Goal: Task Accomplishment & Management: Use online tool/utility

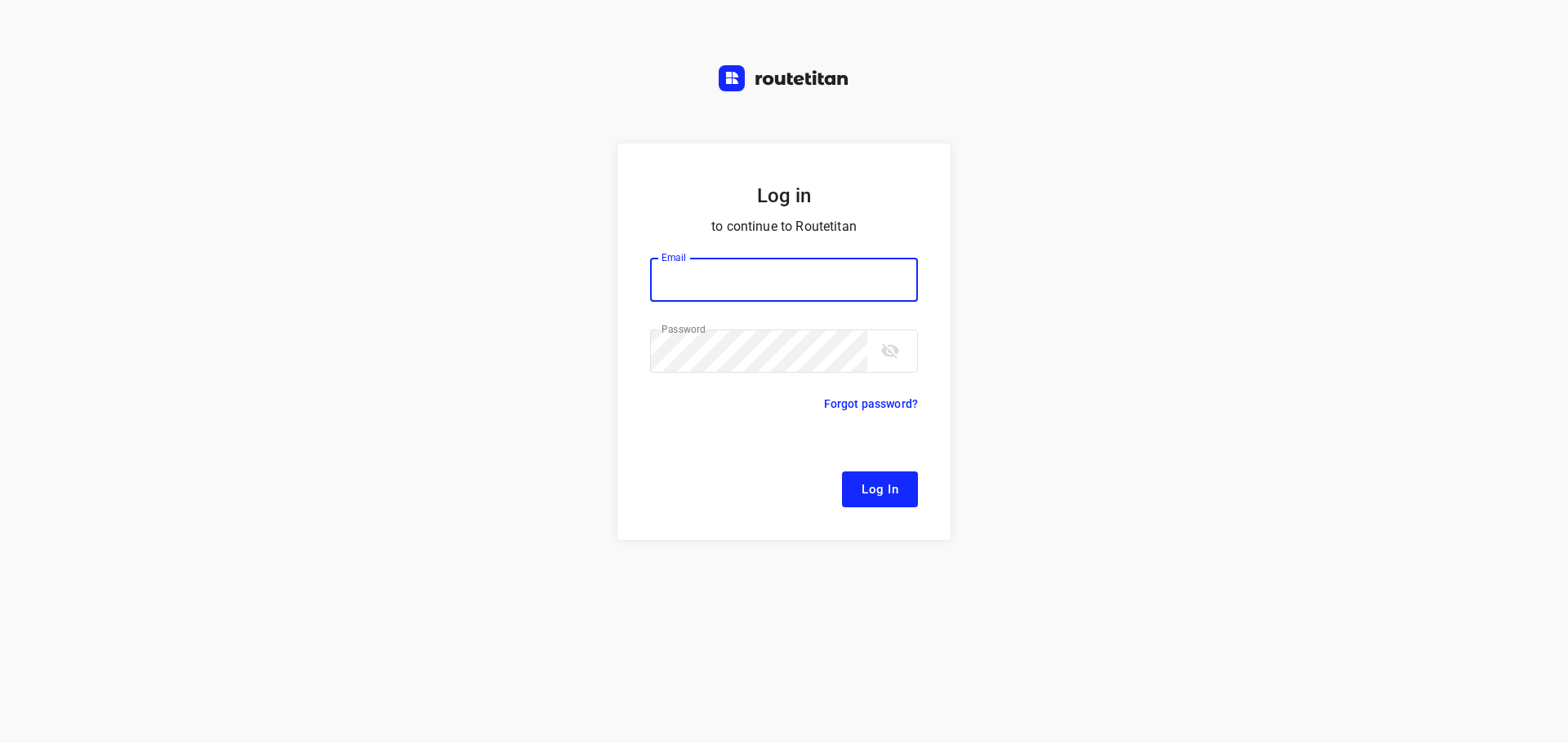
type input "[EMAIL_ADDRESS][DOMAIN_NAME]"
click at [871, 484] on span "Log In" at bounding box center [879, 489] width 37 height 22
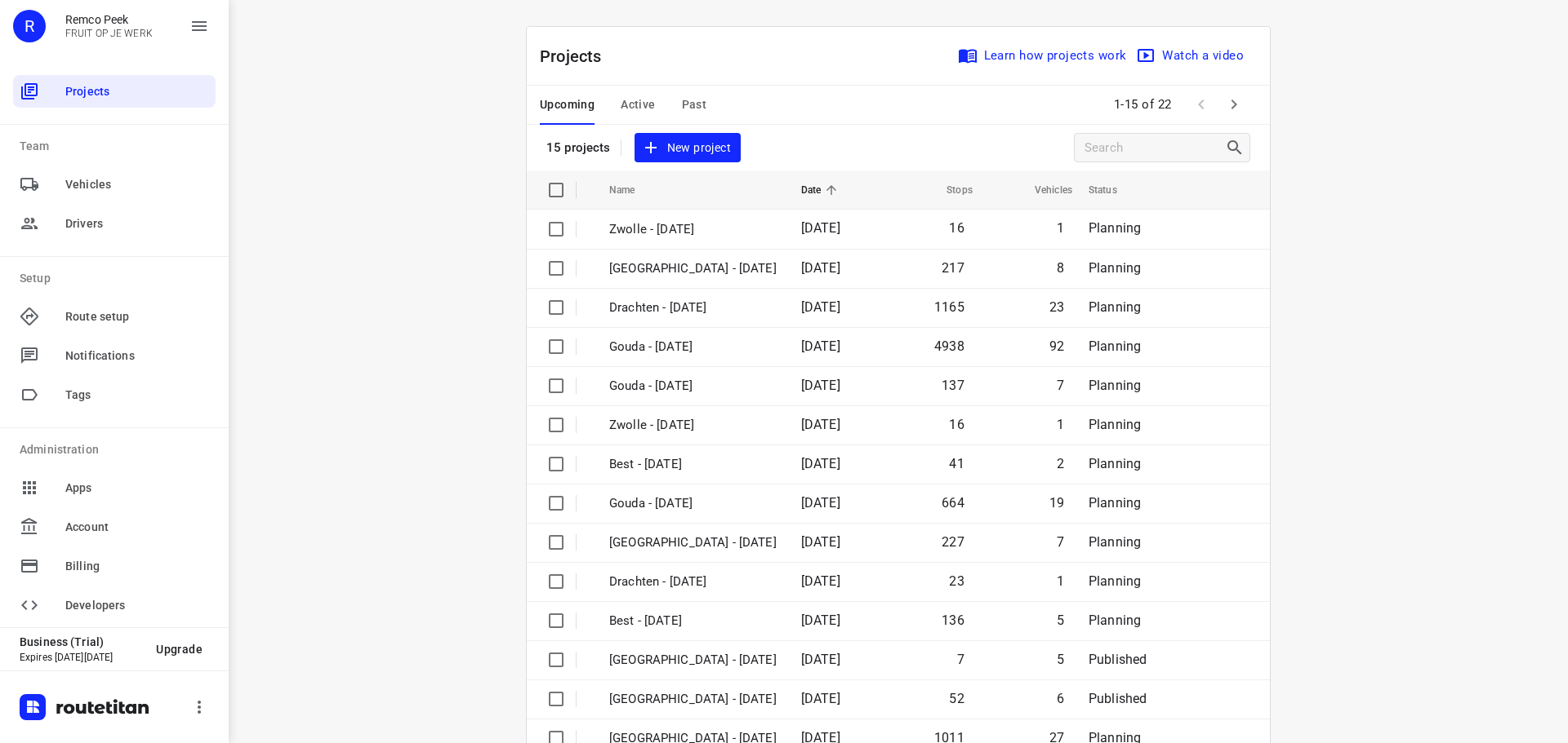
click at [620, 102] on span "Active" at bounding box center [637, 104] width 34 height 21
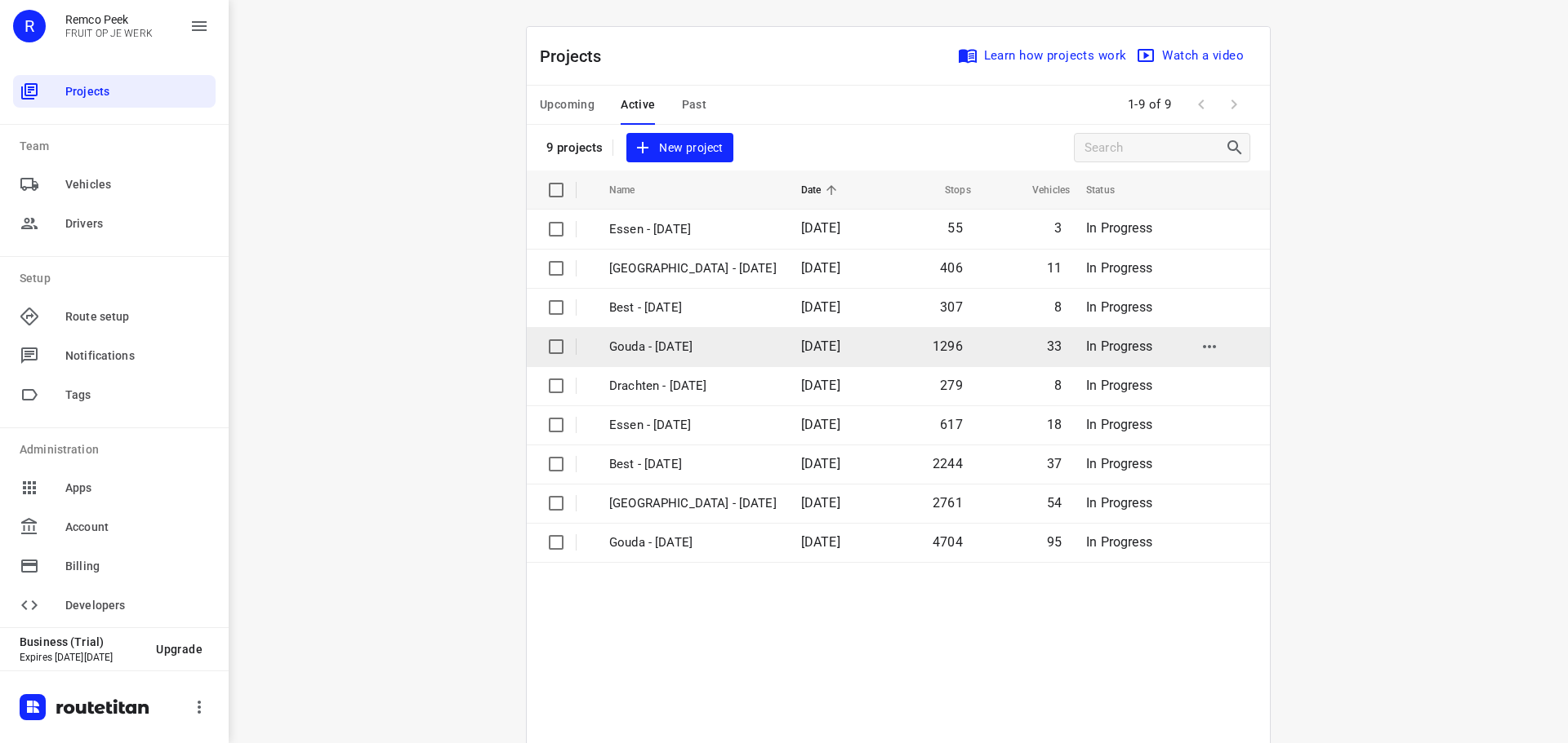
click at [662, 347] on p "Gouda - Tuesday" at bounding box center [693, 347] width 167 height 19
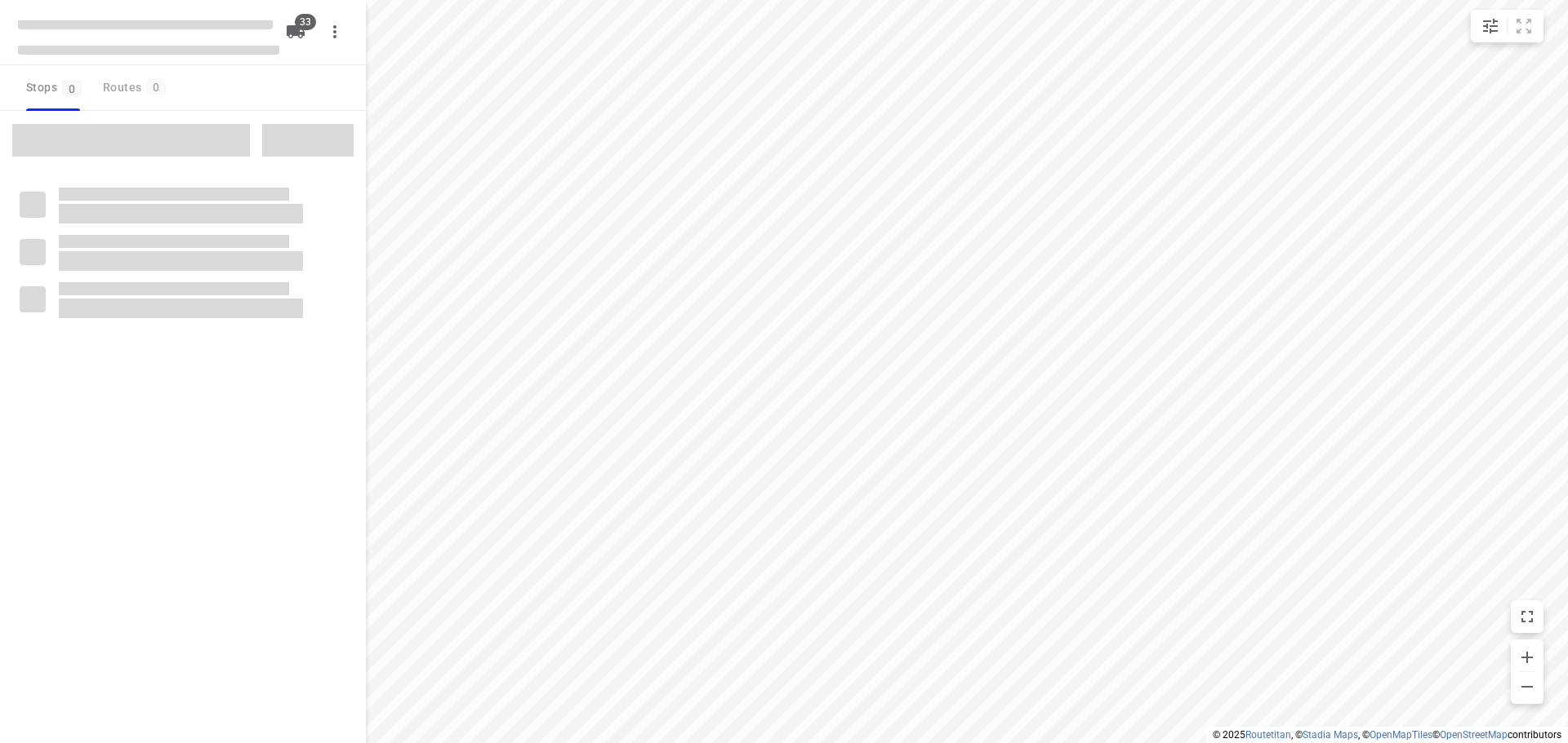
type input "distance"
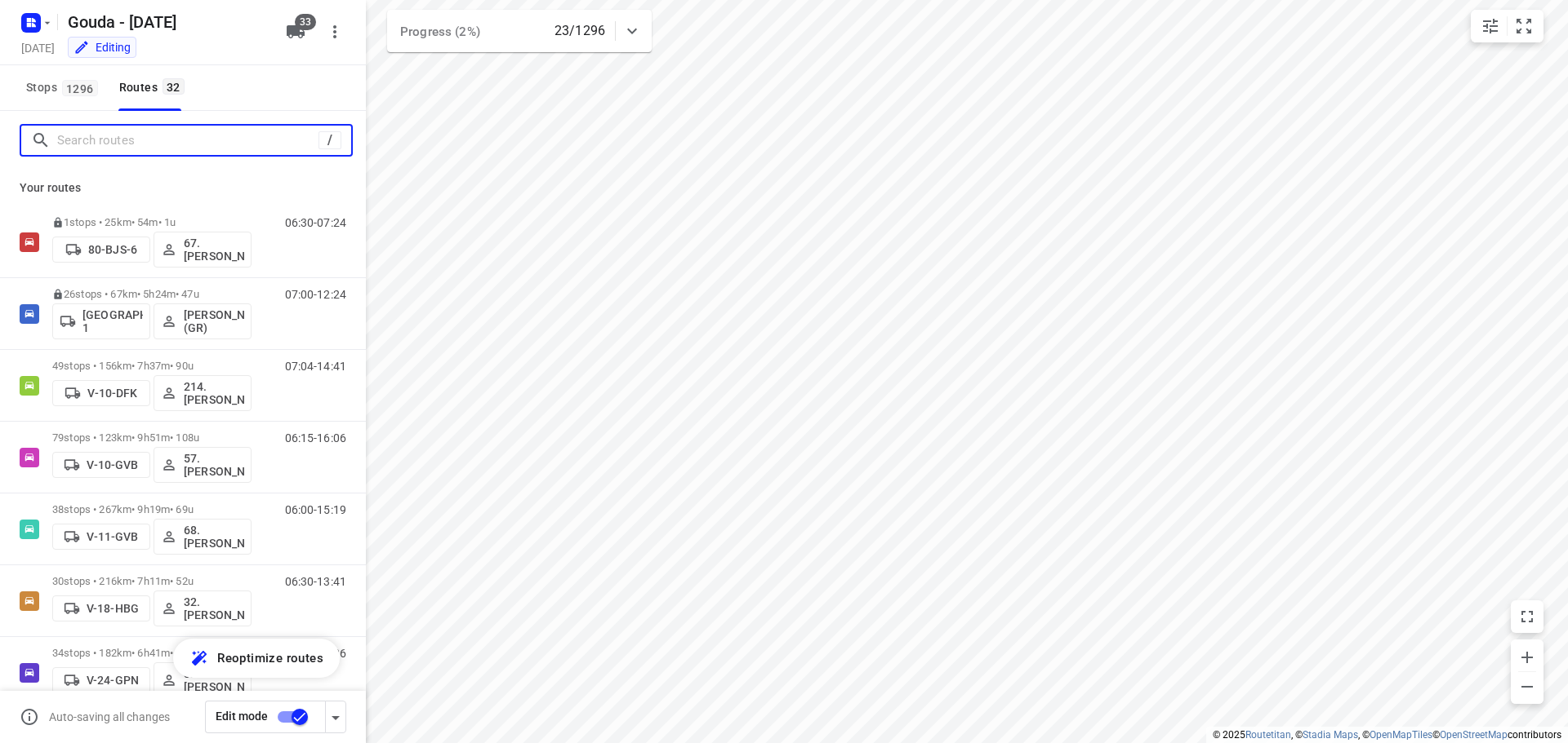
click at [207, 139] on input "Search routes" at bounding box center [187, 140] width 261 height 25
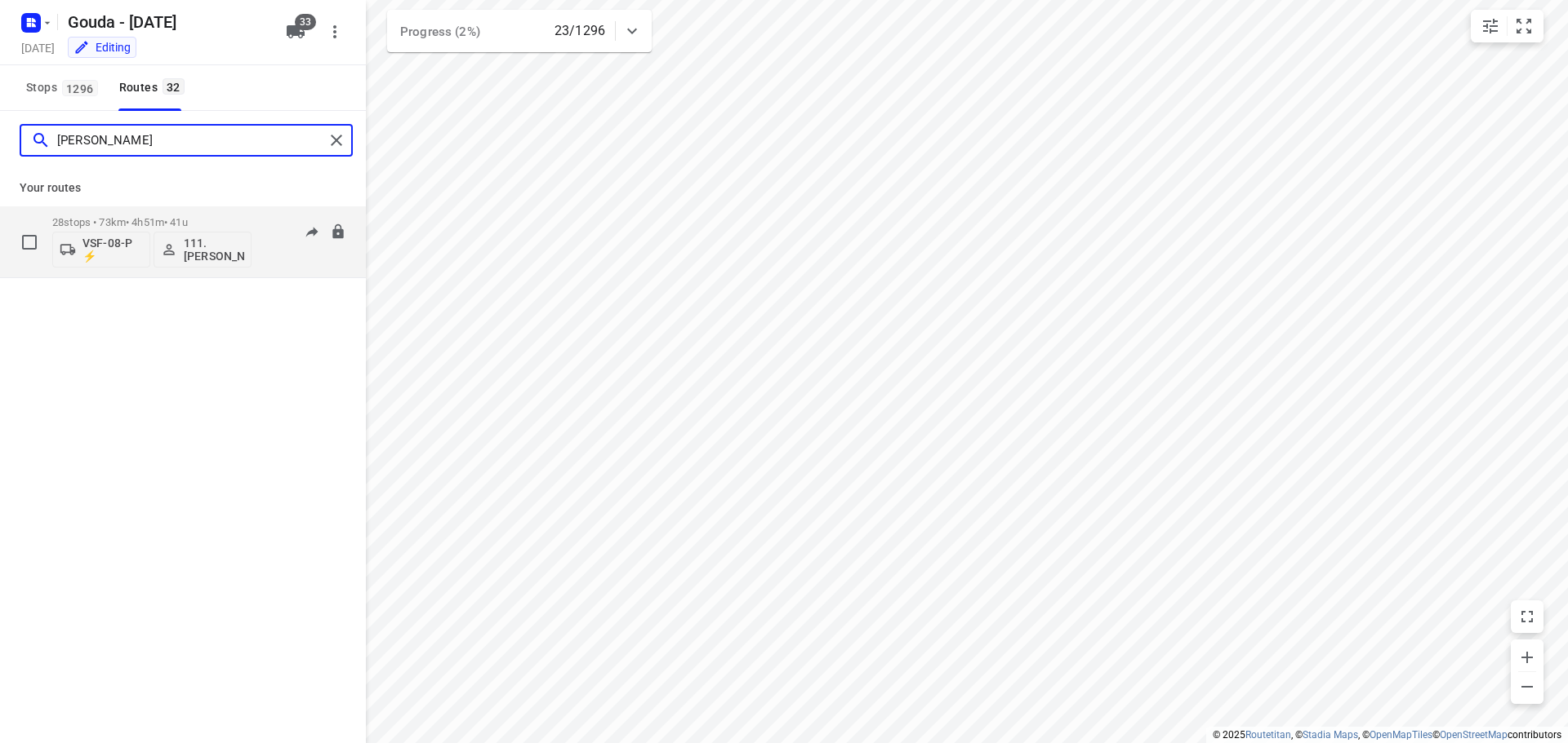
type input "alex"
click at [175, 222] on p "28 stops • 73km • 4h51m • 41u" at bounding box center [151, 222] width 199 height 13
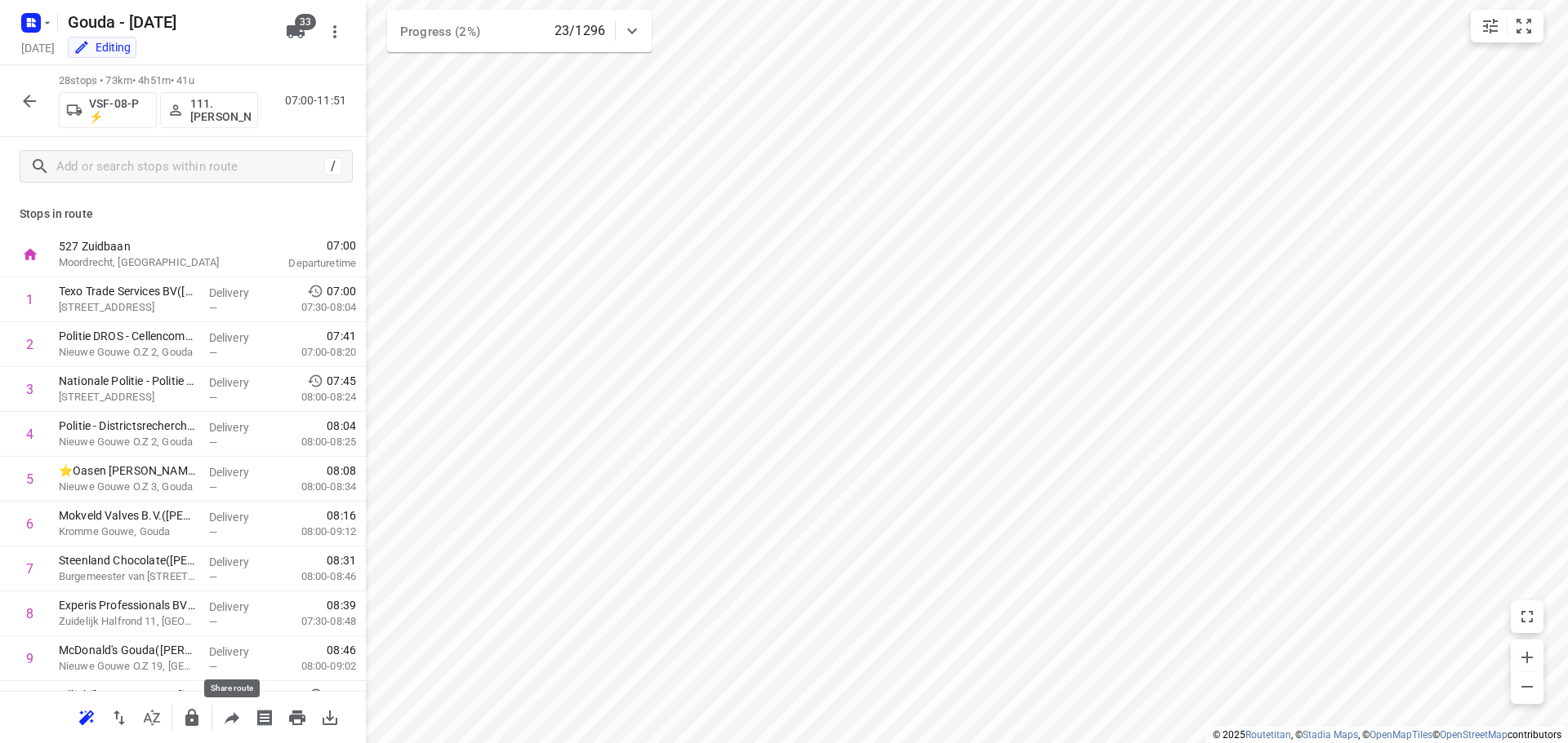
click at [231, 716] on icon "button" at bounding box center [231, 719] width 14 height 13
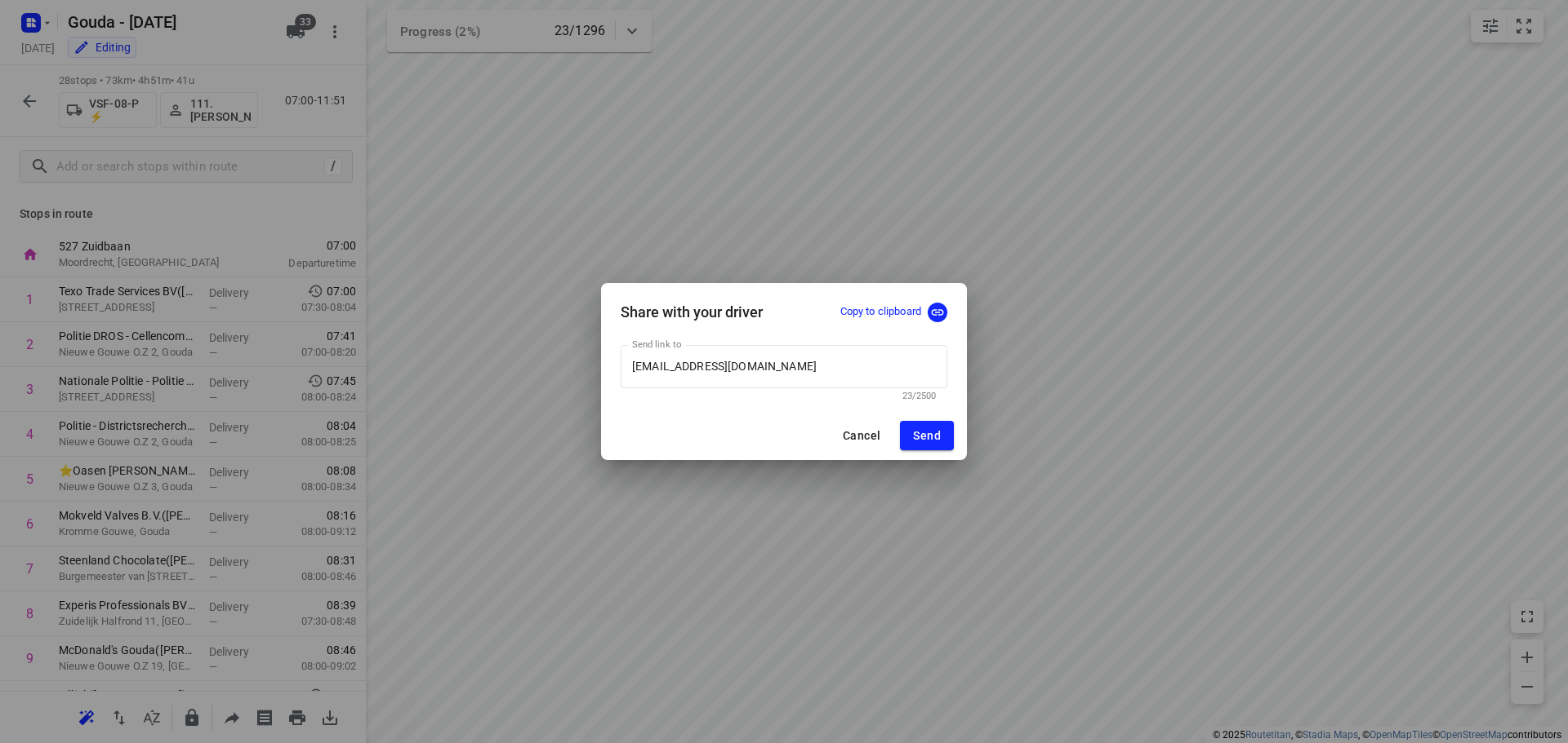
click at [886, 310] on p "Copy to clipboard" at bounding box center [880, 311] width 81 height 15
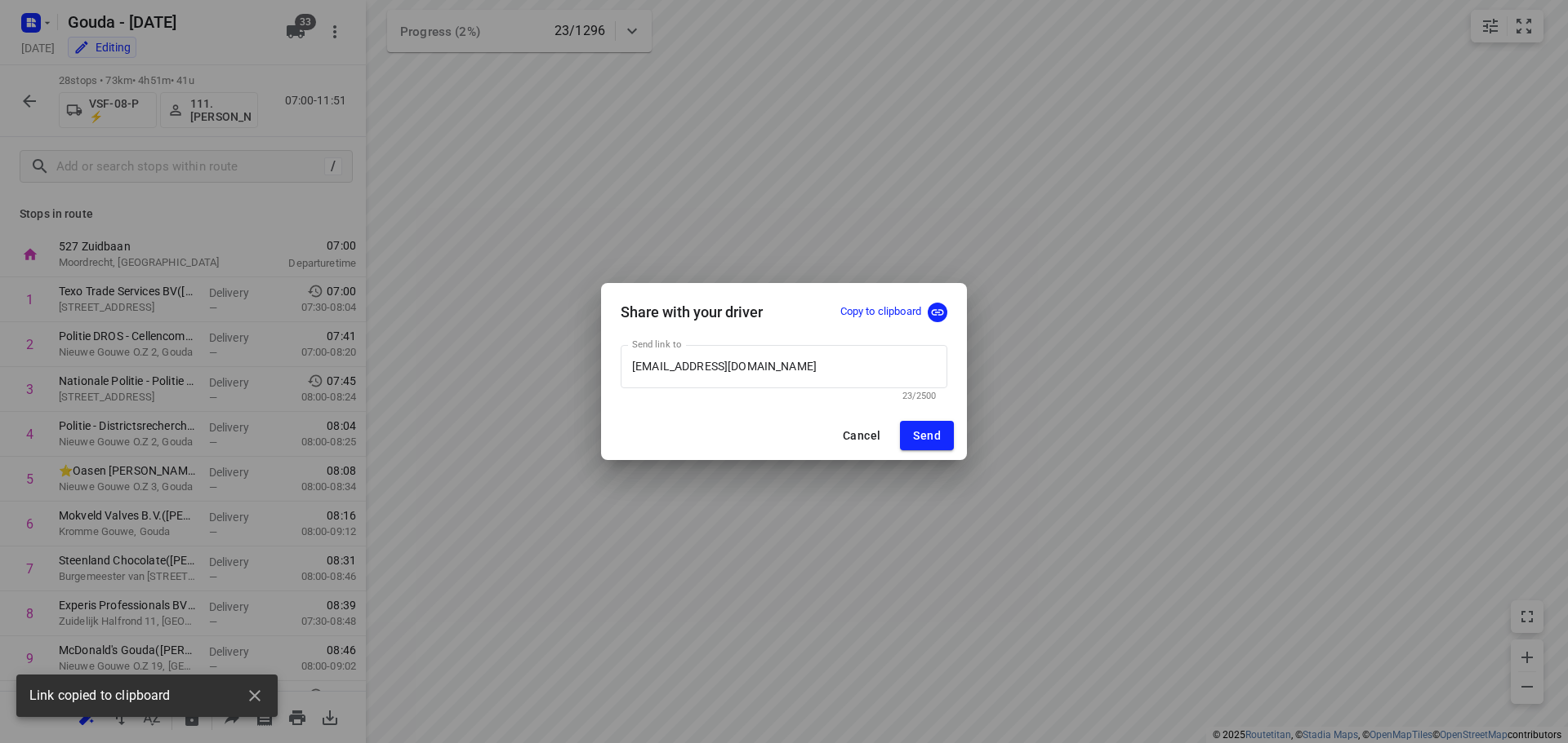
click at [945, 527] on div "Share with your driver Copy to clipboard Send link to a.de.kock7@kpnplanet.nl S…" at bounding box center [784, 372] width 1568 height 743
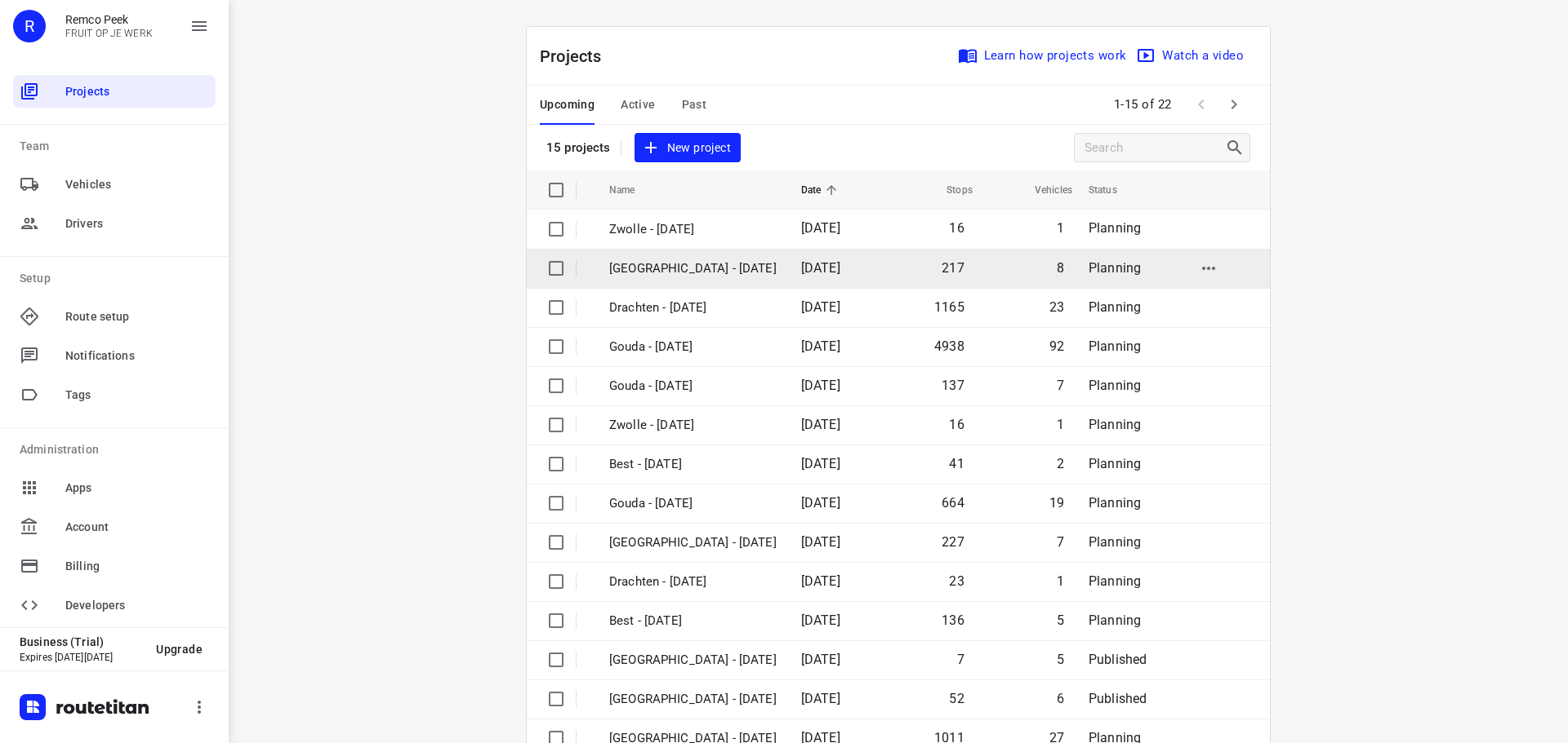
click at [660, 271] on p "[GEOGRAPHIC_DATA] - [DATE]" at bounding box center [693, 268] width 167 height 19
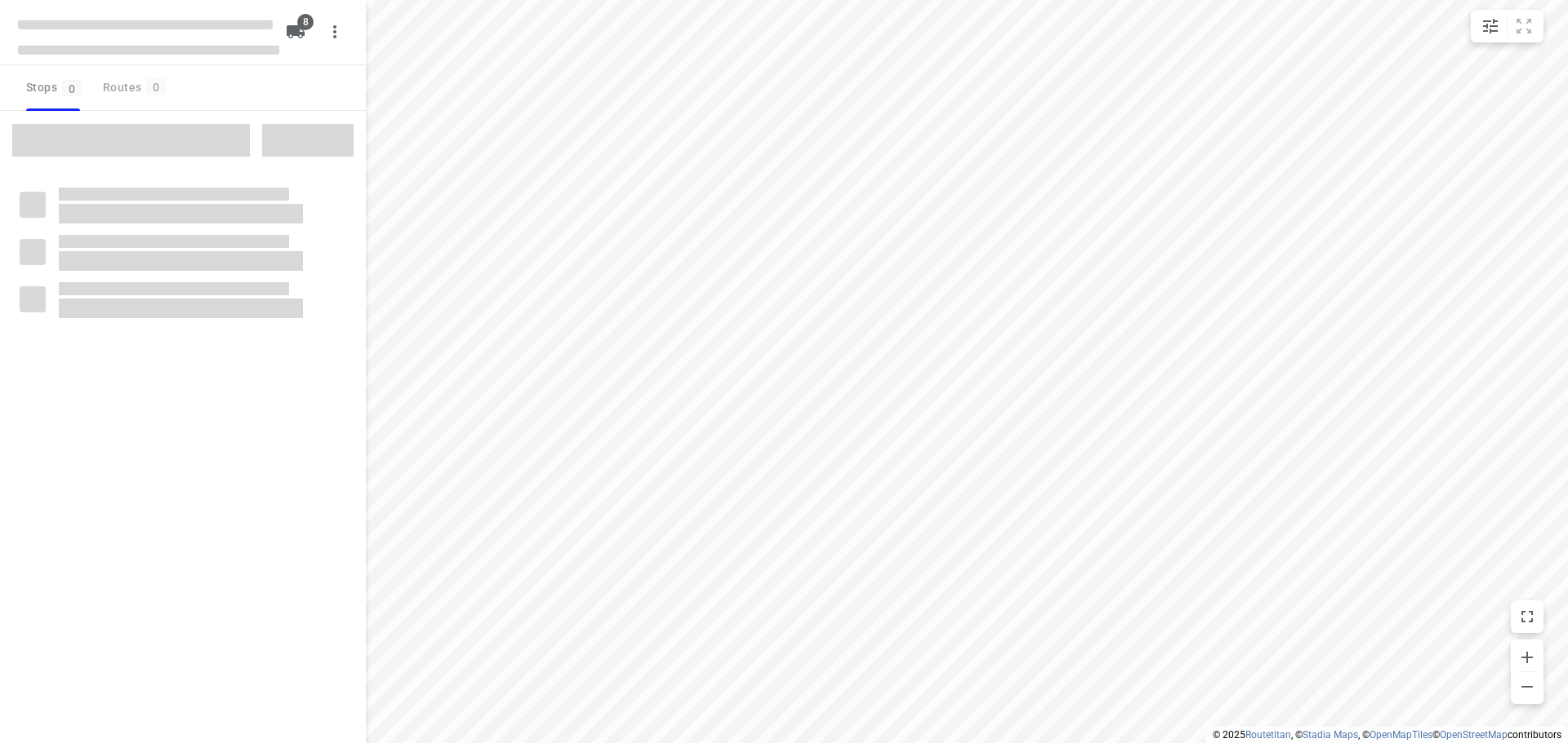
checkbox input "true"
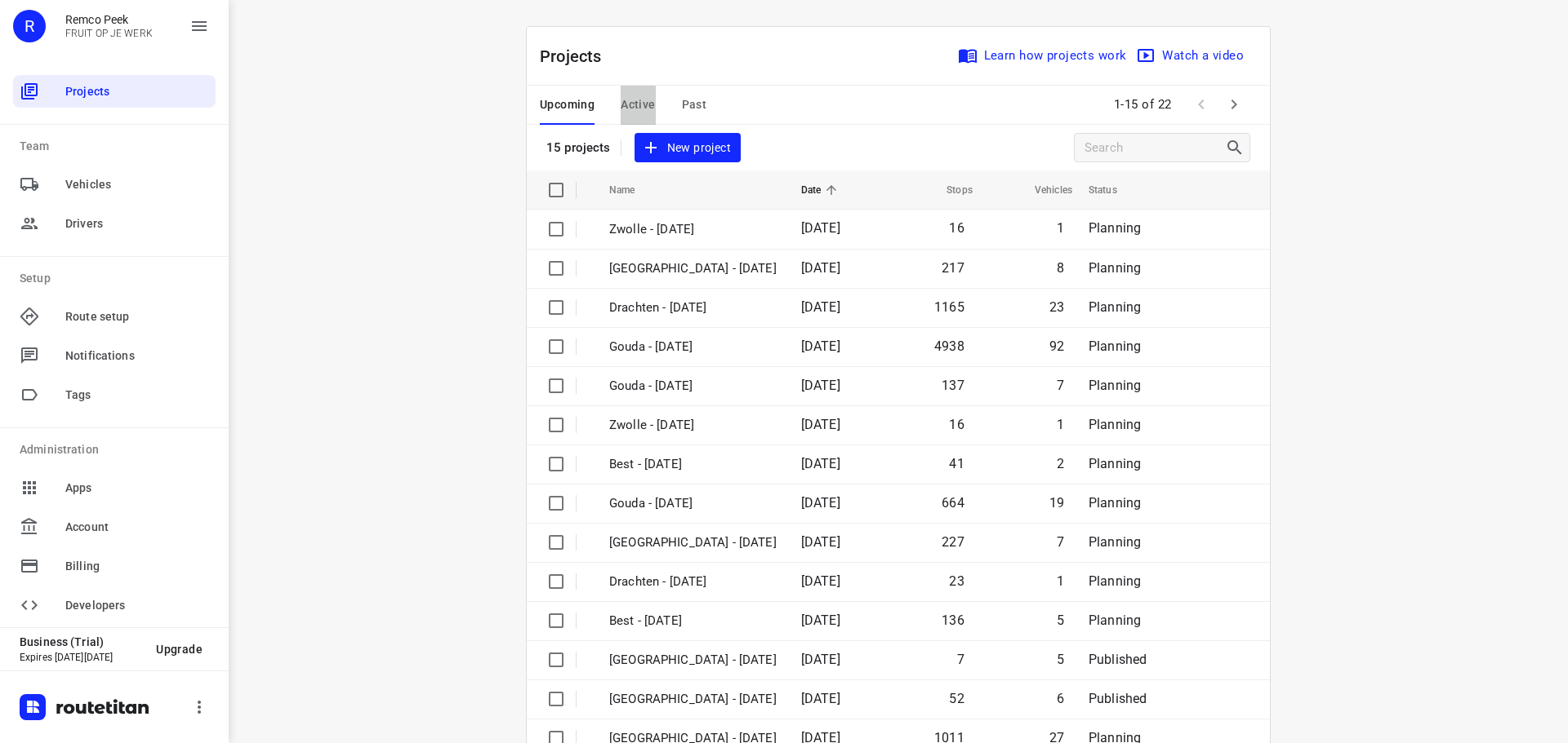
click at [628, 107] on span "Active" at bounding box center [637, 104] width 34 height 21
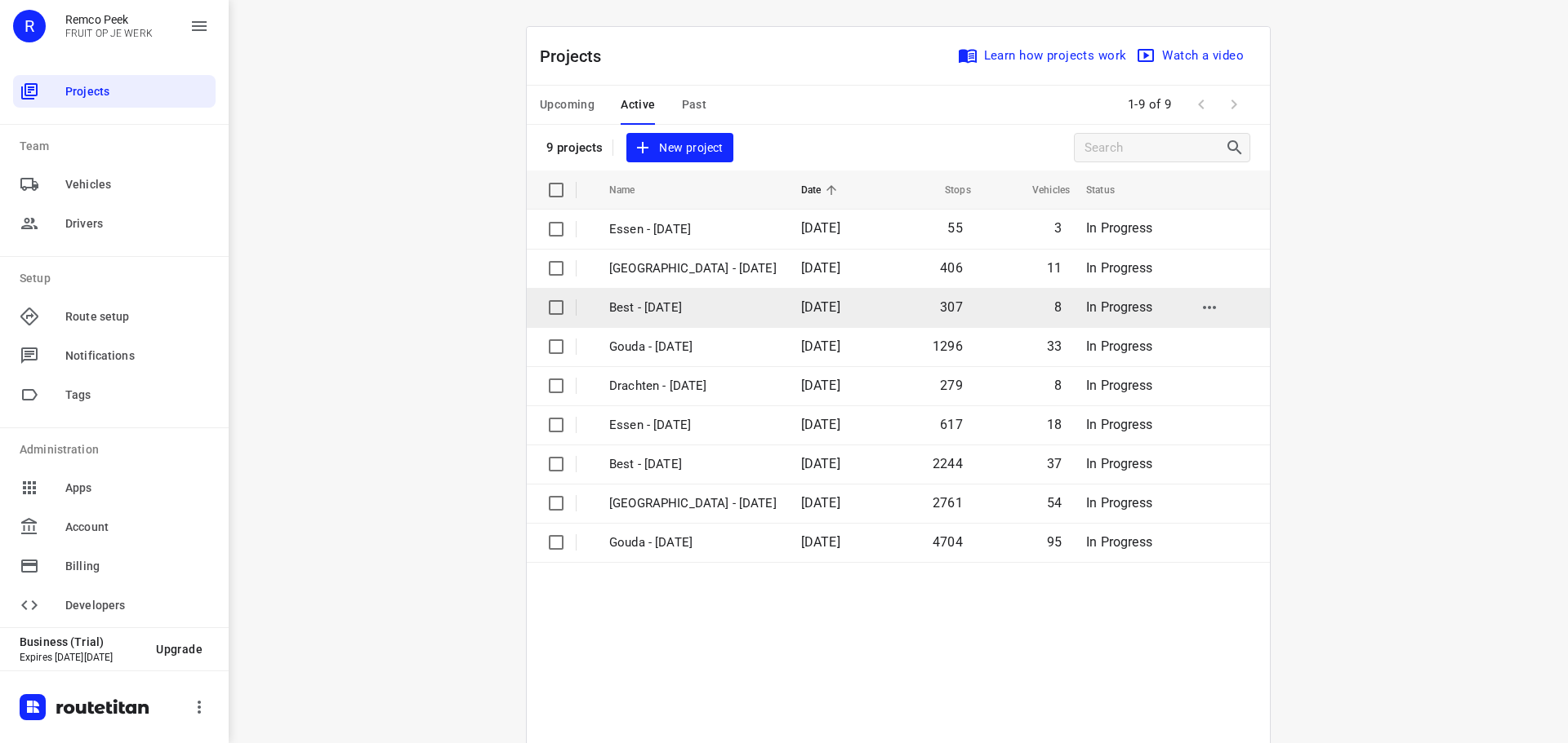
click at [652, 302] on p "Best - Tuesday" at bounding box center [693, 308] width 167 height 19
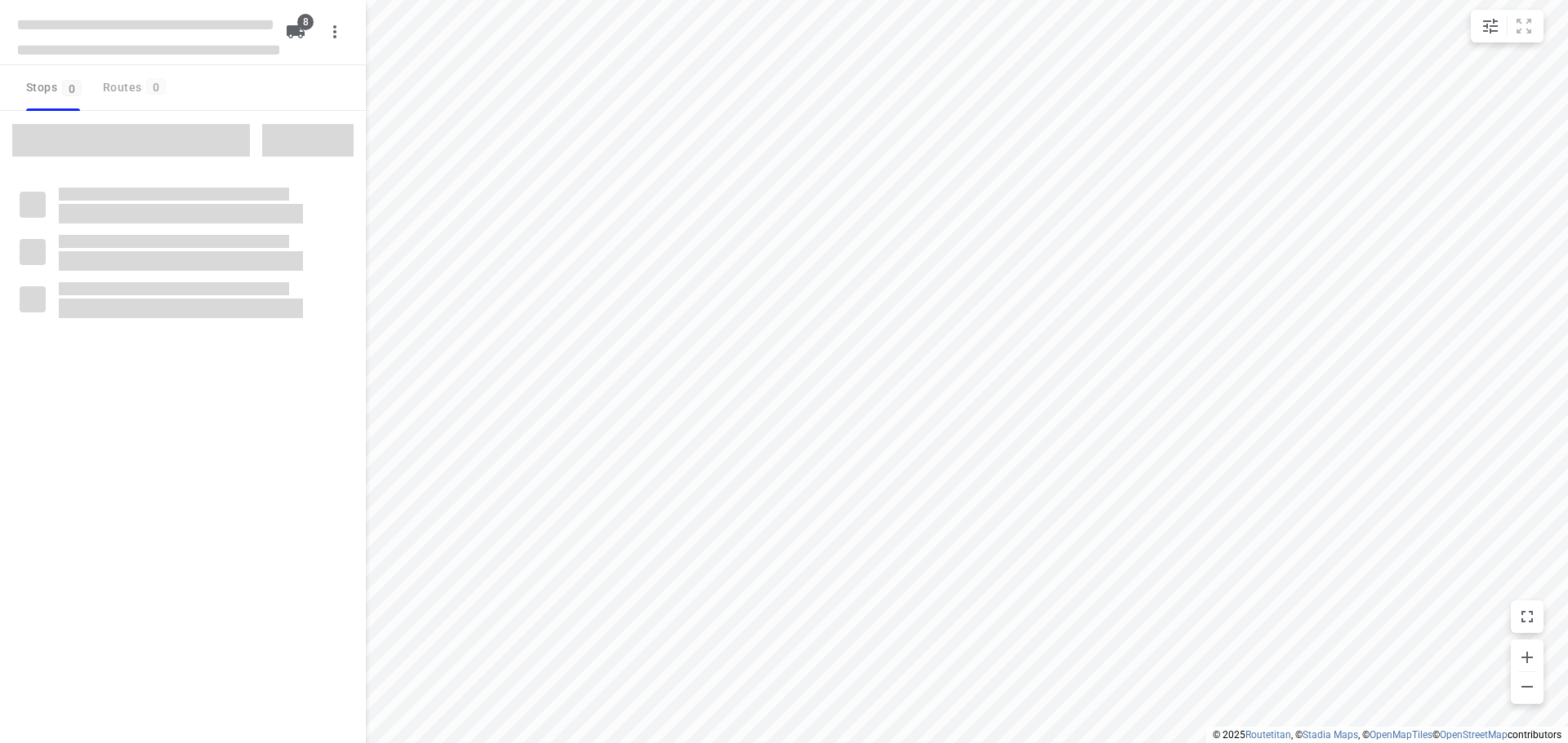
type input "distance"
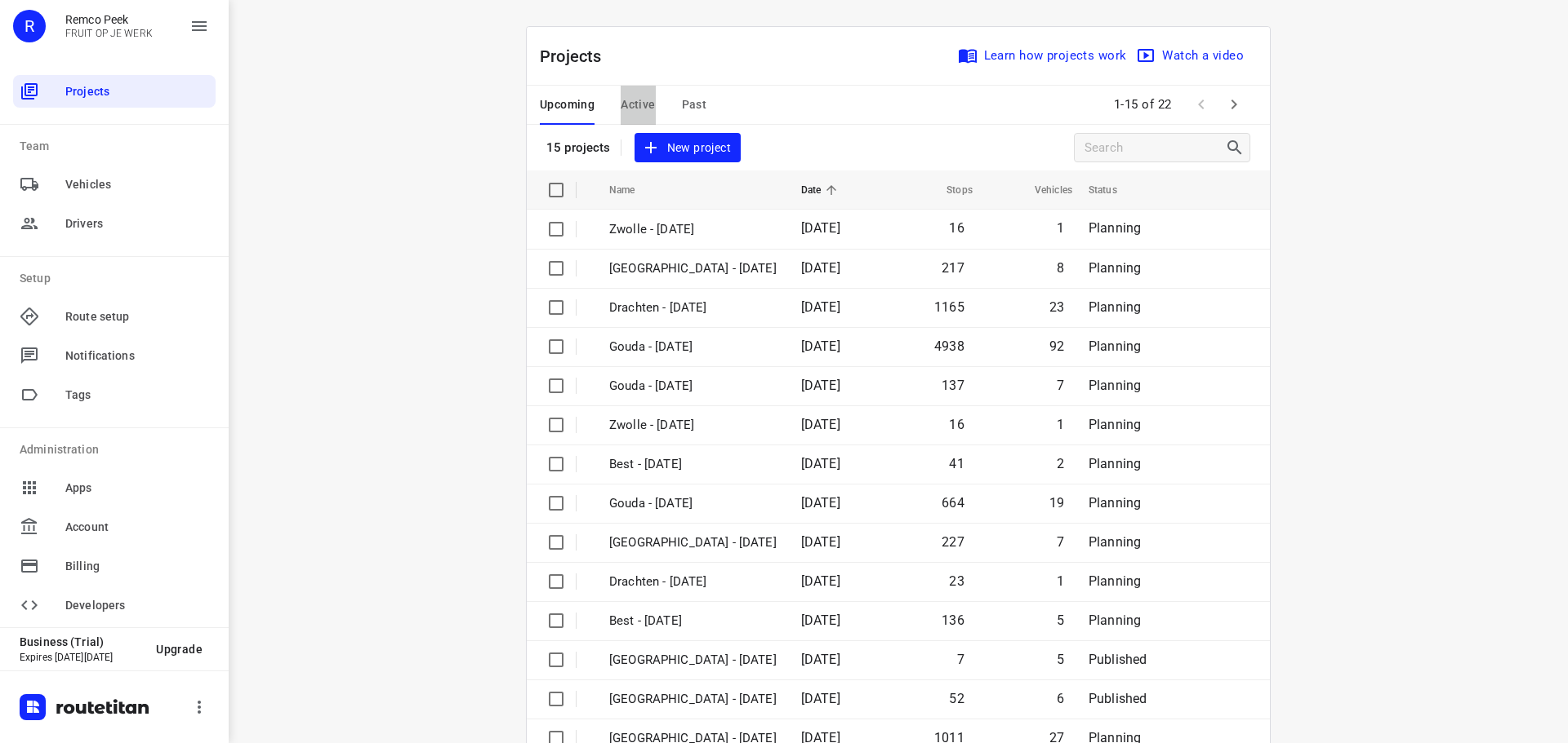
click at [643, 97] on span "Active" at bounding box center [637, 104] width 34 height 21
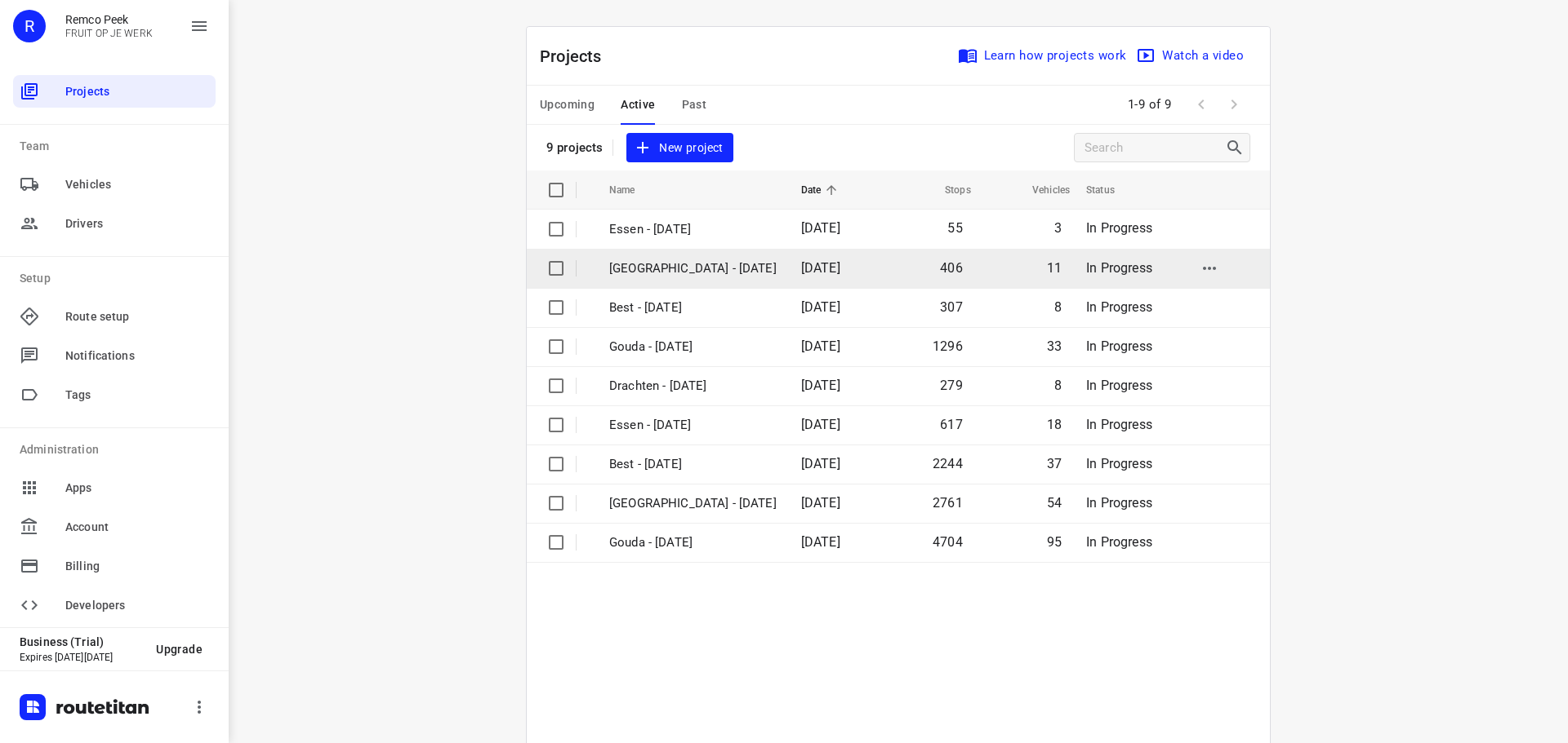
click at [655, 268] on p "[GEOGRAPHIC_DATA] - [DATE]" at bounding box center [693, 268] width 167 height 19
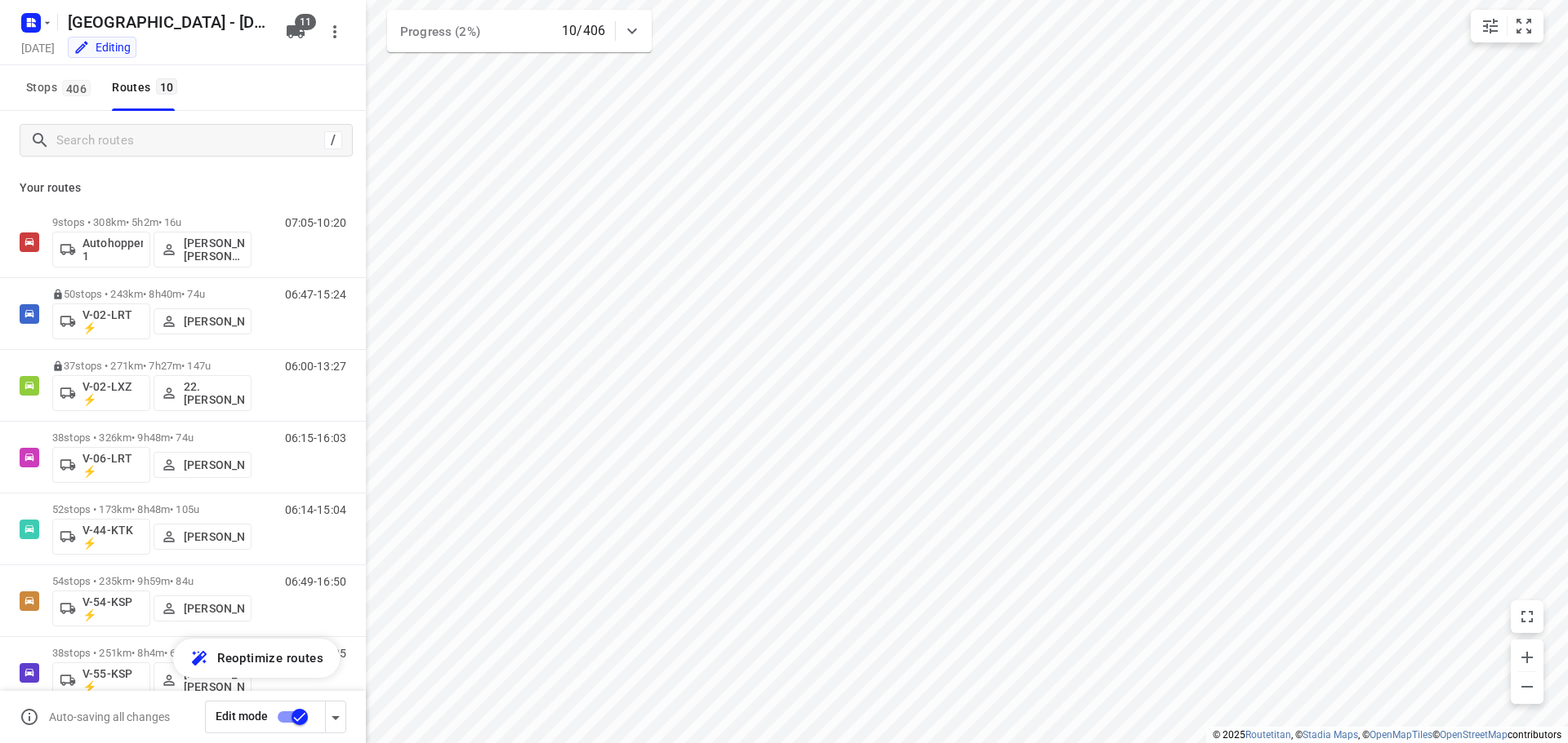
type input "distance"
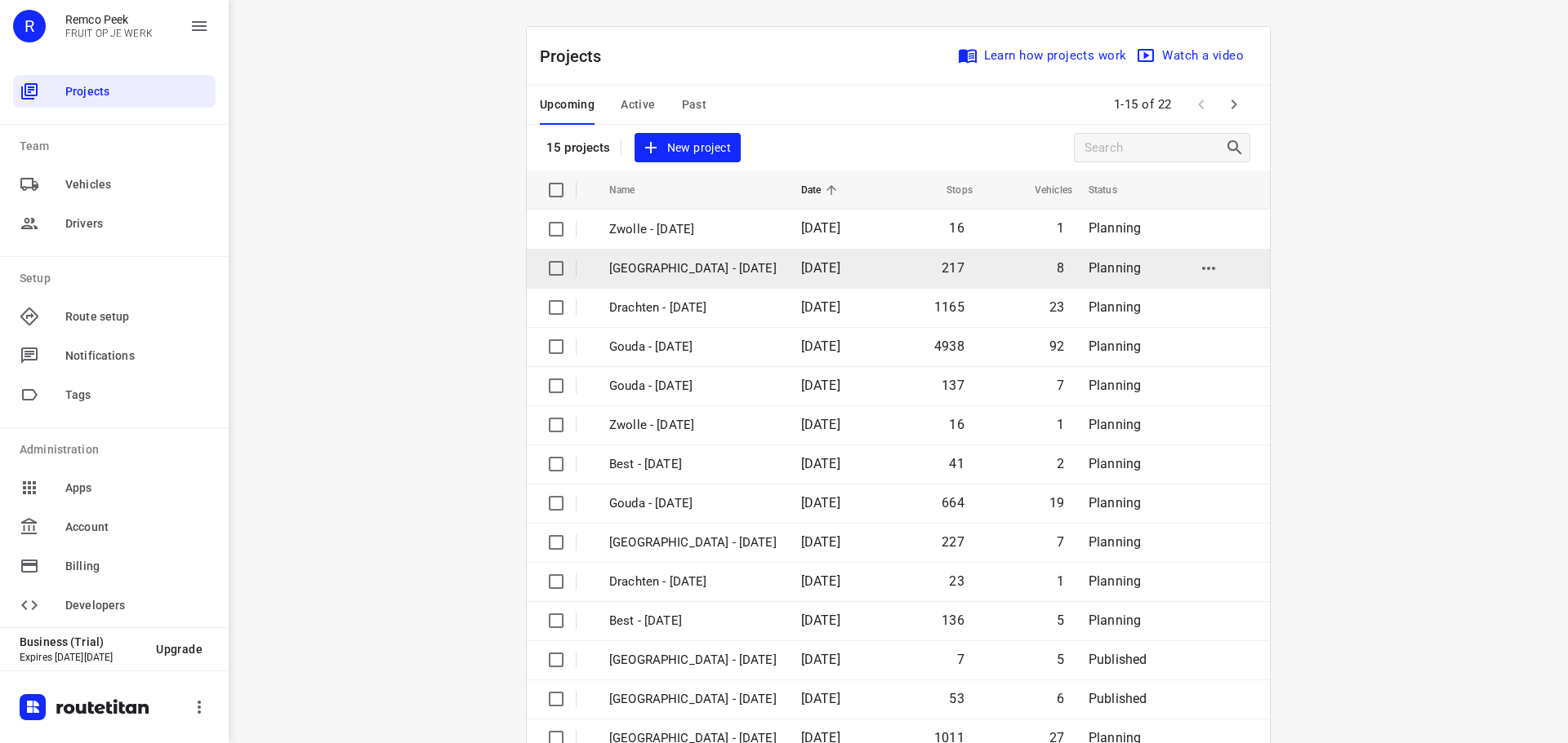
scroll to position [82, 0]
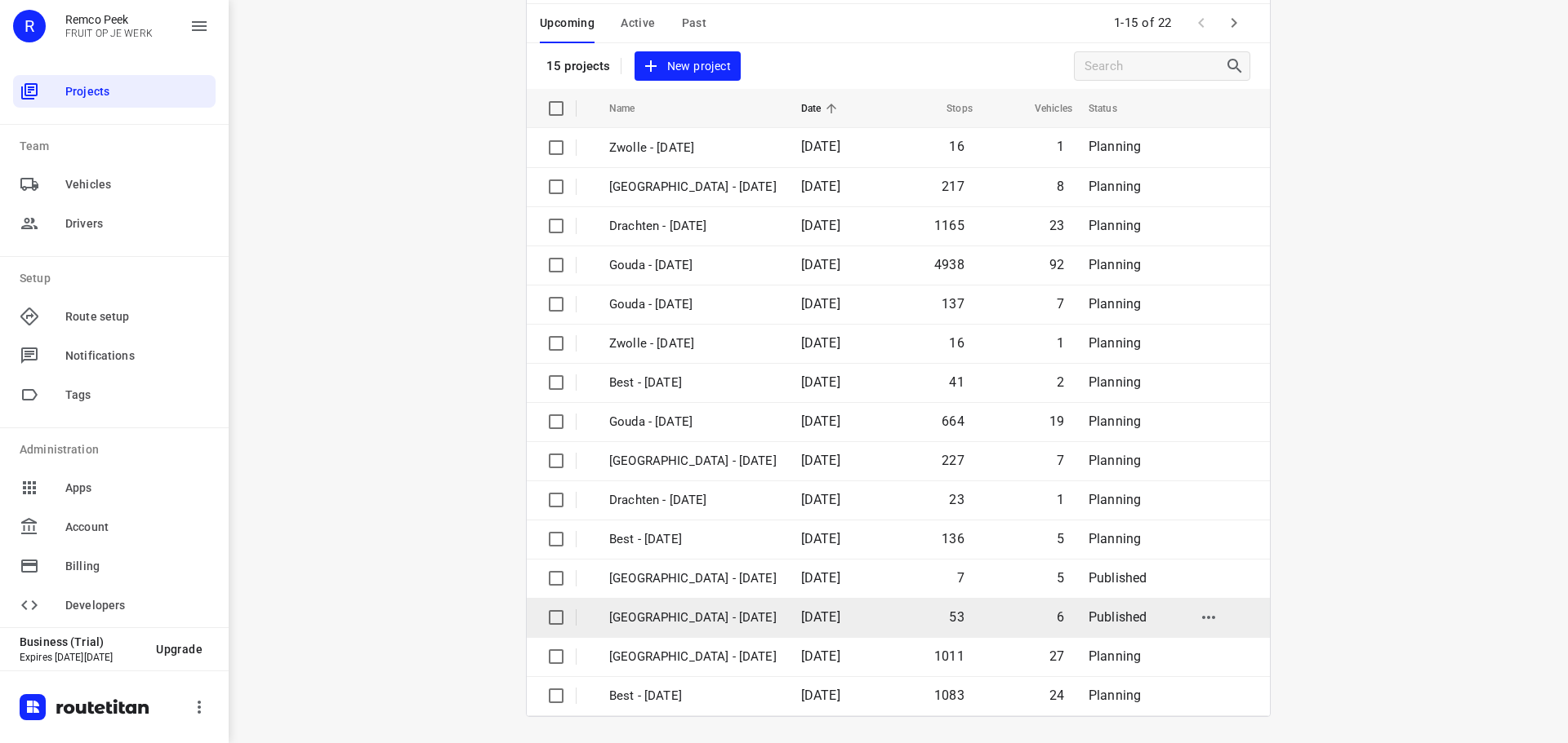
click at [717, 620] on p "[GEOGRAPHIC_DATA] - [DATE]" at bounding box center [693, 618] width 167 height 19
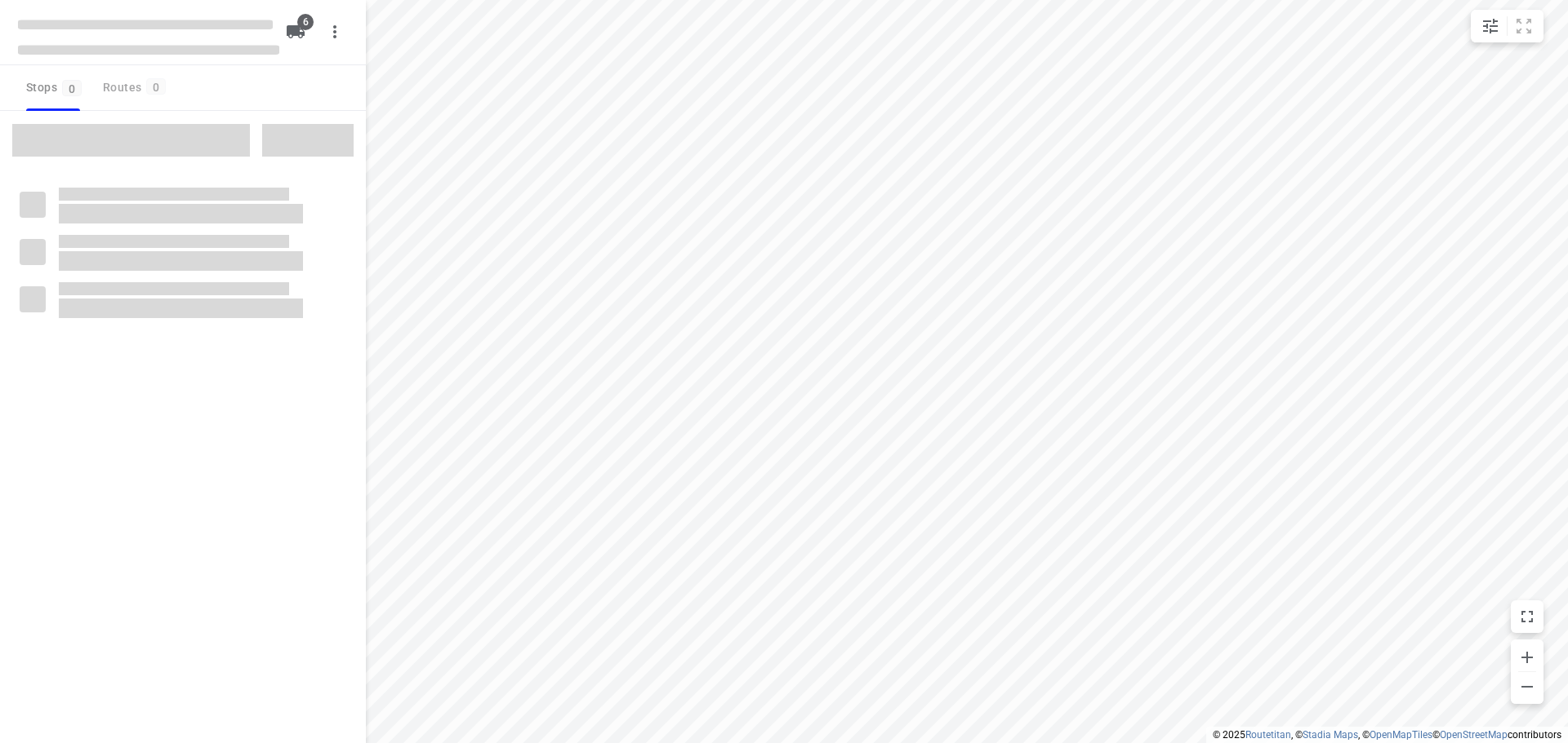
checkbox input "true"
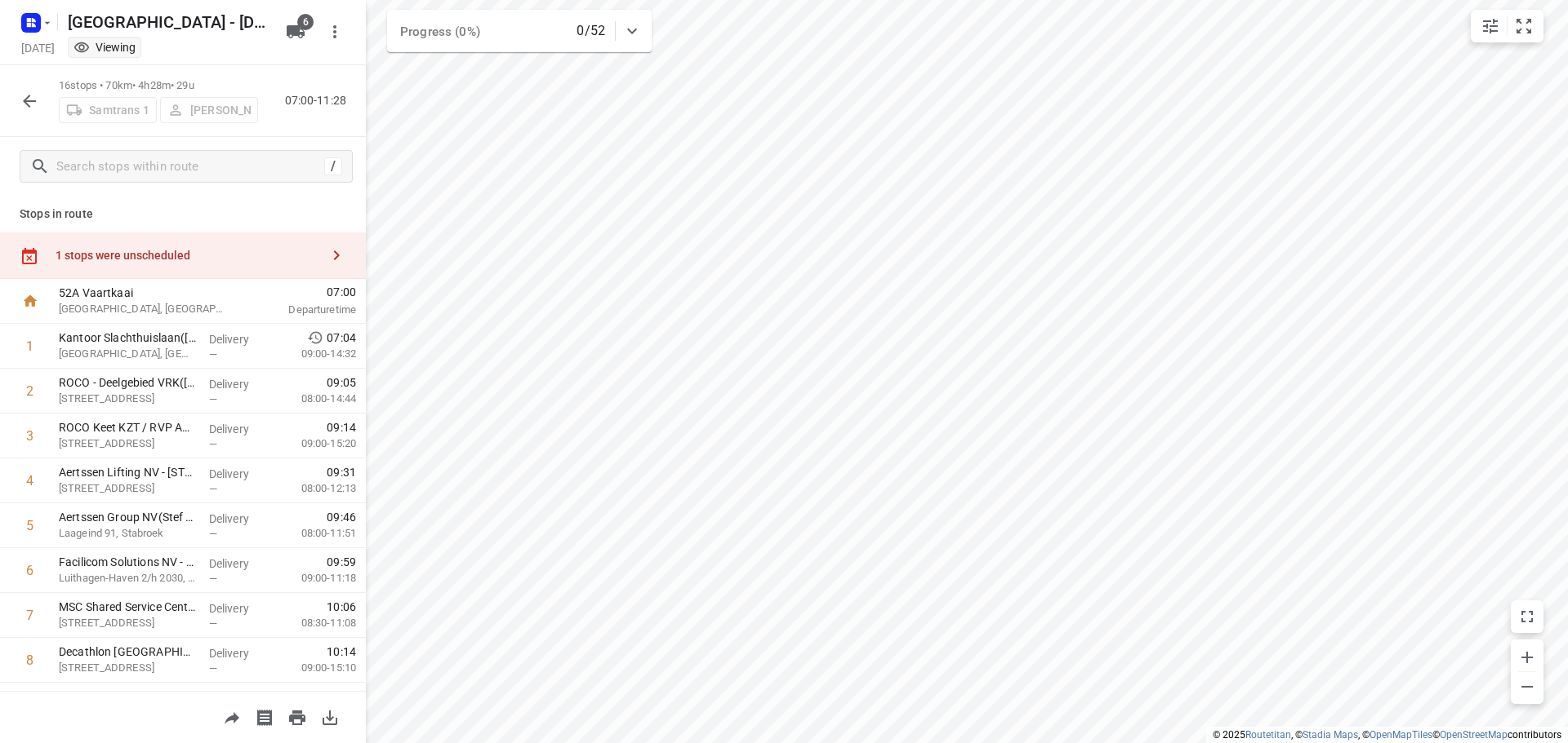
click at [327, 255] on icon "button" at bounding box center [337, 255] width 20 height 20
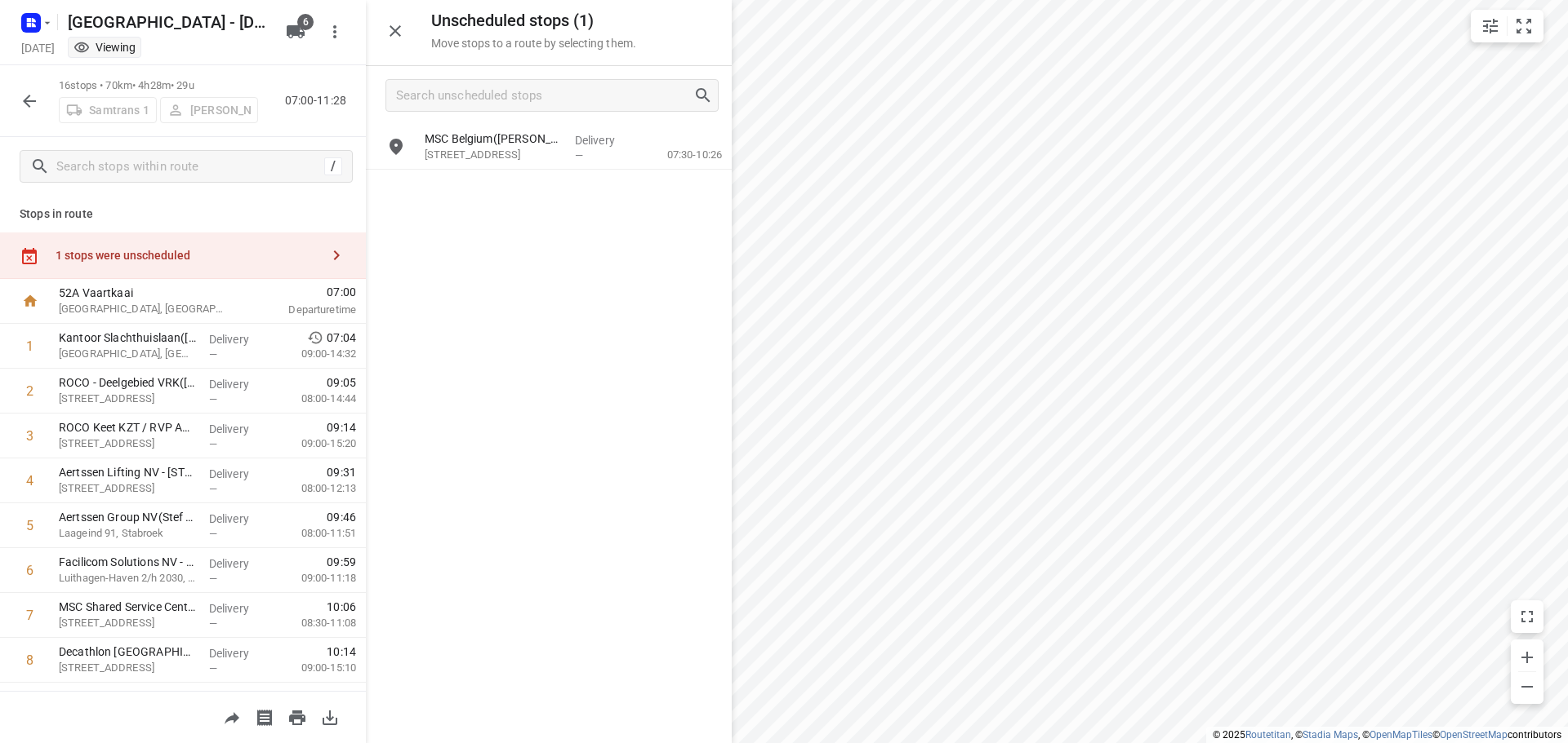
drag, startPoint x: 530, startPoint y: 145, endPoint x: 259, endPoint y: 212, distance: 279.2
click at [527, 300] on div "MSC Belgium(Andy Muyldermans) Noorderlaan 127a, Antwerpen Delivery — 07:30-10:26" at bounding box center [548, 434] width 365 height 617
click at [21, 110] on icon "button" at bounding box center [30, 102] width 20 height 20
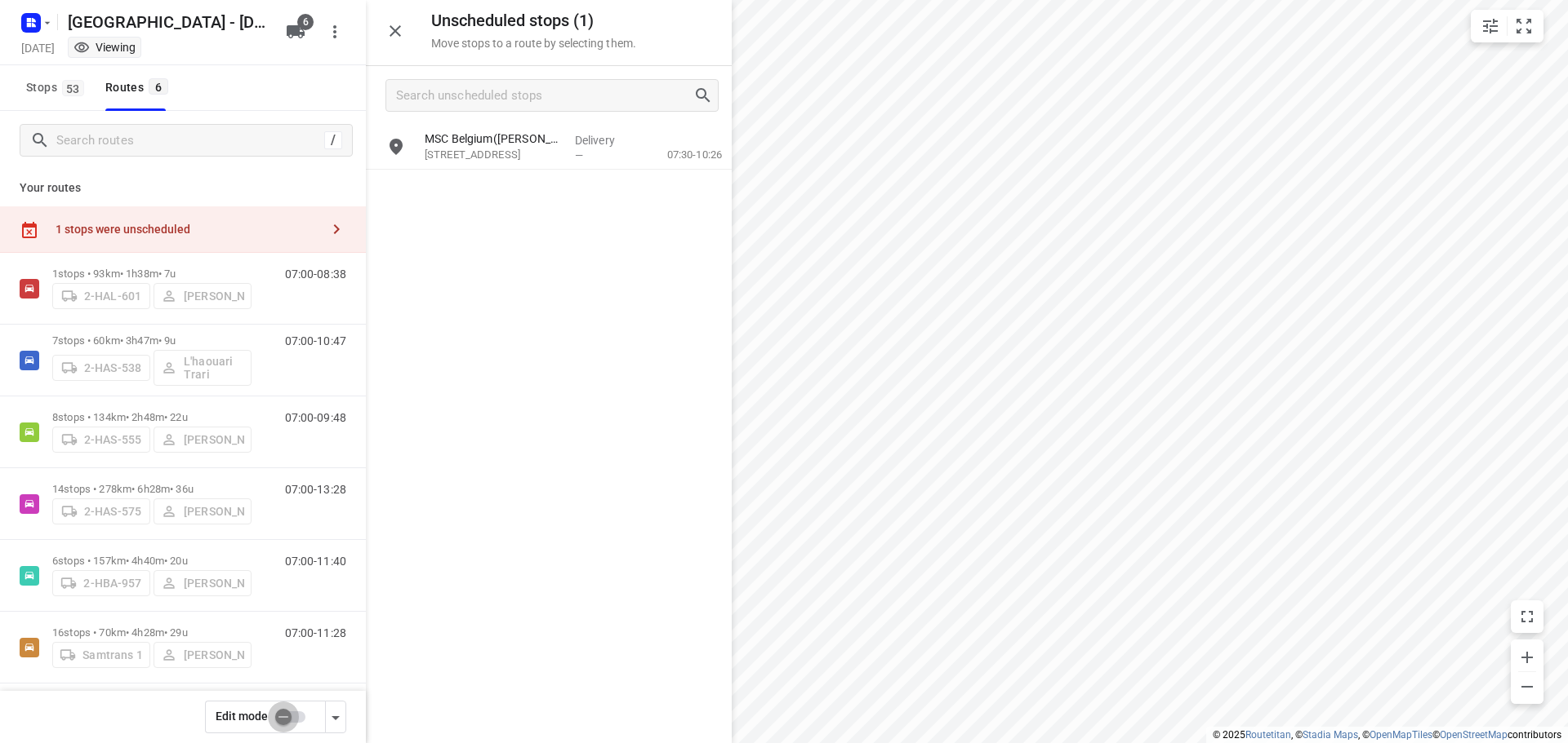
click at [297, 720] on input "checkbox" at bounding box center [283, 717] width 93 height 31
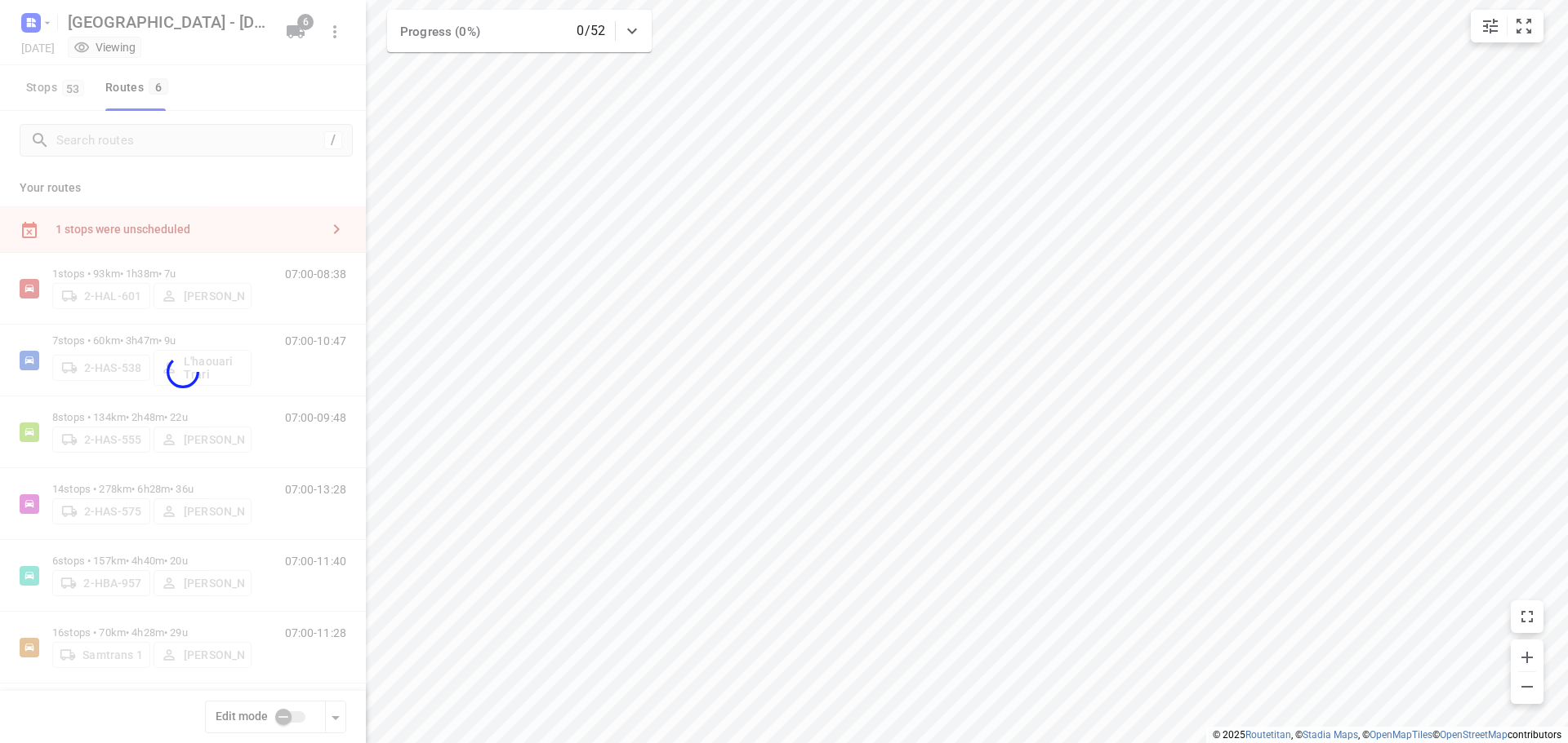
checkbox input "true"
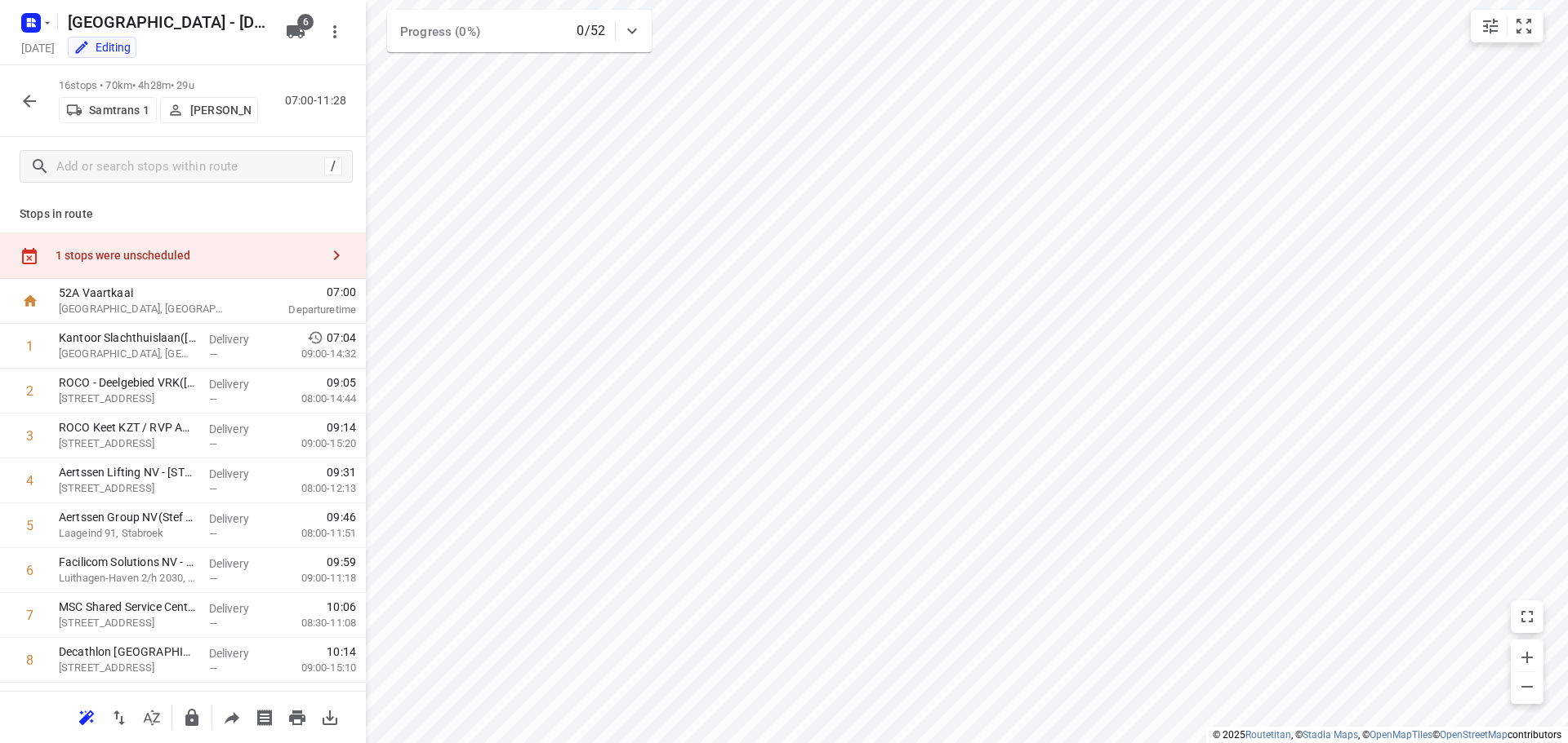
click at [327, 251] on icon "button" at bounding box center [337, 255] width 20 height 20
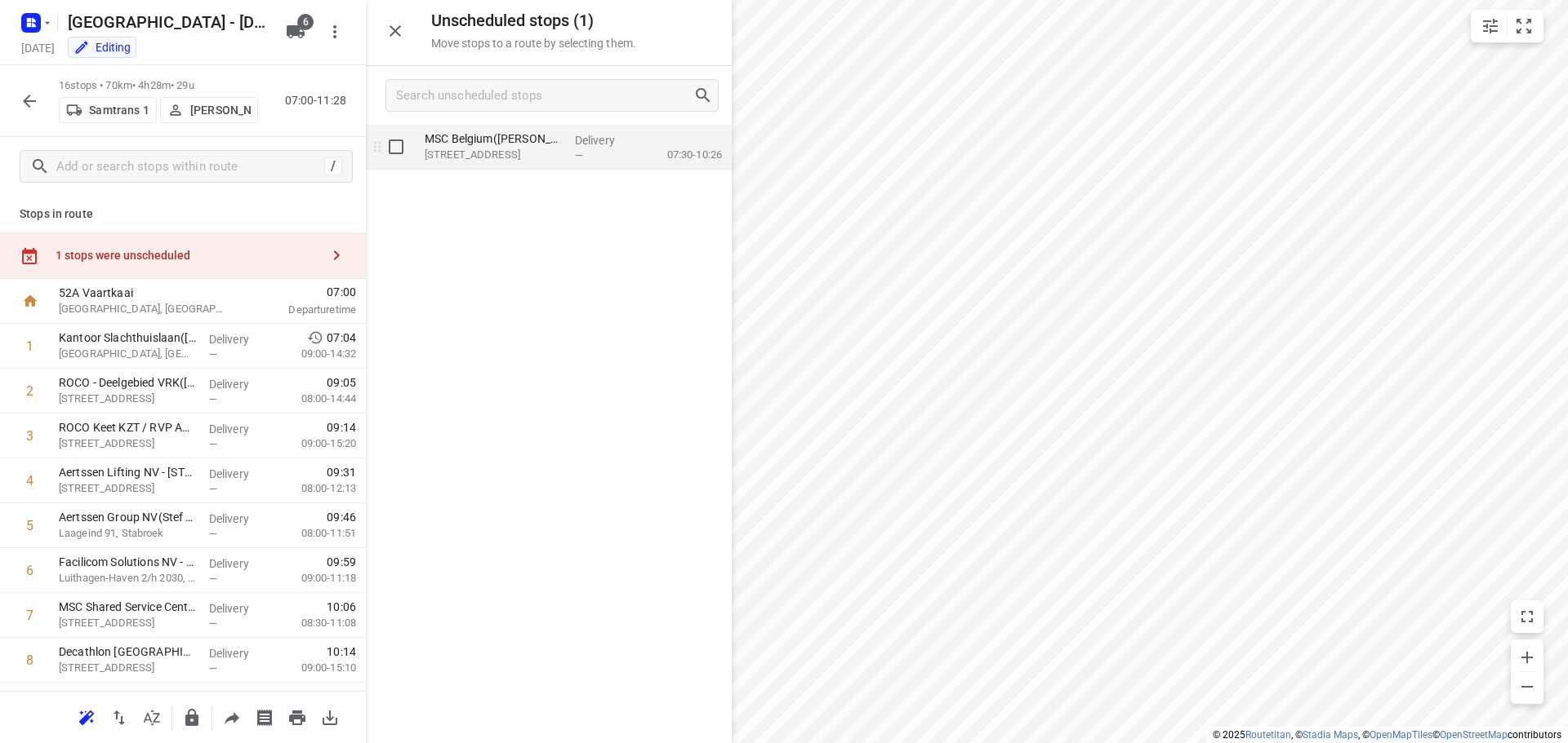
click at [582, 157] on span "—" at bounding box center [579, 156] width 8 height 13
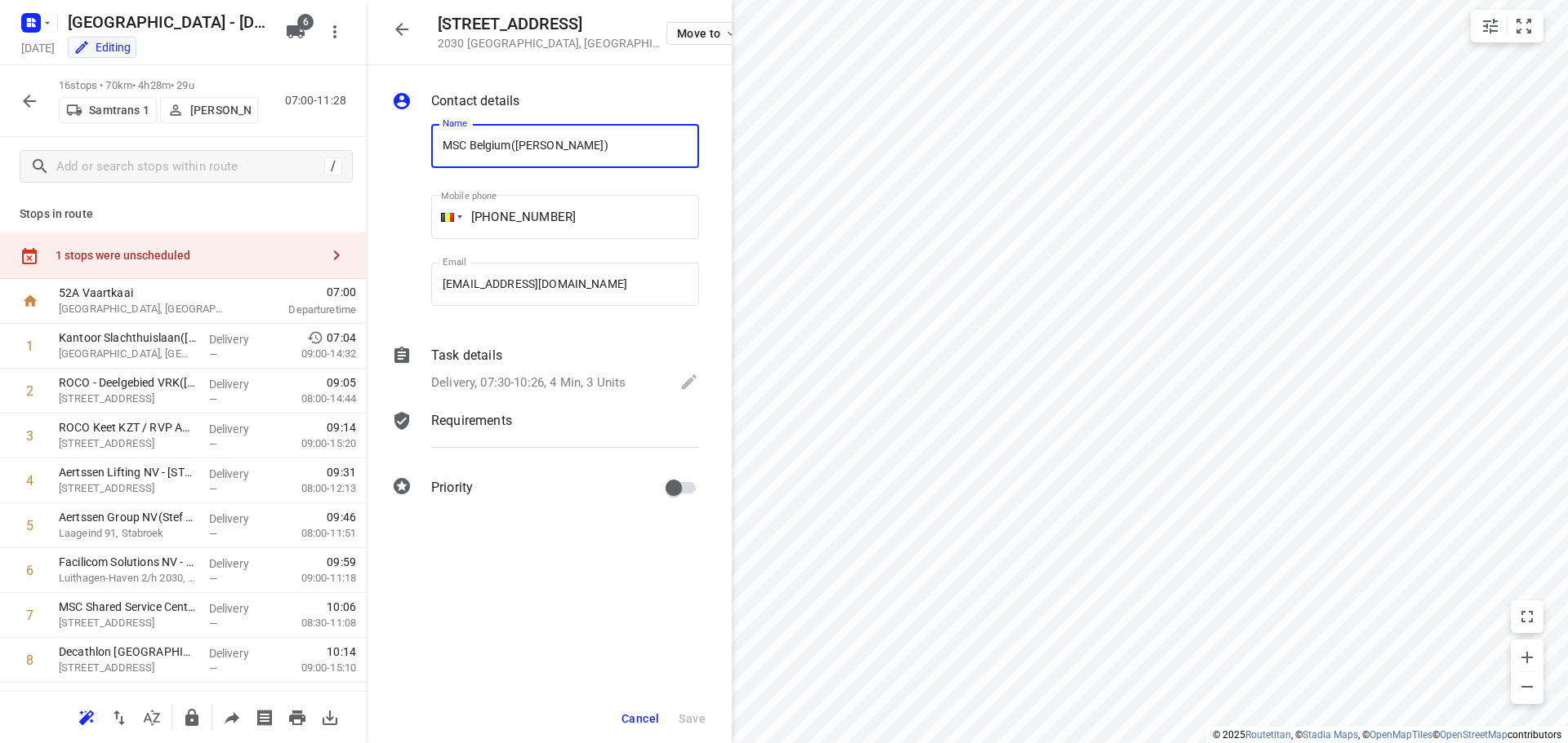
click at [646, 711] on button "Cancel" at bounding box center [640, 719] width 50 height 30
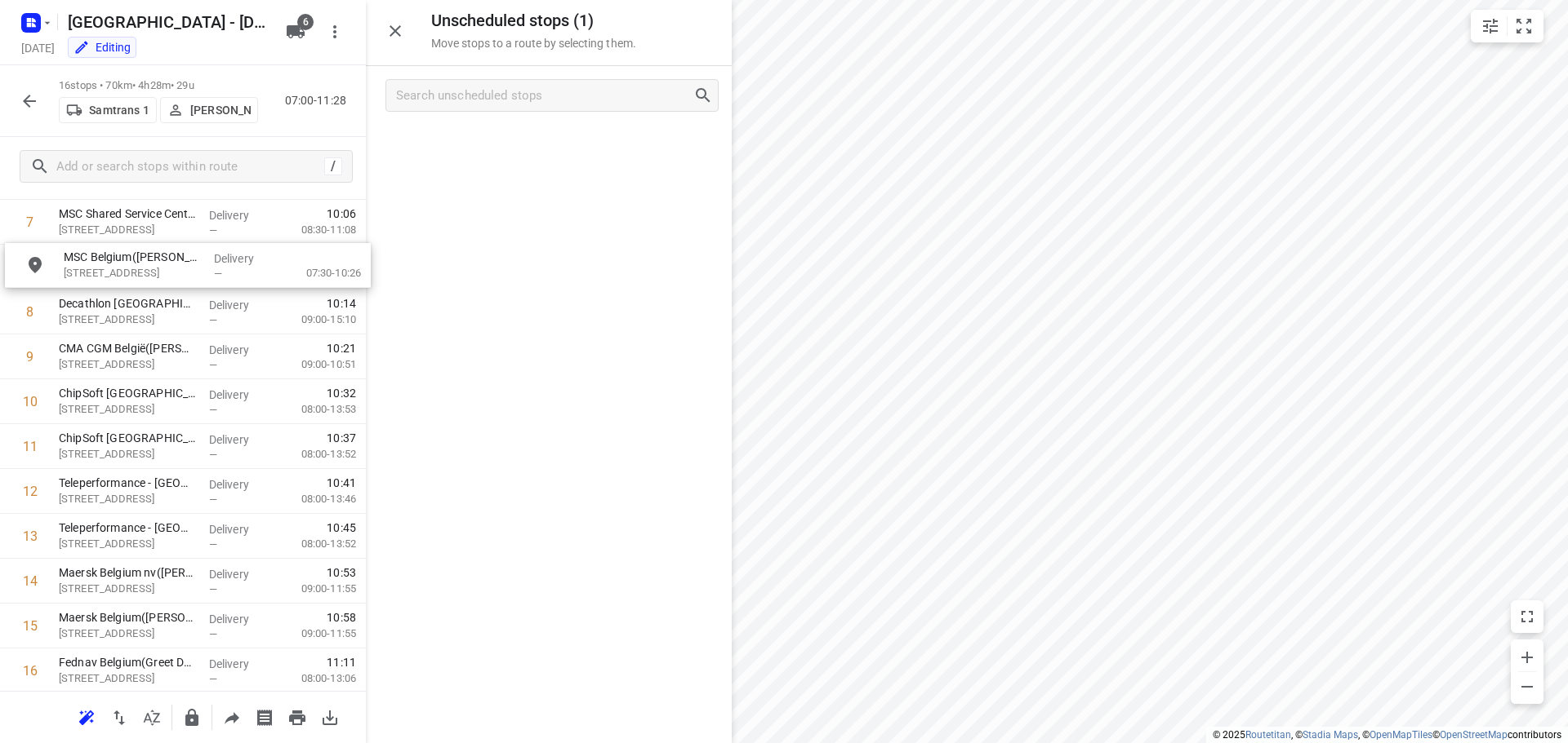
scroll to position [282, 0]
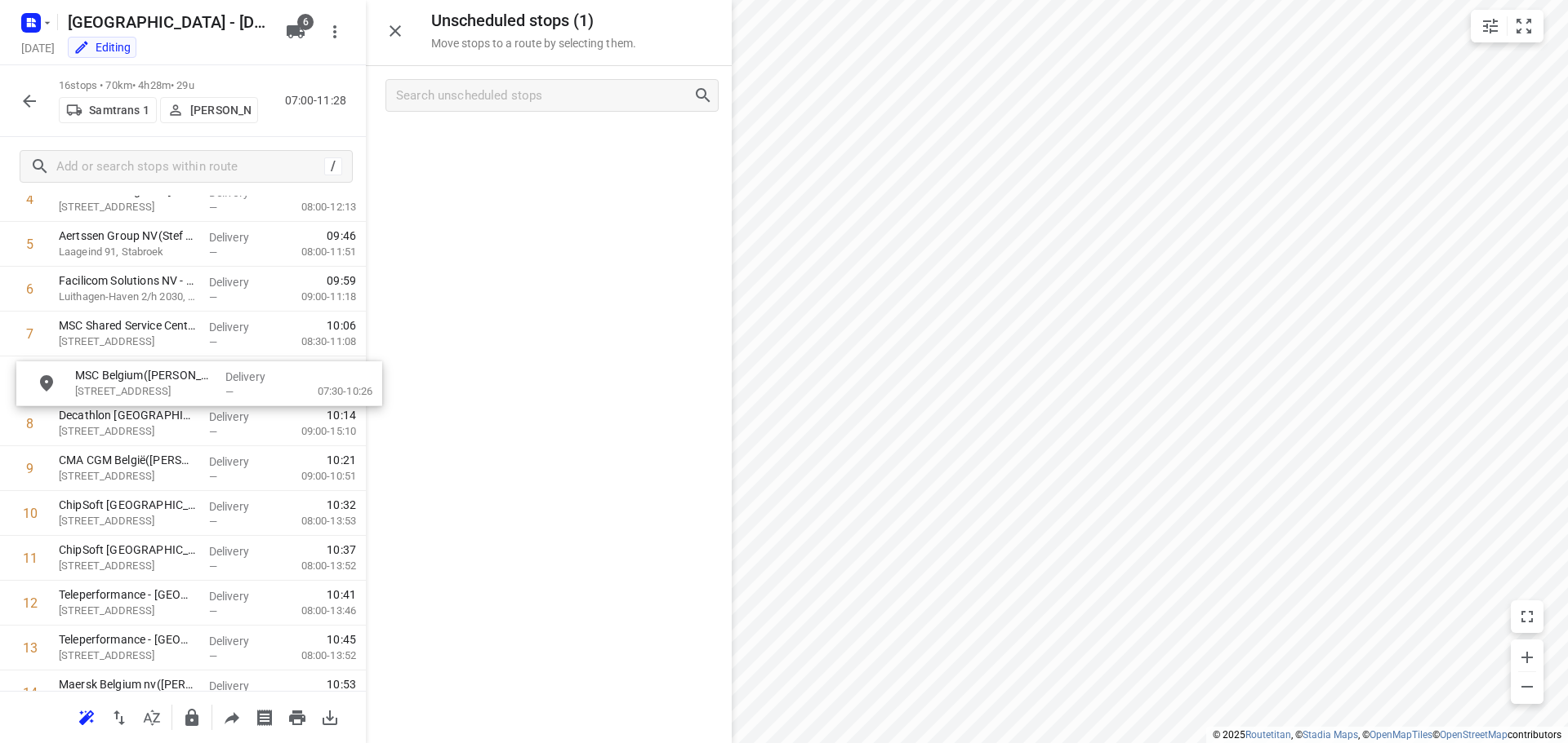
drag, startPoint x: 461, startPoint y: 157, endPoint x: 115, endPoint y: 399, distance: 422.2
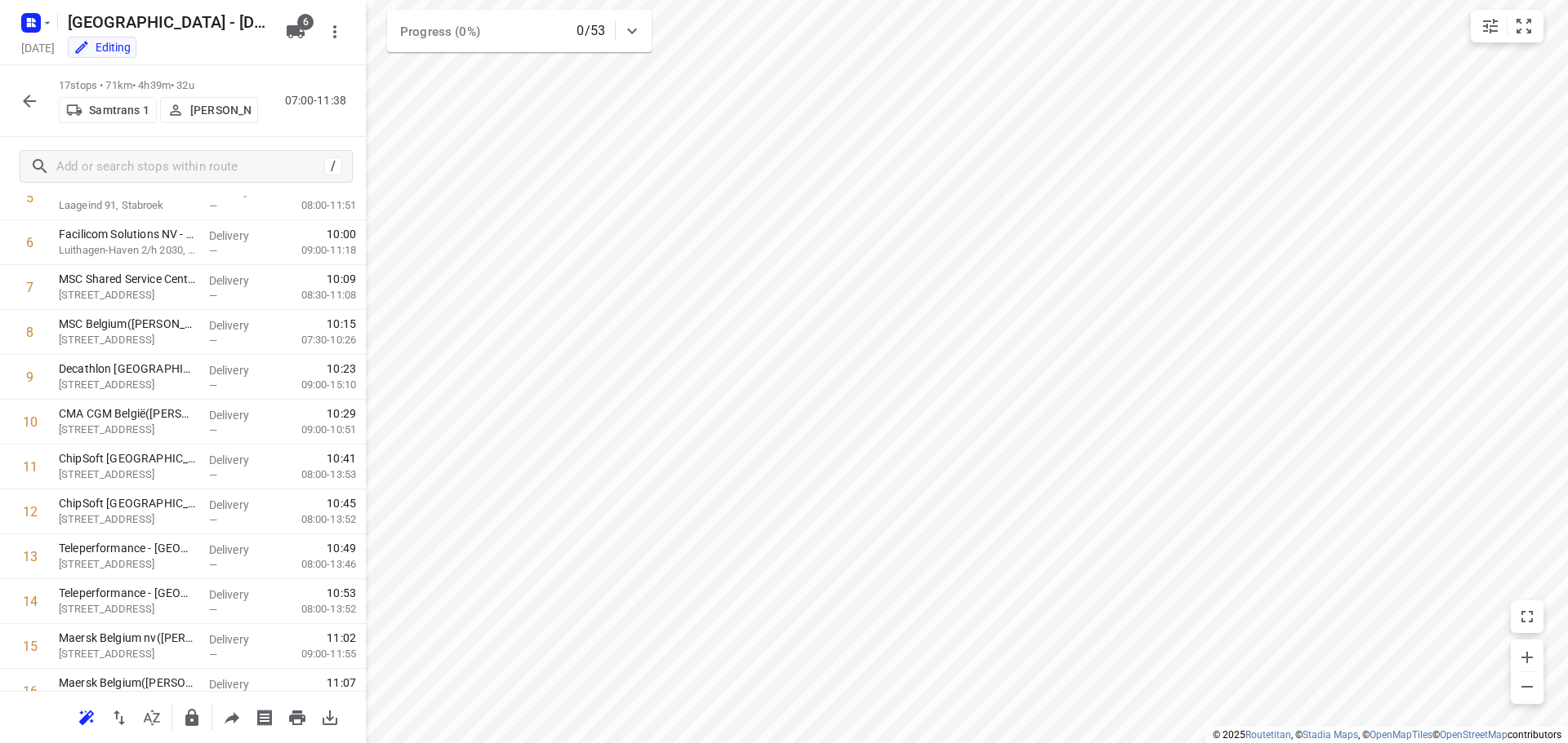
click at [36, 100] on icon "button" at bounding box center [30, 102] width 20 height 20
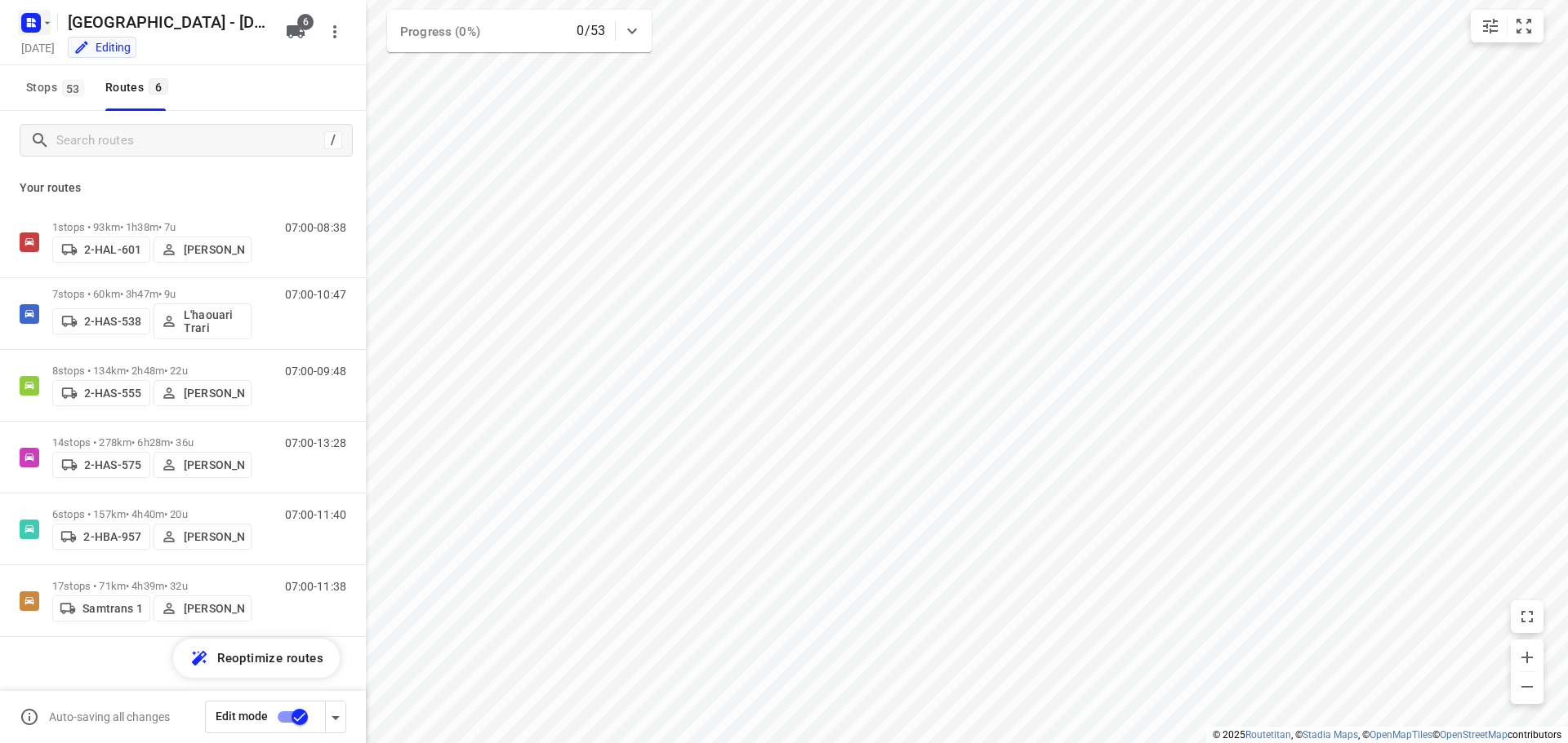
click at [35, 24] on icon "button" at bounding box center [33, 24] width 5 height 4
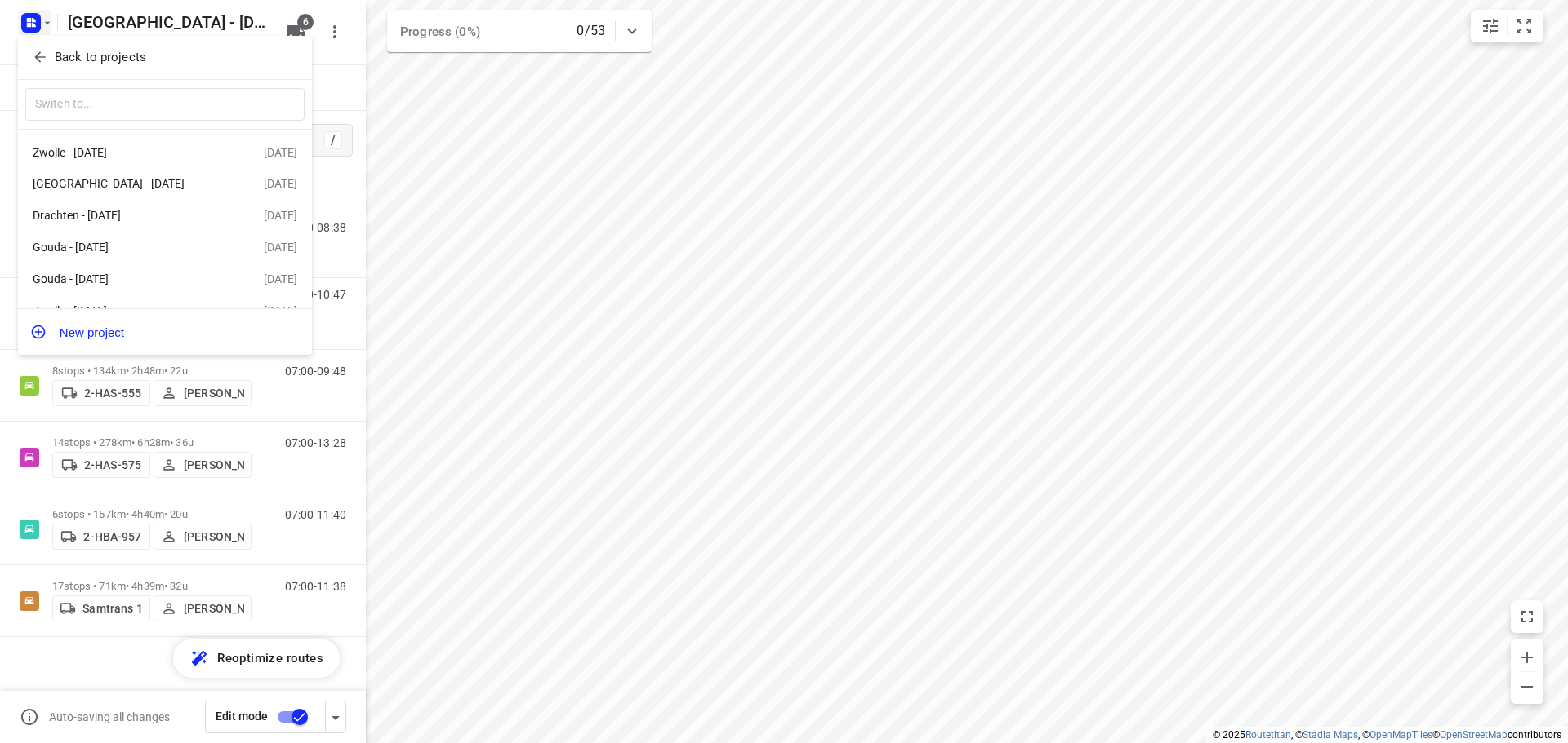
click at [52, 49] on span "Back to projects" at bounding box center [165, 58] width 266 height 19
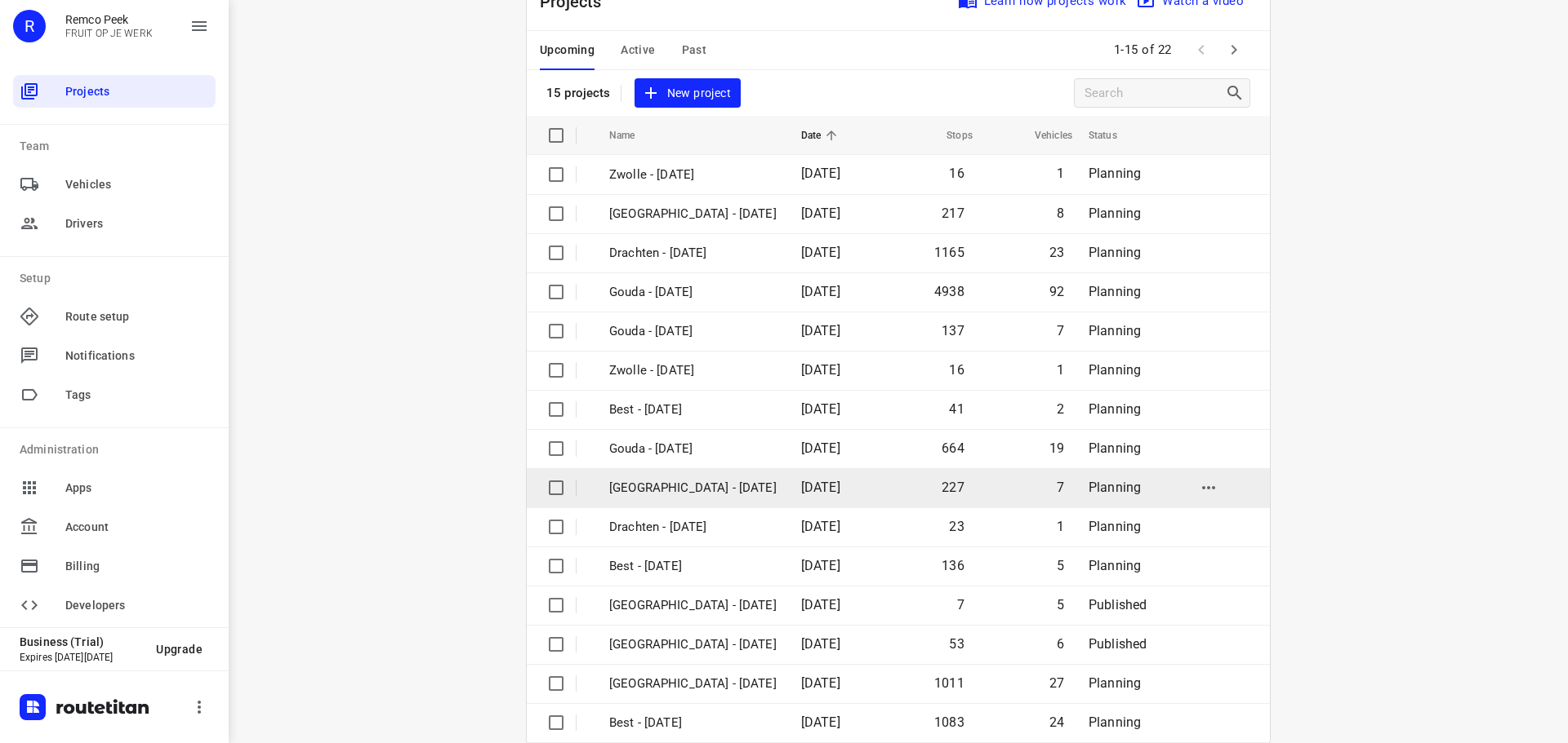
scroll to position [82, 0]
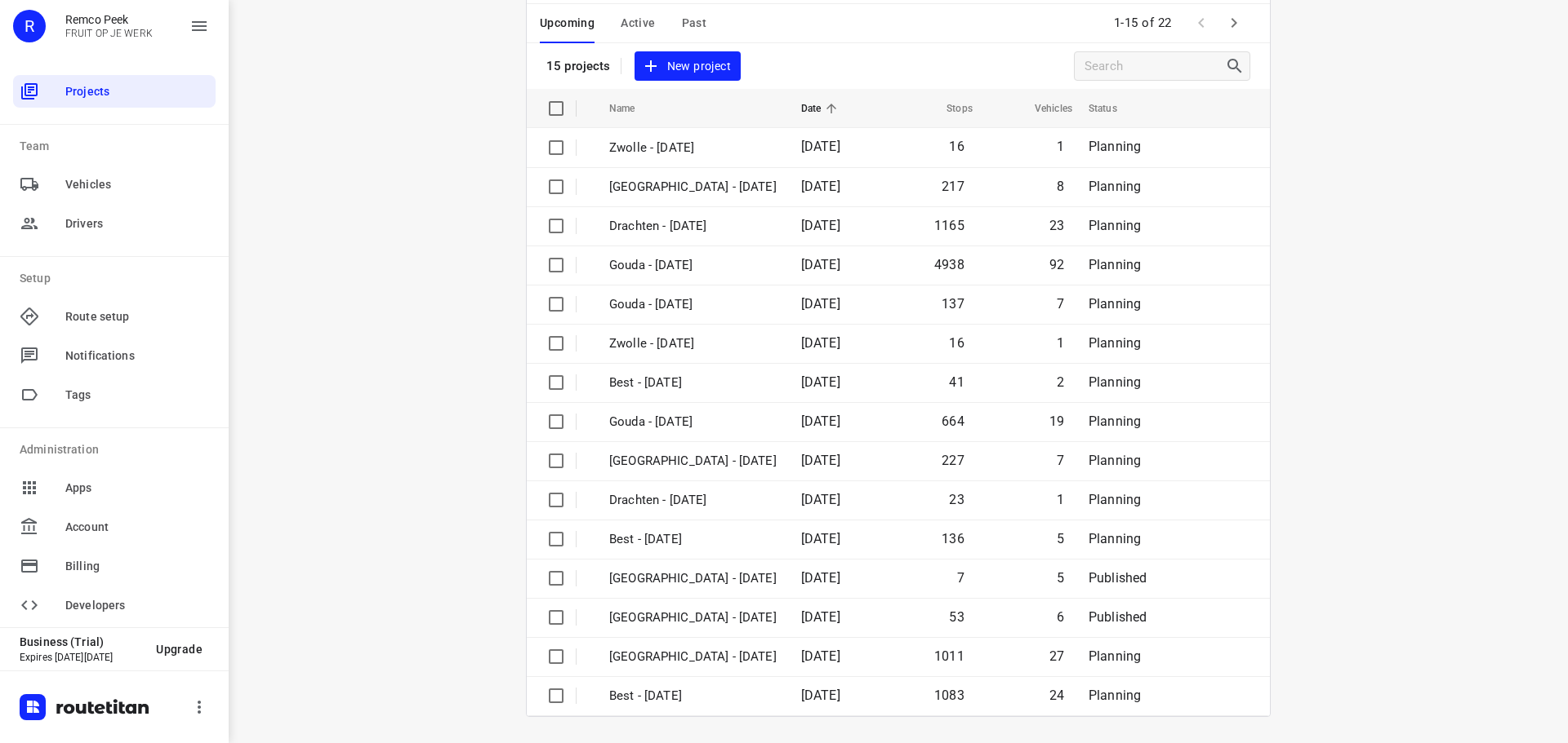
click at [1230, 26] on icon "button" at bounding box center [1234, 23] width 20 height 20
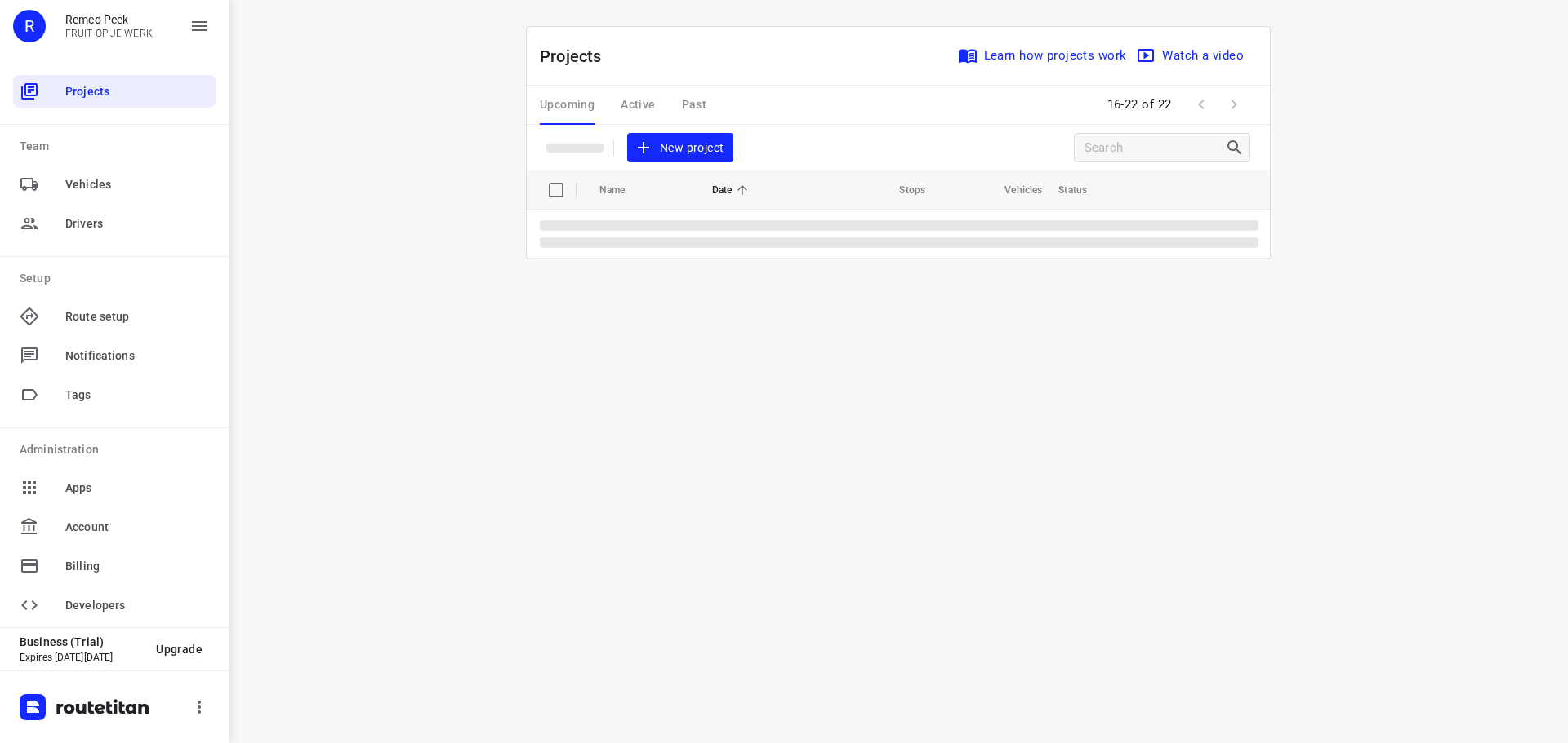
scroll to position [0, 0]
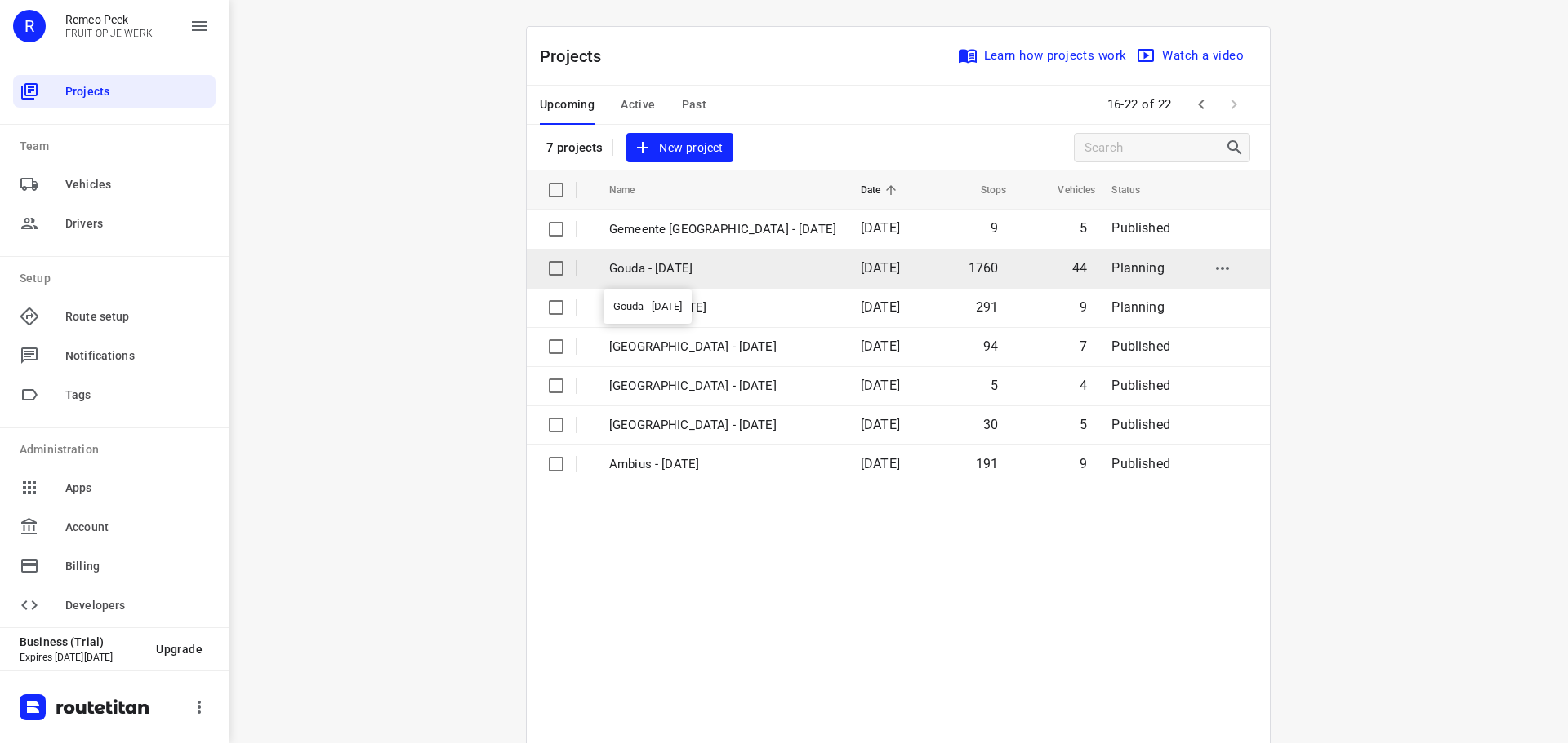
click at [676, 262] on p "Gouda - Wednesday" at bounding box center [723, 268] width 227 height 19
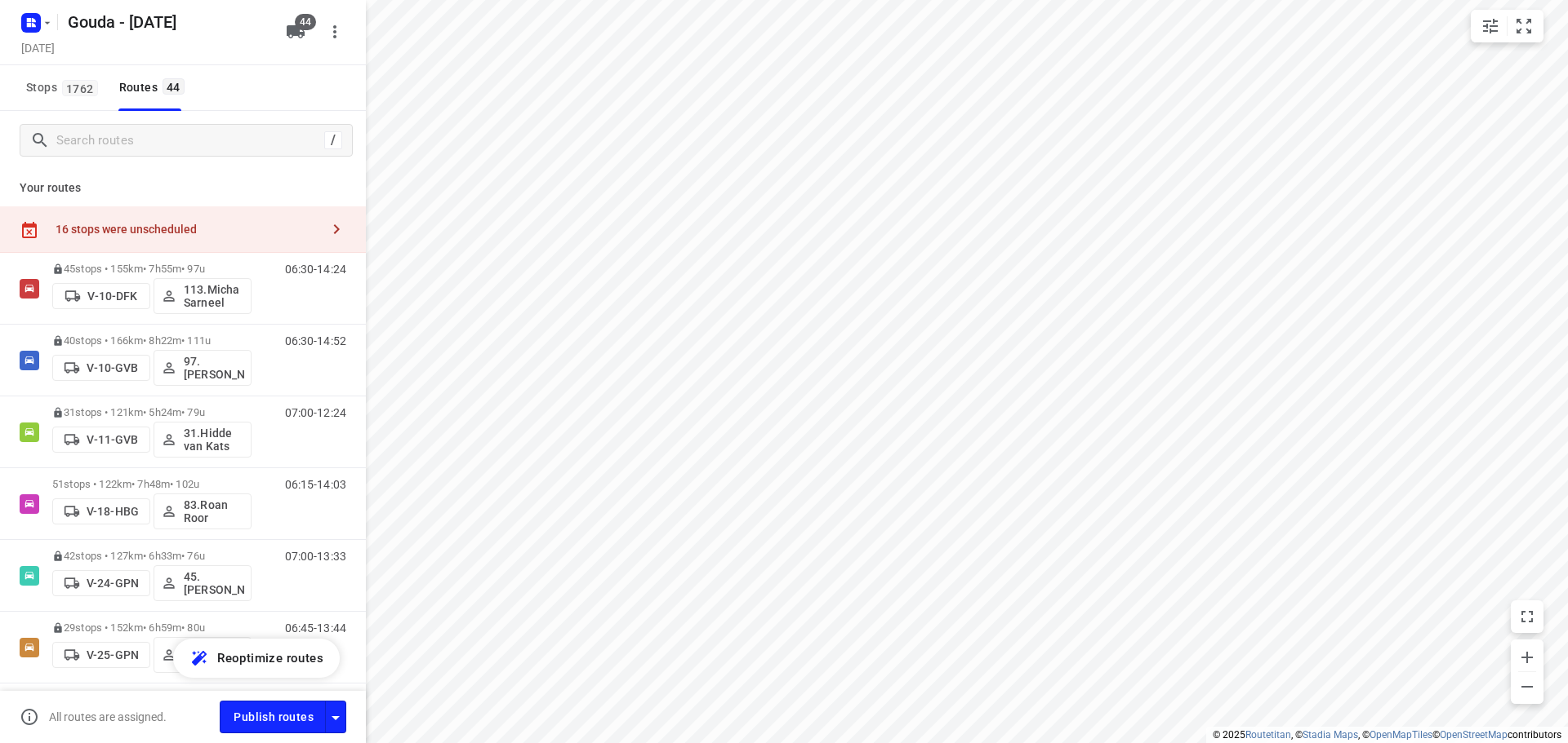
type input "distance"
click at [334, 219] on button "button" at bounding box center [337, 229] width 32 height 32
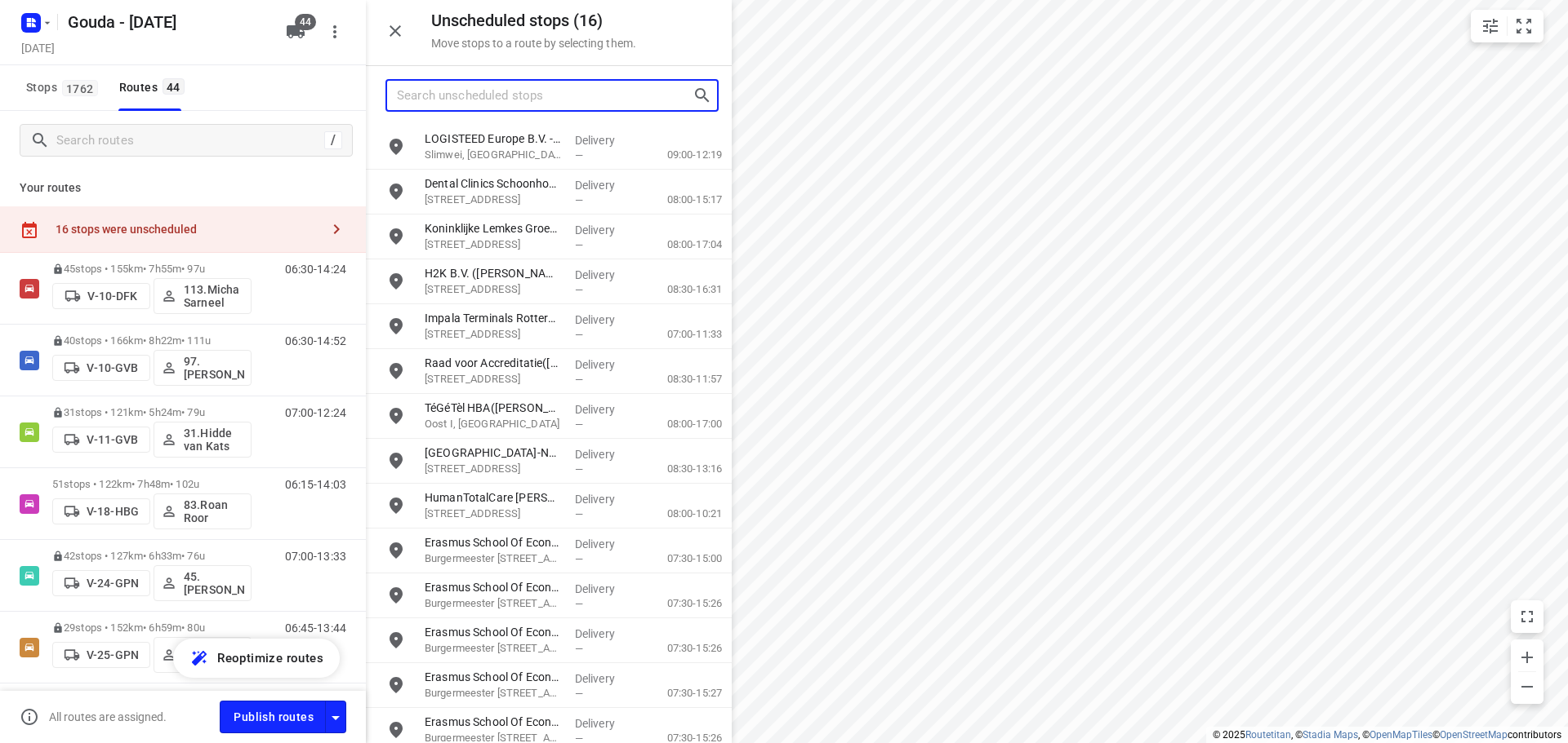
click at [482, 93] on input "Search unscheduled stops" at bounding box center [545, 96] width 295 height 25
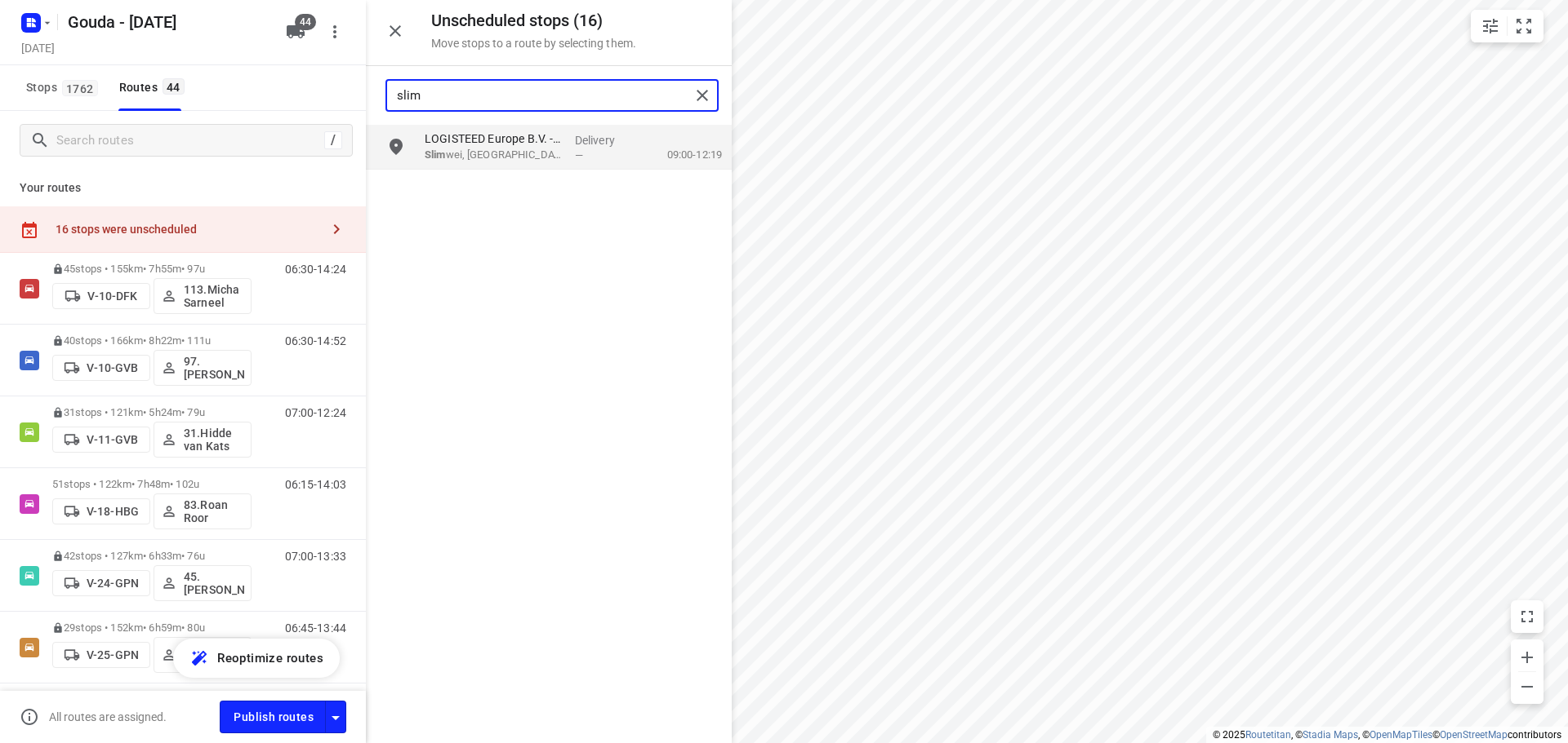
type input "slim"
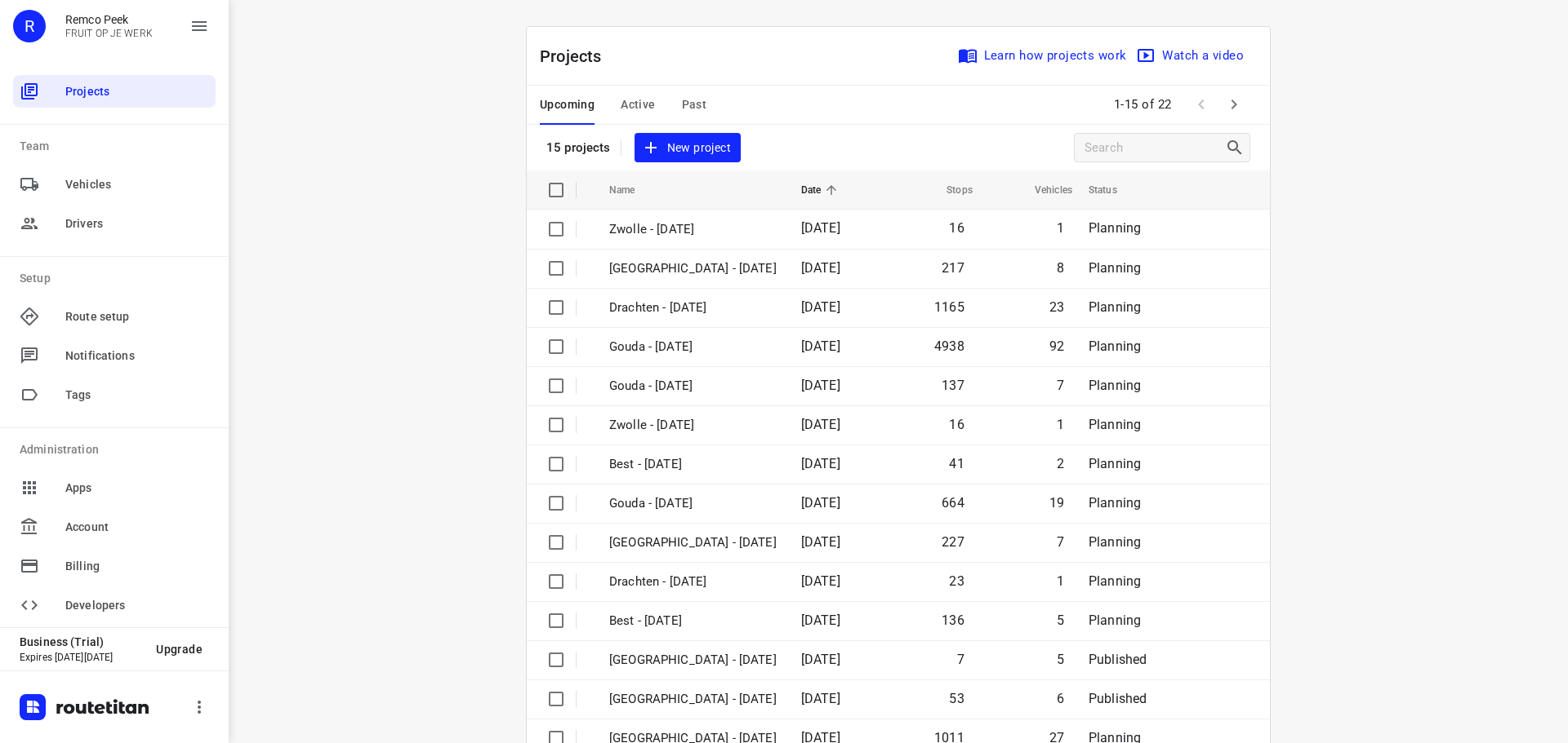
click at [1224, 105] on icon "button" at bounding box center [1234, 104] width 20 height 20
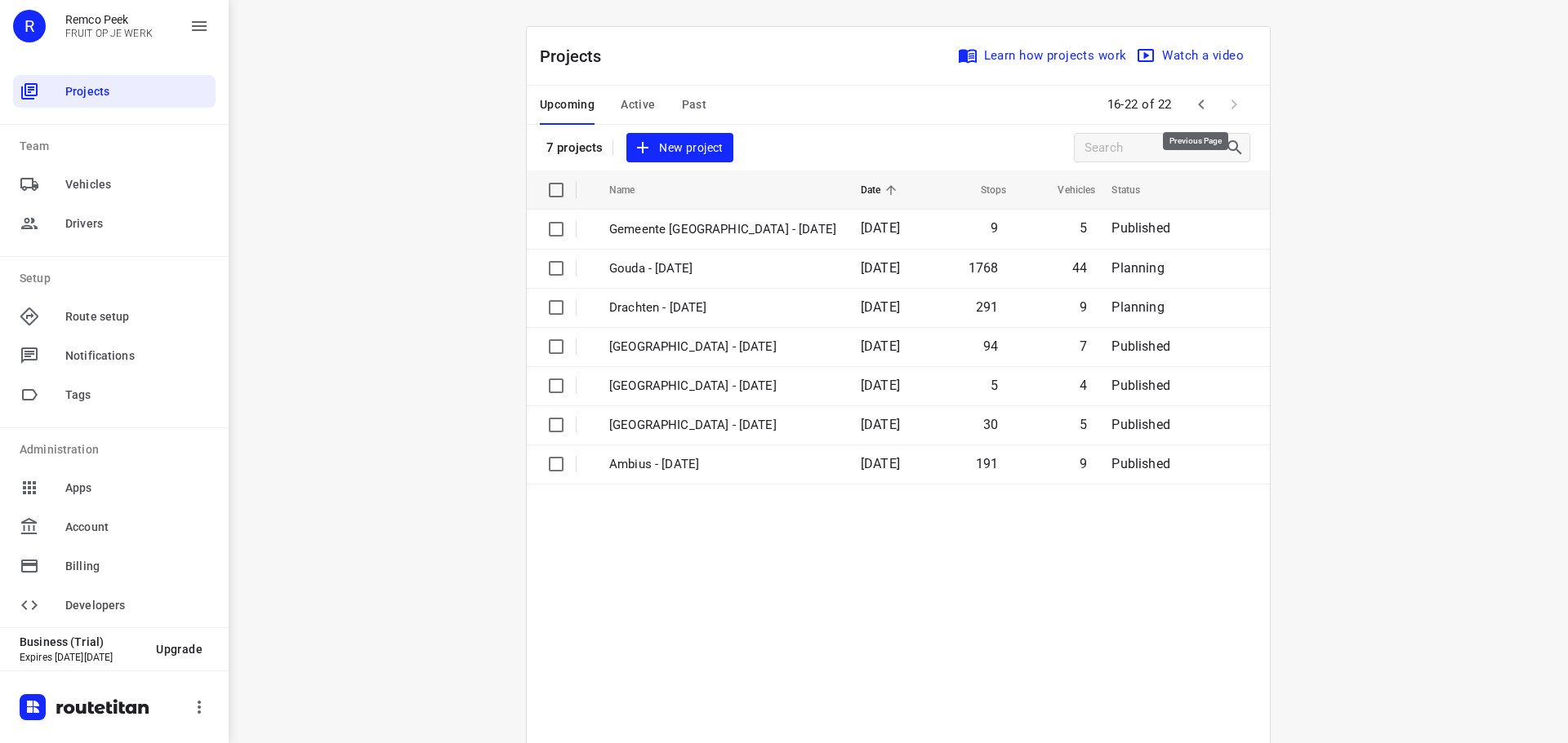
click at [1192, 102] on icon "button" at bounding box center [1202, 104] width 20 height 20
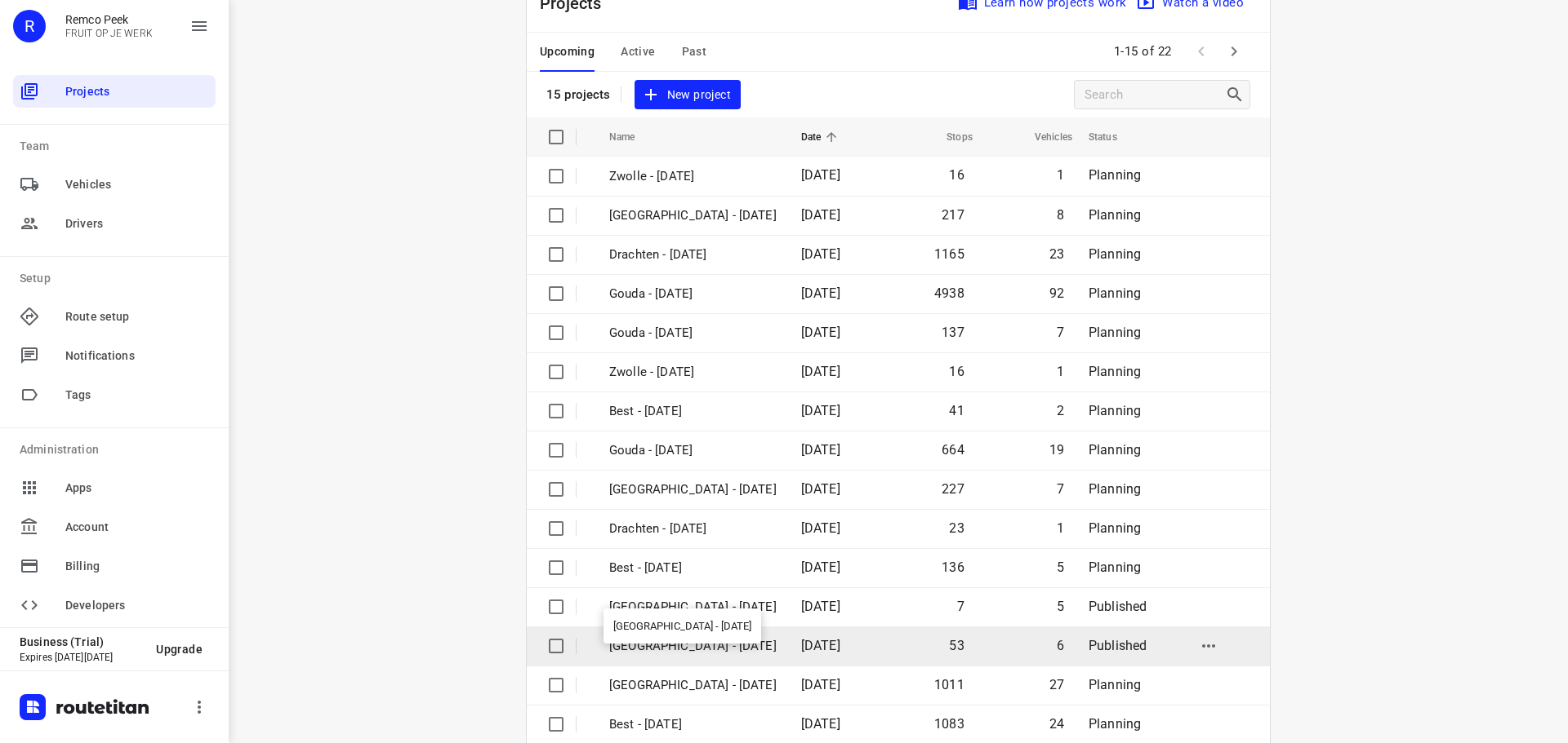
scroll to position [82, 0]
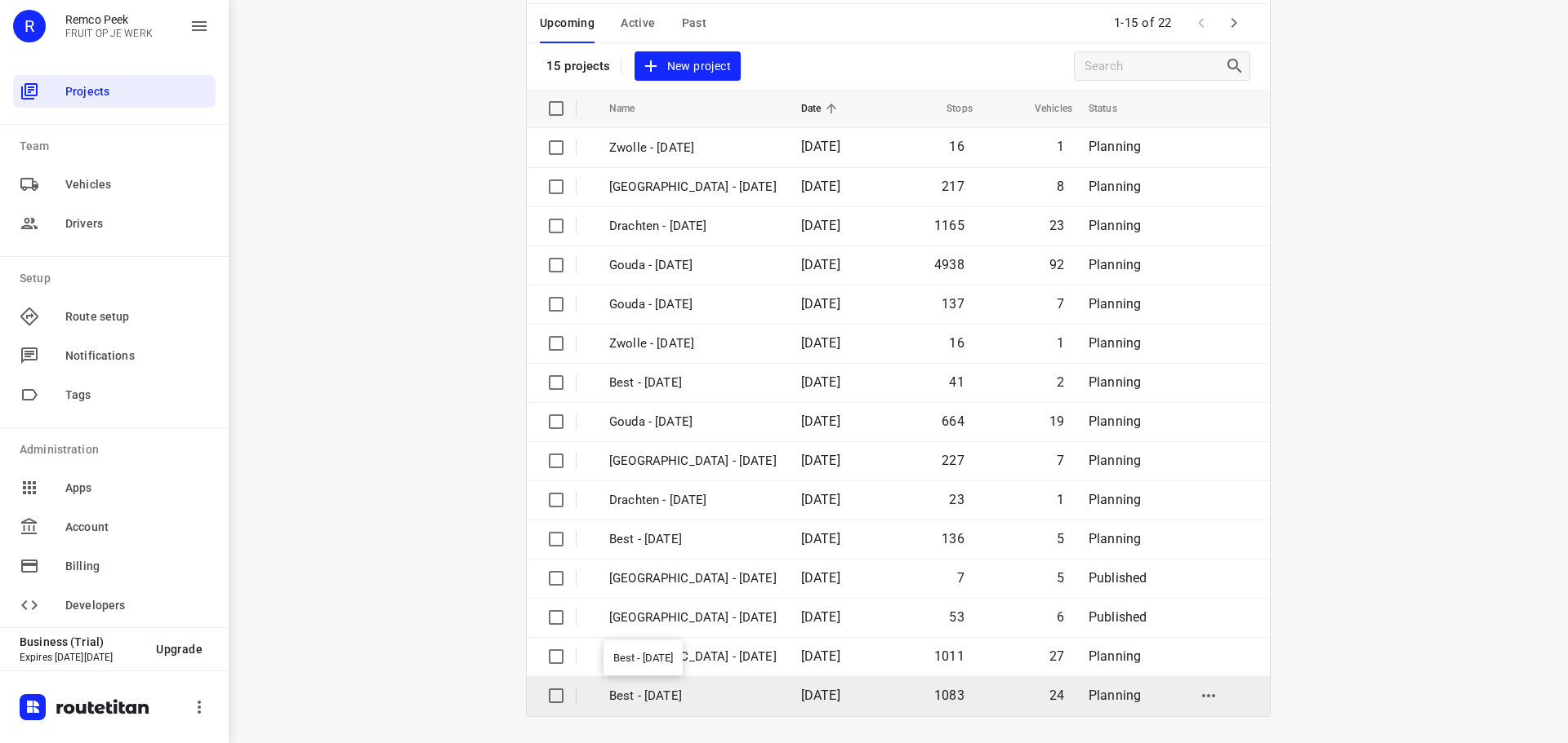
click at [647, 688] on p "Best - [DATE]" at bounding box center [693, 696] width 167 height 19
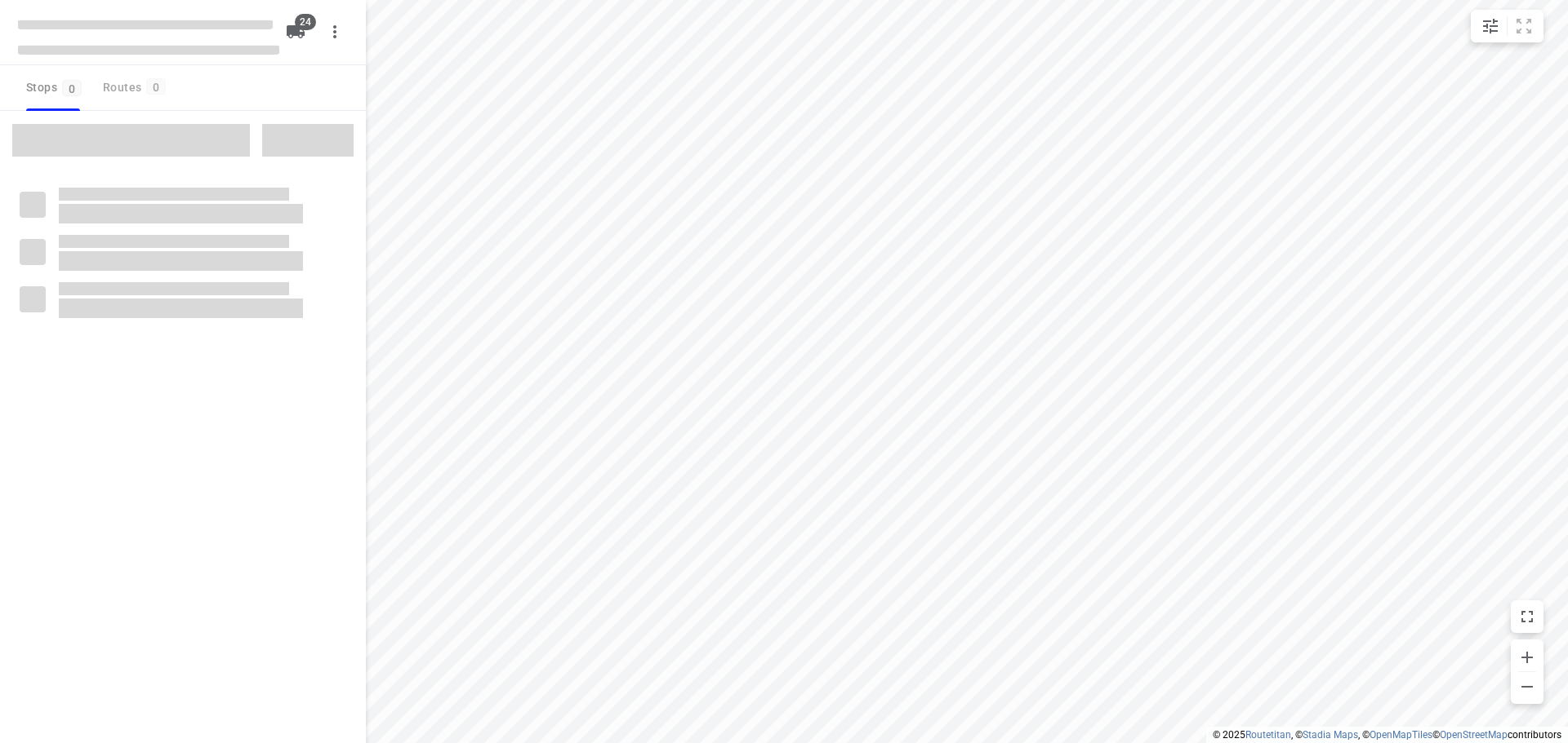
type input "distance"
checkbox input "true"
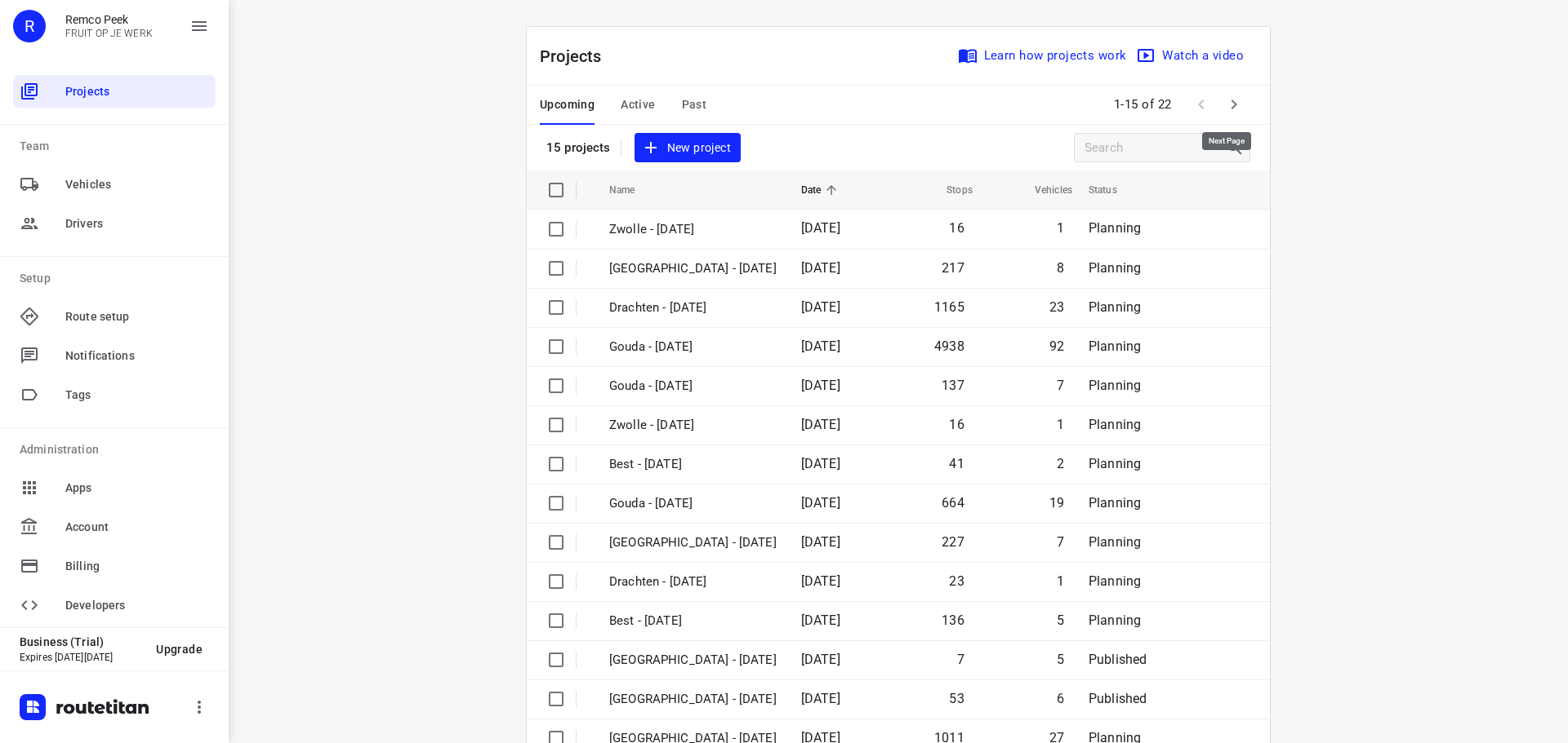
drag, startPoint x: 1221, startPoint y: 105, endPoint x: 1178, endPoint y: 1, distance: 112.5
click at [1221, 94] on button "button" at bounding box center [1234, 104] width 32 height 32
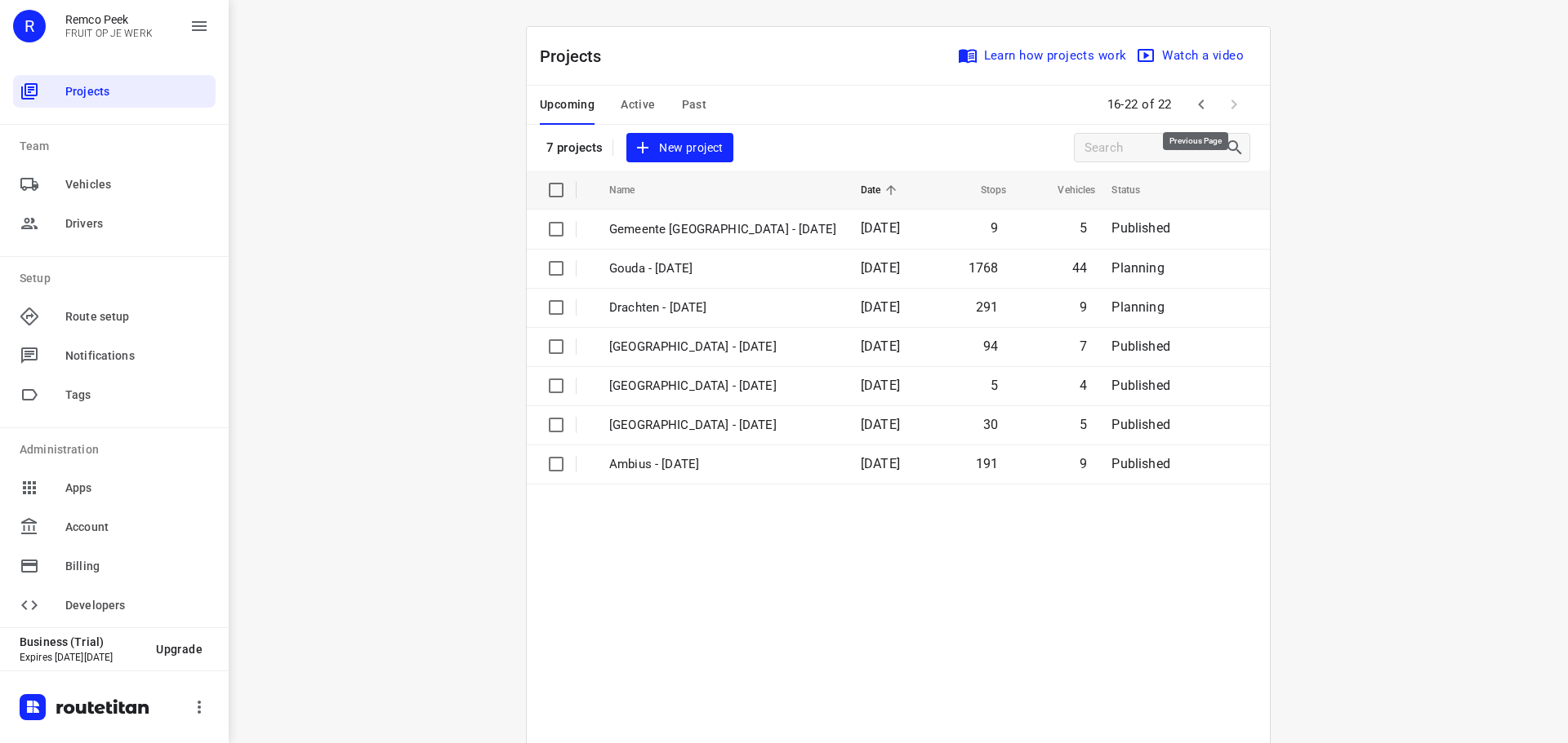
click at [1192, 106] on icon "button" at bounding box center [1202, 104] width 20 height 20
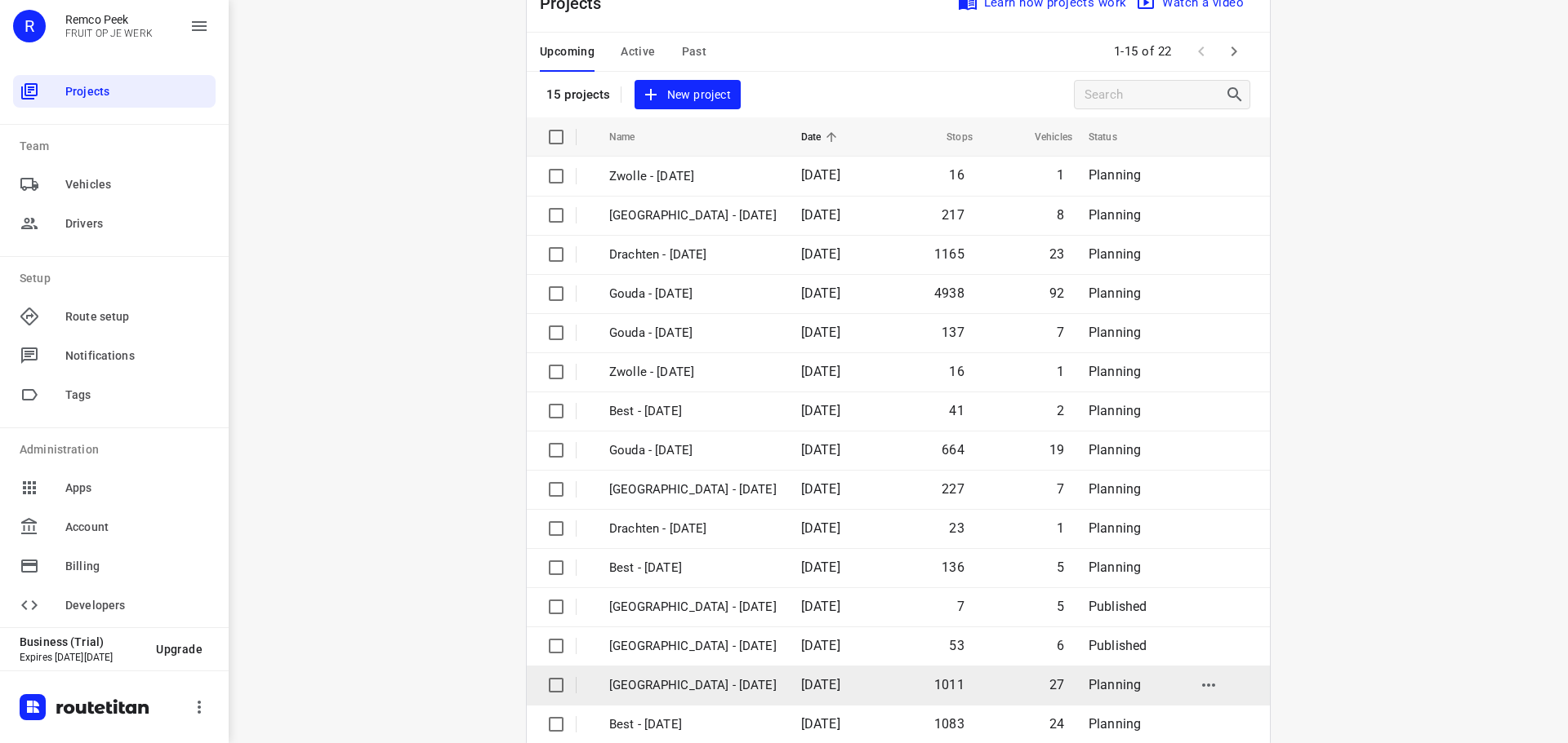
scroll to position [82, 0]
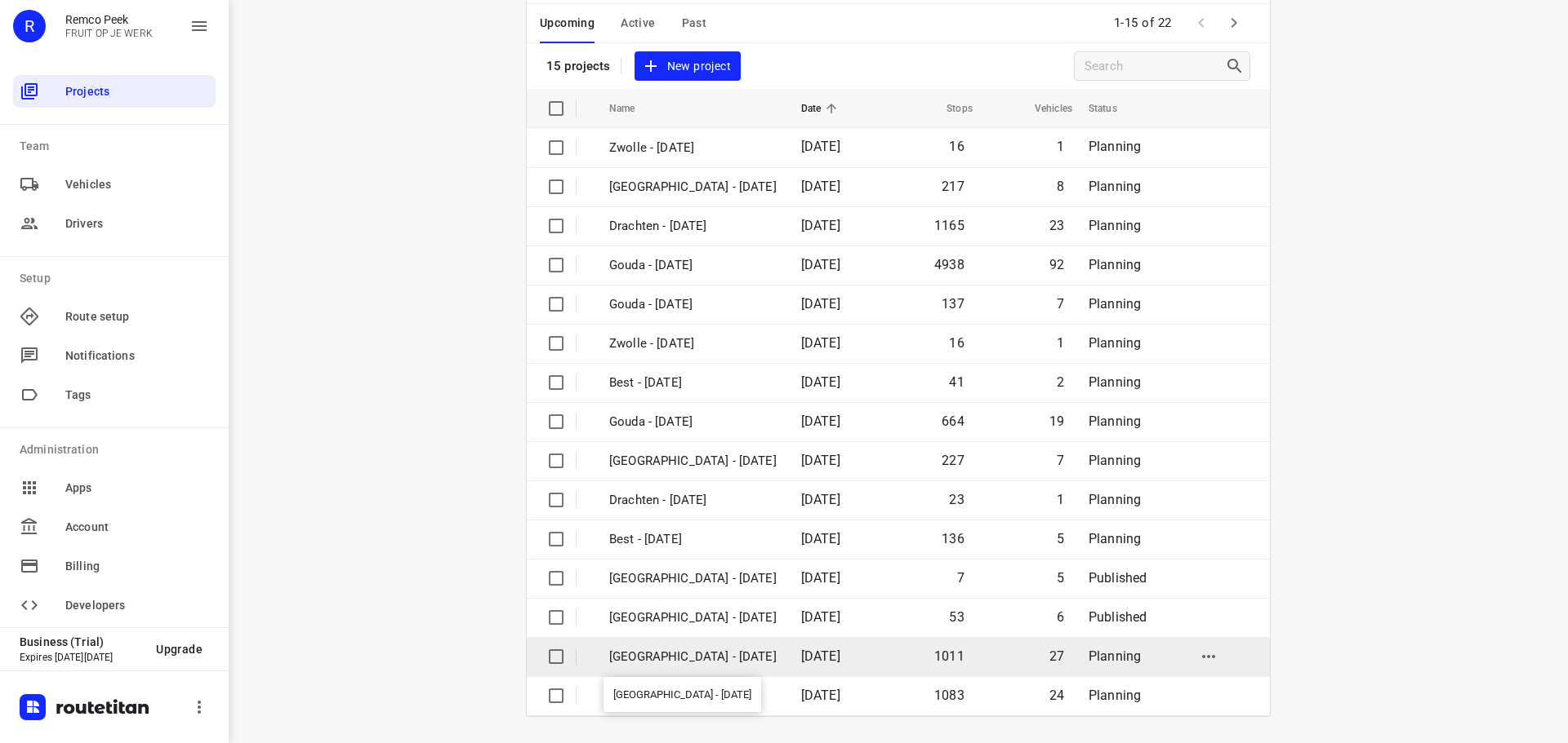
click at [682, 658] on p "[GEOGRAPHIC_DATA] - [DATE]" at bounding box center [693, 657] width 167 height 19
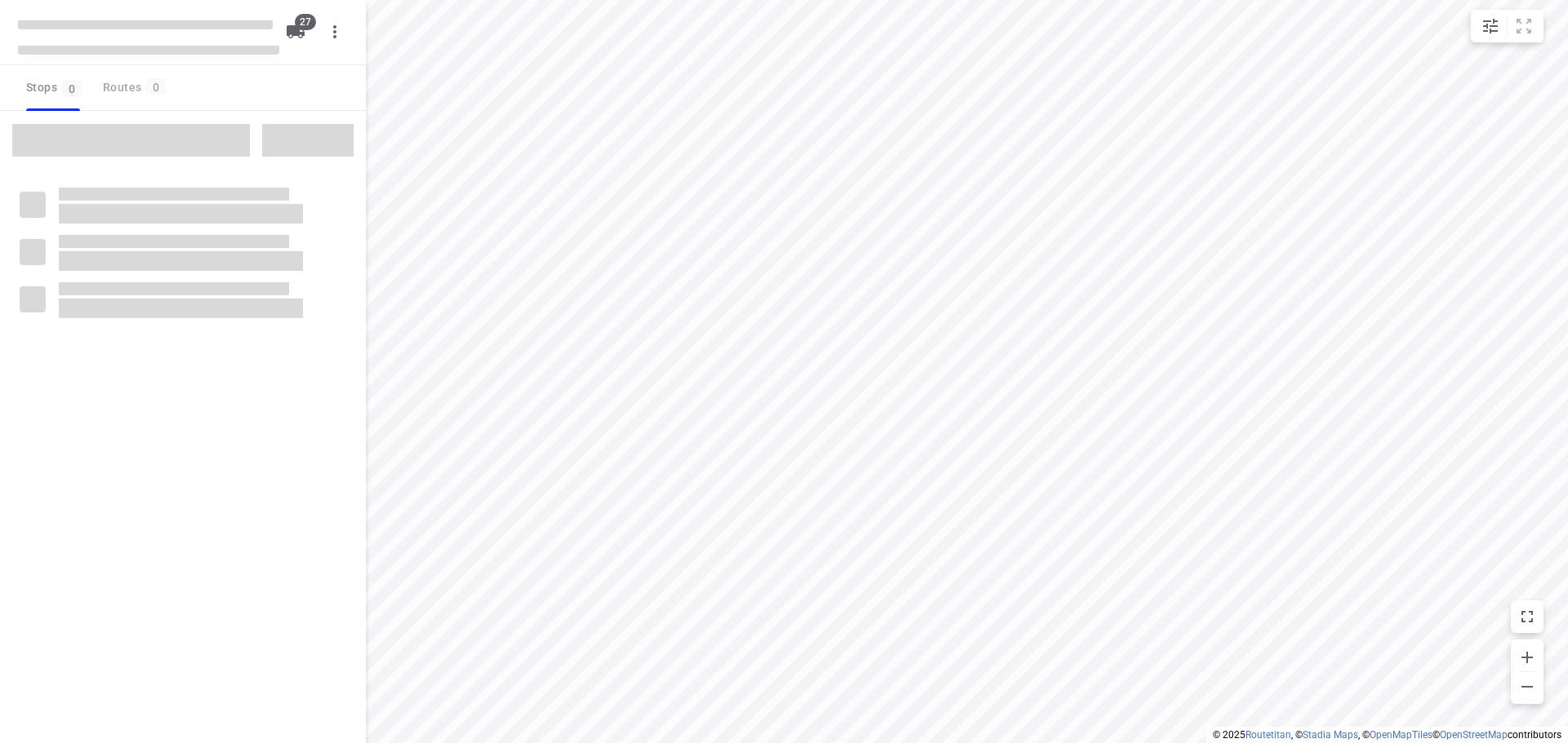
type input "distance"
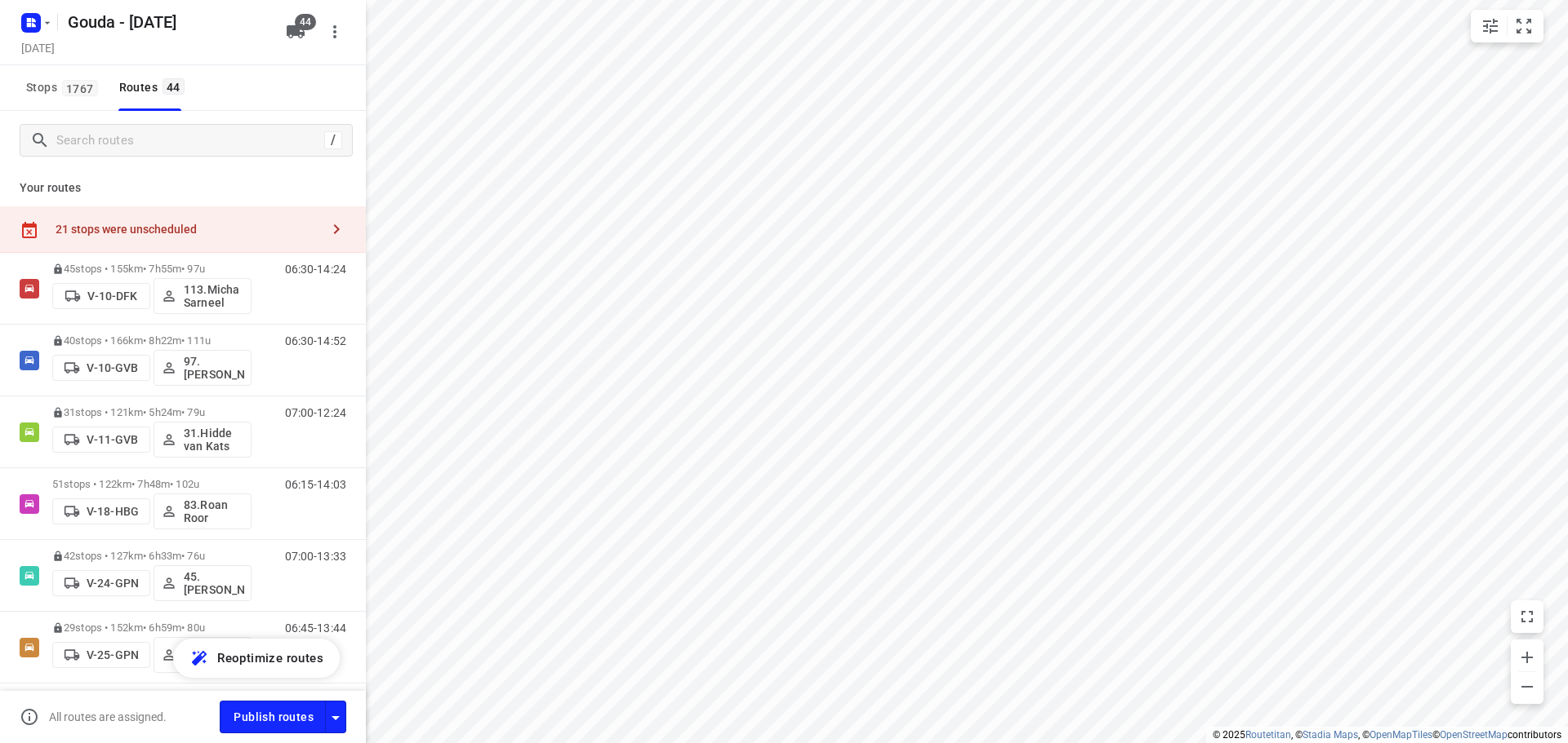
click at [320, 219] on button "button" at bounding box center [337, 229] width 32 height 32
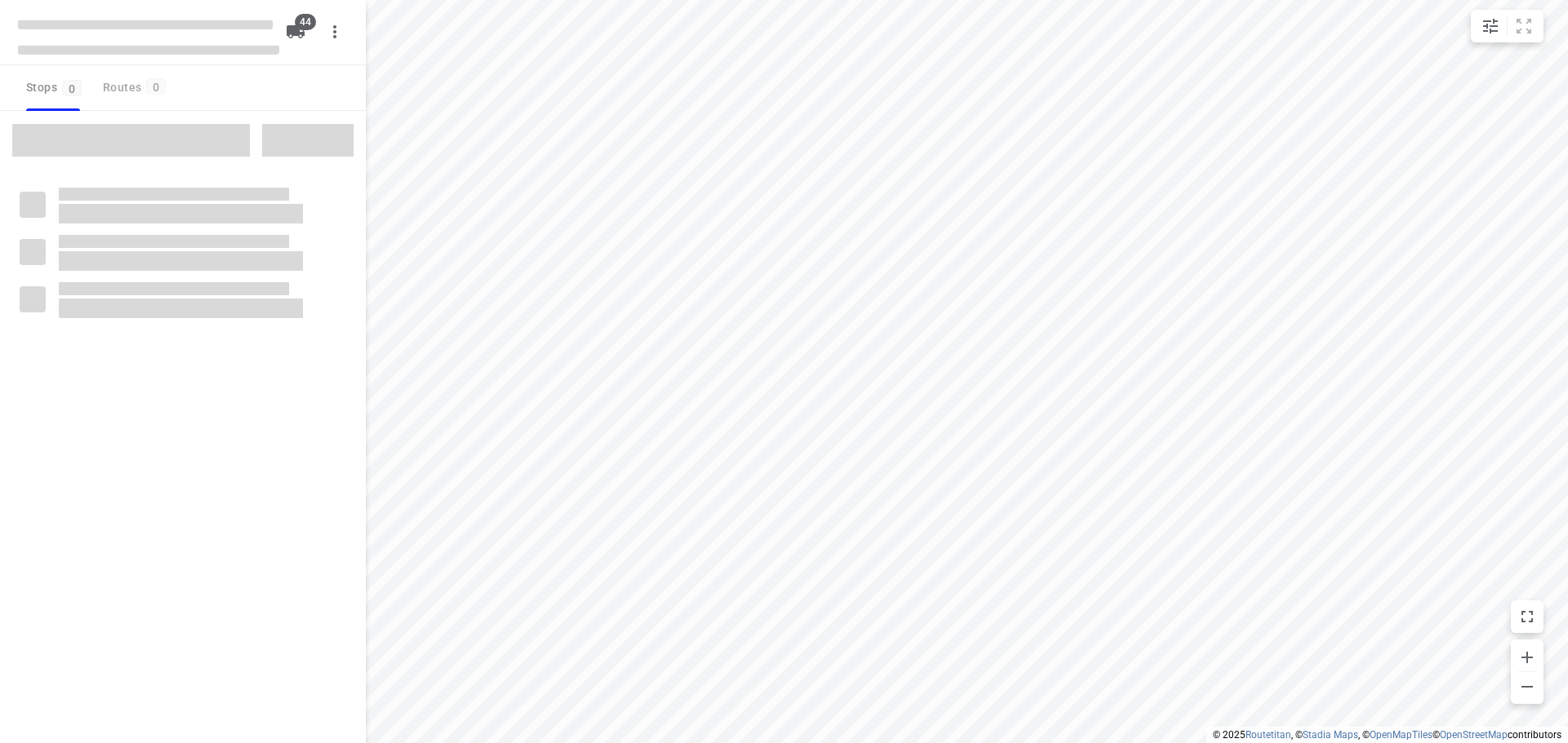
type input "distance"
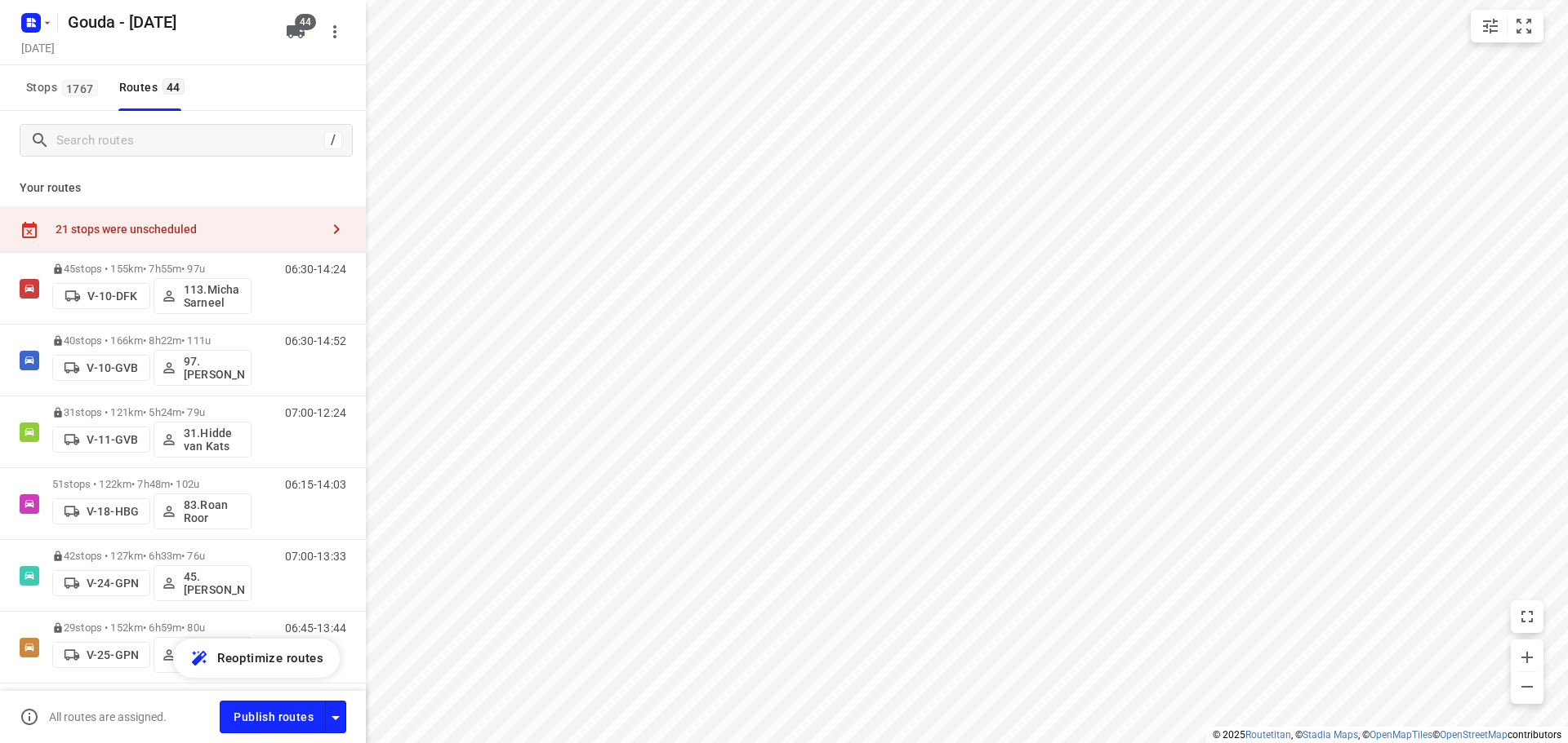
drag, startPoint x: 328, startPoint y: 235, endPoint x: 290, endPoint y: 184, distance: 63.6
click at [290, 184] on div "Your routes 21 stops were unscheduled 45 stops • 155km • 7h55m • 97u V-10-DFK 1…" at bounding box center [183, 455] width 365 height 570
click at [251, 145] on input "Search routes" at bounding box center [187, 140] width 261 height 25
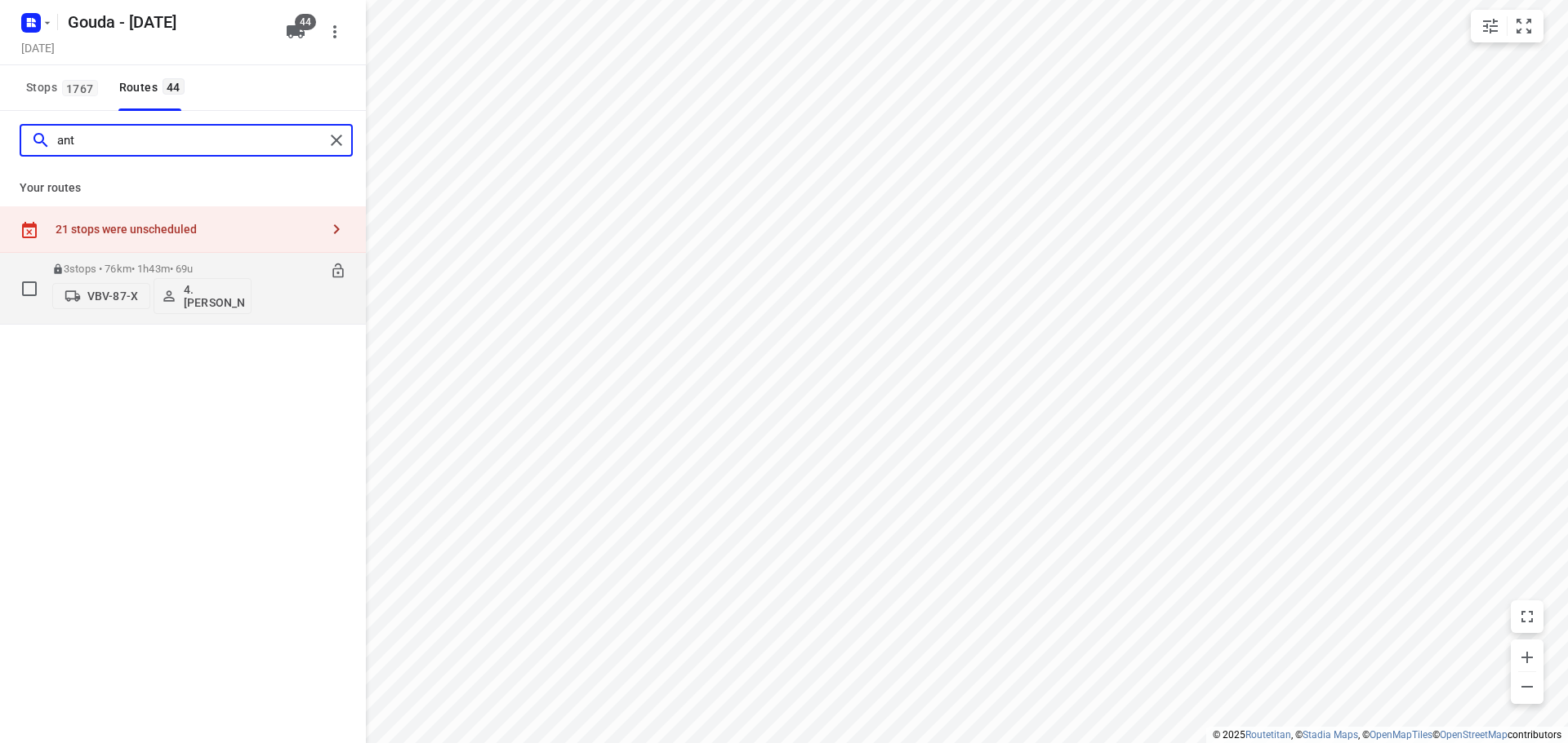
type input "ant"
click at [275, 265] on div "07:00-08:43" at bounding box center [305, 292] width 82 height 59
click at [152, 261] on div "3 stops • 76km • 1h43m • 69u VBV-87-X 4. Anton Vringer" at bounding box center [151, 288] width 199 height 67
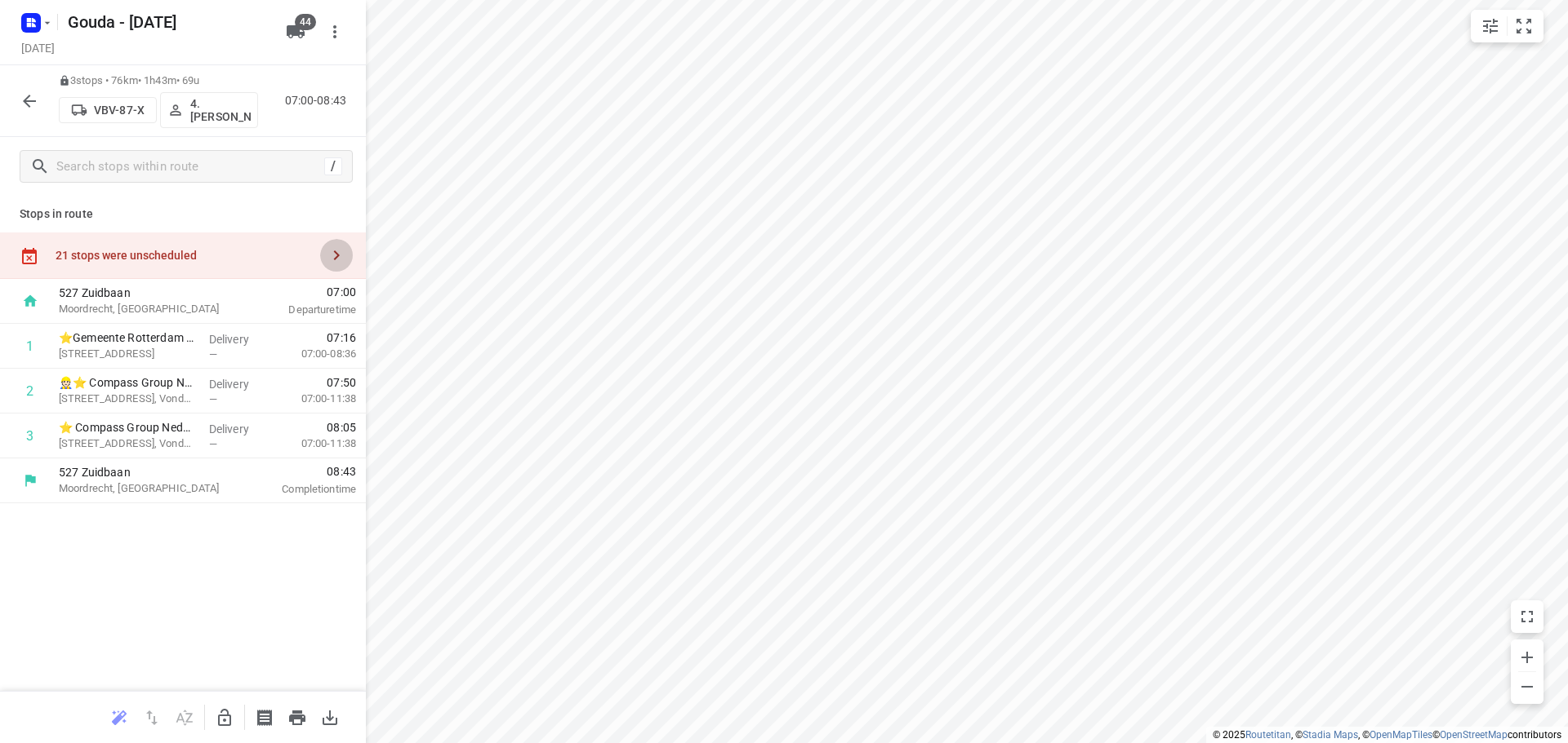
click at [333, 254] on icon "button" at bounding box center [337, 255] width 20 height 20
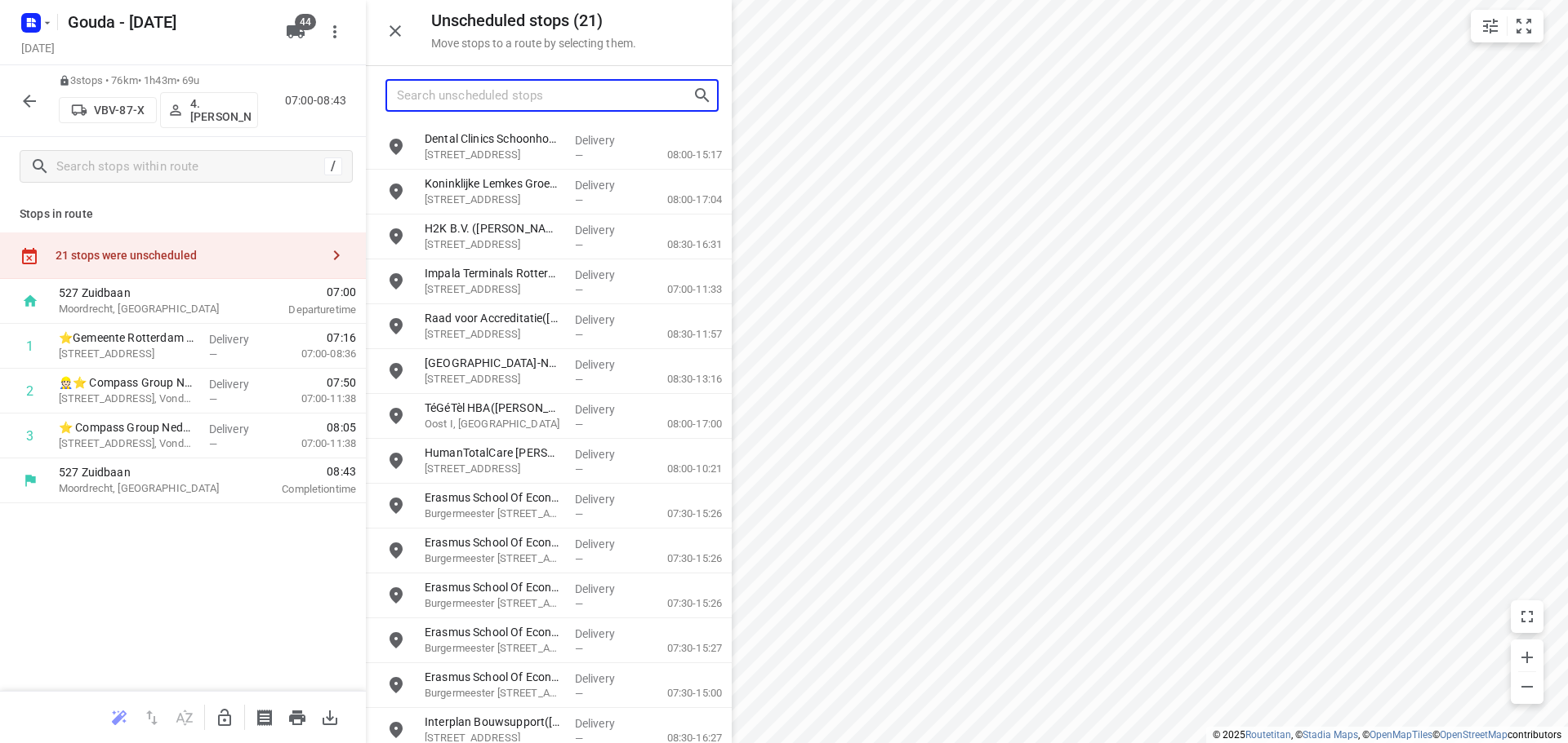
click at [516, 99] on input "Search unscheduled stops" at bounding box center [545, 96] width 295 height 25
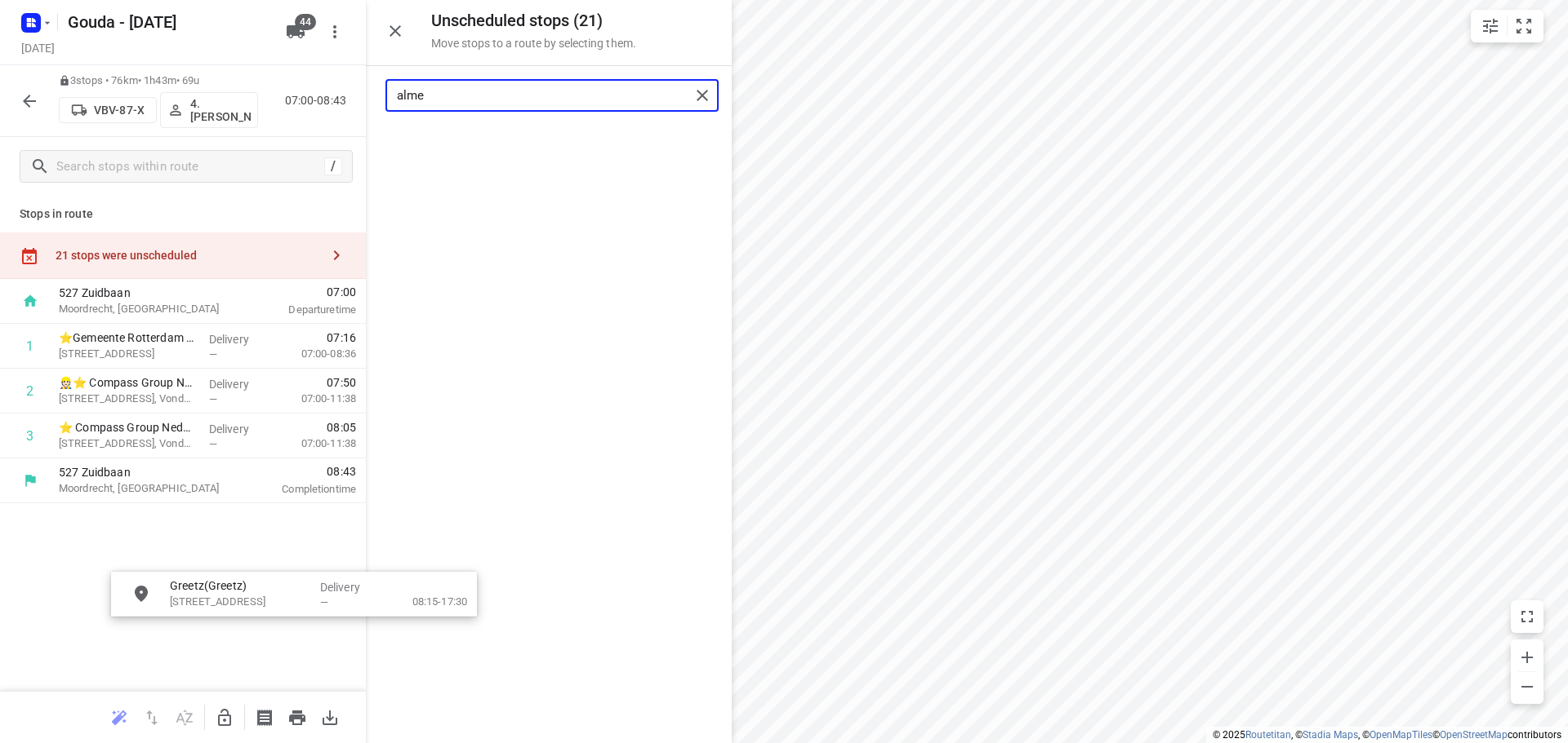
drag, startPoint x: 499, startPoint y: 142, endPoint x: 230, endPoint y: 595, distance: 526.8
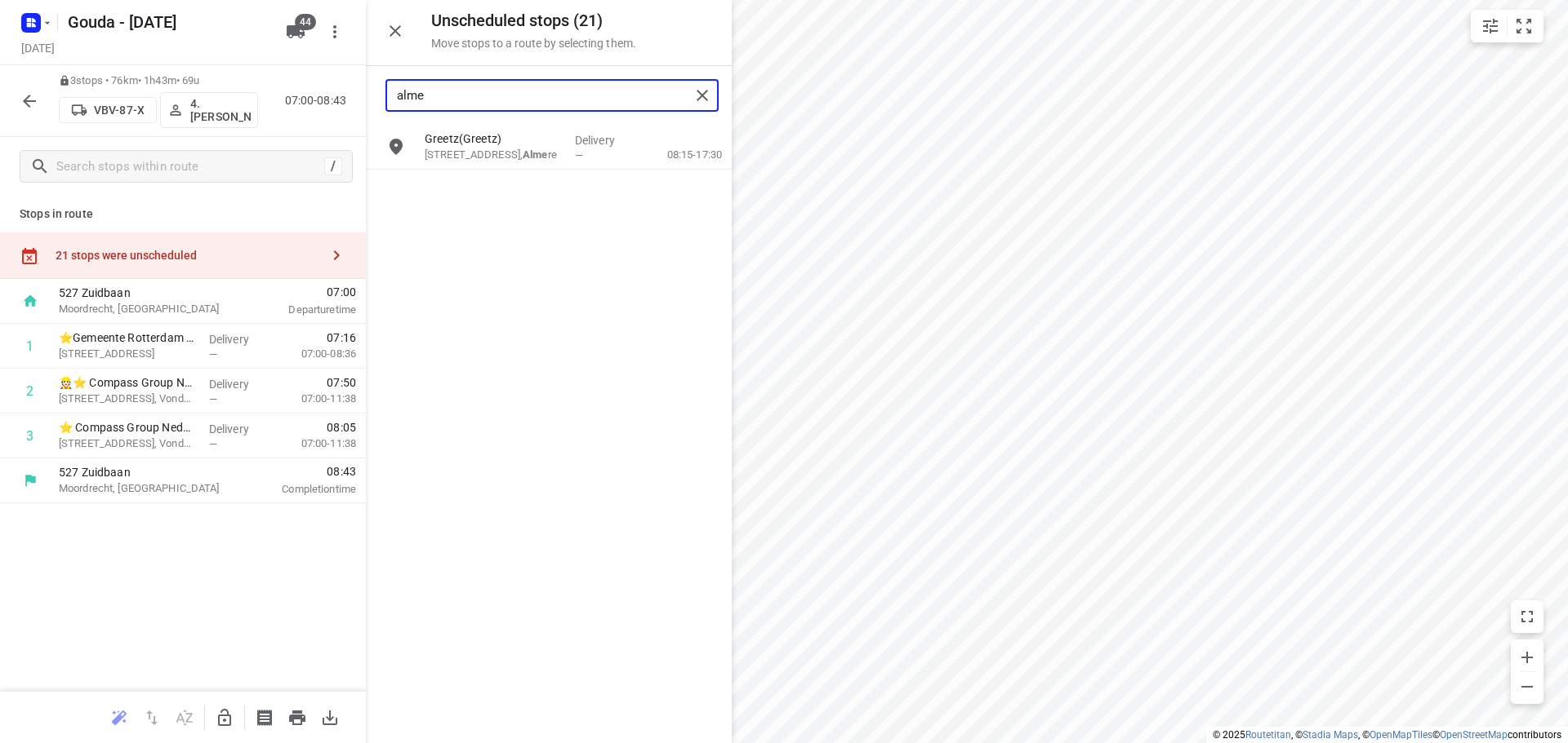
type input "alme"
click at [221, 717] on icon "button" at bounding box center [225, 718] width 20 height 20
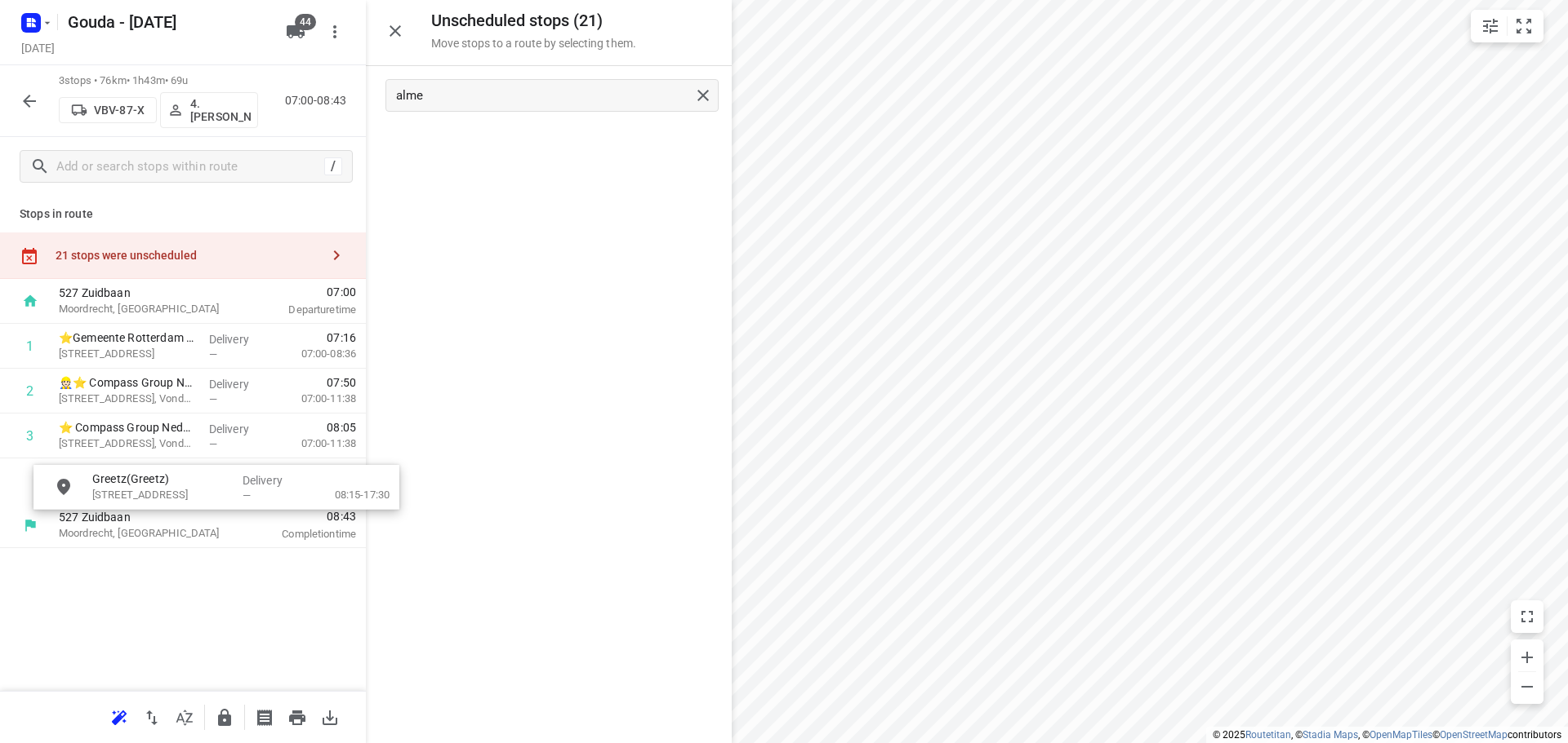
drag, startPoint x: 471, startPoint y: 192, endPoint x: 160, endPoint y: 505, distance: 441.2
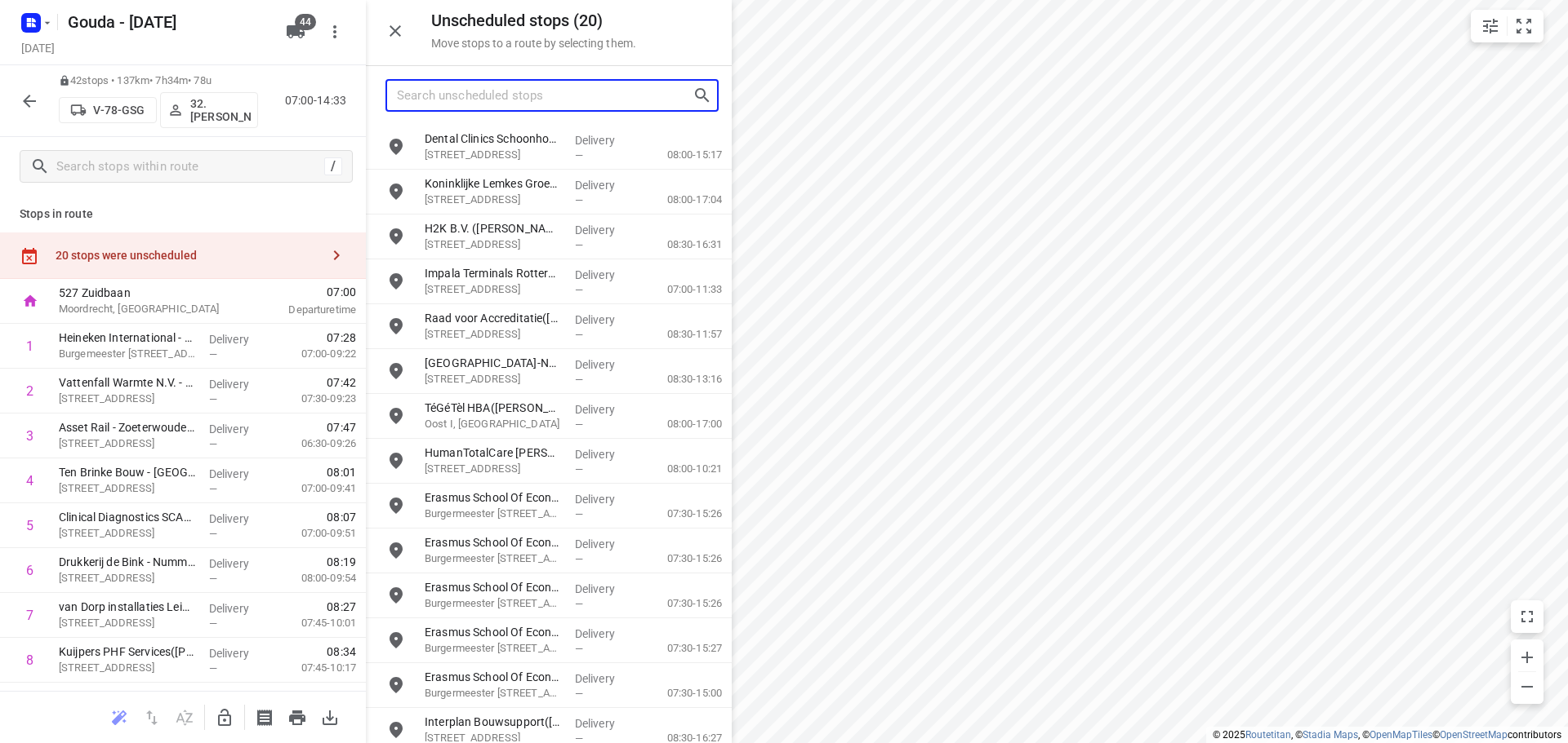
click at [462, 97] on input "Search unscheduled stops" at bounding box center [545, 96] width 295 height 25
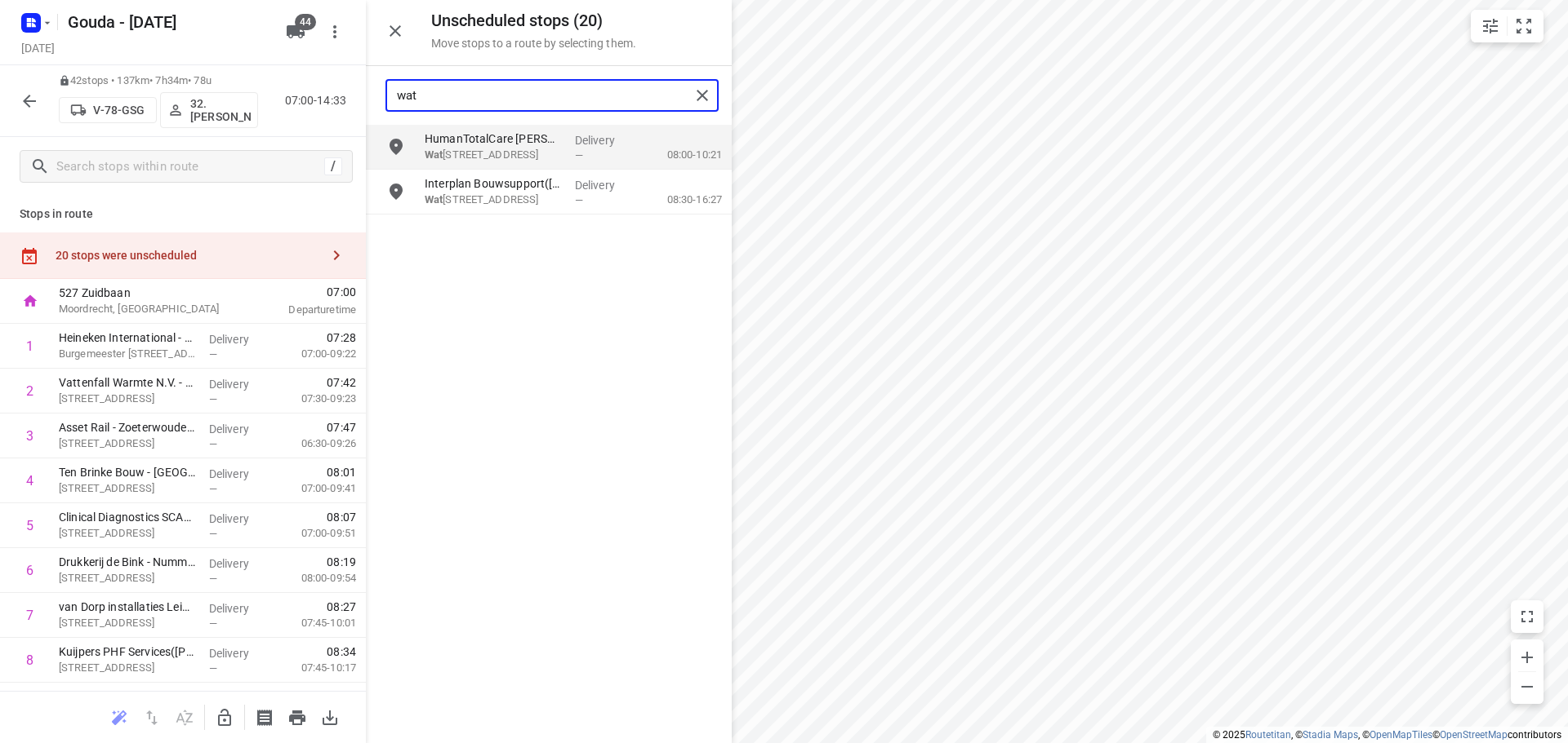
type input "wat"
click at [222, 704] on button "button" at bounding box center [224, 718] width 32 height 32
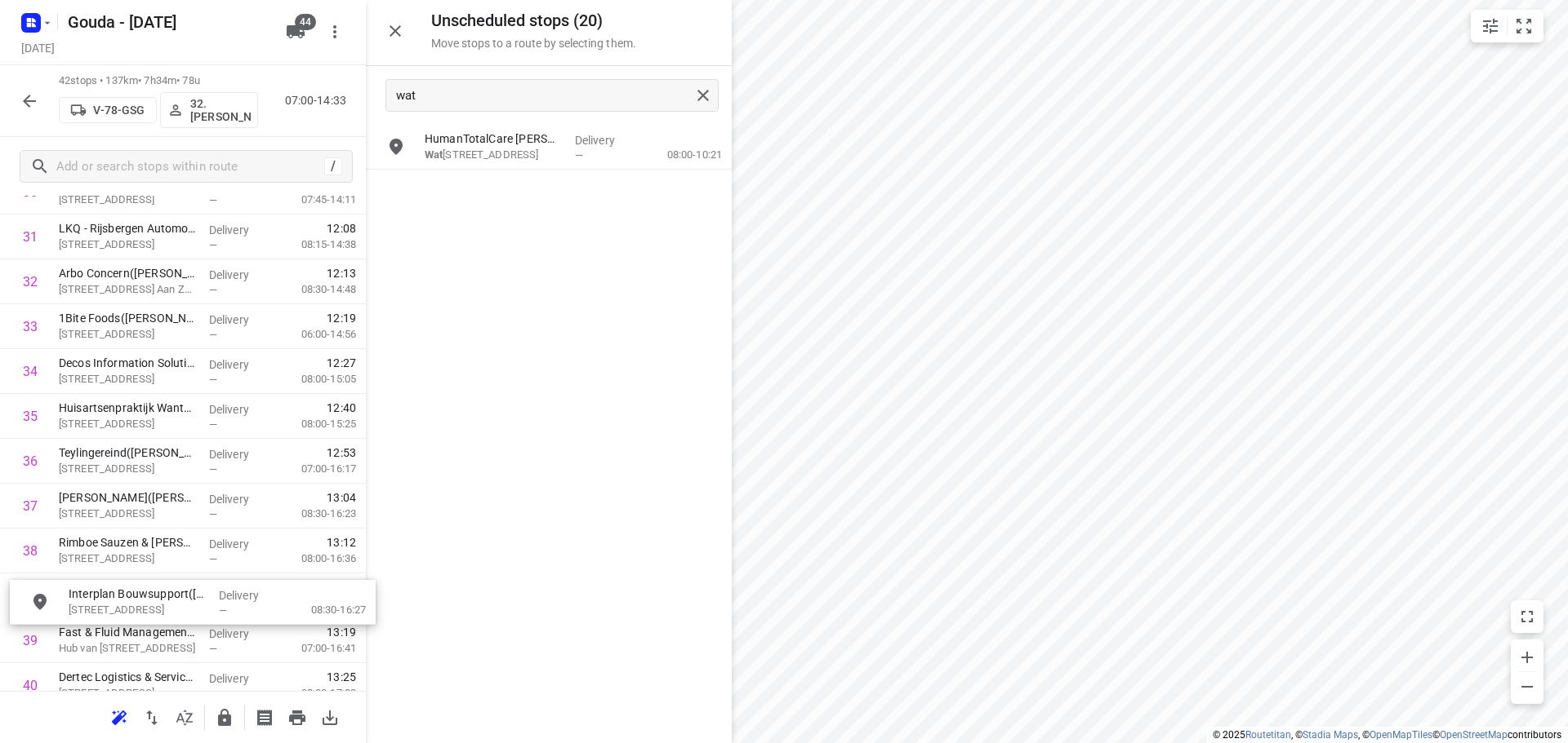
scroll to position [1475, 0]
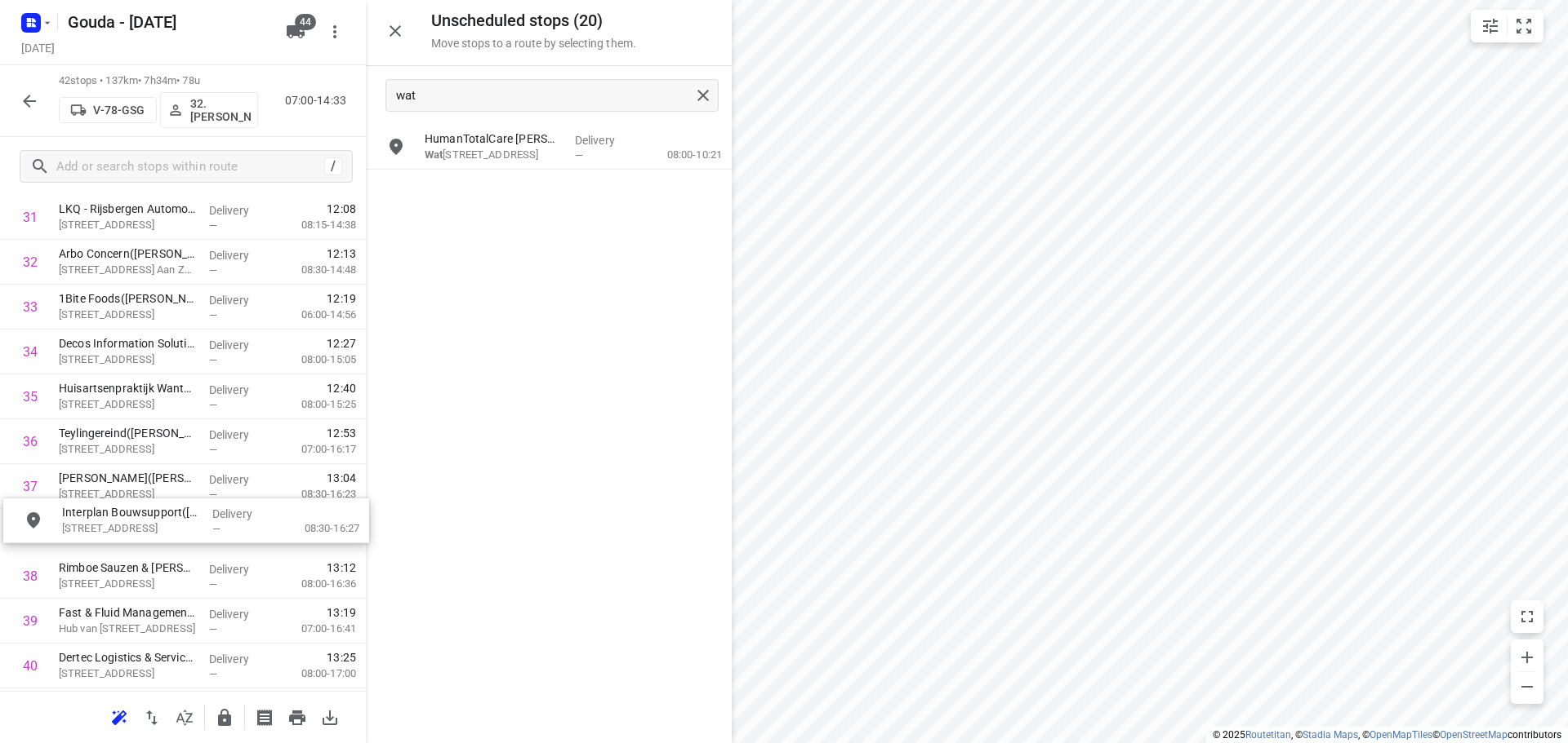
drag, startPoint x: 474, startPoint y: 198, endPoint x: 104, endPoint y: 533, distance: 499.1
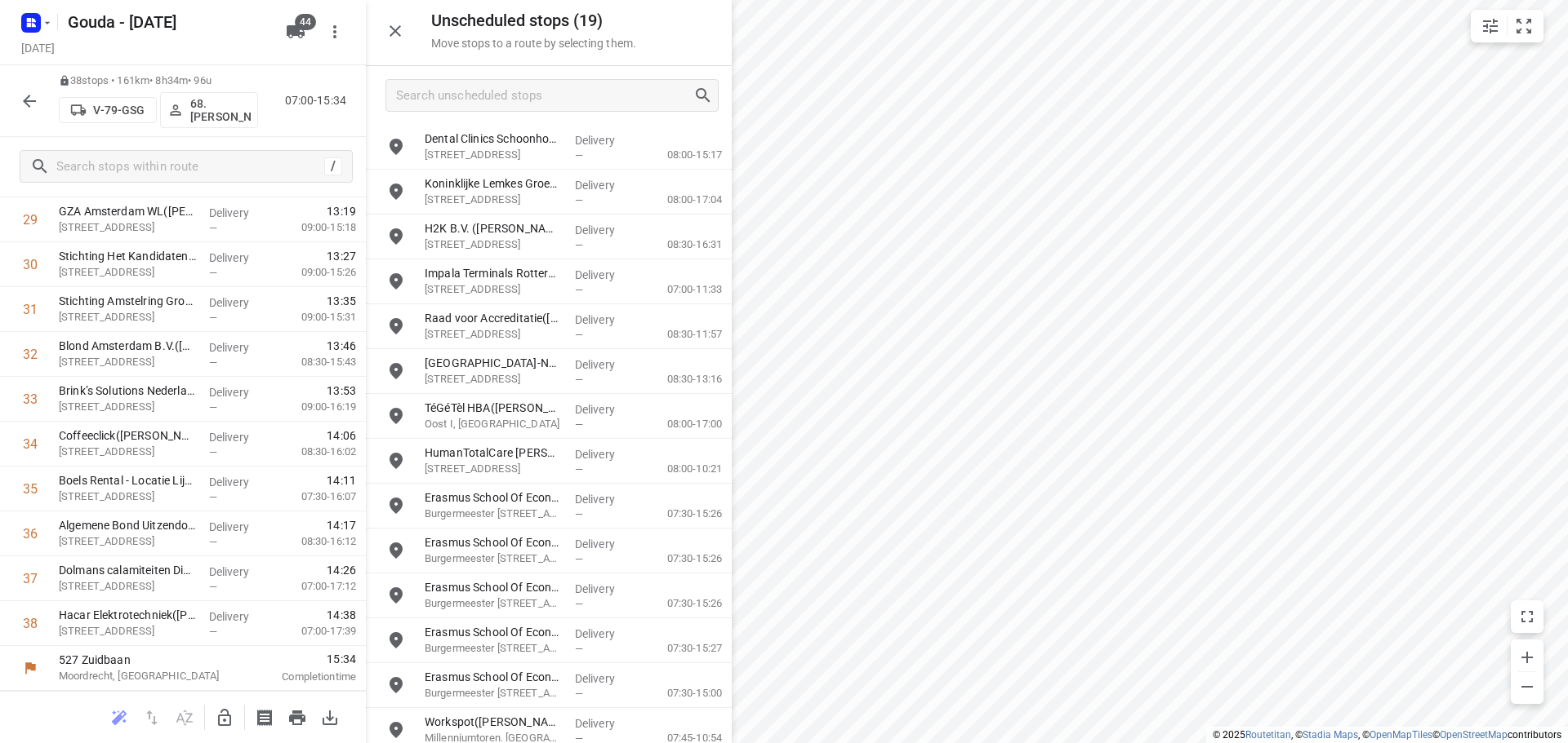
scroll to position [1383, 0]
click at [500, 89] on input "Search unscheduled stops" at bounding box center [545, 96] width 295 height 25
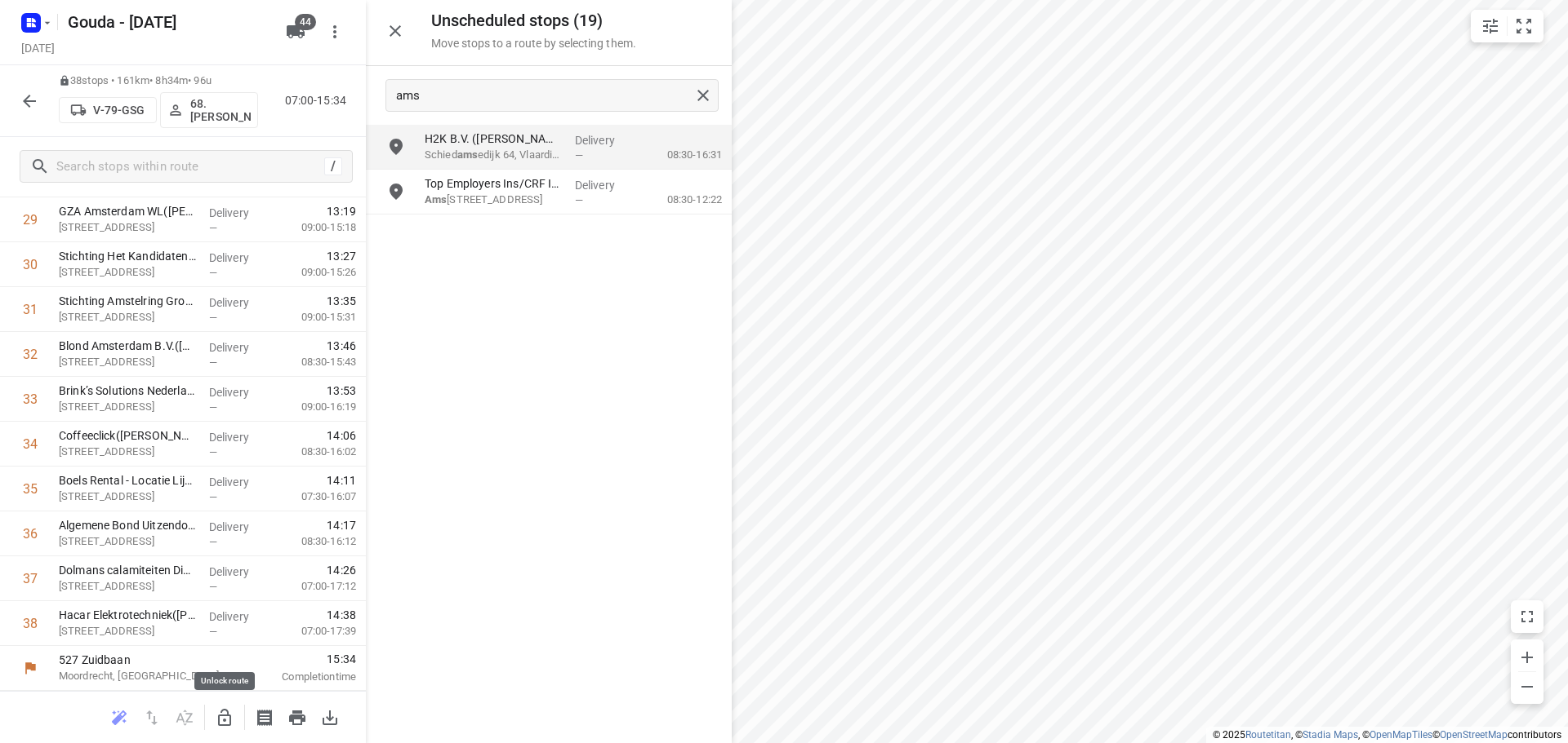
click at [221, 713] on icon "button" at bounding box center [225, 718] width 20 height 20
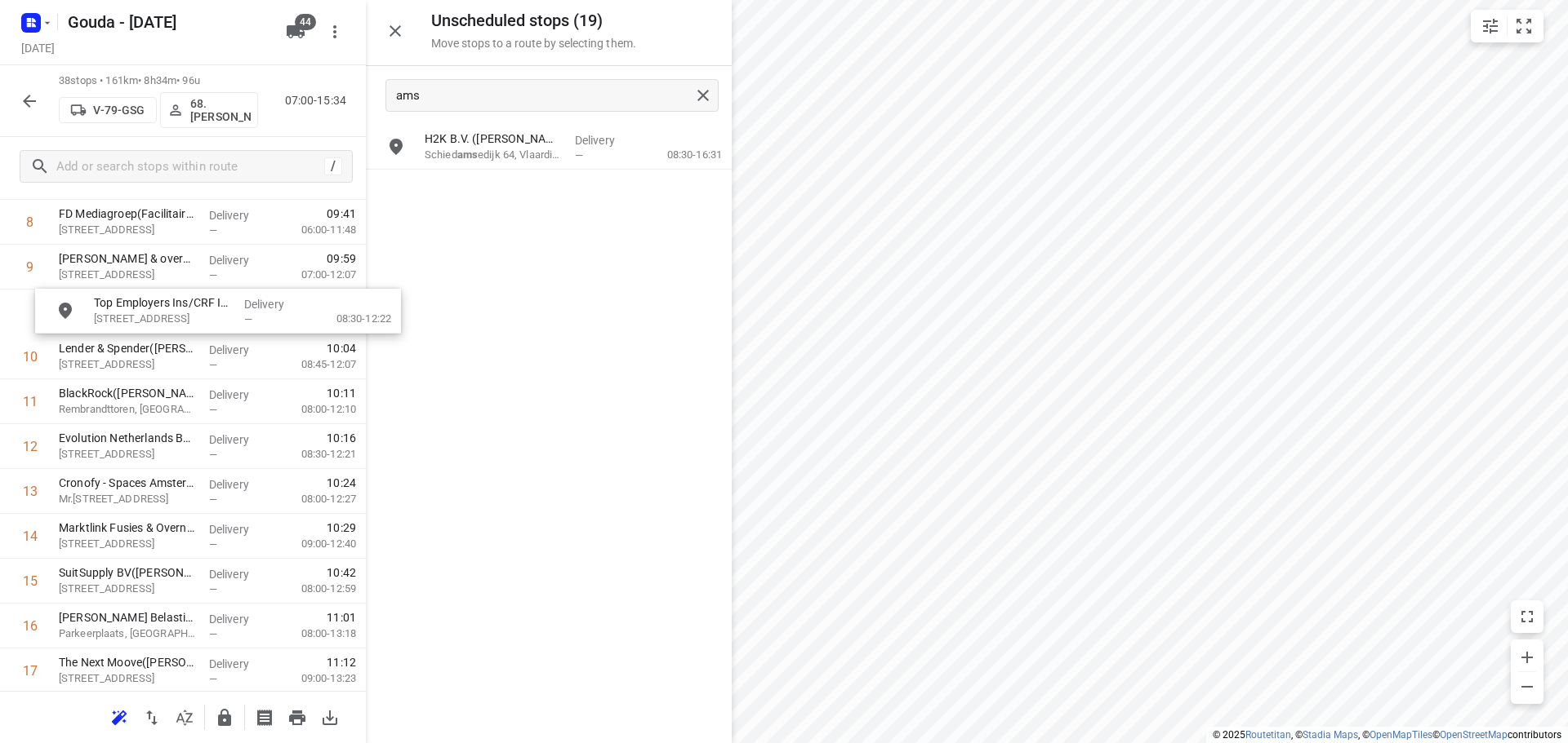
scroll to position [428, 0]
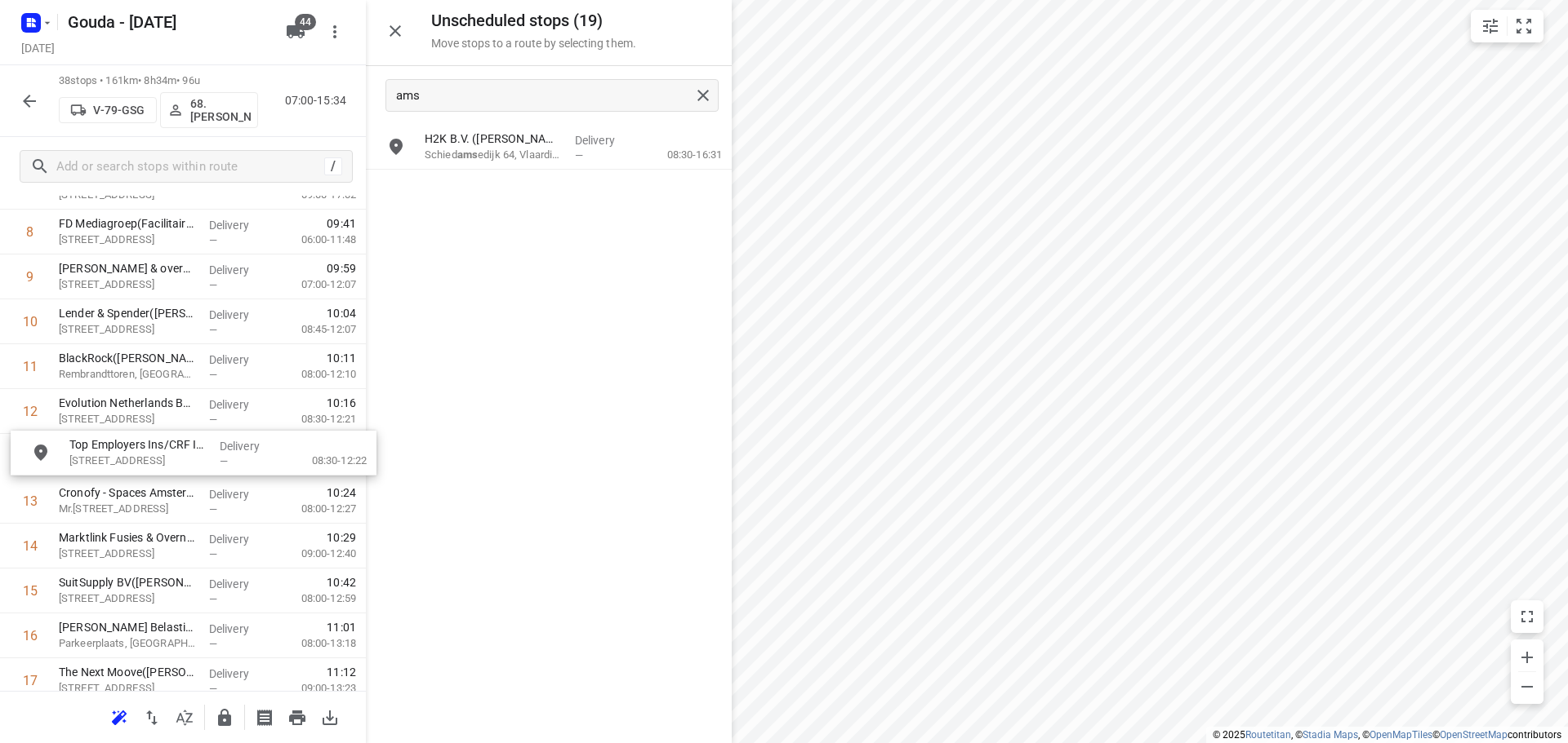
drag, startPoint x: 491, startPoint y: 201, endPoint x: 130, endPoint y: 466, distance: 447.8
click at [229, 709] on icon "button" at bounding box center [225, 718] width 20 height 20
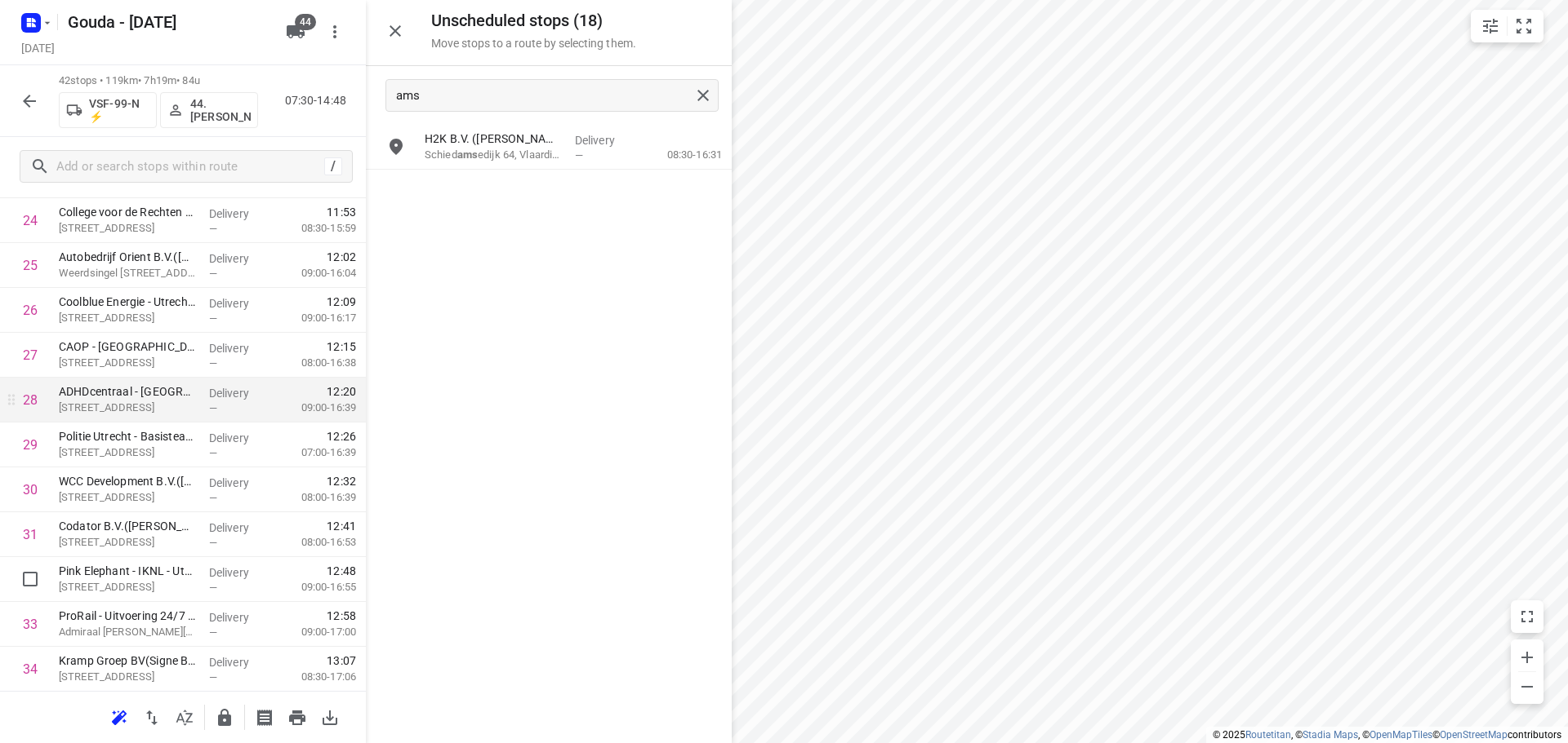
scroll to position [1163, 0]
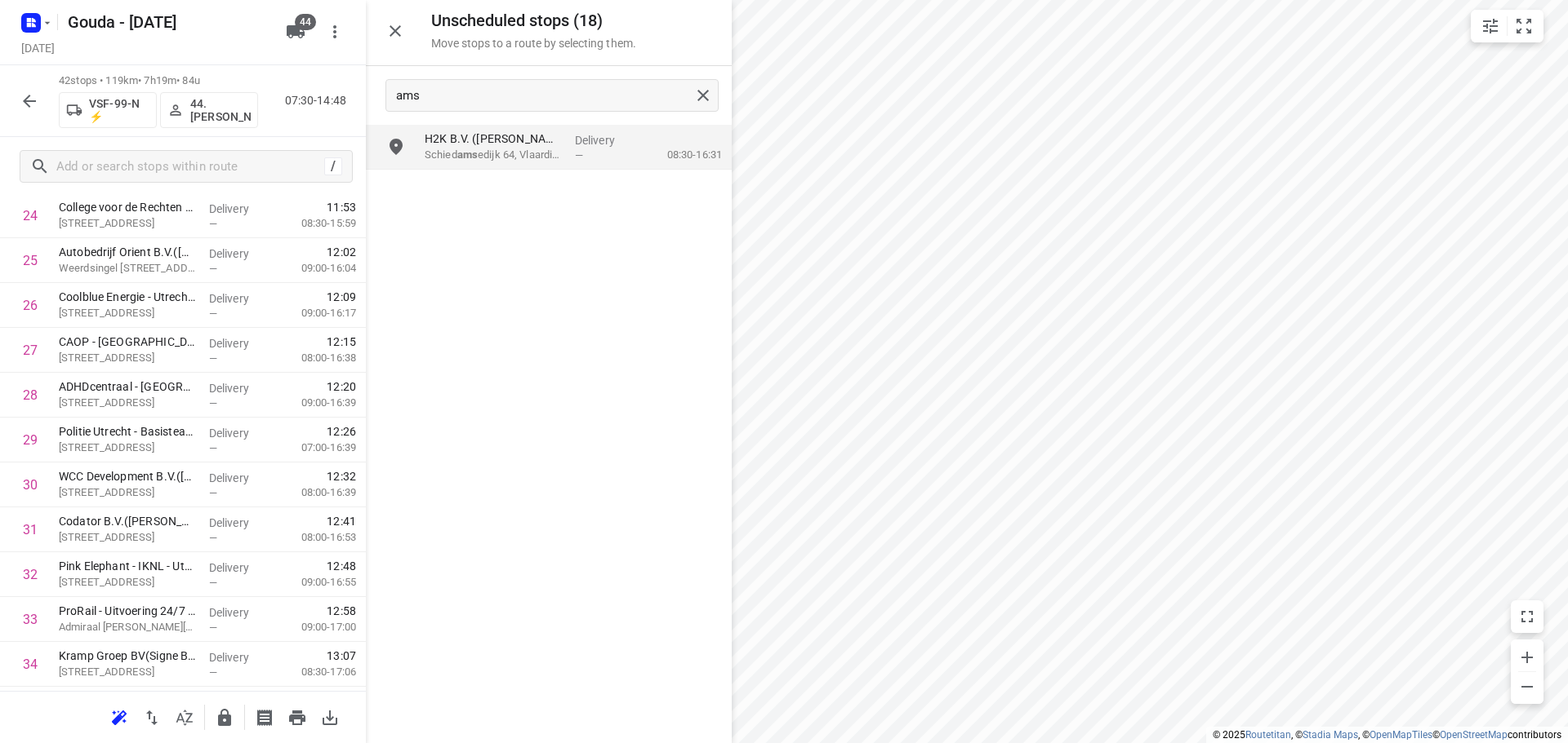
click at [464, 113] on div "ams" at bounding box center [548, 94] width 365 height 58
click at [464, 102] on input "ams" at bounding box center [544, 96] width 293 height 25
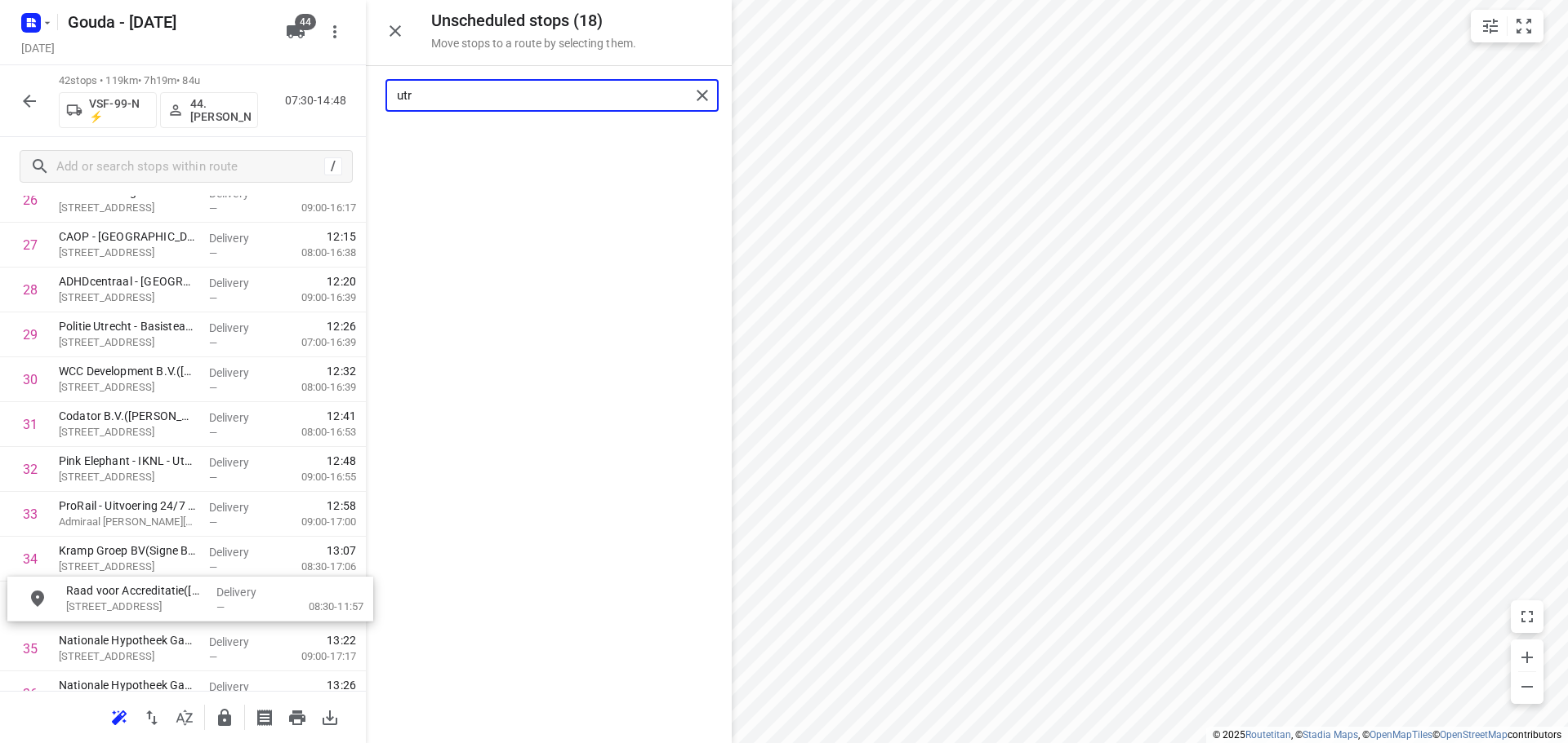
scroll to position [1270, 0]
drag, startPoint x: 480, startPoint y: 144, endPoint x: 110, endPoint y: 510, distance: 520.4
click at [532, 92] on input "utr" at bounding box center [544, 96] width 293 height 25
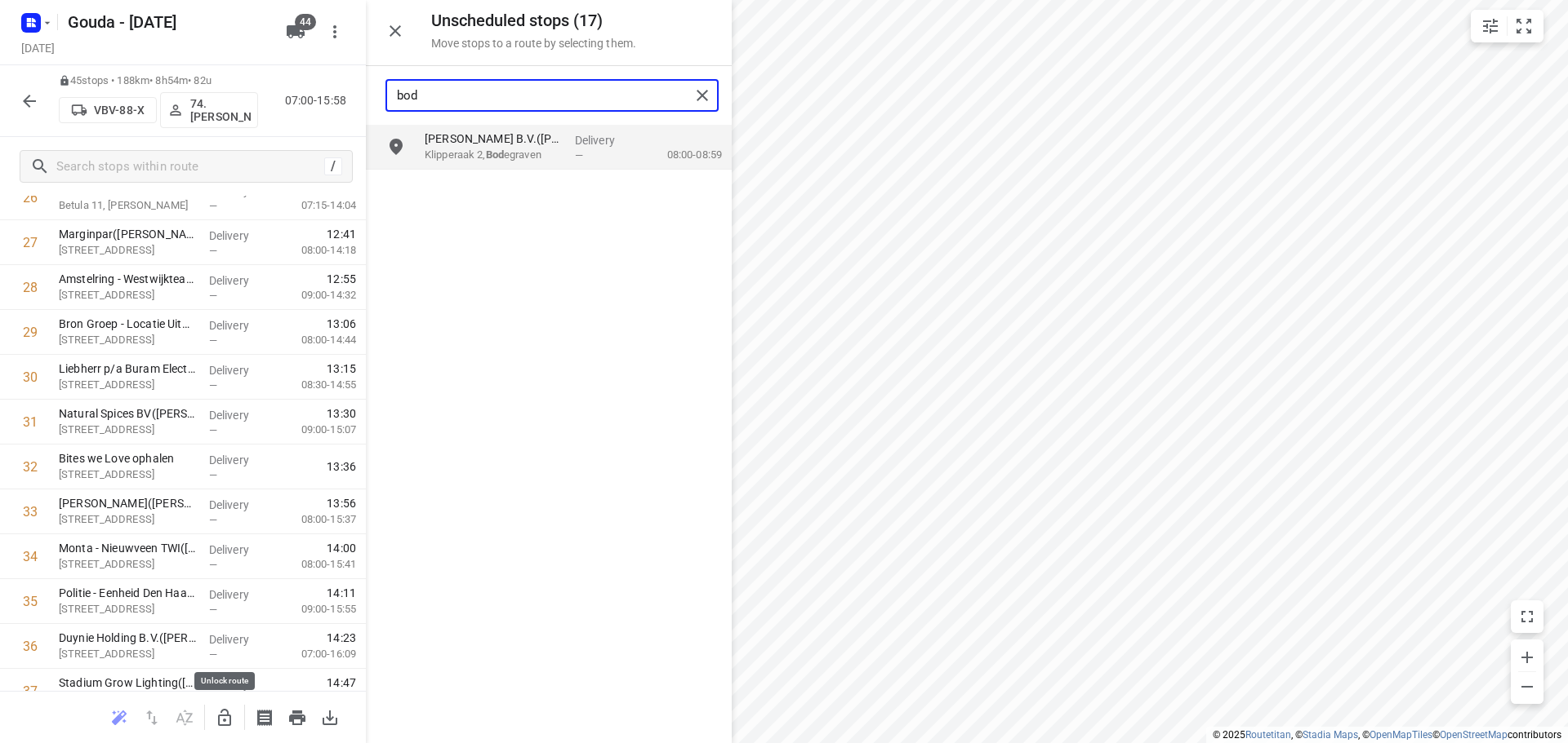
type input "bod"
click at [222, 709] on icon "button" at bounding box center [225, 718] width 20 height 20
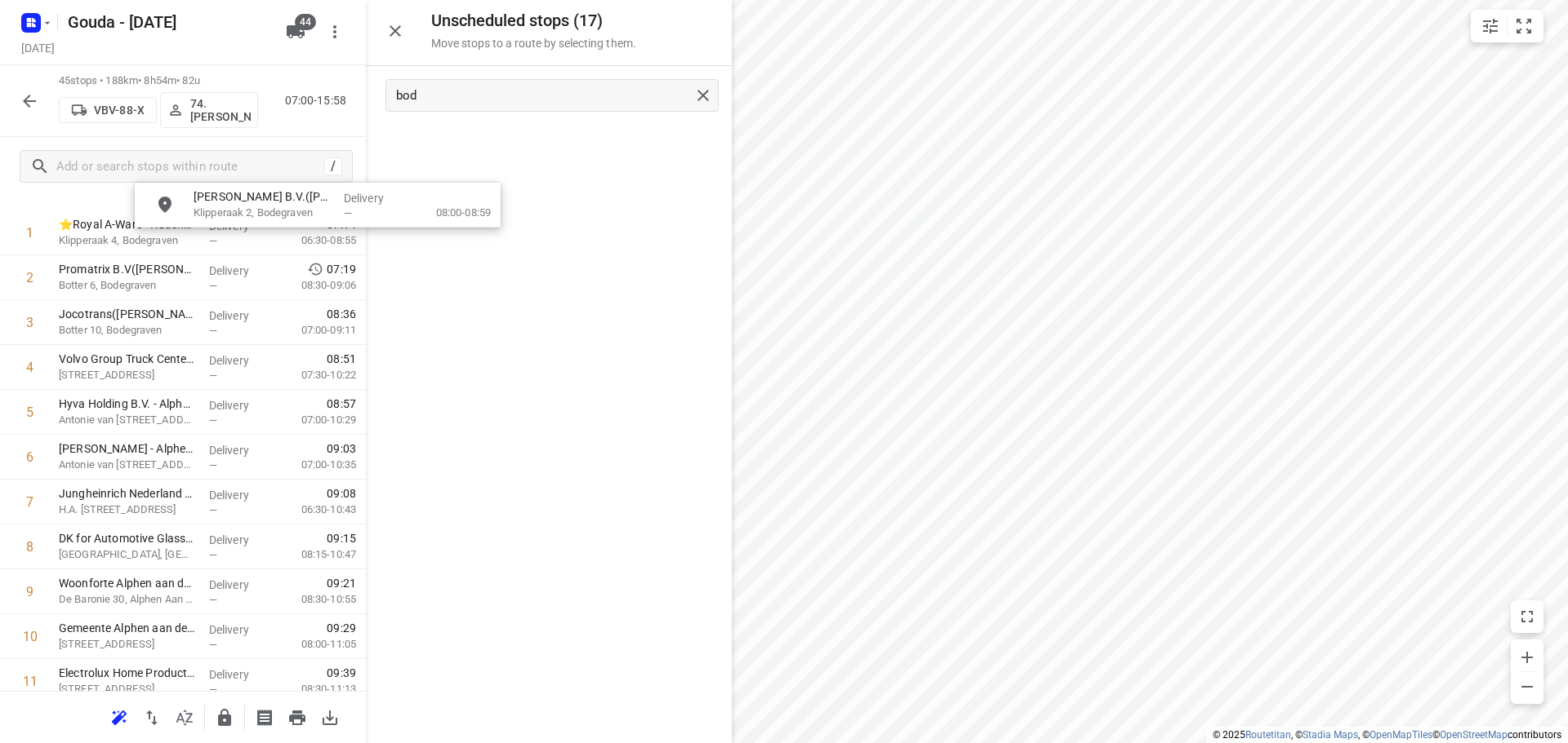
scroll to position [0, 0]
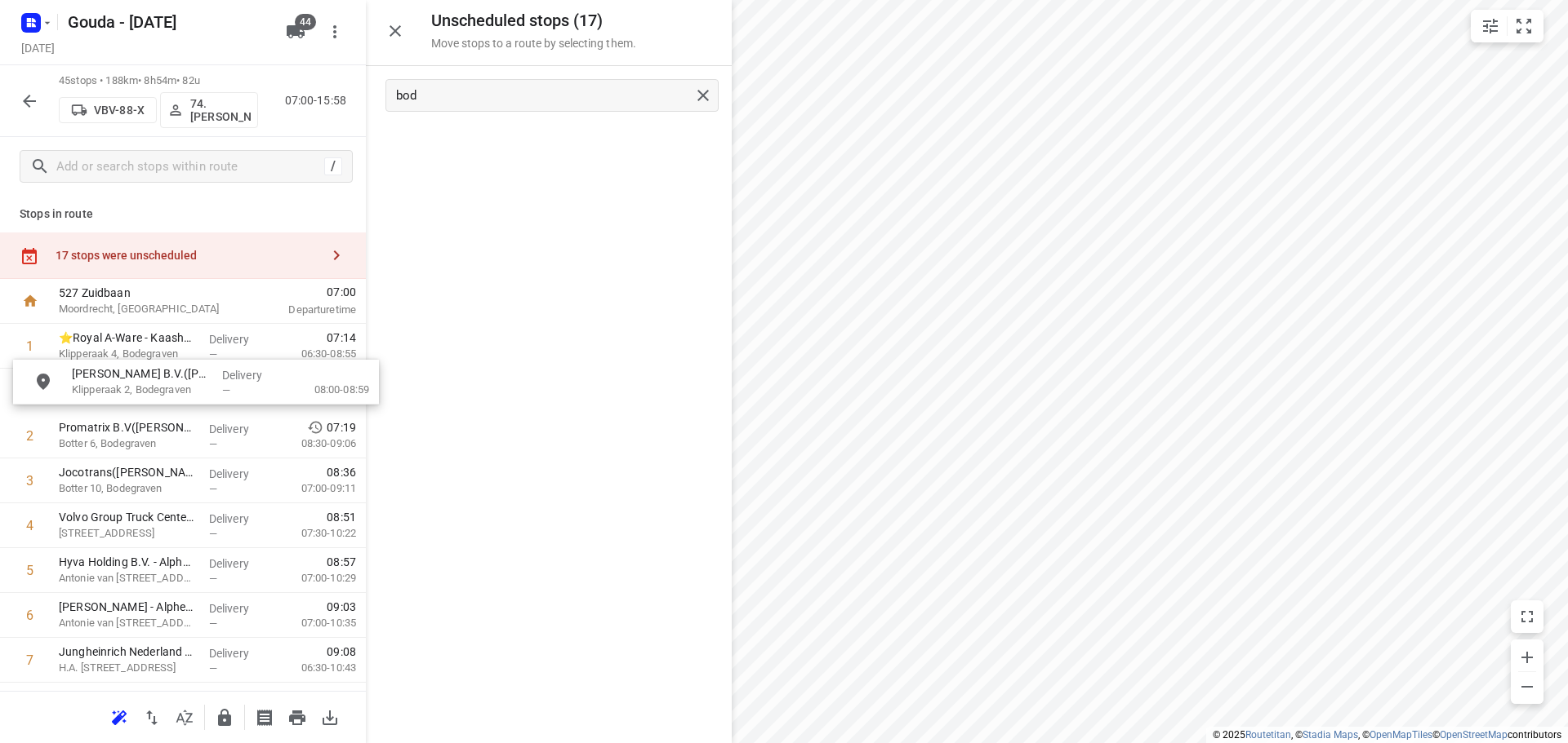
drag, startPoint x: 510, startPoint y: 145, endPoint x: 154, endPoint y: 382, distance: 427.7
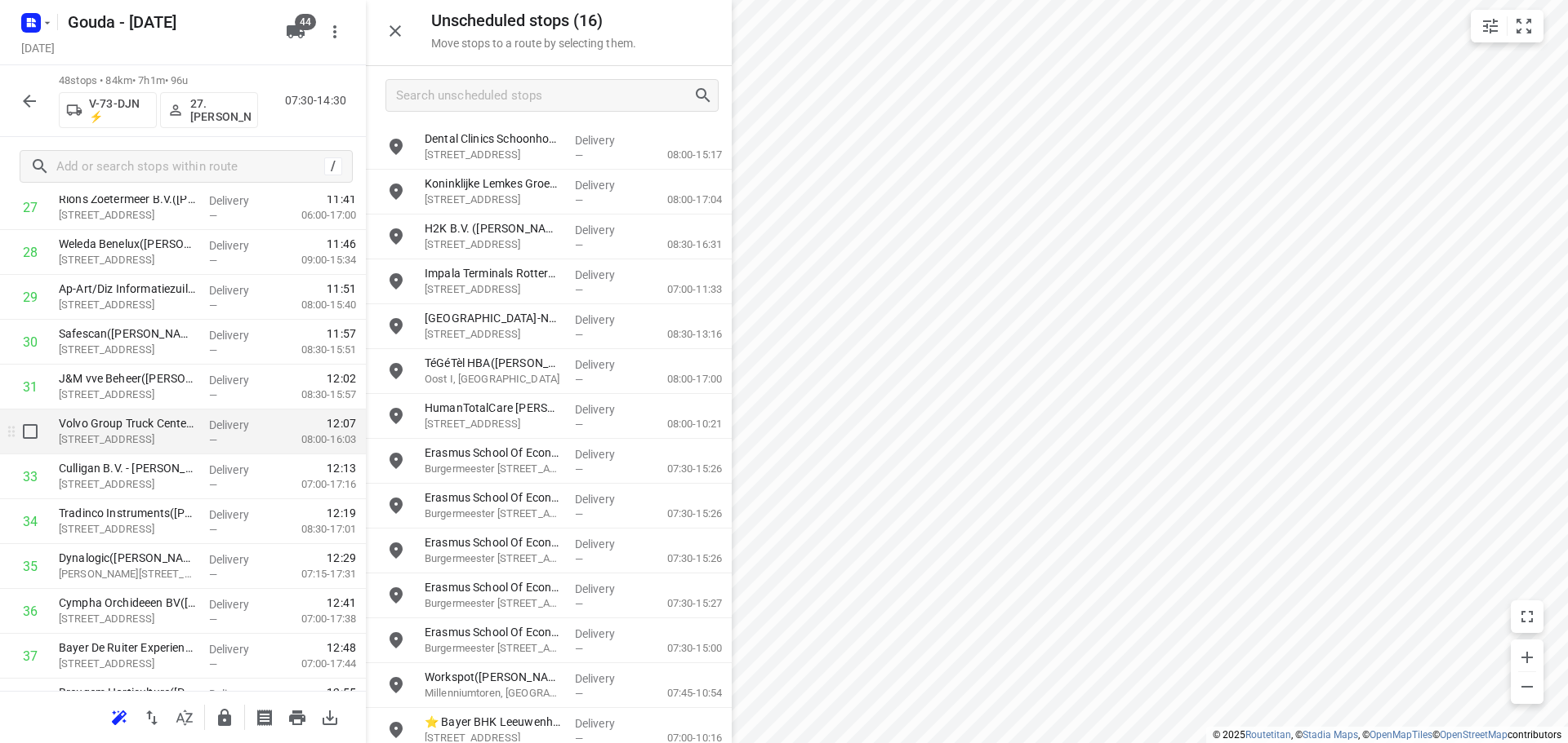
scroll to position [1832, 0]
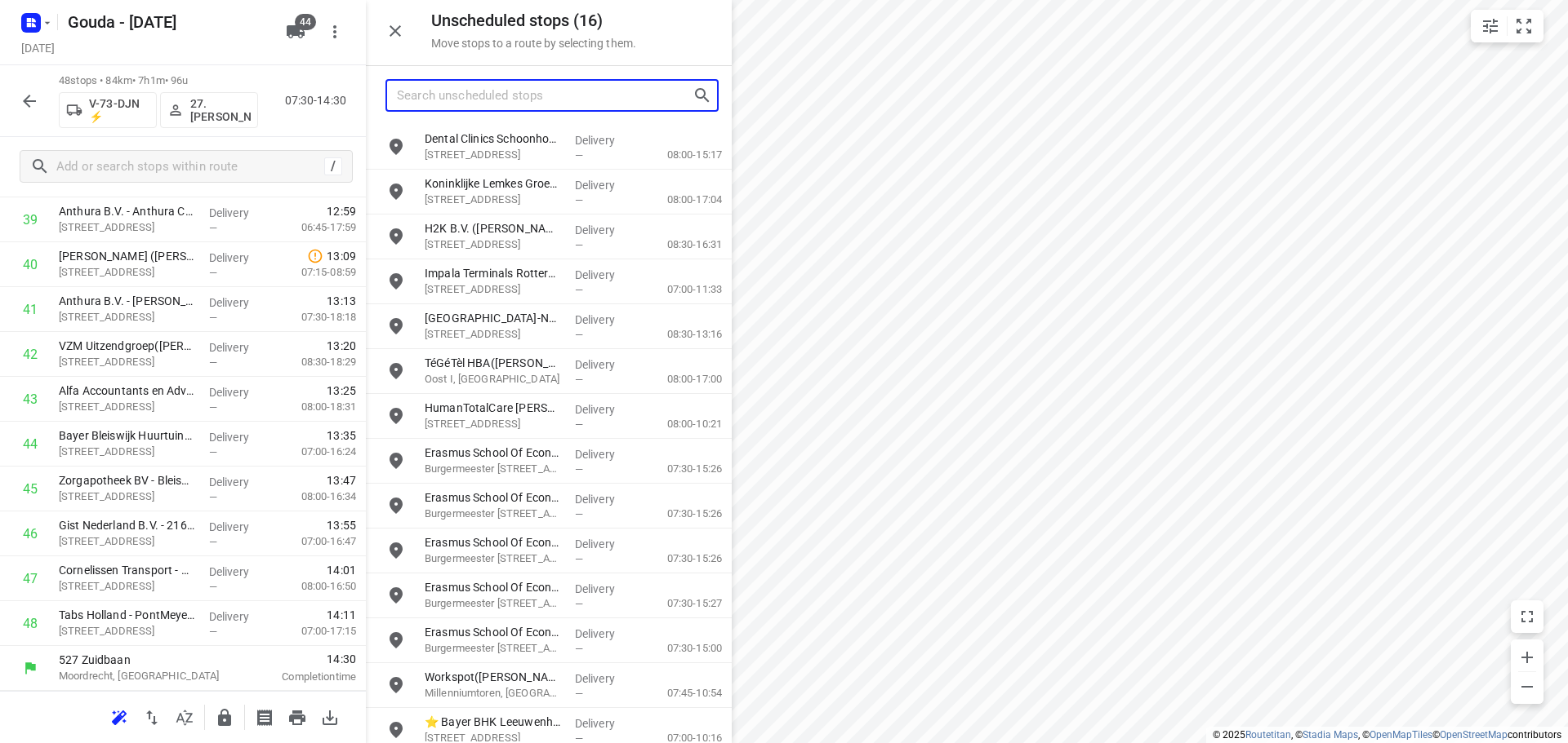
click at [638, 93] on input "Search unscheduled stops" at bounding box center [545, 96] width 295 height 25
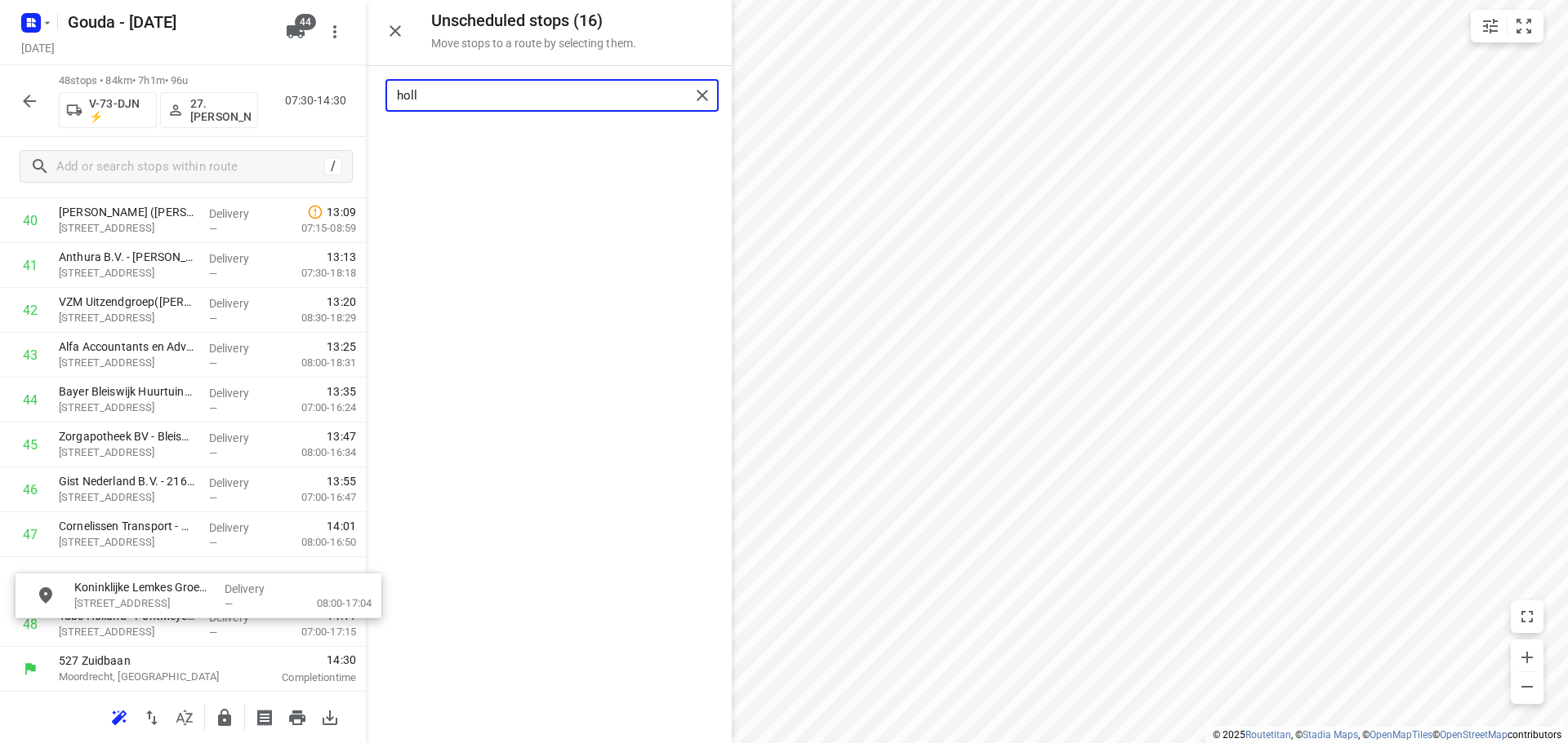
scroll to position [1878, 0]
drag, startPoint x: 490, startPoint y: 160, endPoint x: 128, endPoint y: 594, distance: 565.2
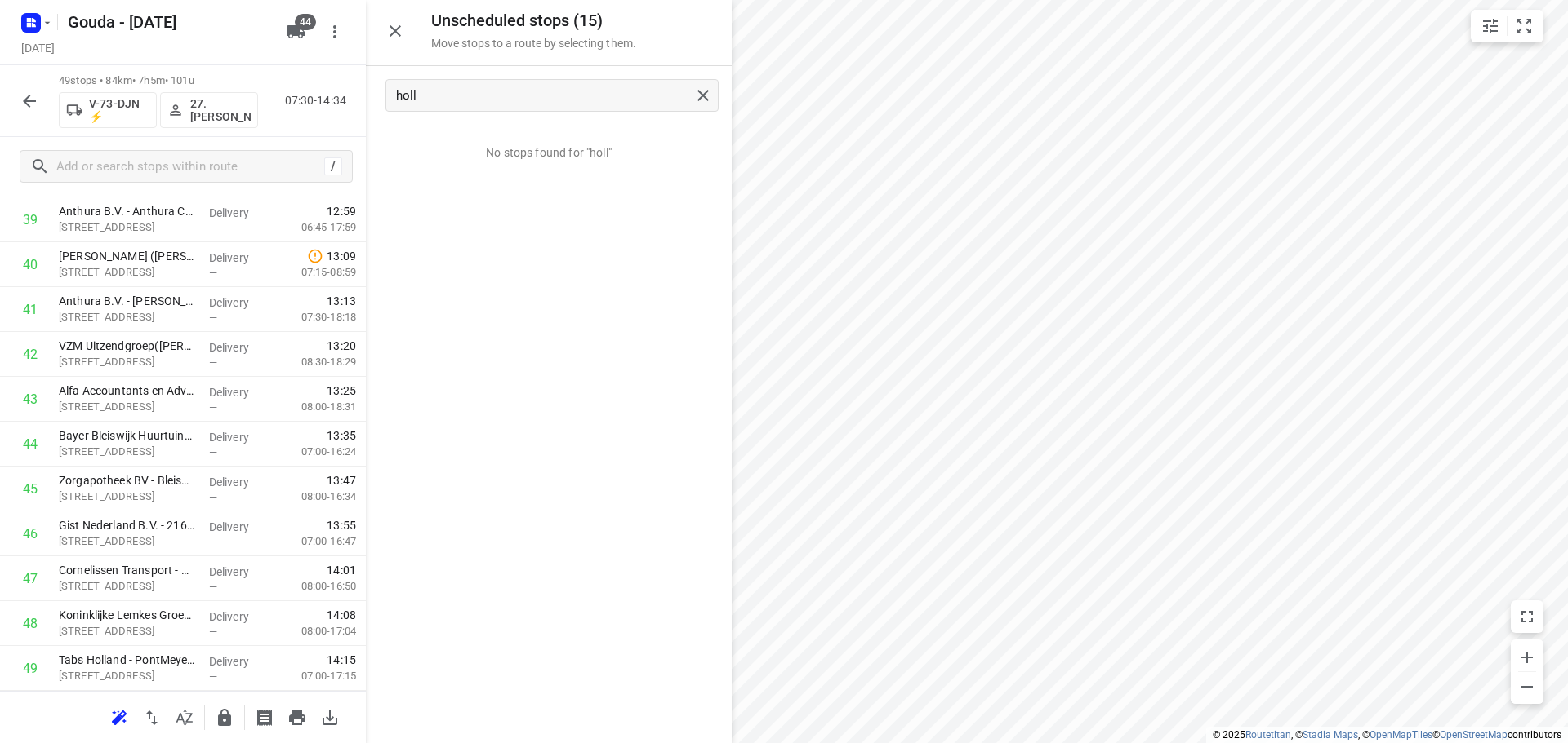
scroll to position [1562, 0]
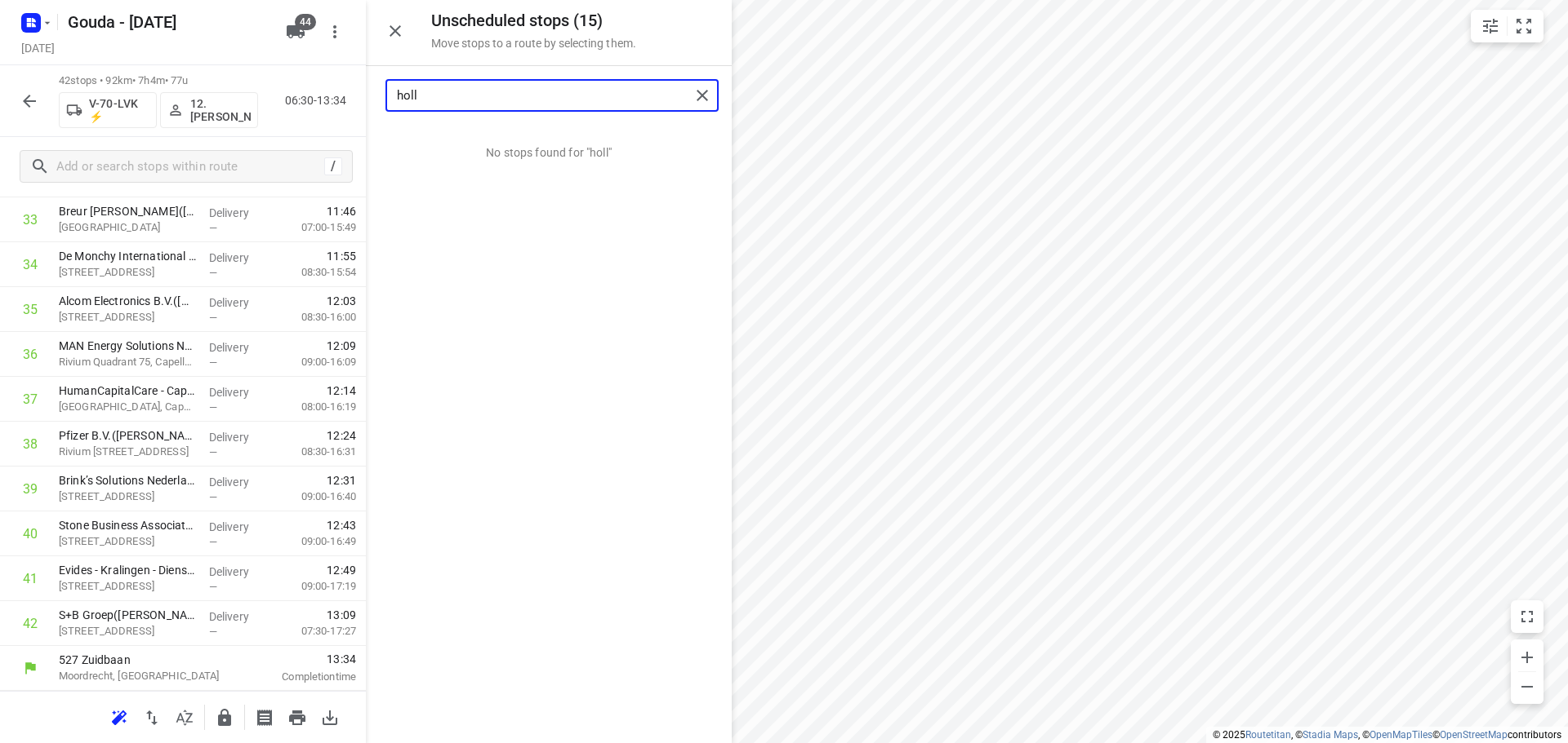
click at [546, 94] on input "holl" at bounding box center [544, 96] width 293 height 25
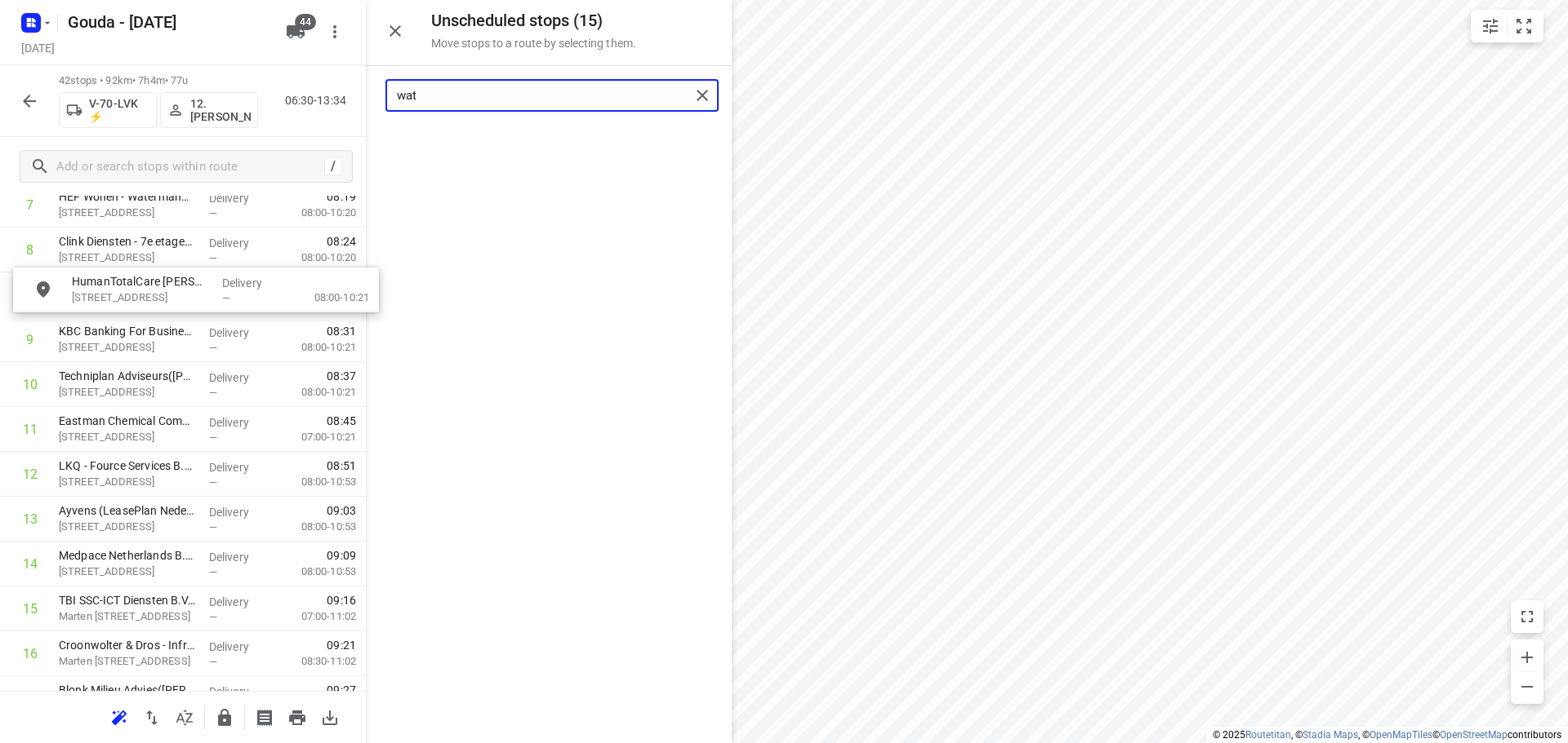
scroll to position [402, 0]
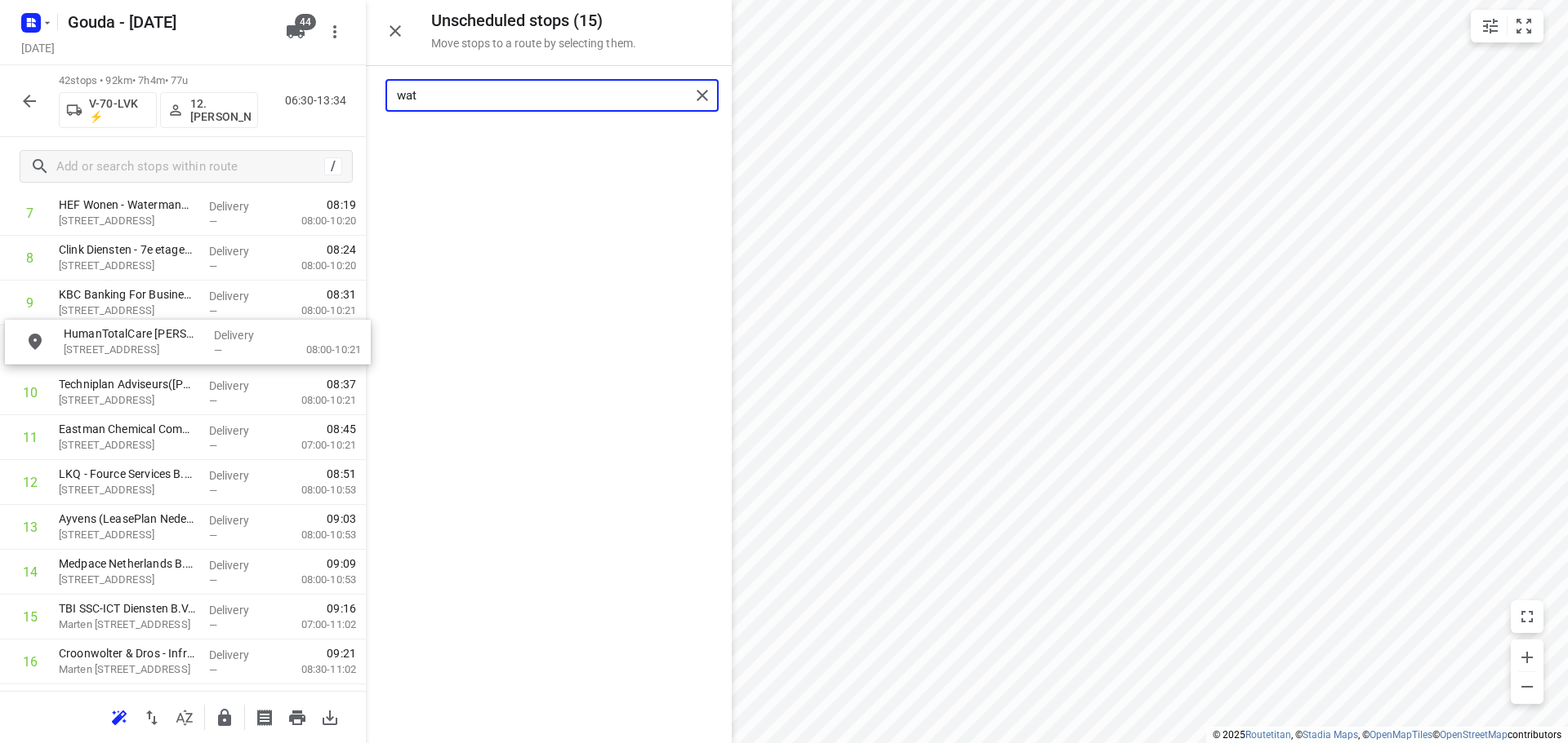
drag, startPoint x: 493, startPoint y: 163, endPoint x: 126, endPoint y: 364, distance: 418.4
click at [439, 95] on input "wat" at bounding box center [544, 96] width 293 height 25
type input "o"
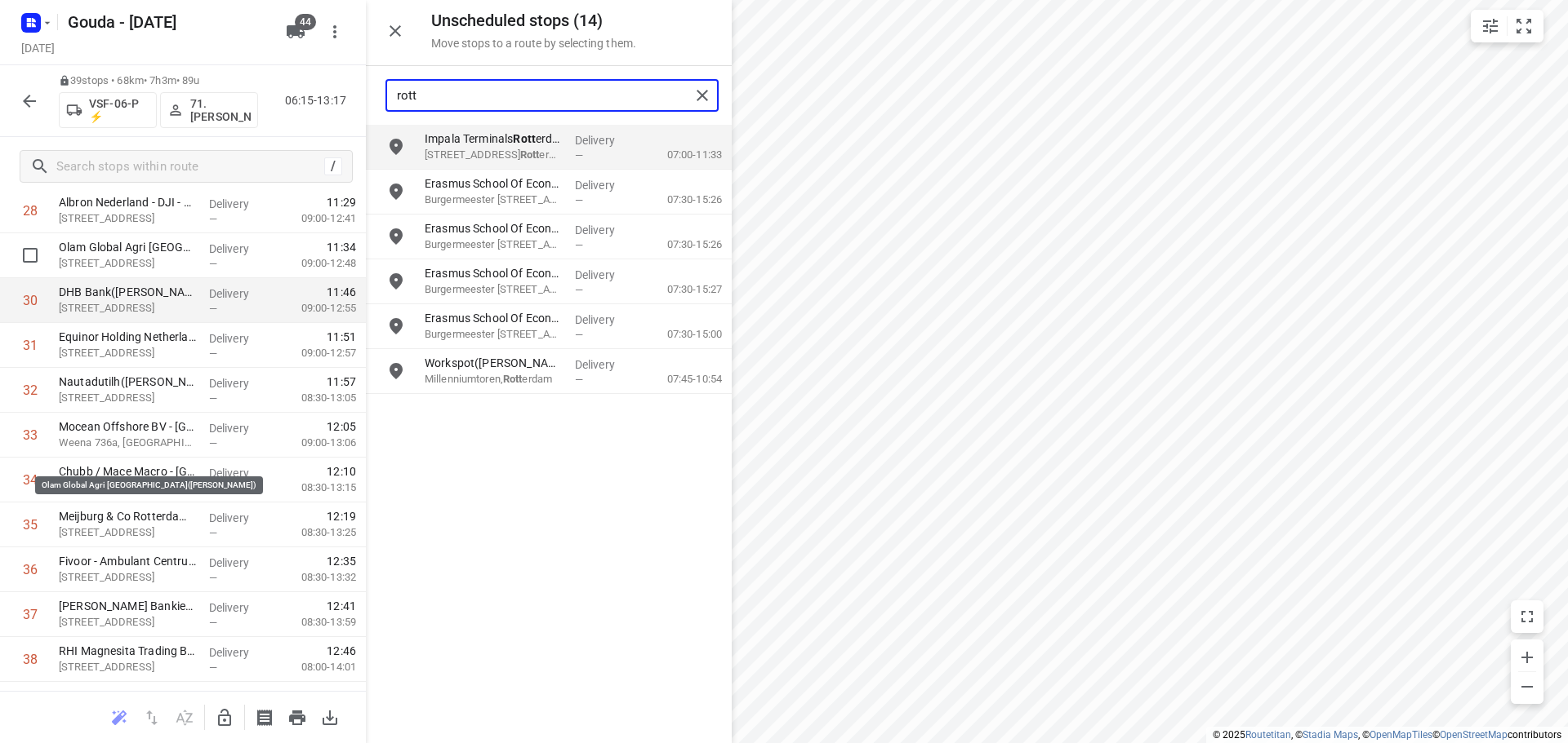
scroll to position [1428, 0]
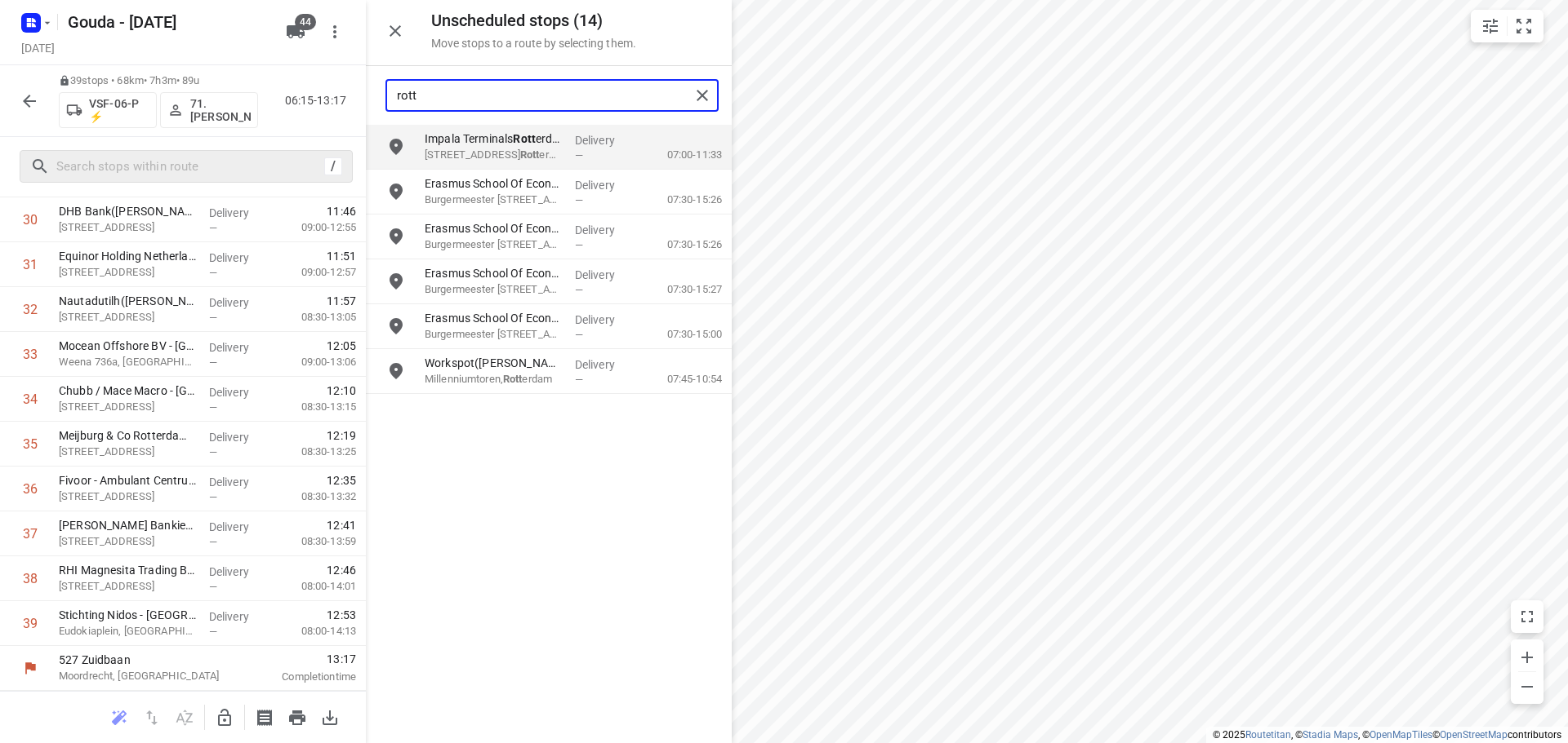
type input "rott"
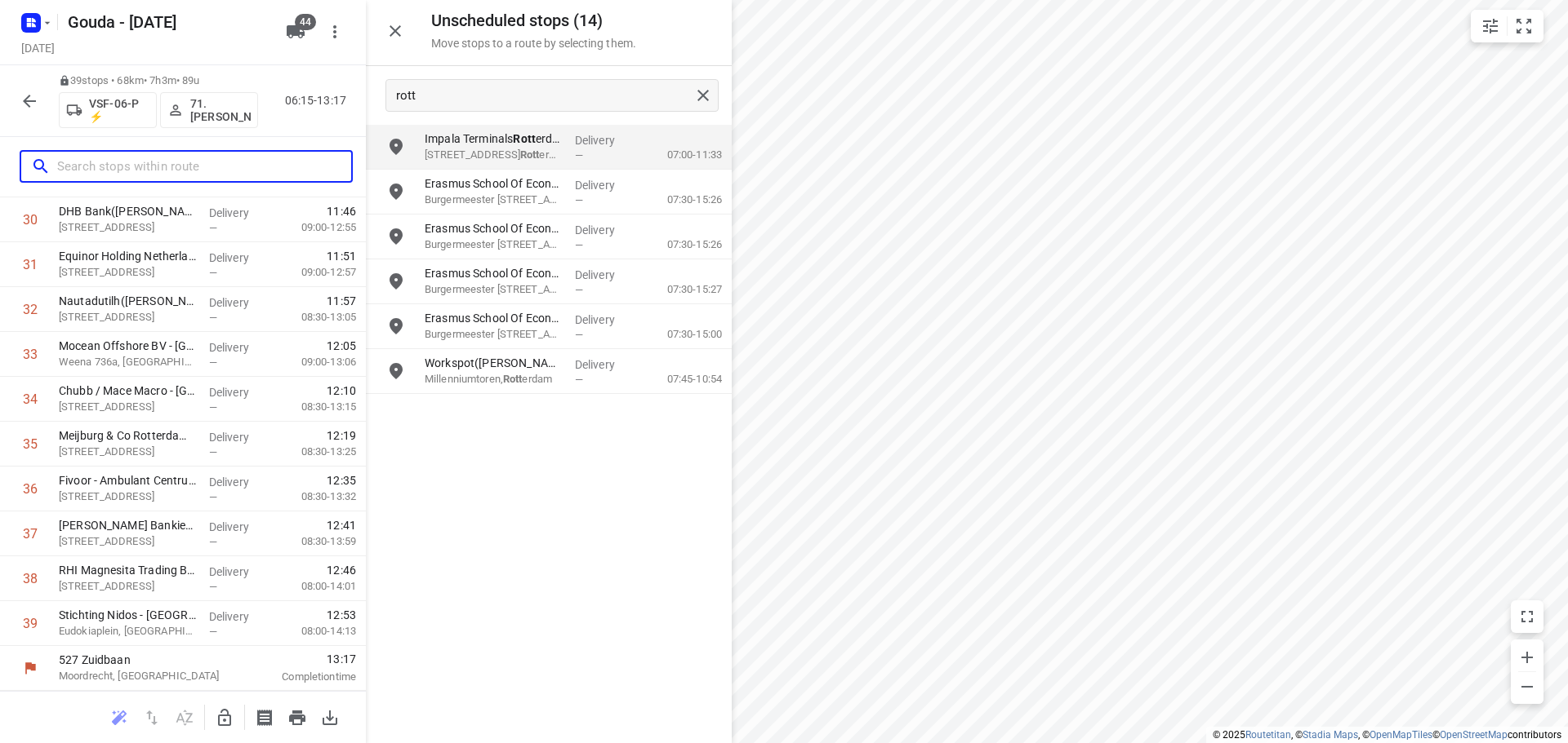
click at [131, 161] on input "text" at bounding box center [203, 166] width 294 height 25
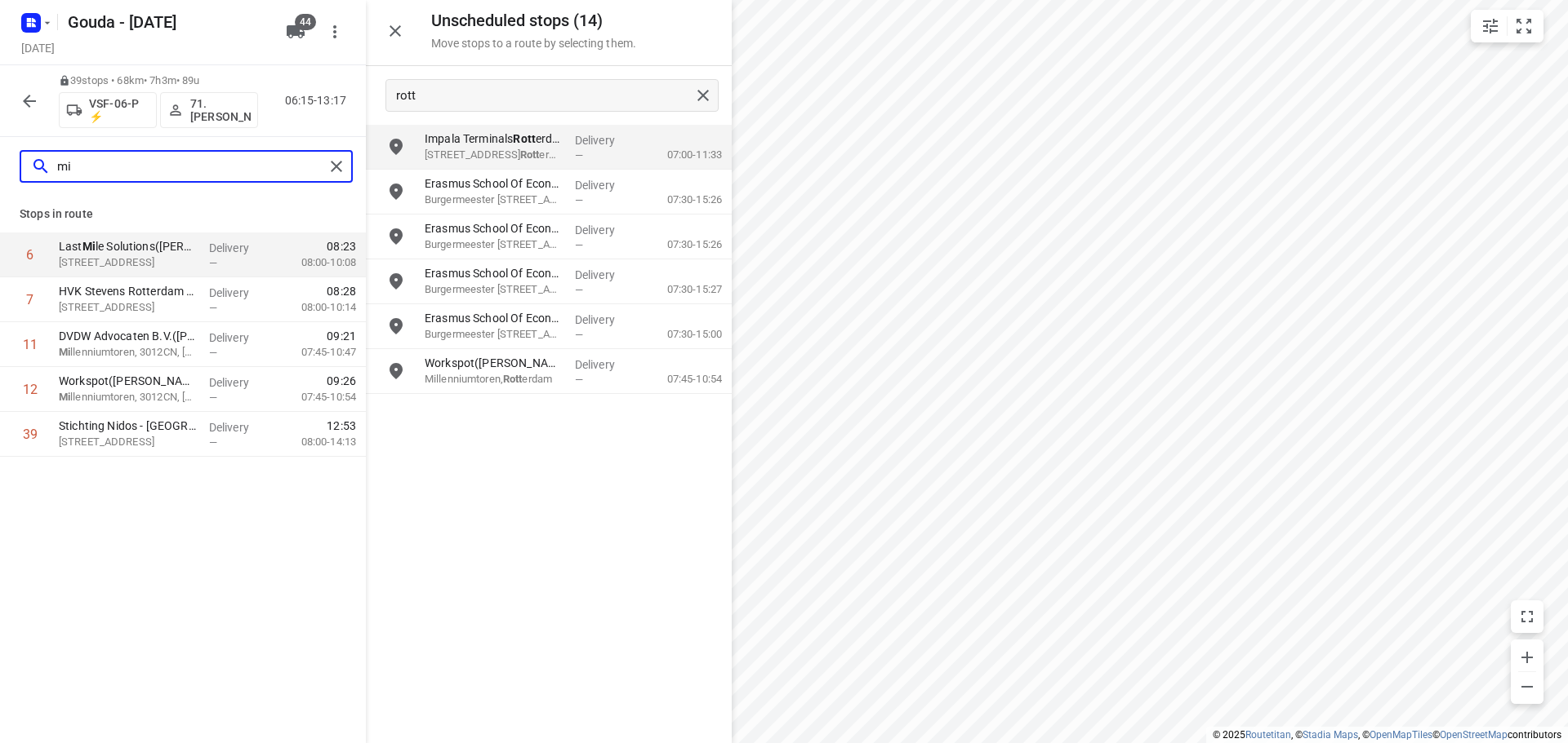
scroll to position [0, 0]
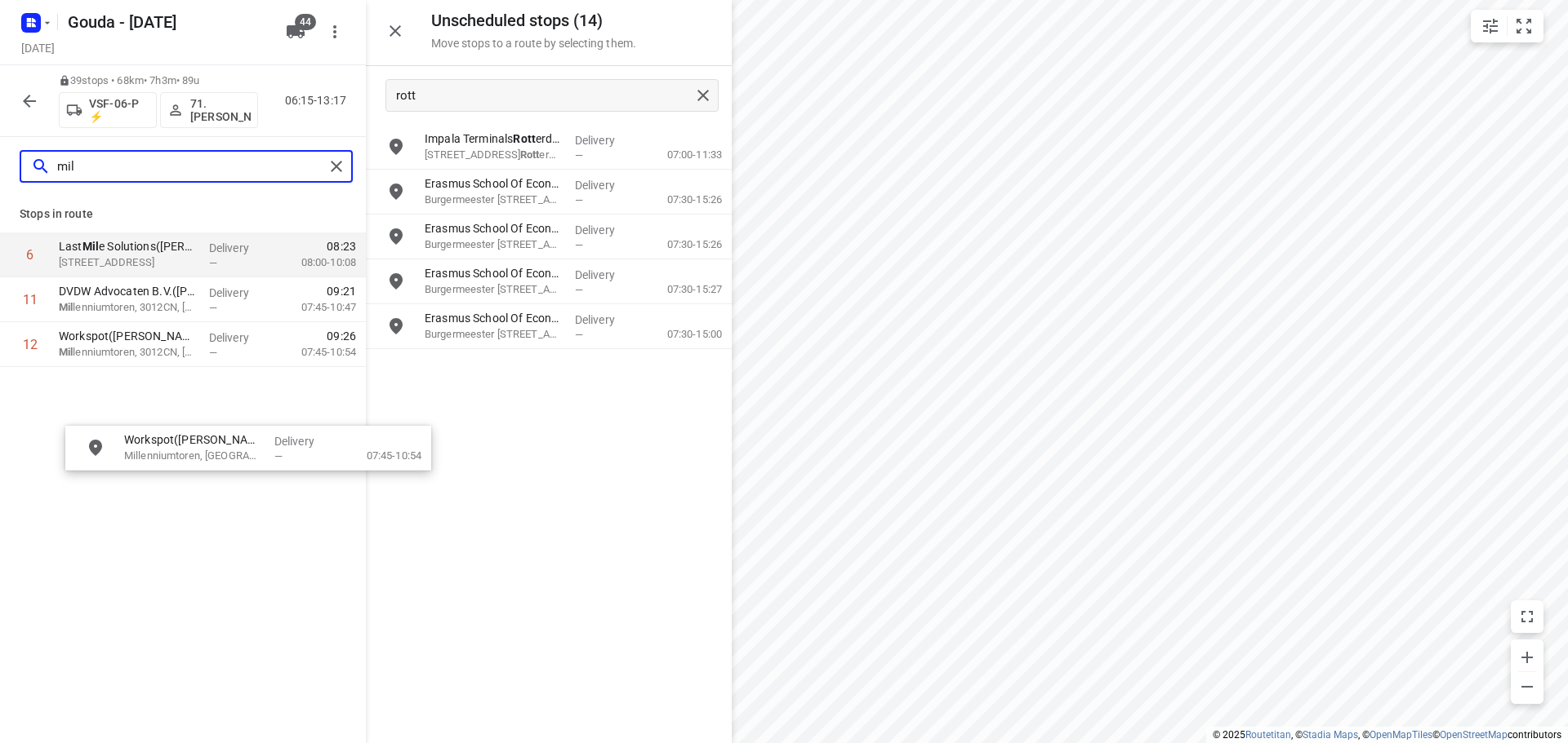
drag, startPoint x: 492, startPoint y: 383, endPoint x: 188, endPoint y: 467, distance: 315.4
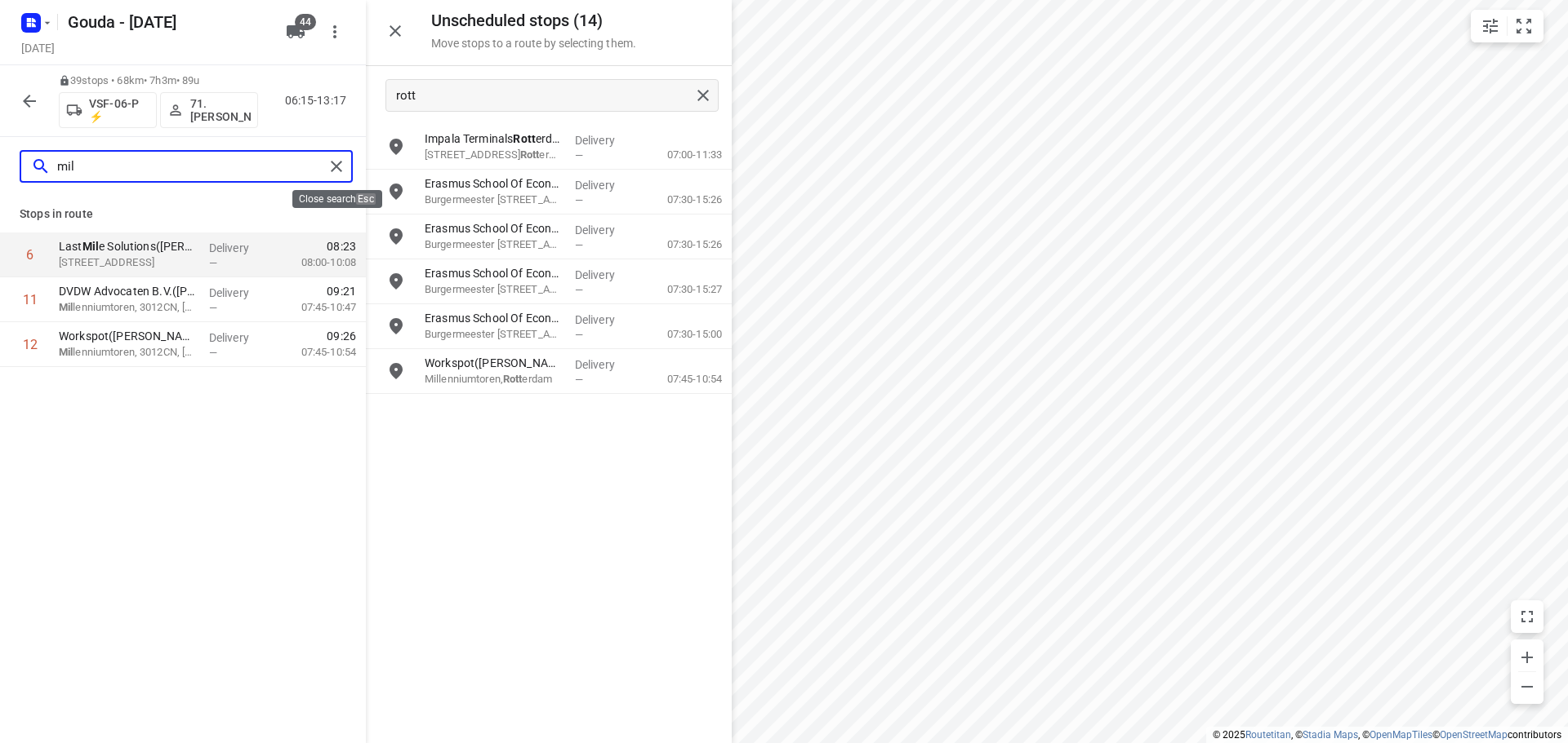
type input "mil"
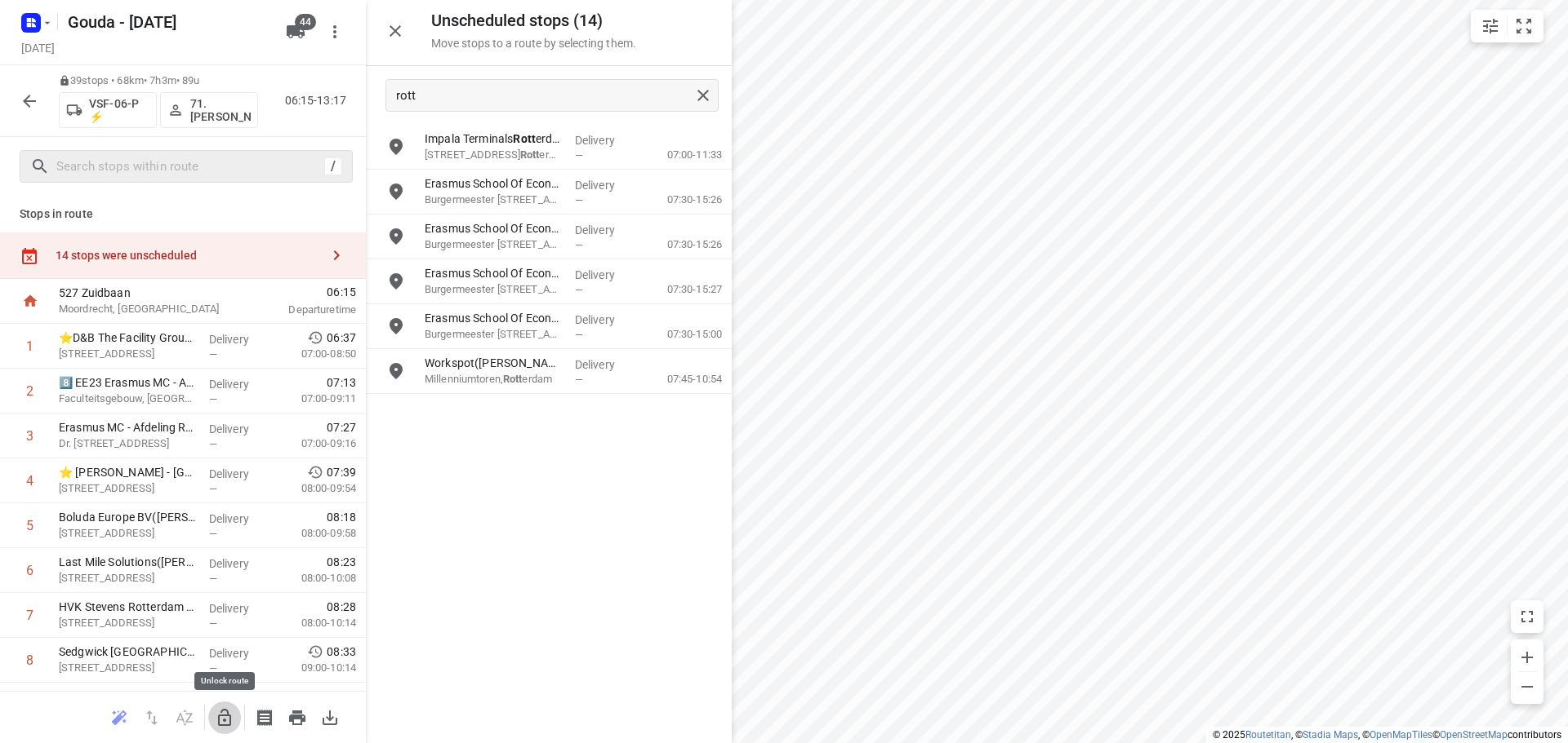
click at [225, 722] on icon "button" at bounding box center [225, 718] width 20 height 20
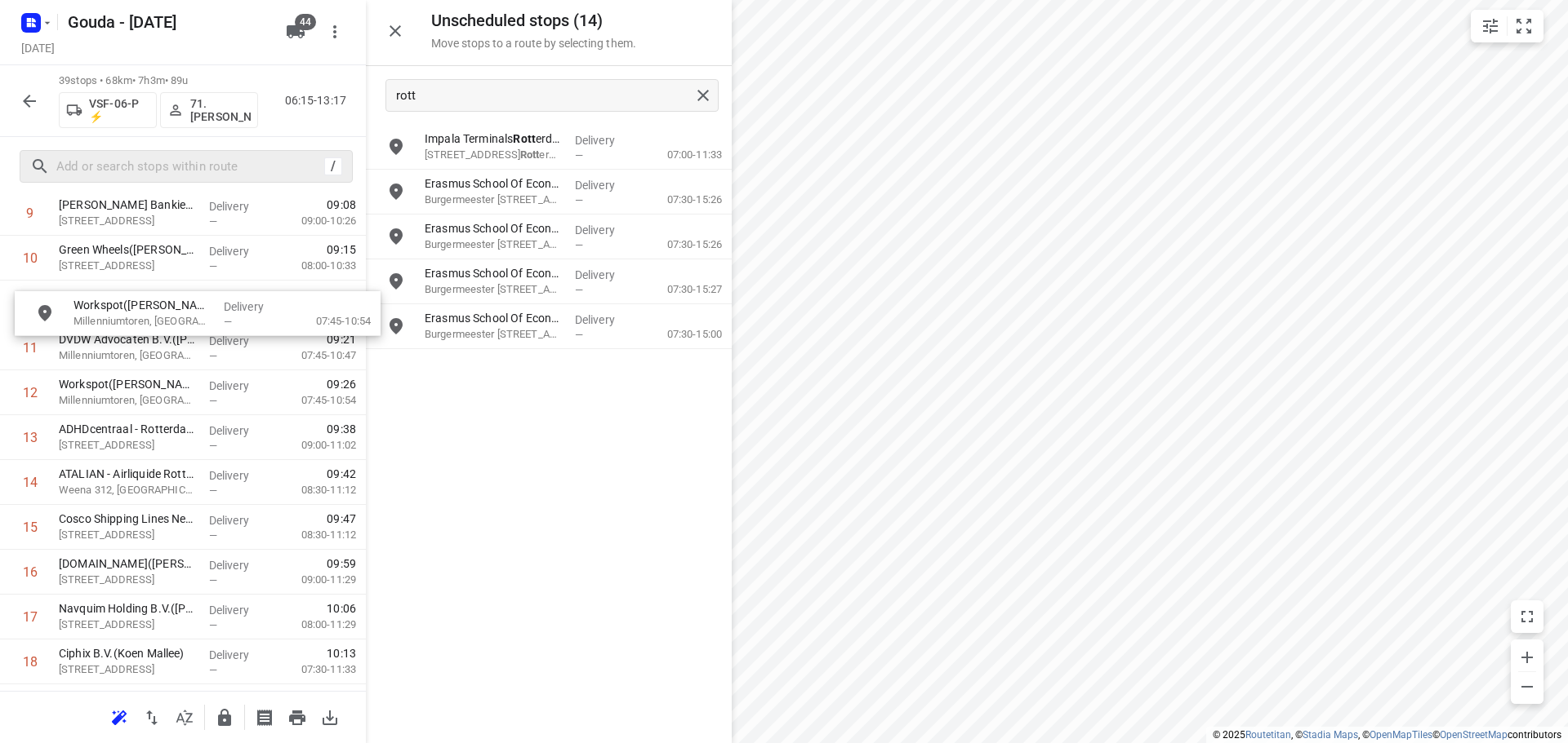
scroll to position [488, 0]
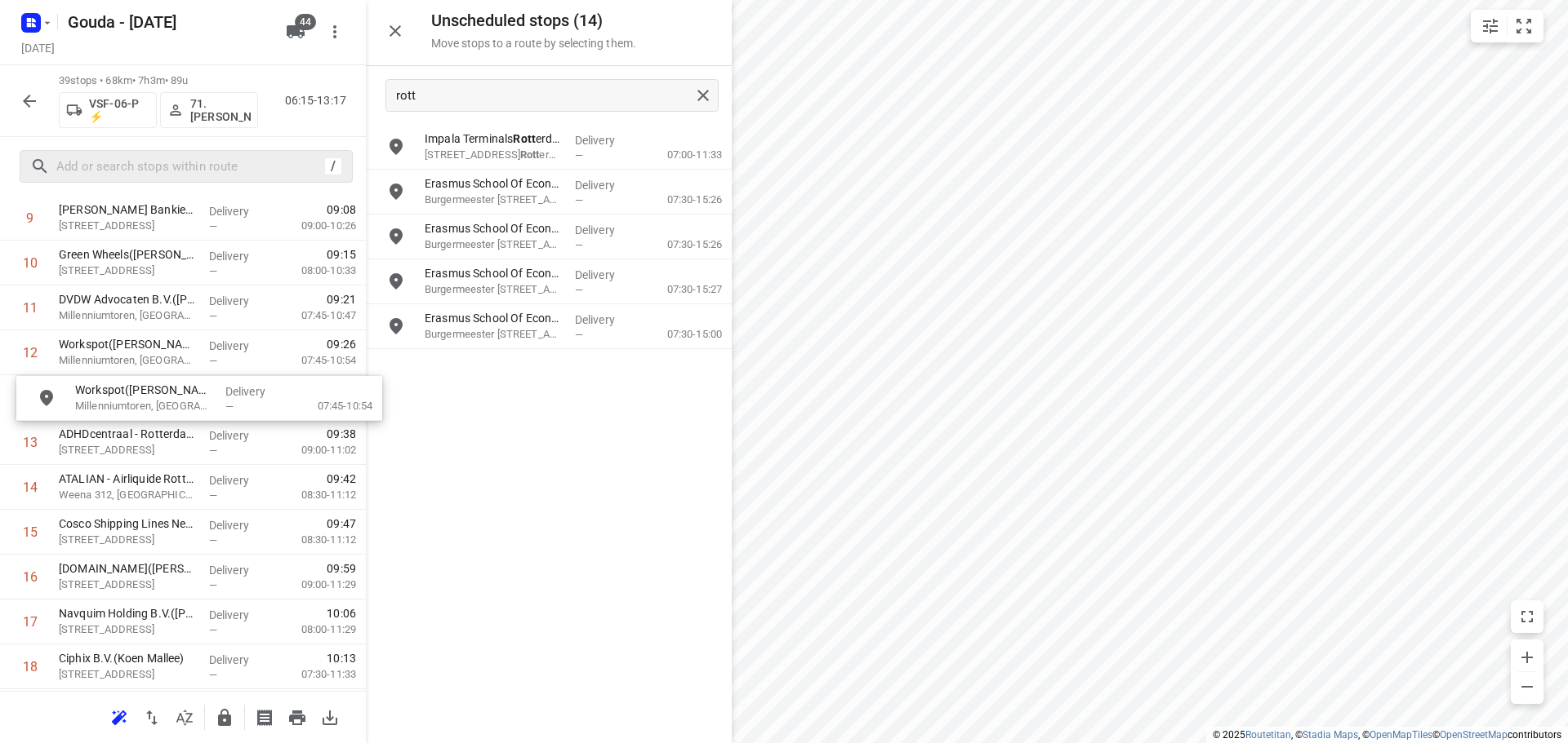
drag, startPoint x: 502, startPoint y: 378, endPoint x: 147, endPoint y: 406, distance: 356.1
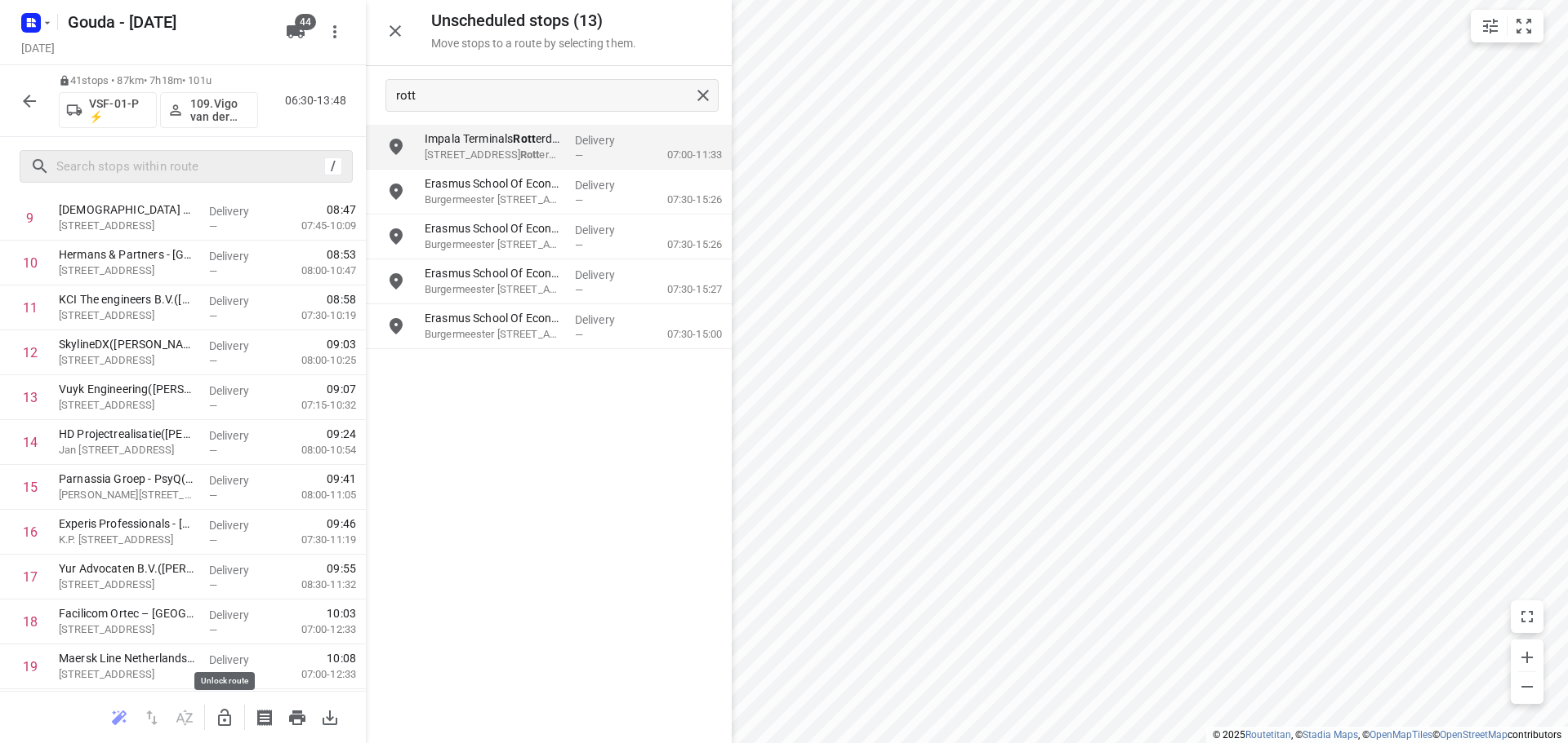
click at [222, 714] on icon "button" at bounding box center [225, 718] width 20 height 20
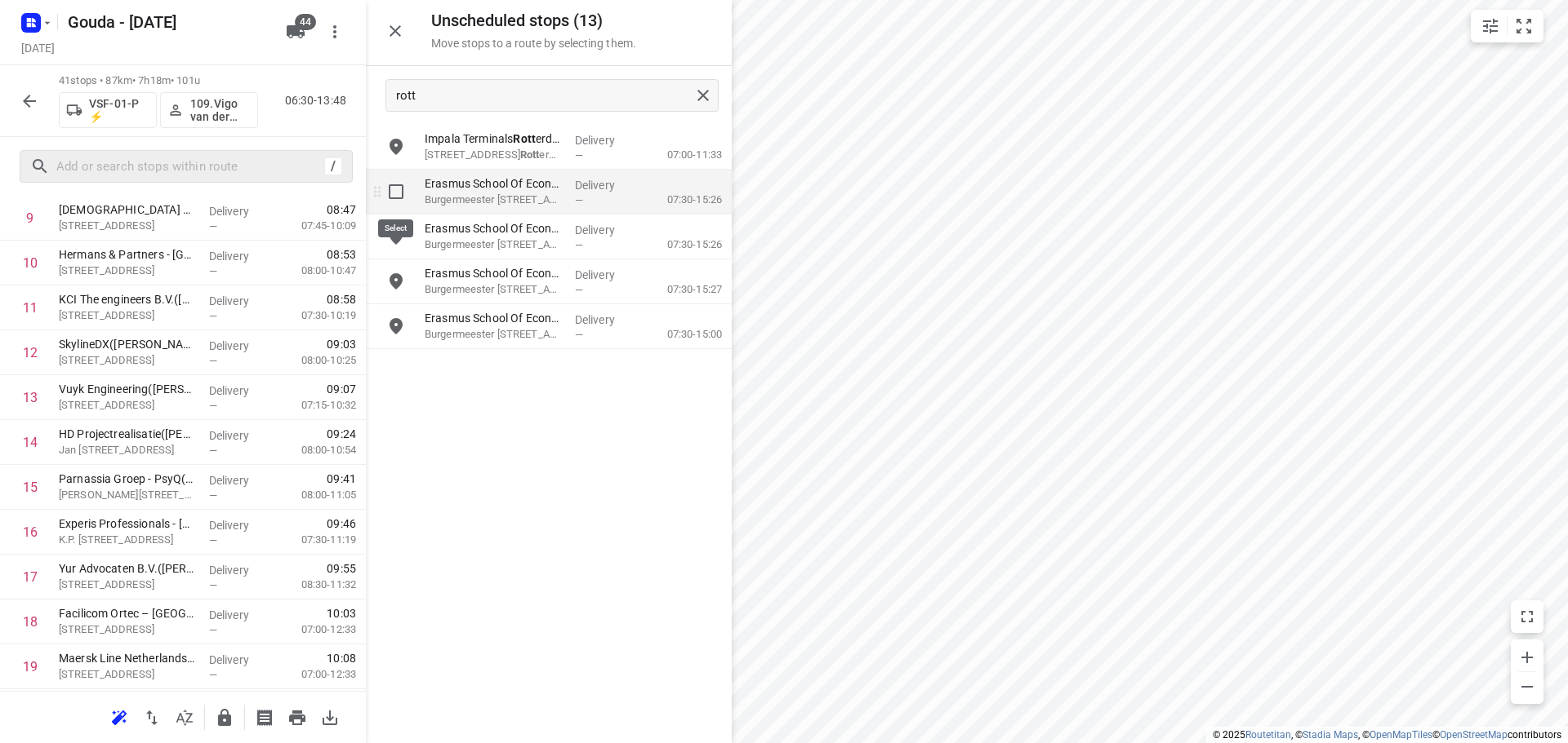
click at [395, 190] on input "grid" at bounding box center [396, 192] width 32 height 32
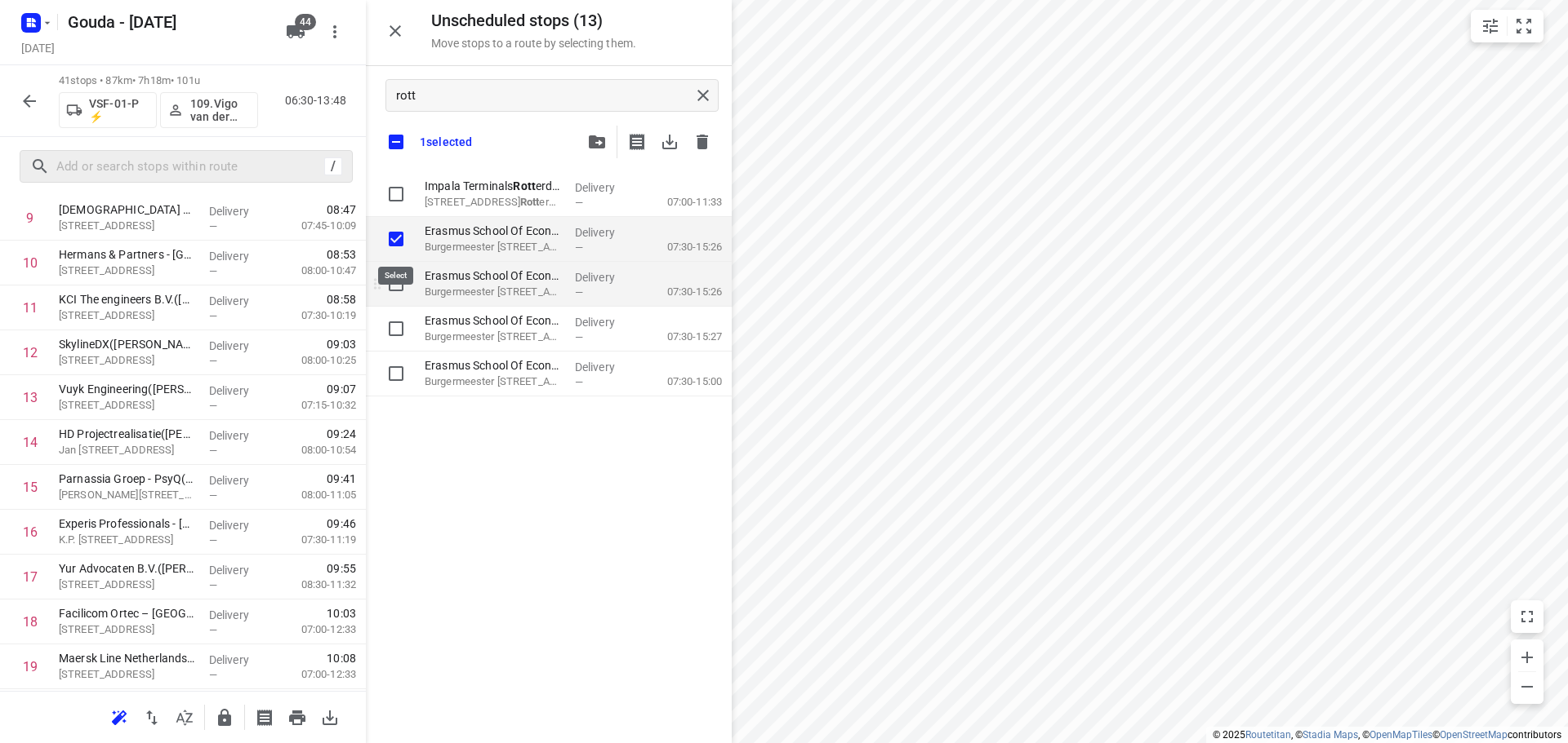
checkbox input "true"
click at [401, 290] on input "grid" at bounding box center [396, 284] width 32 height 32
checkbox input "true"
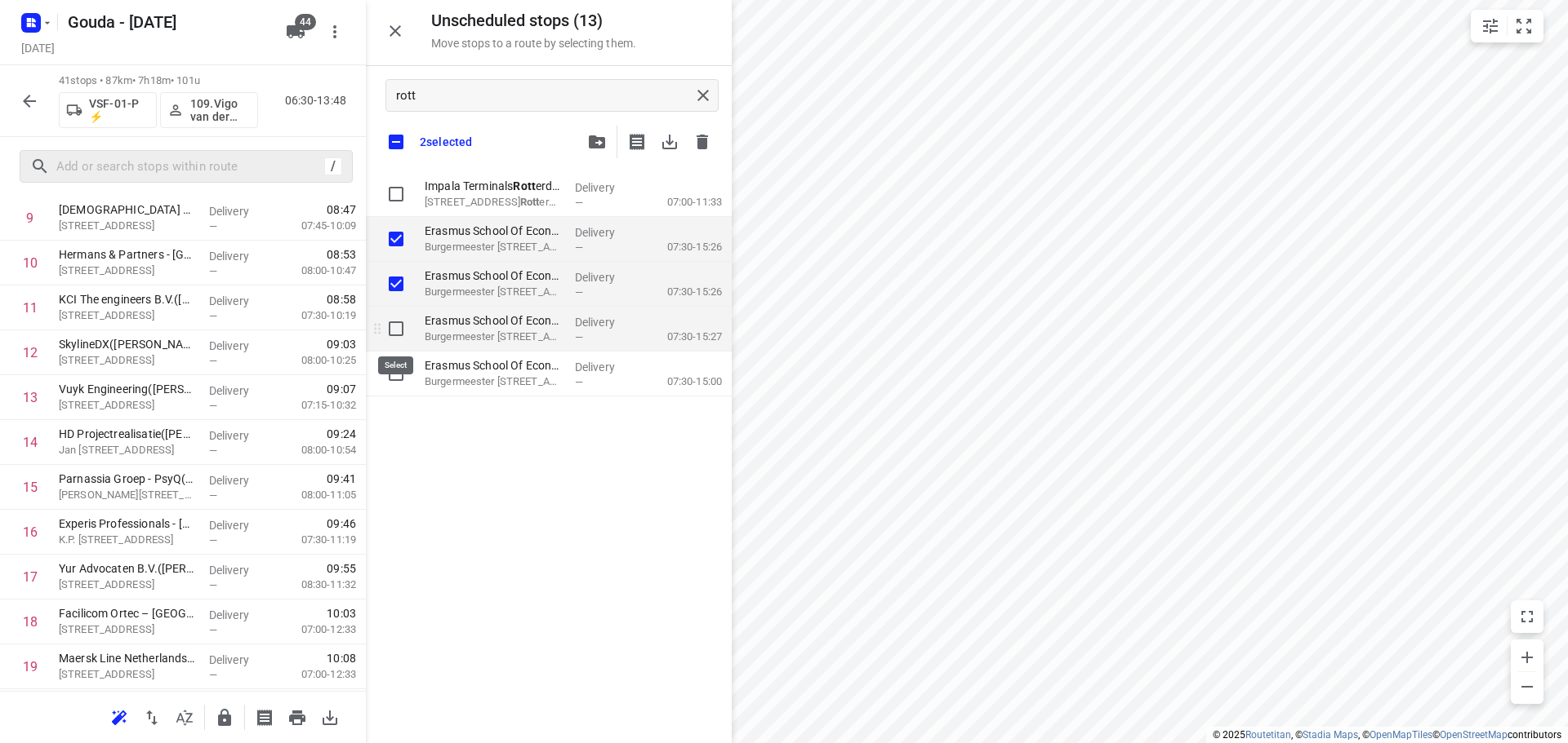
click at [392, 330] on input "grid" at bounding box center [396, 328] width 32 height 32
checkbox input "true"
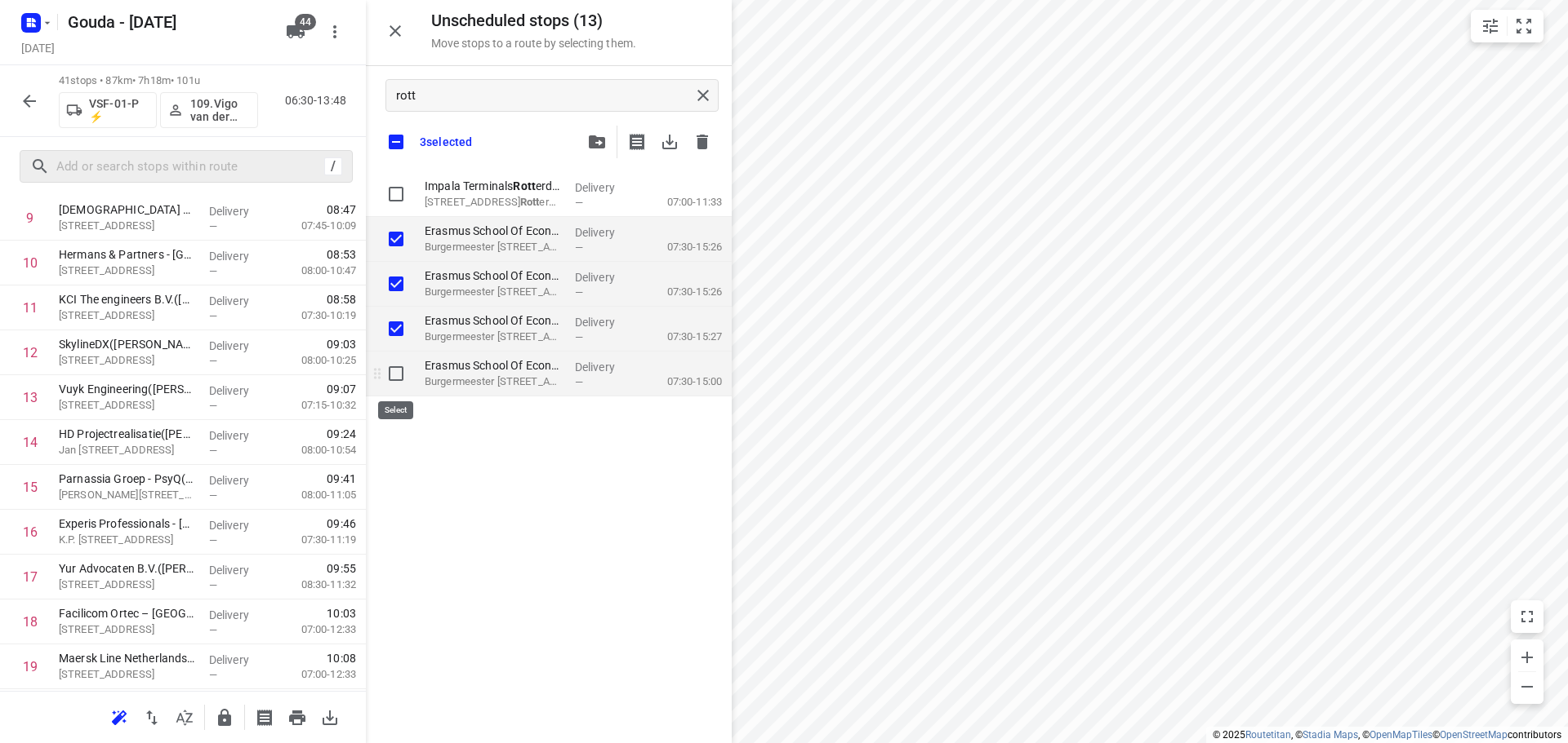
click at [395, 384] on input "grid" at bounding box center [396, 373] width 32 height 32
checkbox input "true"
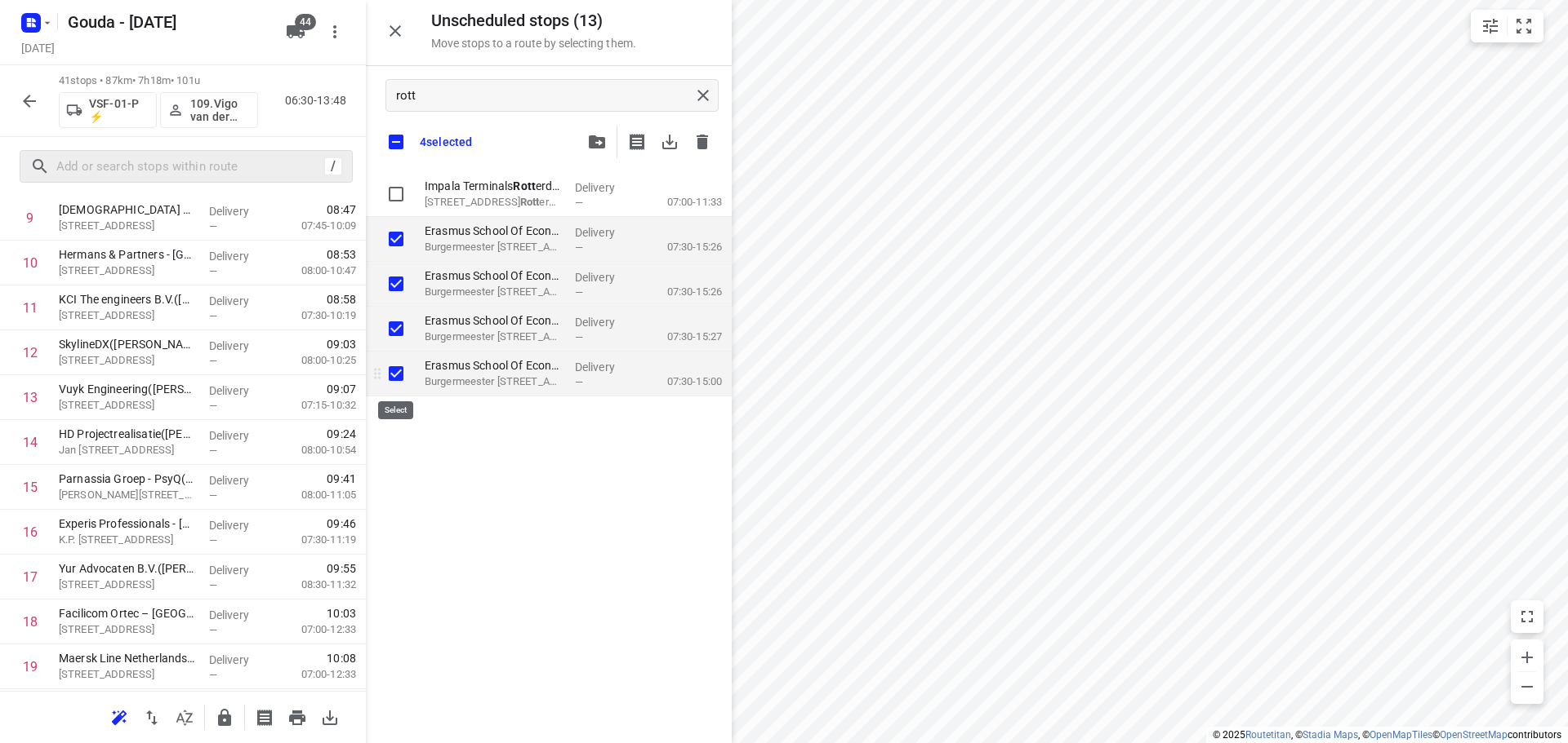
checkbox input "true"
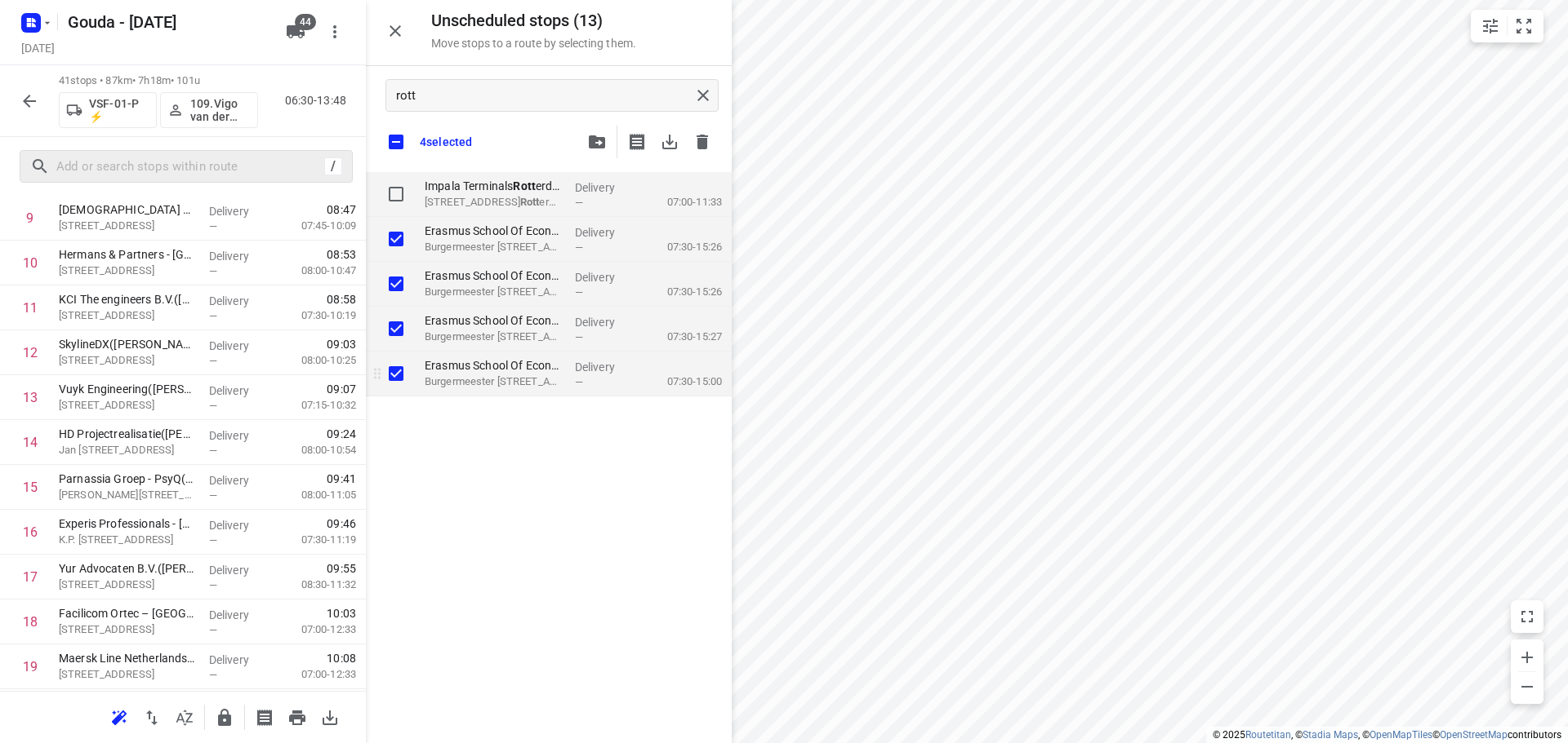
checkbox input "true"
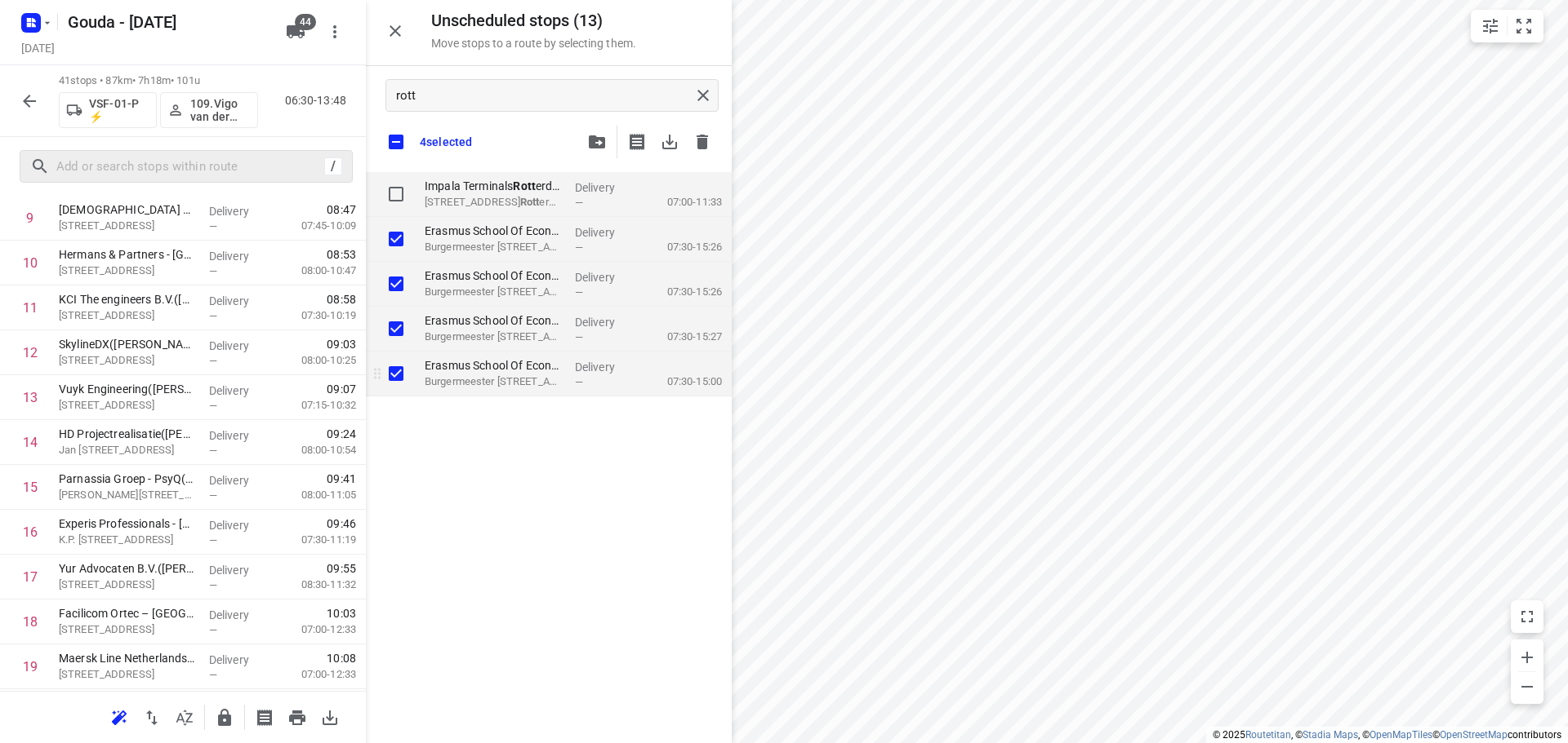
checkbox input "true"
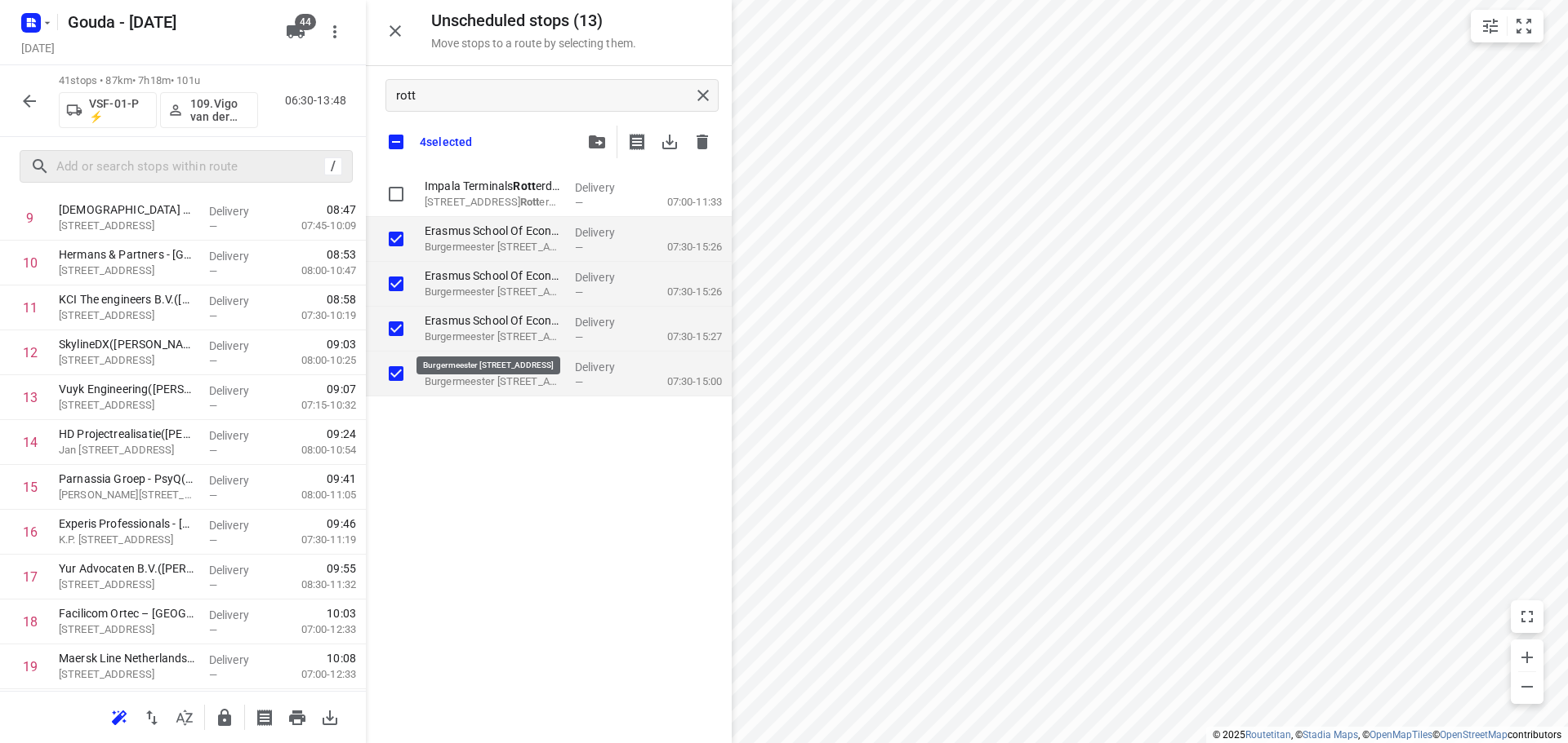
checkbox input "true"
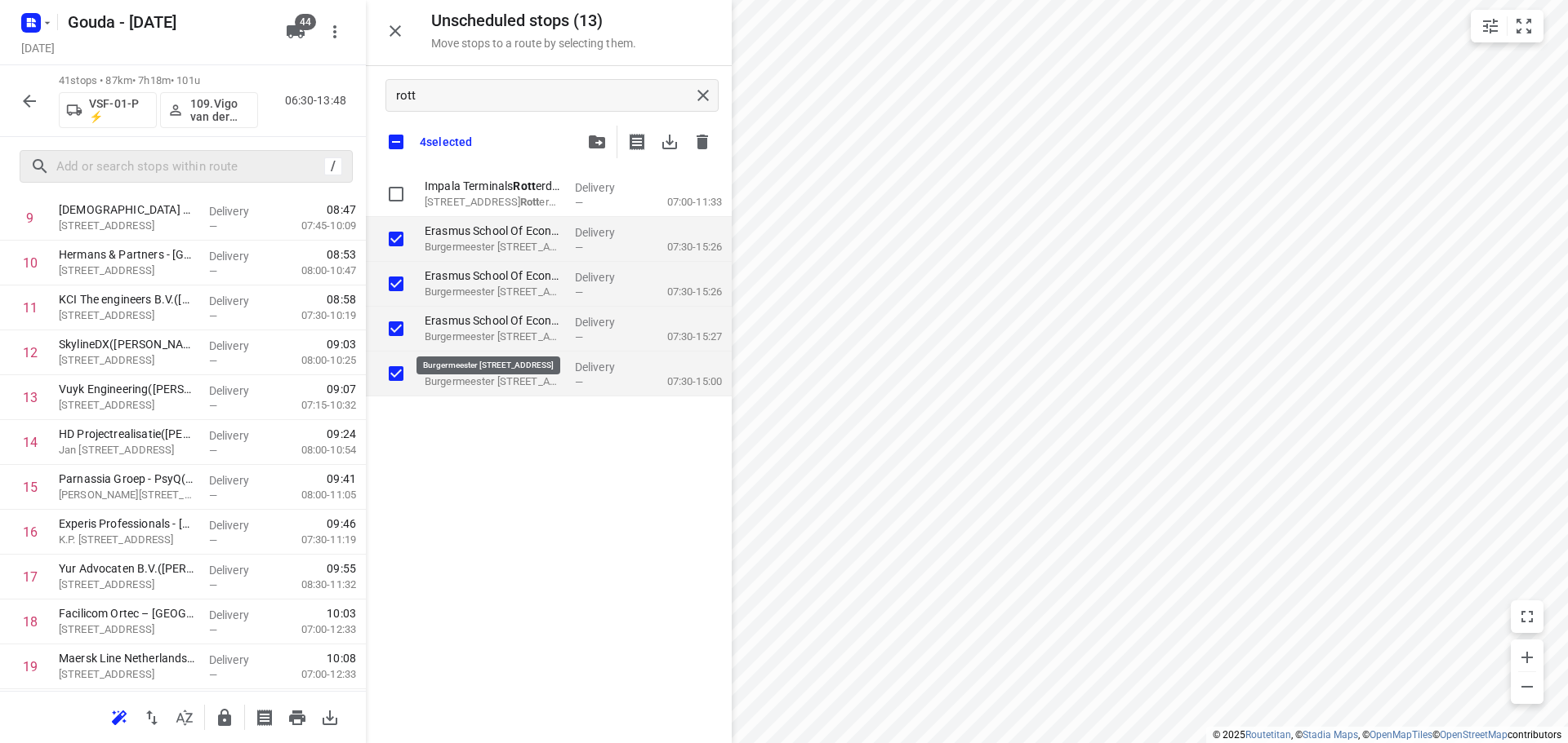
checkbox input "true"
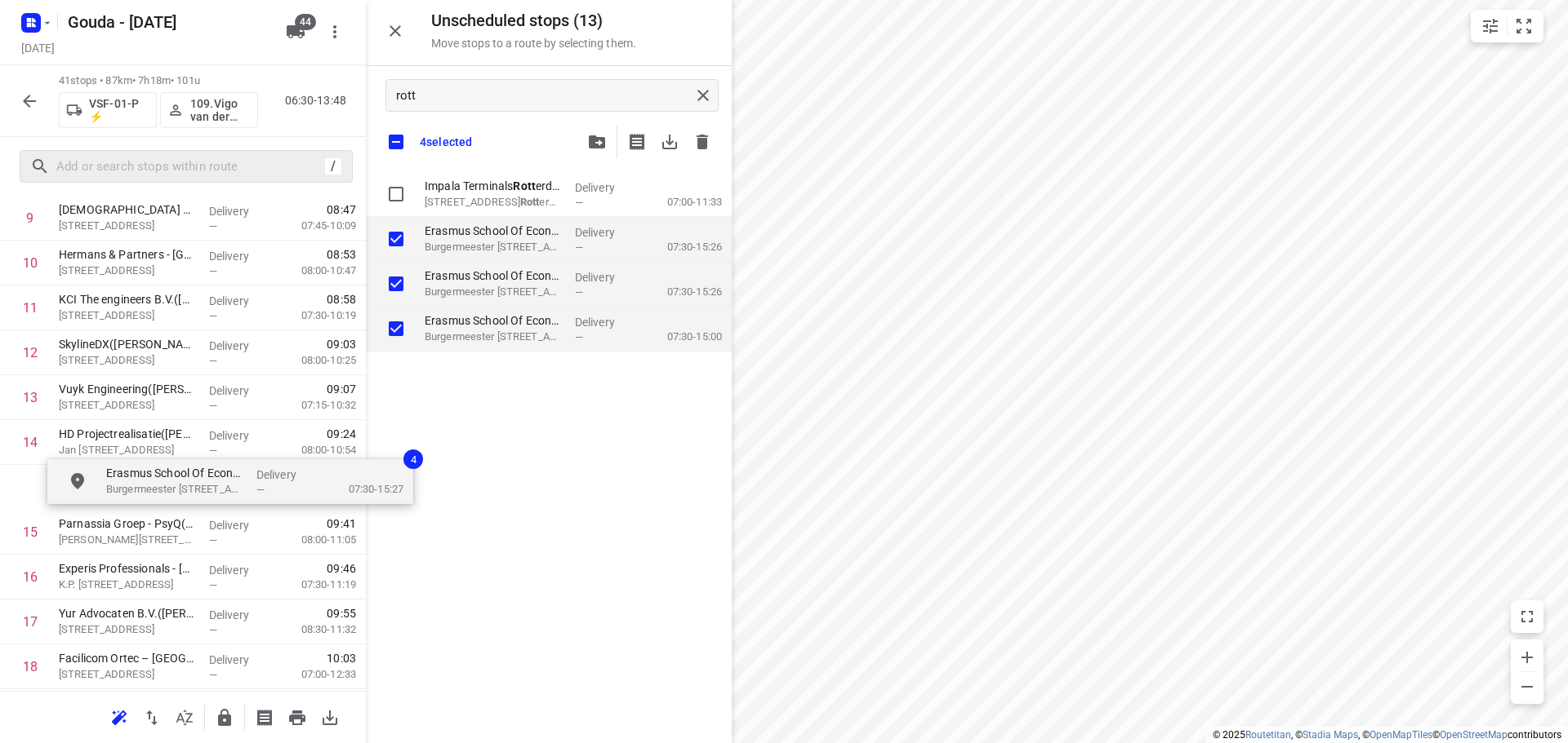
drag, startPoint x: 469, startPoint y: 339, endPoint x: 145, endPoint y: 496, distance: 360.0
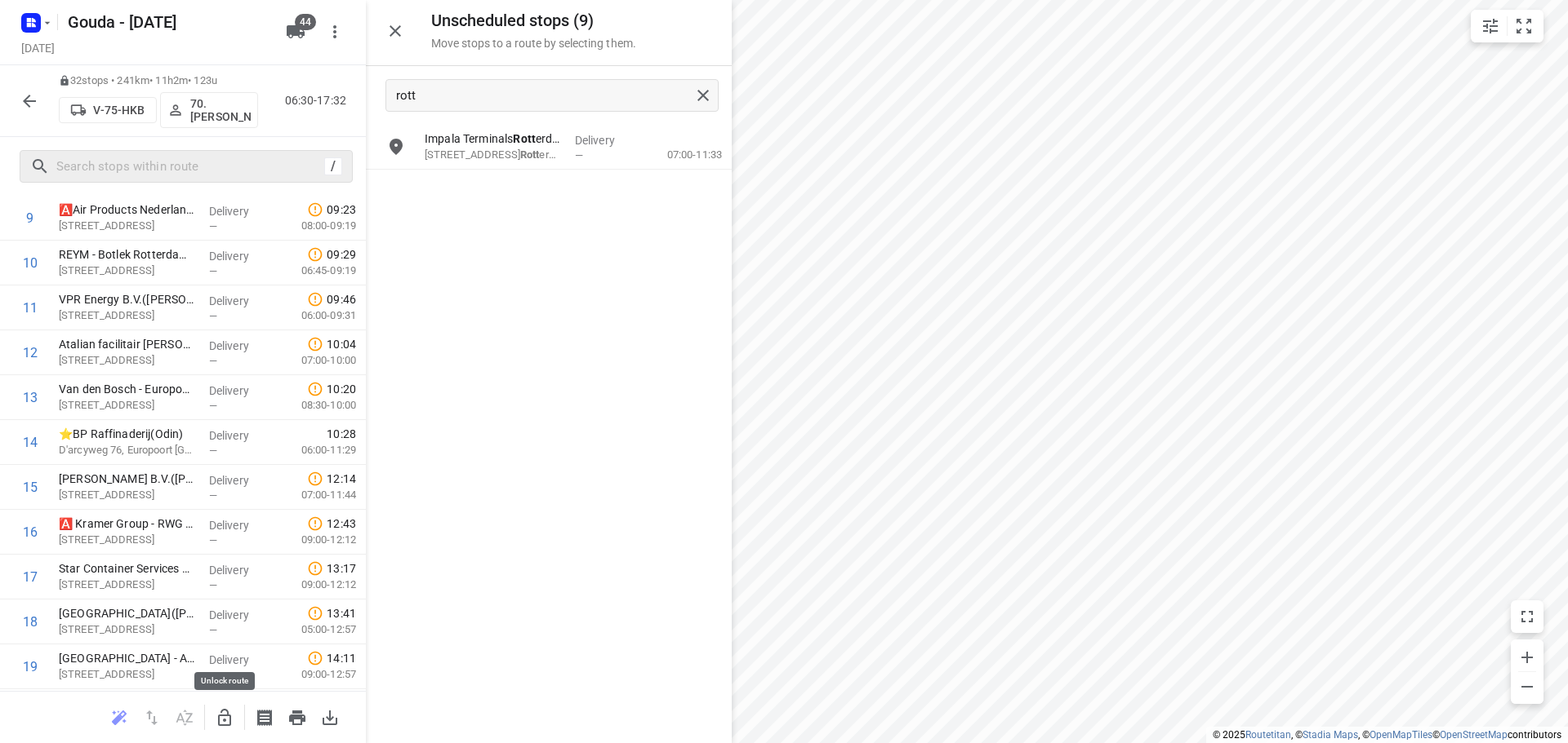
click at [216, 715] on icon "button" at bounding box center [225, 718] width 20 height 20
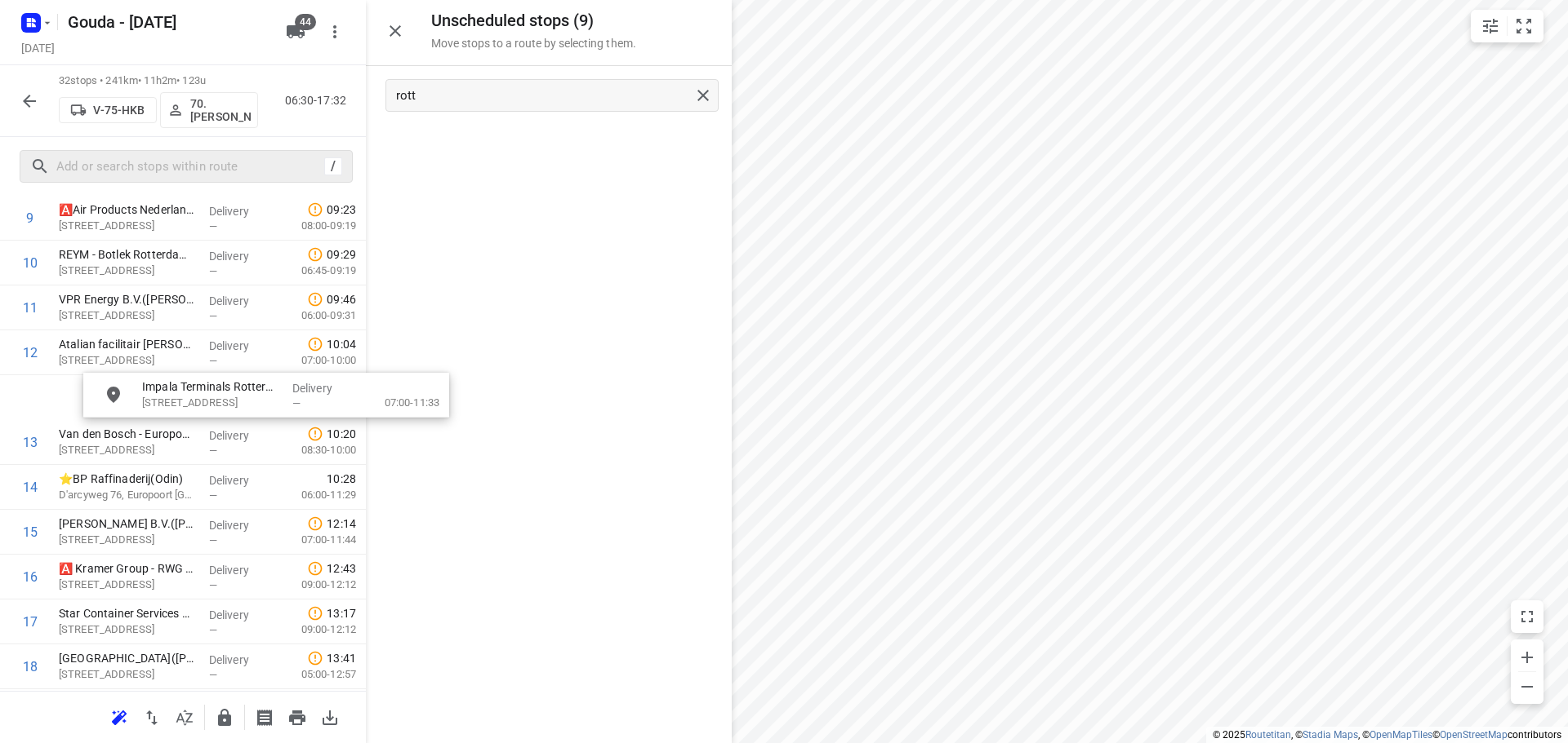
scroll to position [487, 0]
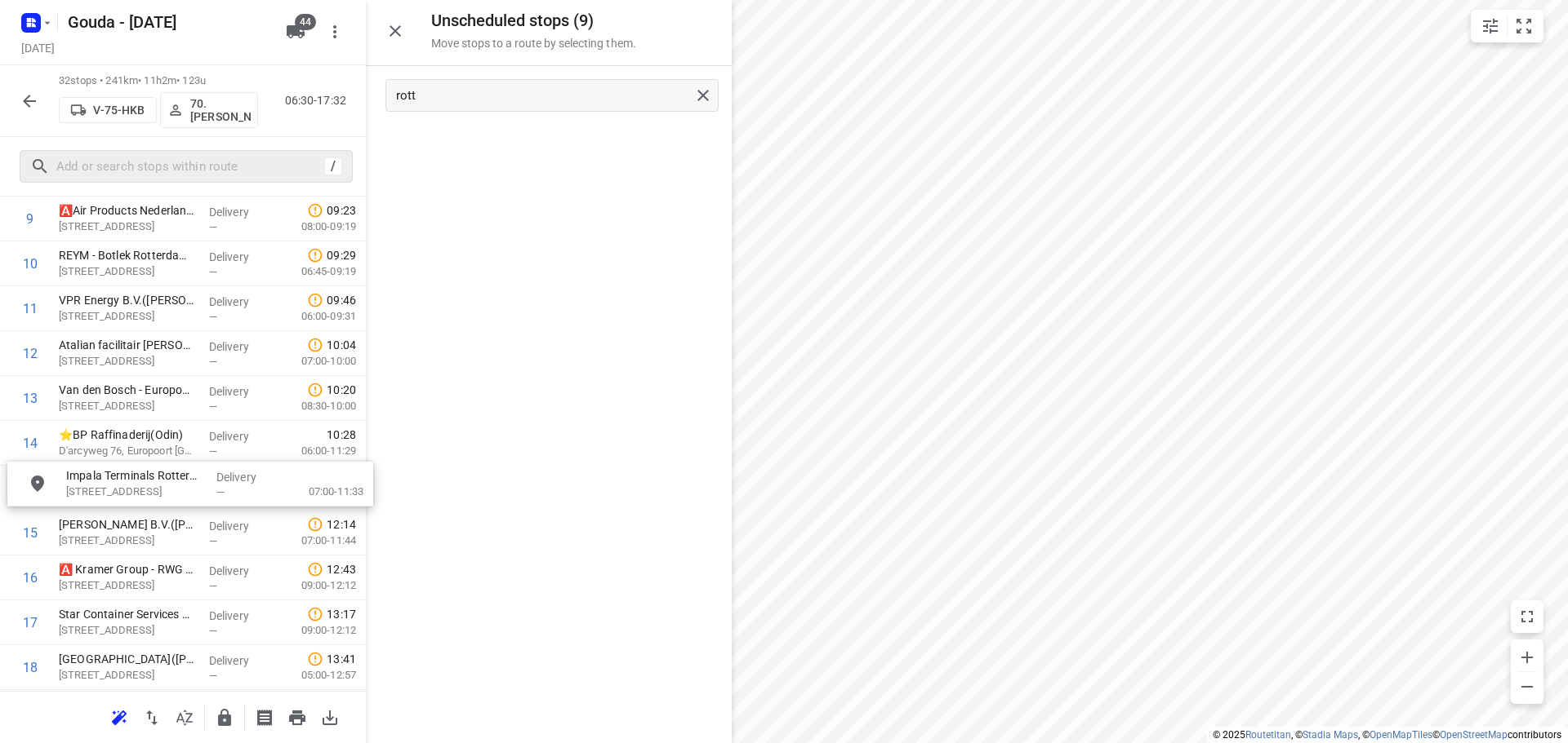
drag, startPoint x: 496, startPoint y: 157, endPoint x: 125, endPoint y: 500, distance: 505.3
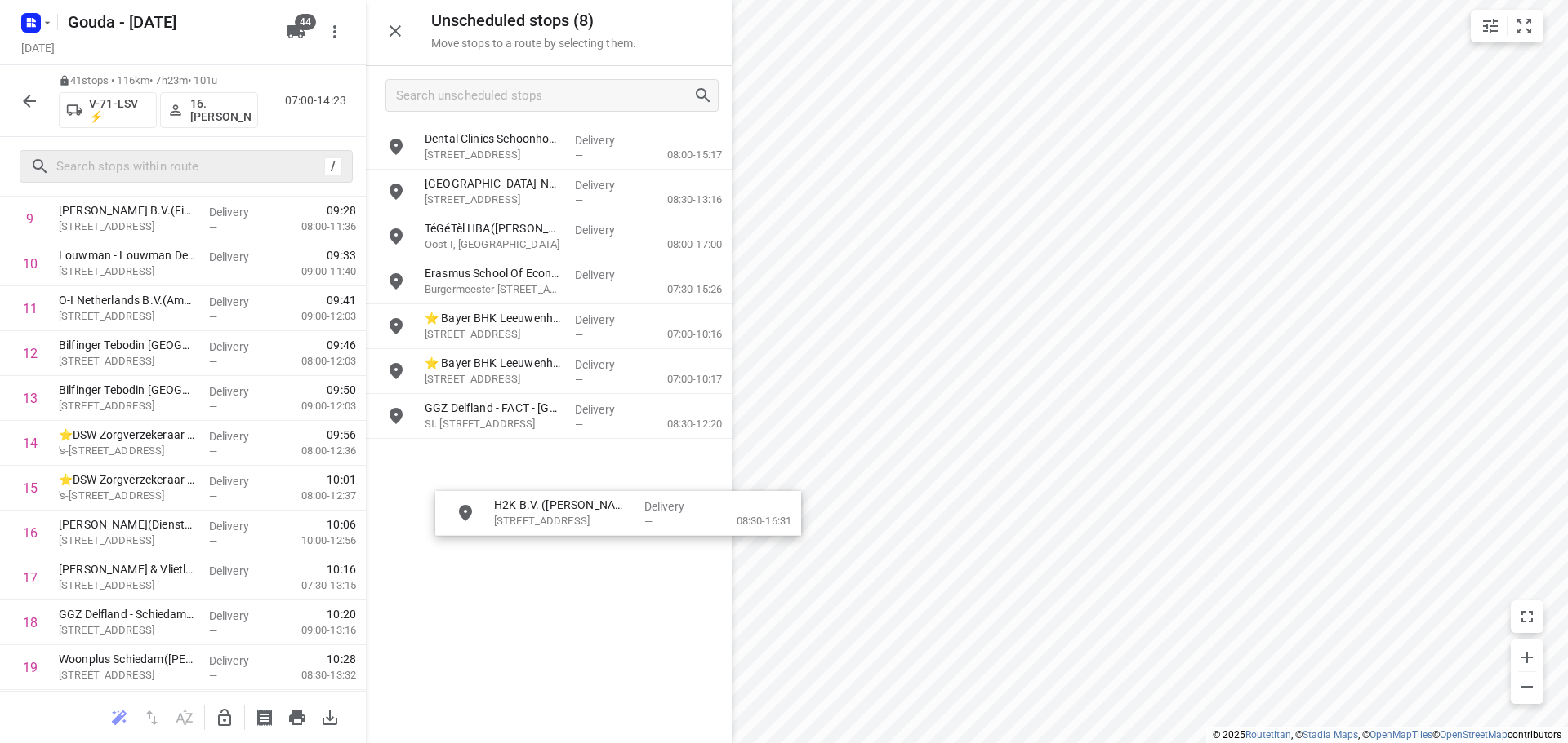
drag, startPoint x: 499, startPoint y: 199, endPoint x: 567, endPoint y: 522, distance: 330.1
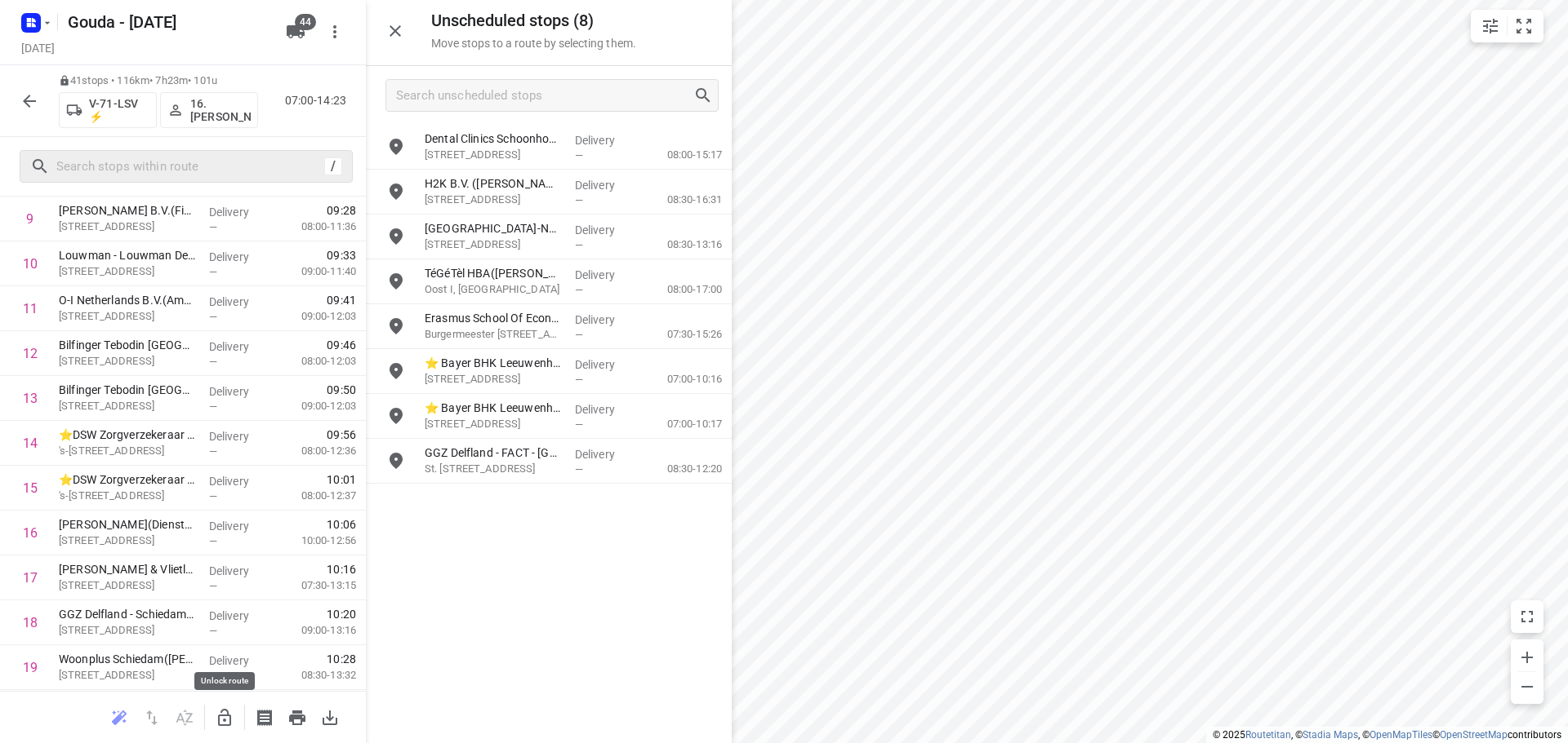
click at [226, 712] on icon "button" at bounding box center [225, 718] width 20 height 20
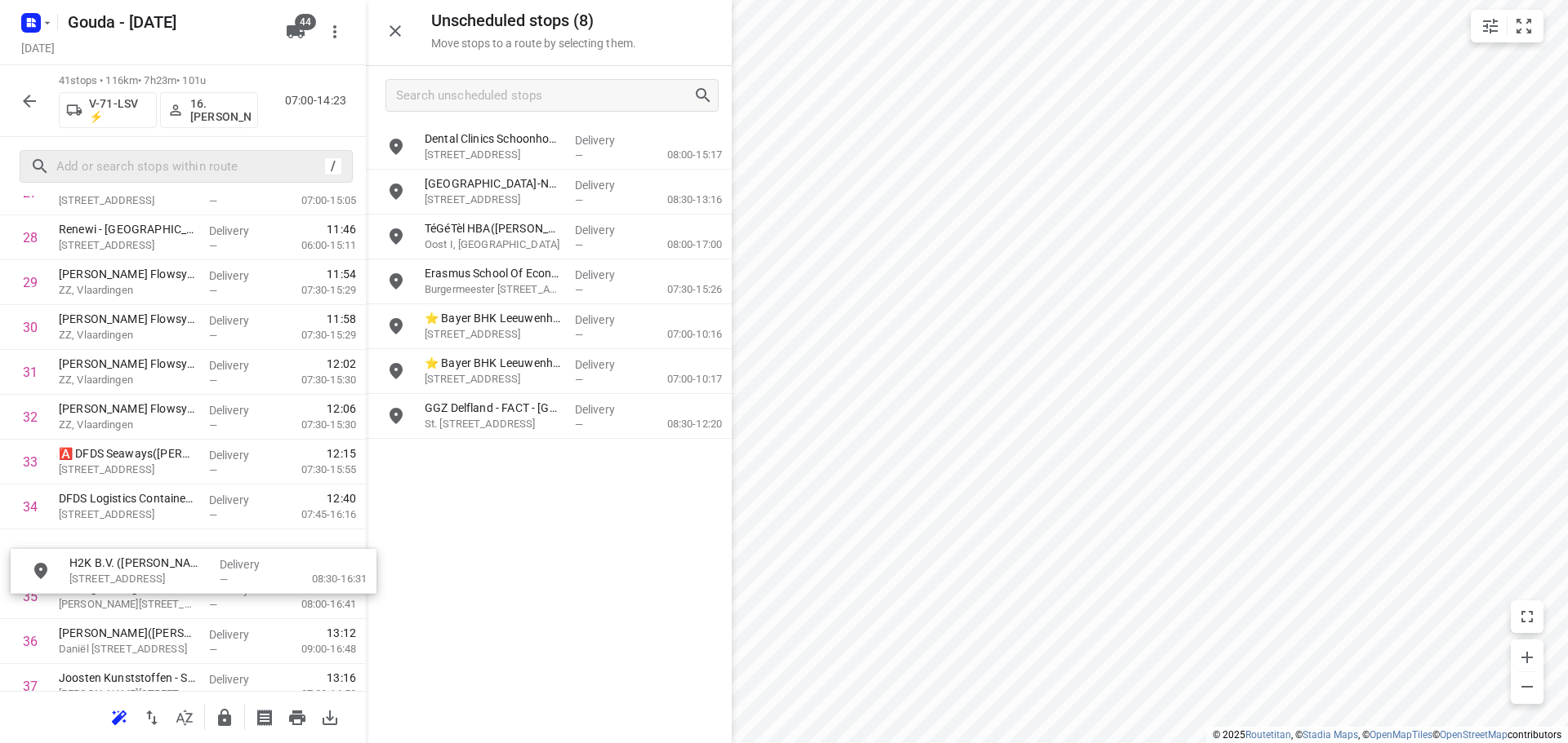
scroll to position [1322, 0]
drag, startPoint x: 491, startPoint y: 201, endPoint x: 132, endPoint y: 561, distance: 508.4
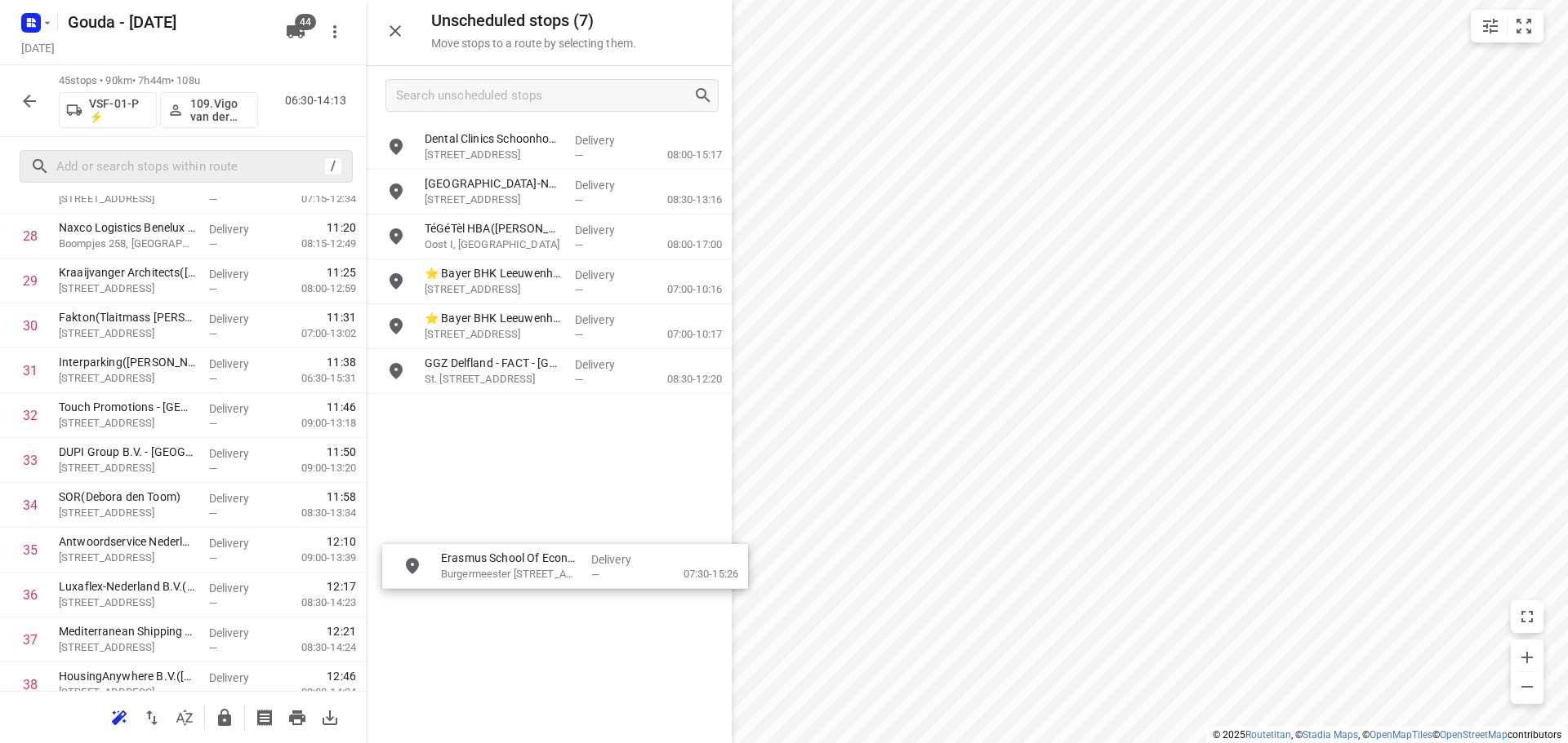
drag, startPoint x: 504, startPoint y: 291, endPoint x: 514, endPoint y: 572, distance: 281.2
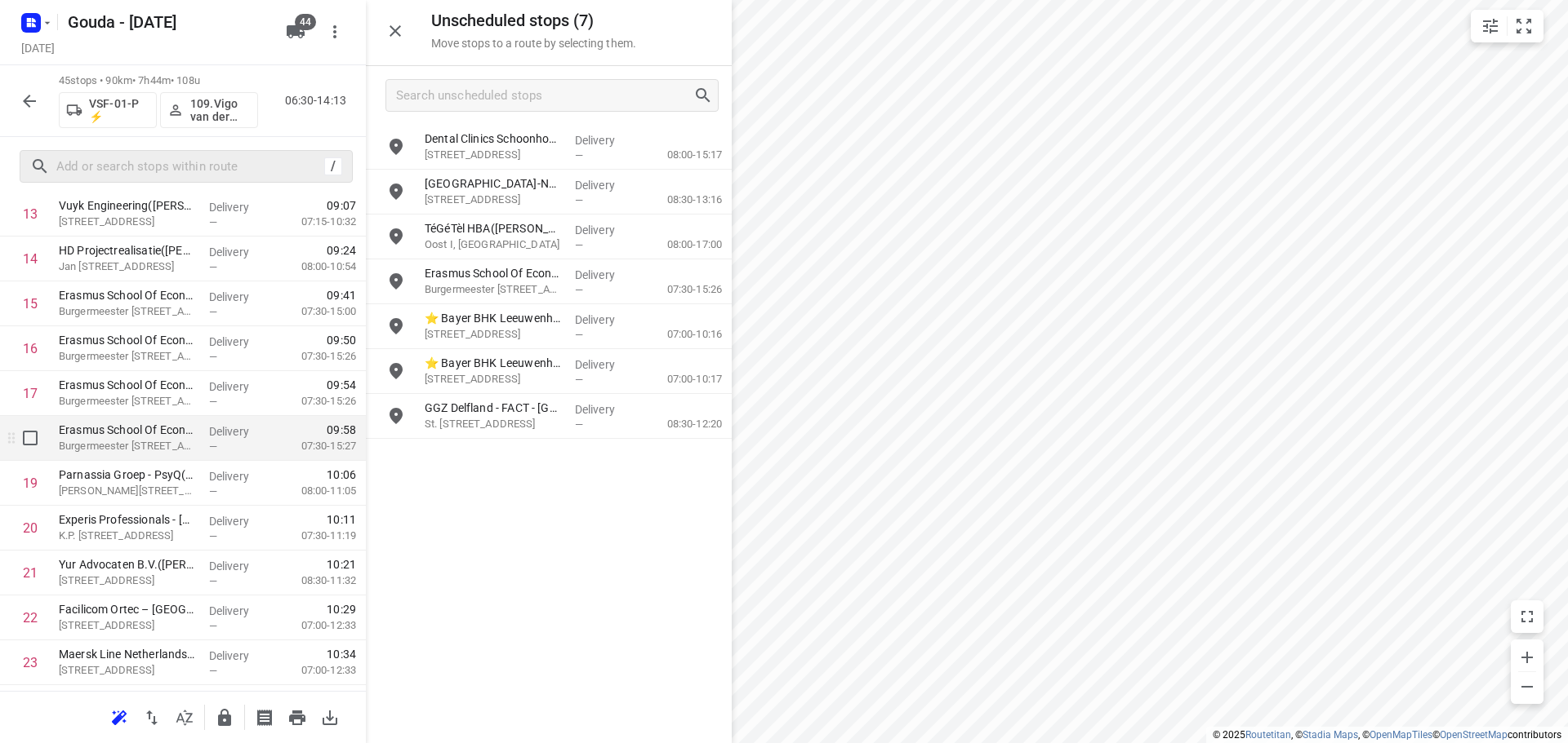
scroll to position [669, 0]
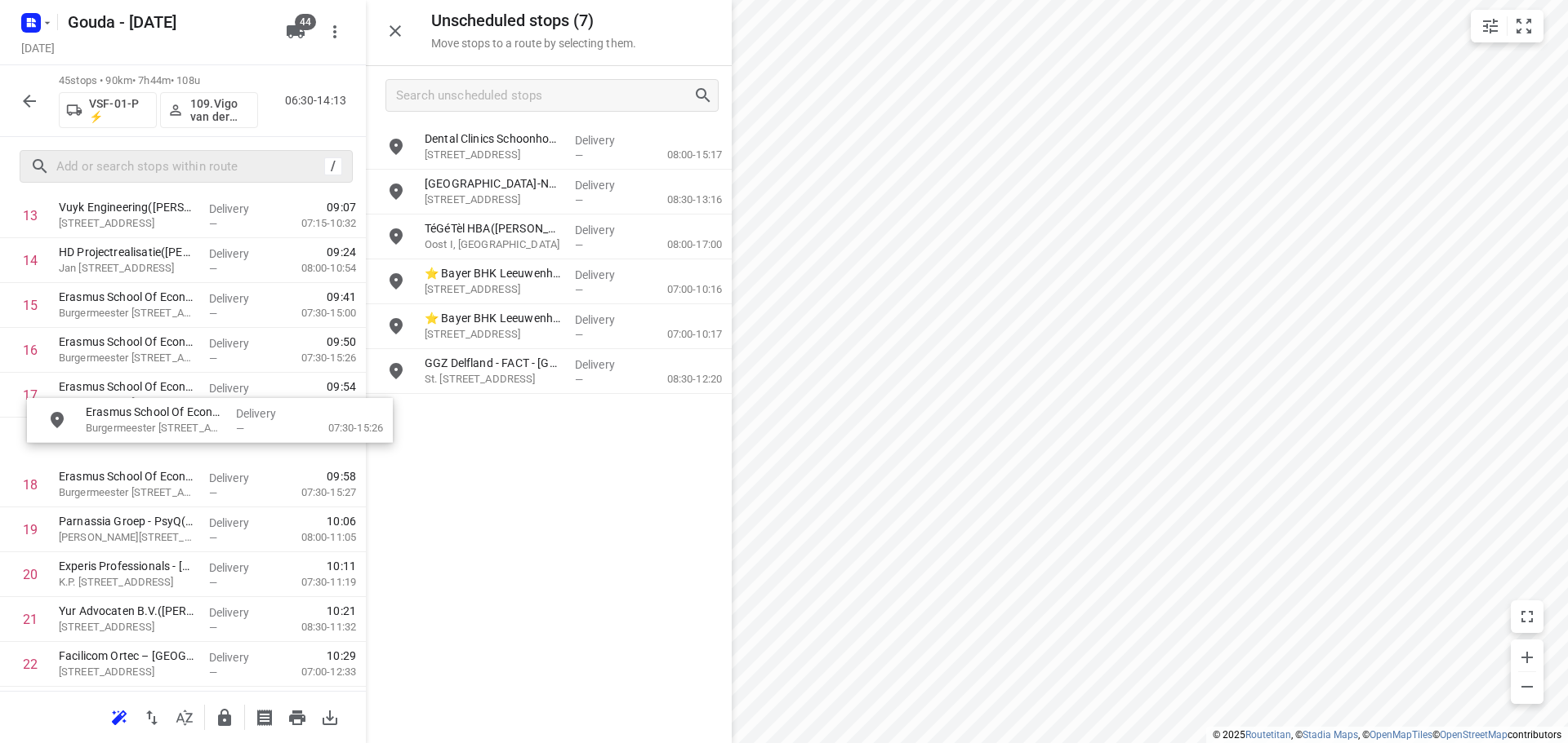
drag, startPoint x: 494, startPoint y: 287, endPoint x: 147, endPoint y: 430, distance: 375.3
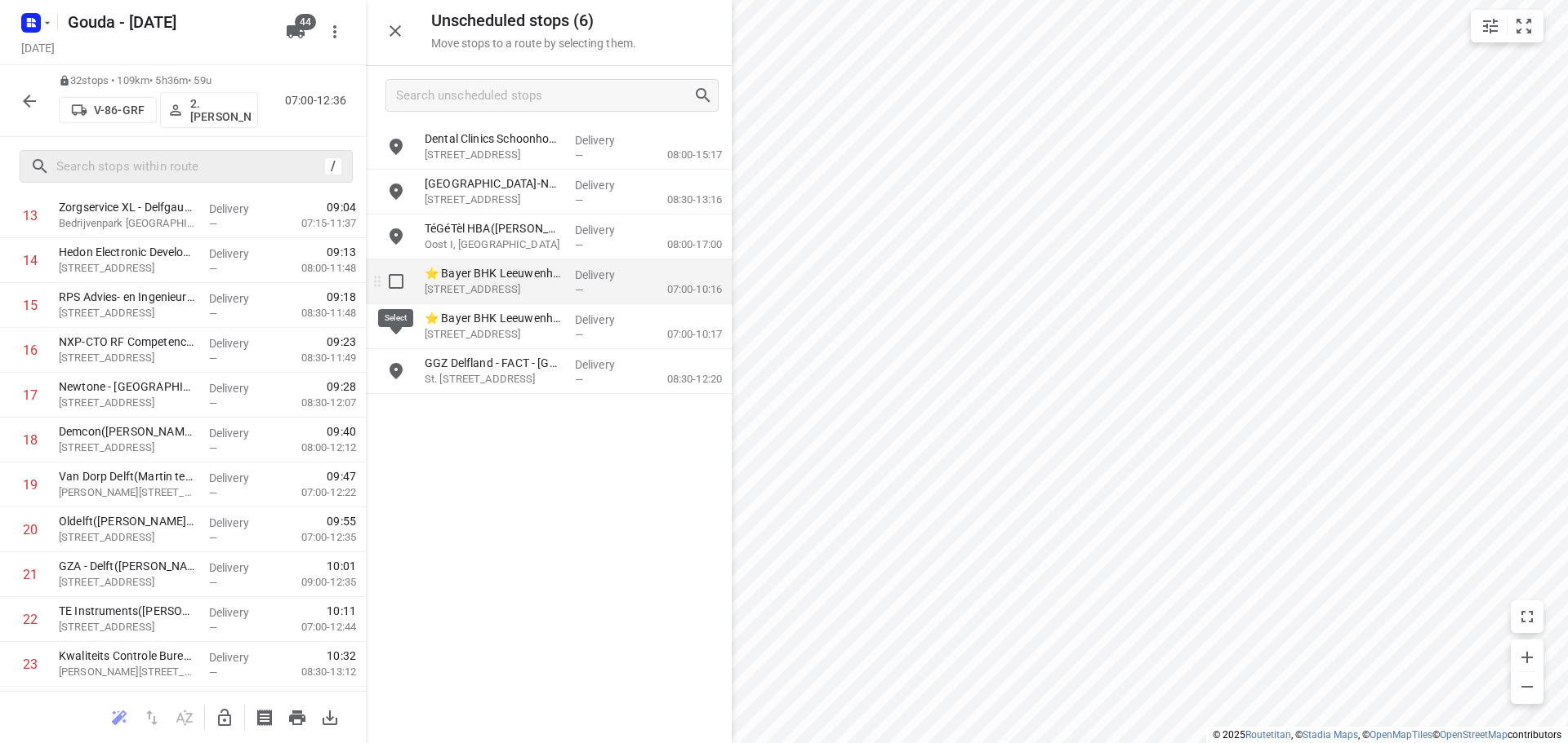
click at [394, 284] on input "grid" at bounding box center [396, 282] width 32 height 32
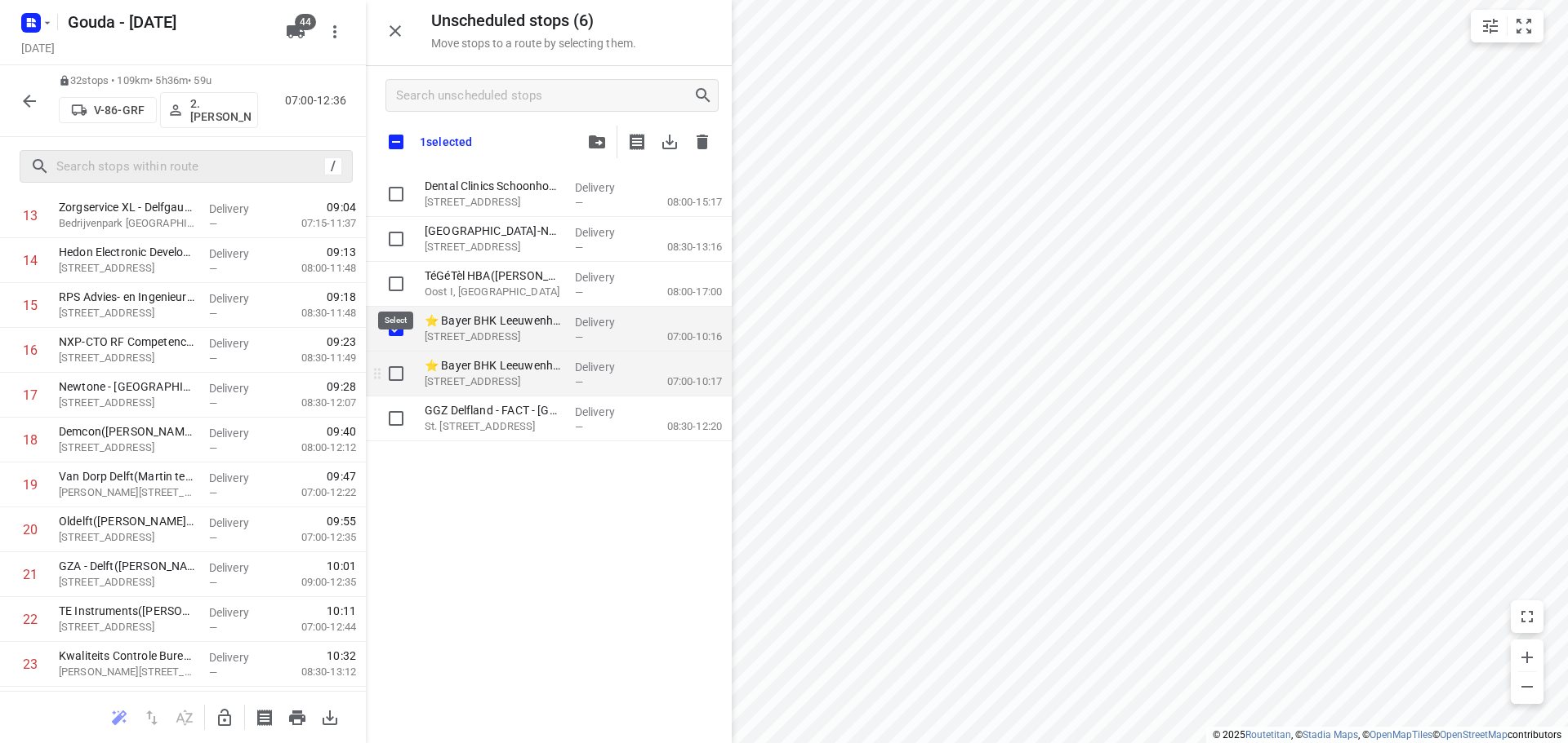
checkbox input "true"
click at [390, 365] on input "grid" at bounding box center [396, 373] width 32 height 32
checkbox input "true"
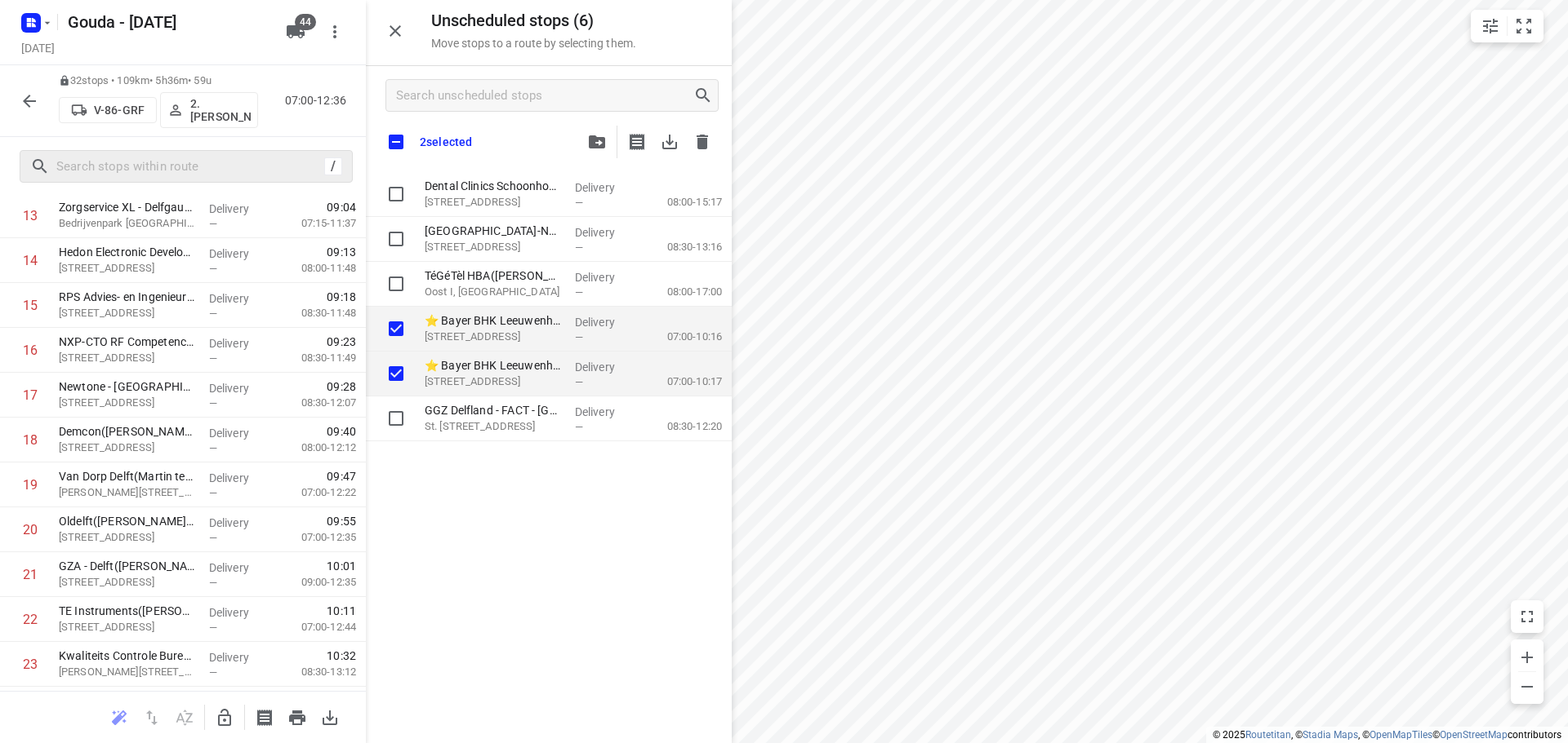
checkbox input "true"
click at [224, 712] on icon "button" at bounding box center [225, 718] width 20 height 20
checkbox input "true"
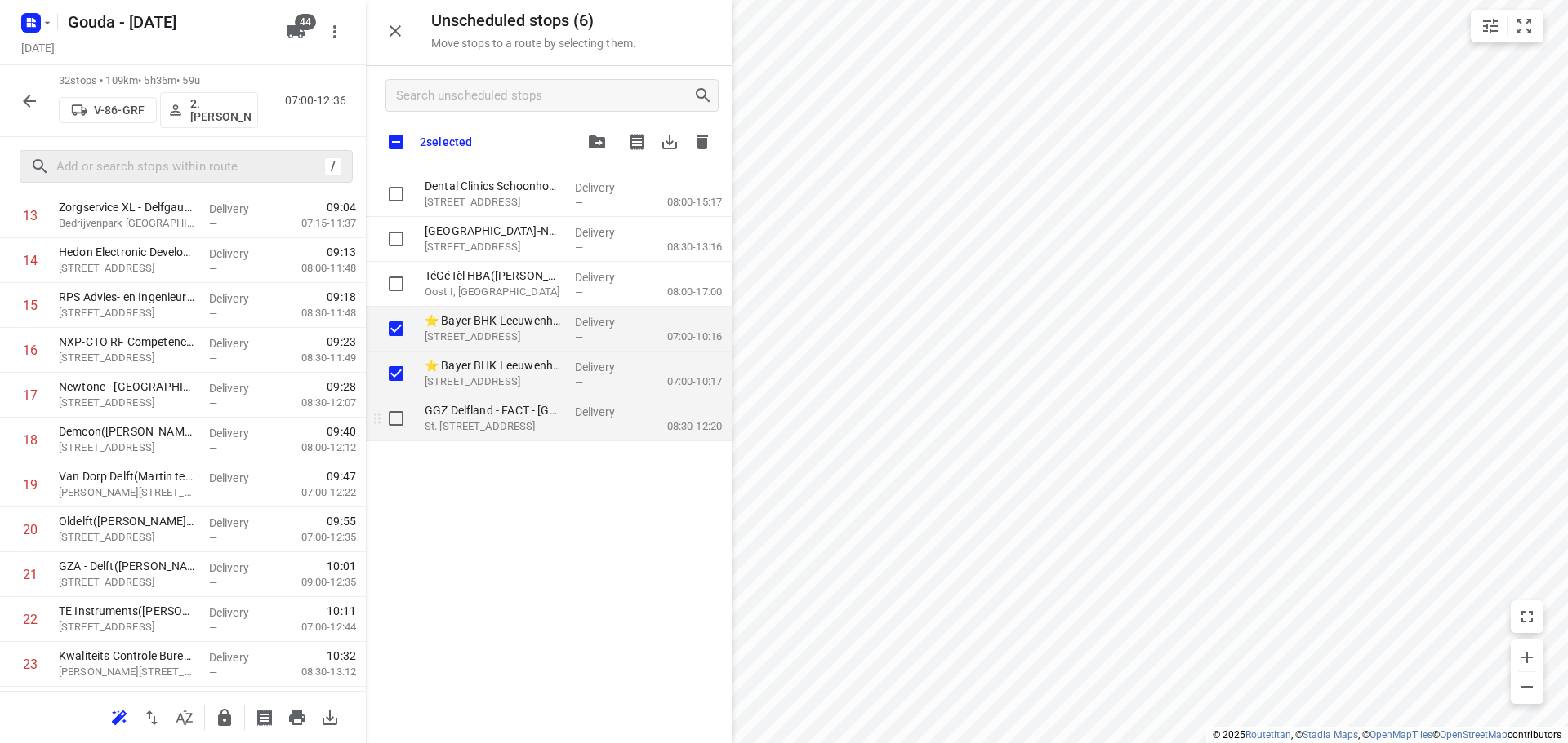
checkbox input "true"
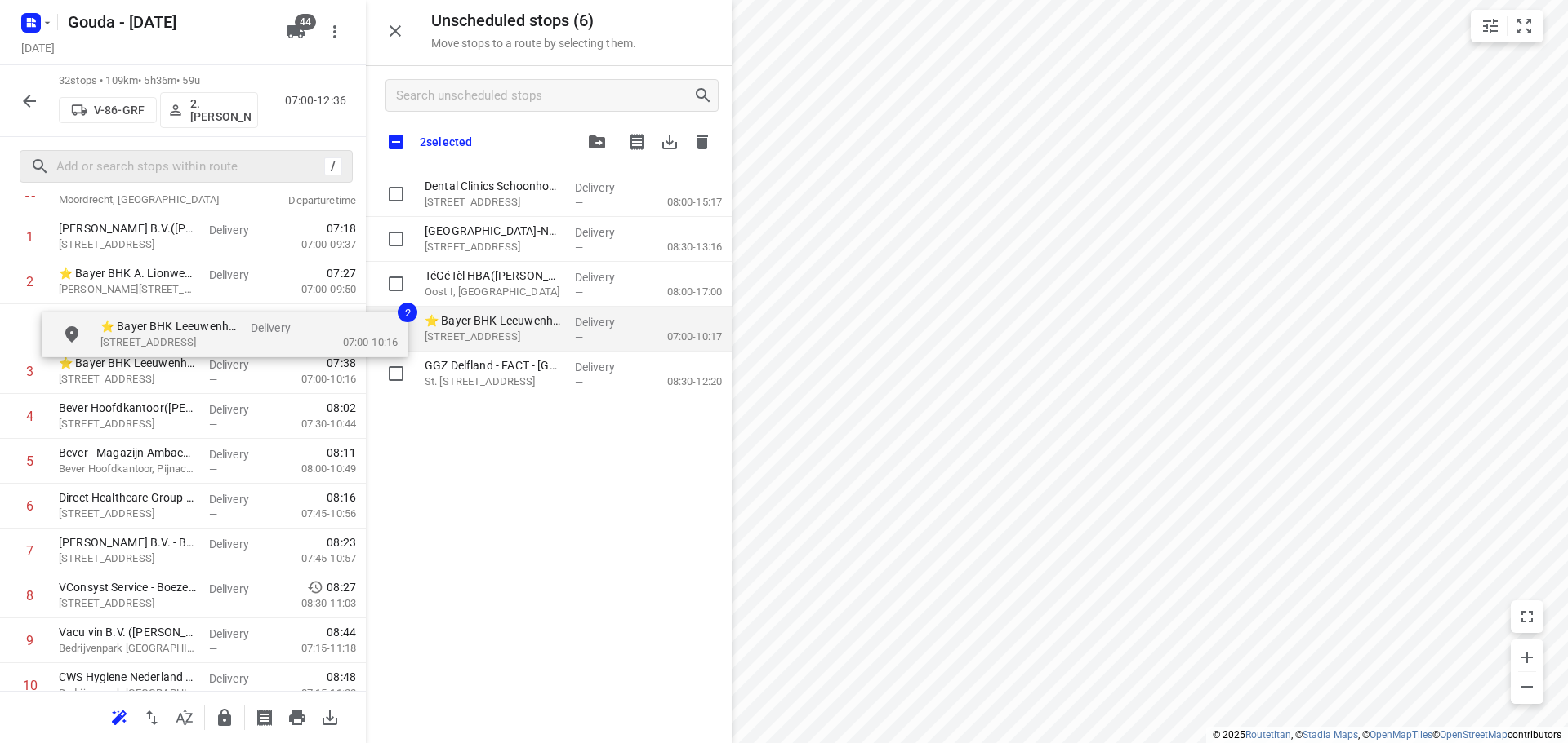
scroll to position [108, 0]
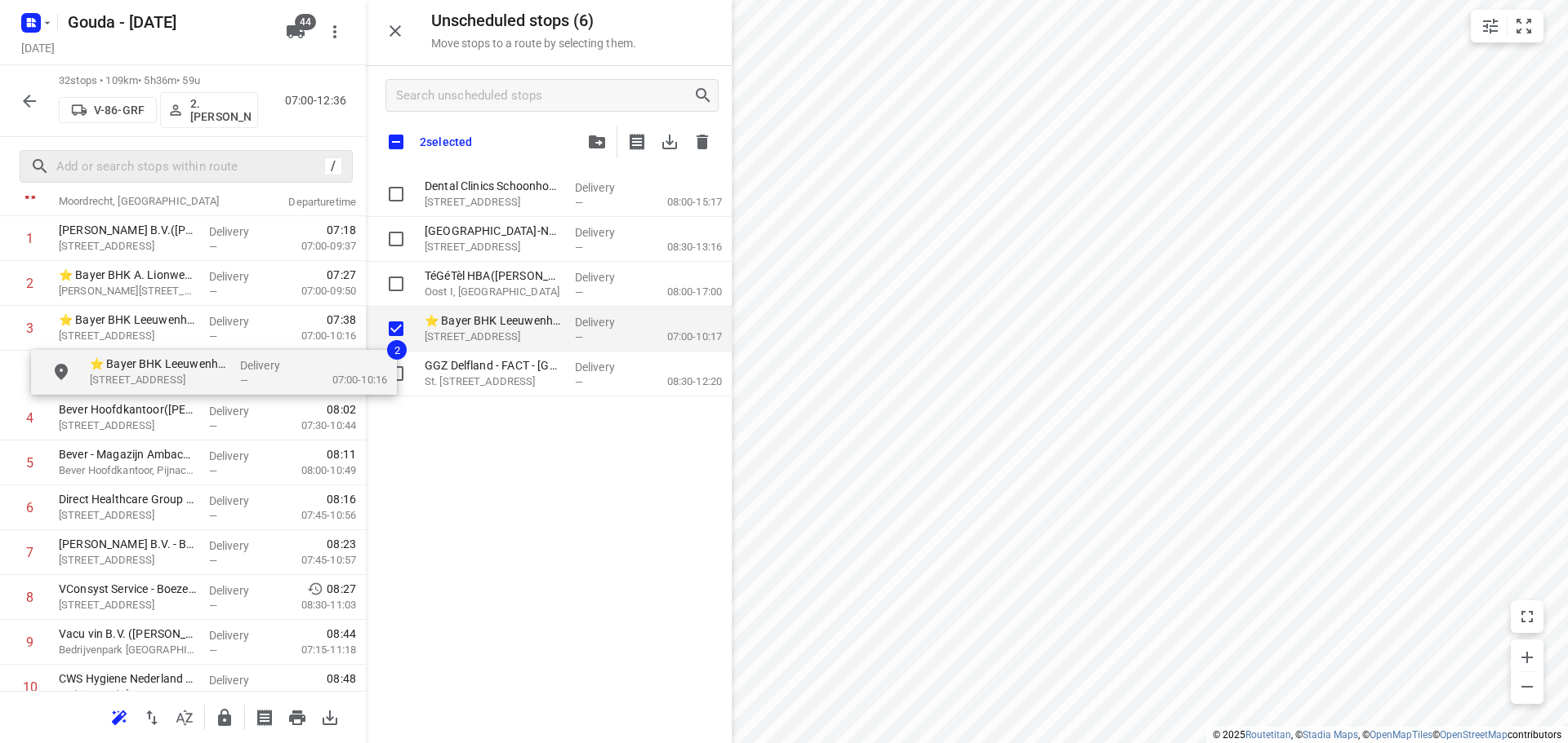
drag, startPoint x: 462, startPoint y: 347, endPoint x: 128, endPoint y: 386, distance: 336.3
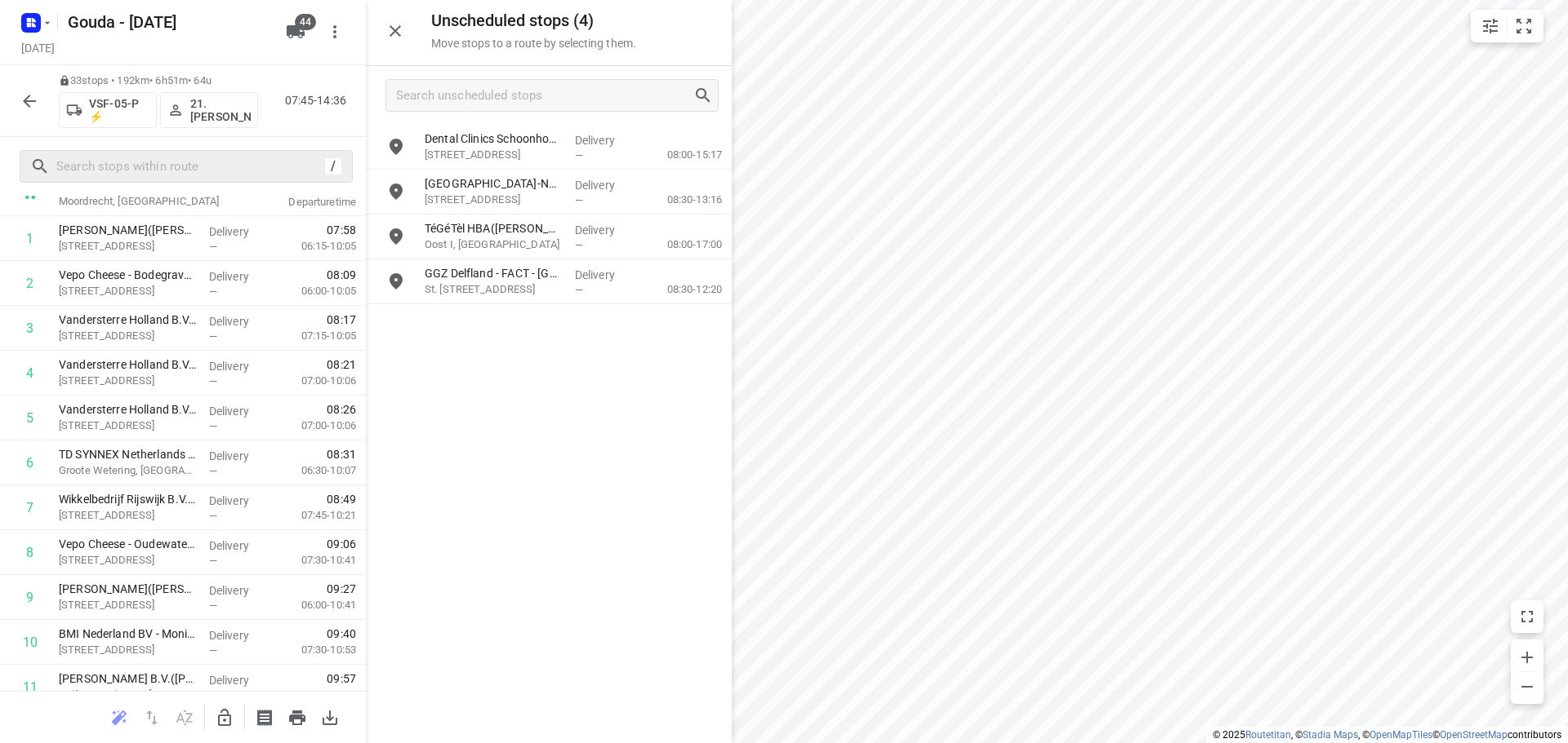
click at [215, 717] on icon "button" at bounding box center [225, 718] width 20 height 20
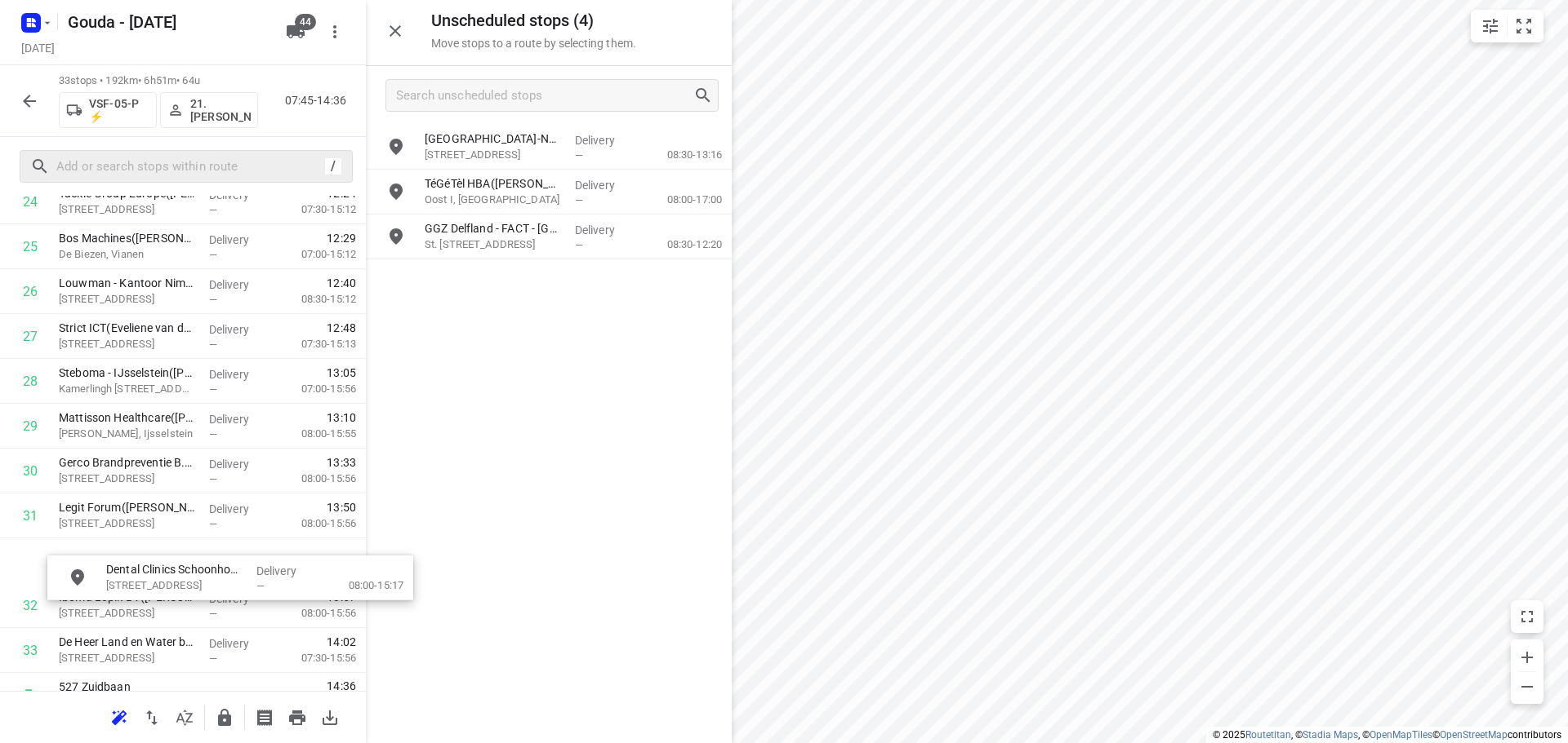
scroll to position [1177, 0]
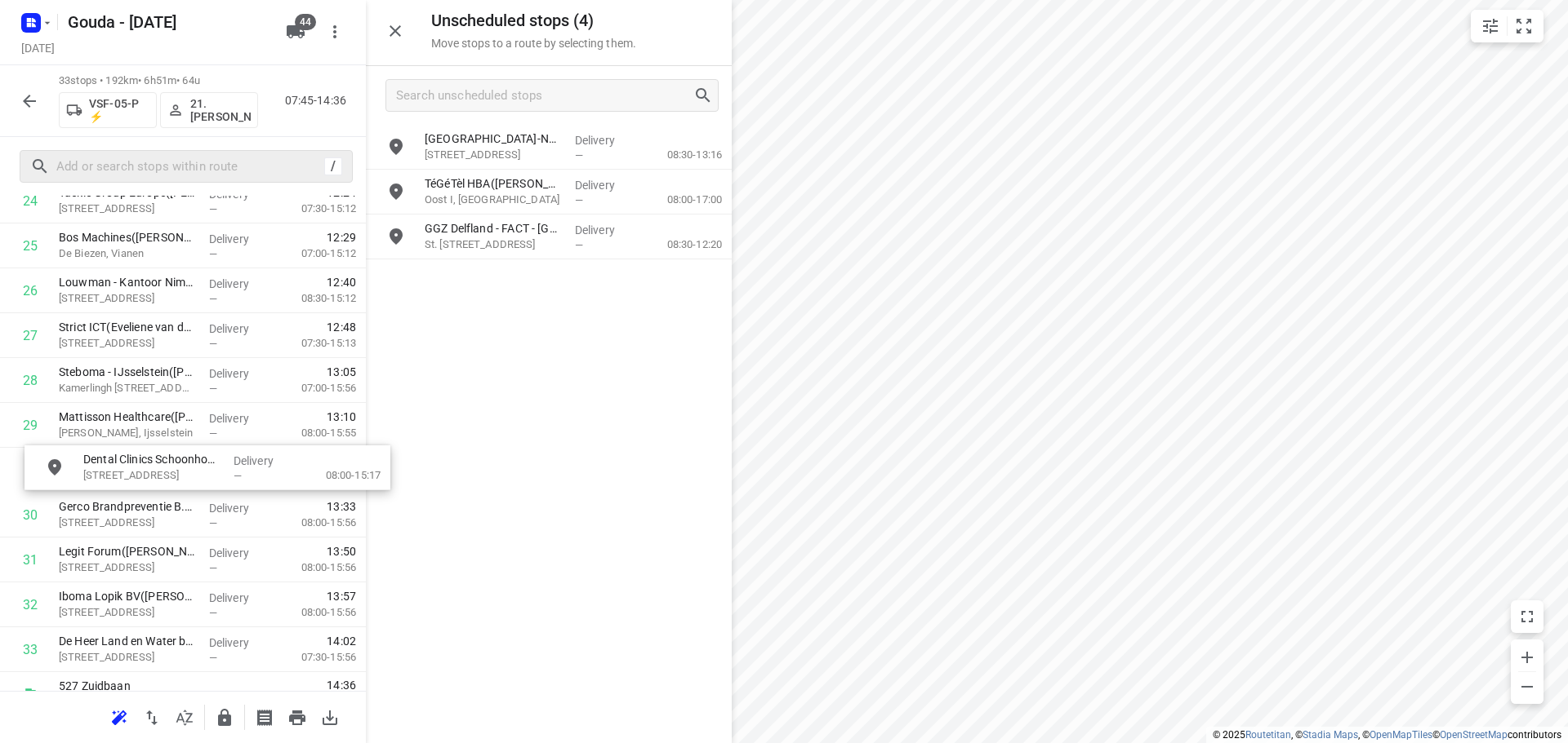
drag, startPoint x: 511, startPoint y: 156, endPoint x: 164, endPoint y: 479, distance: 474.1
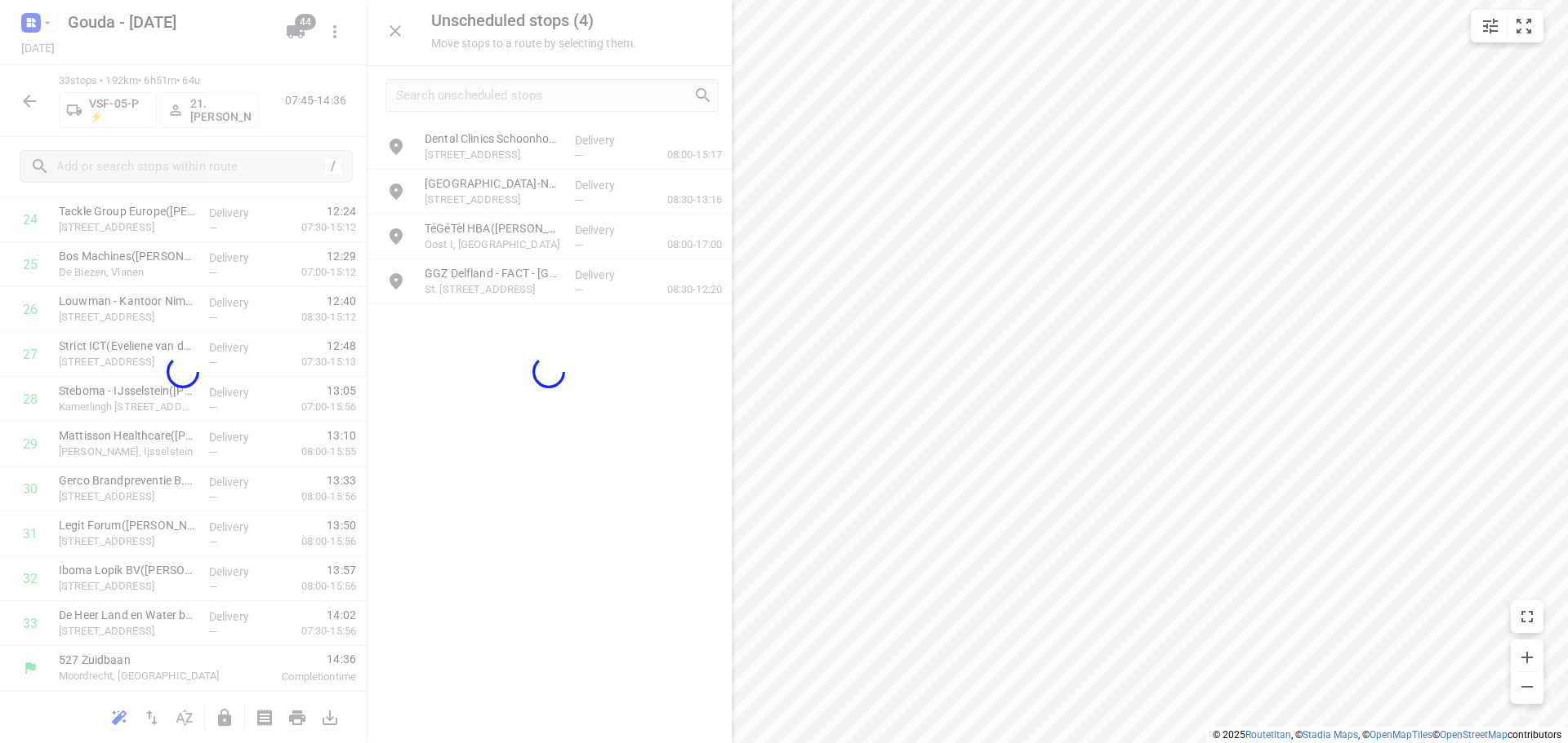
scroll to position [1159, 0]
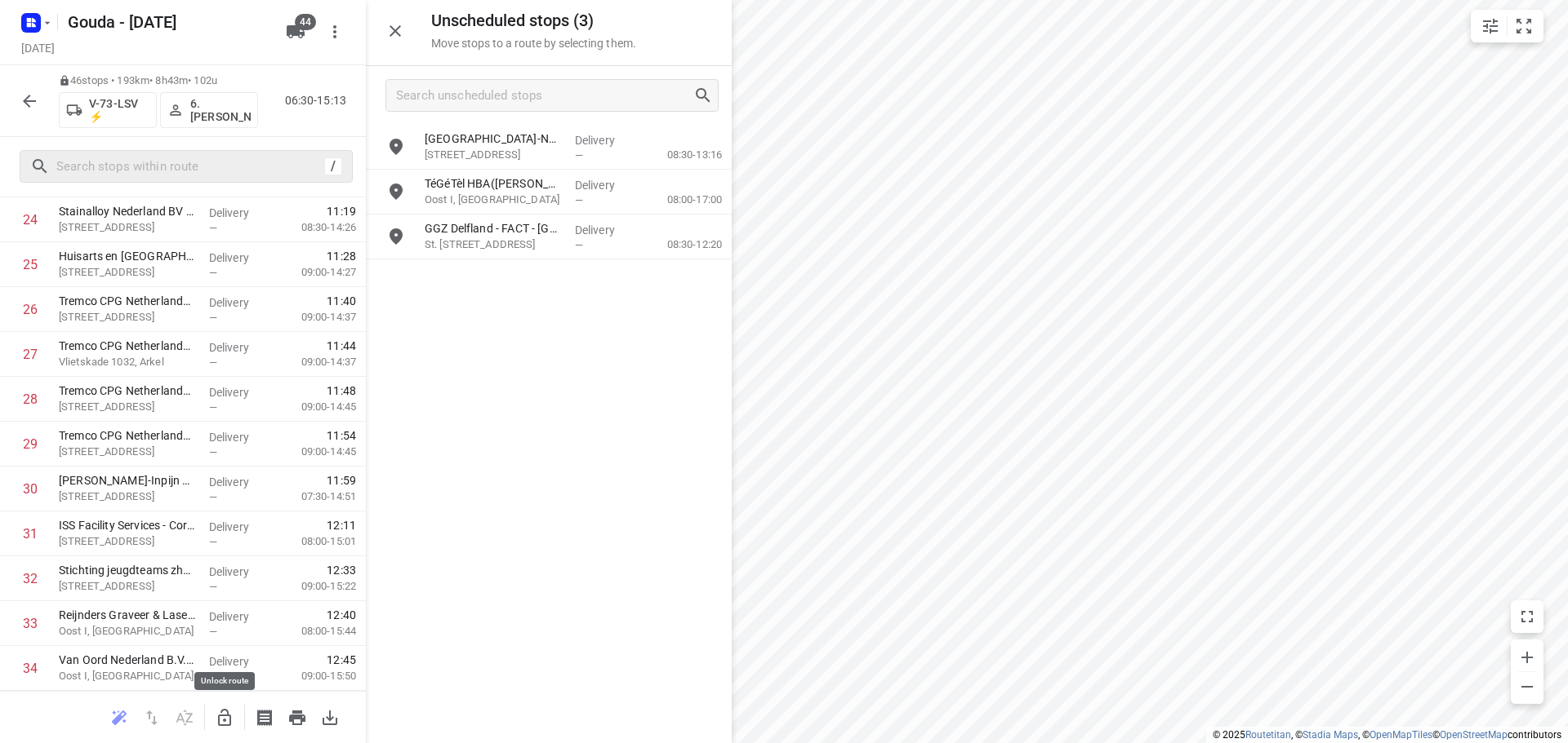
click at [229, 709] on icon "button" at bounding box center [225, 718] width 20 height 20
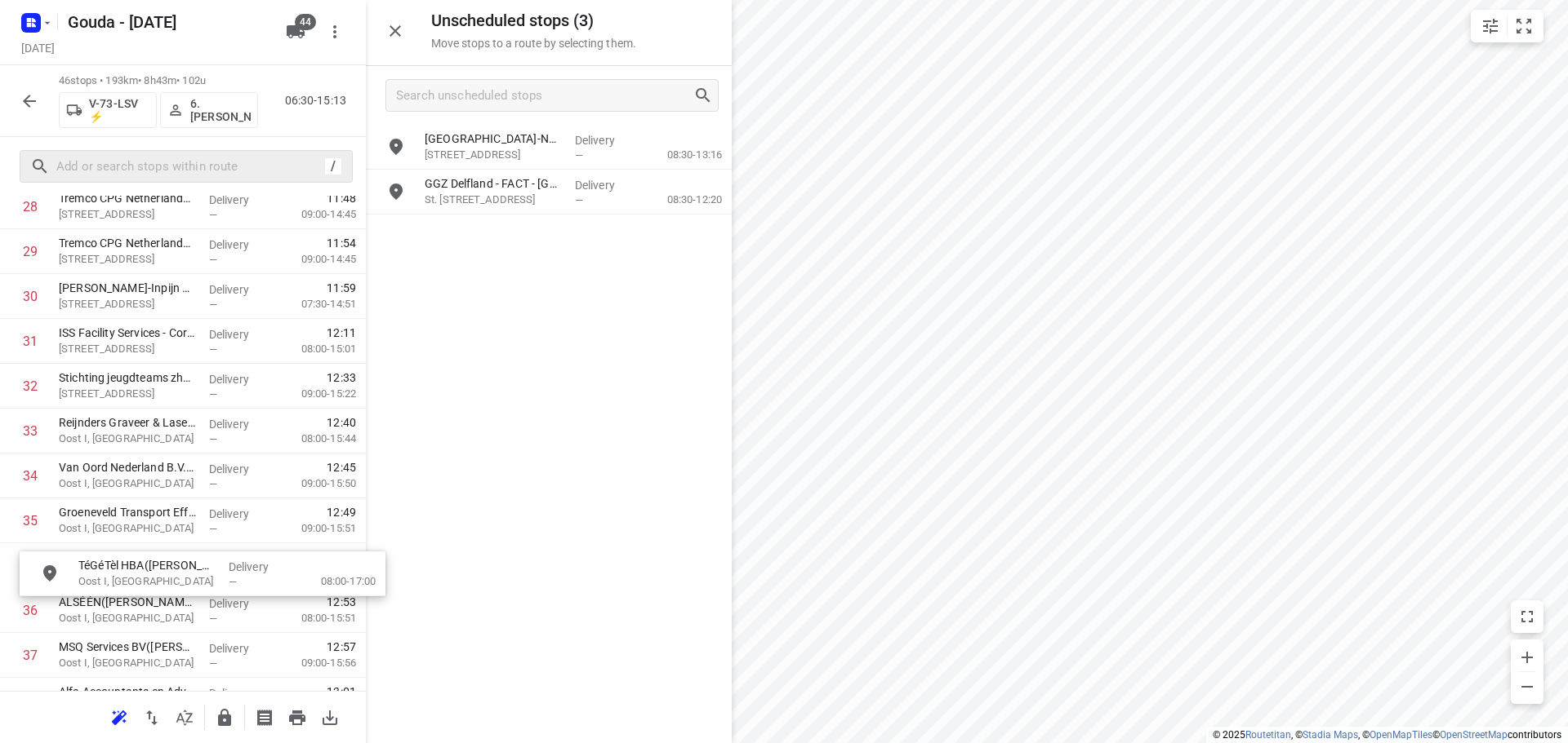
scroll to position [1356, 0]
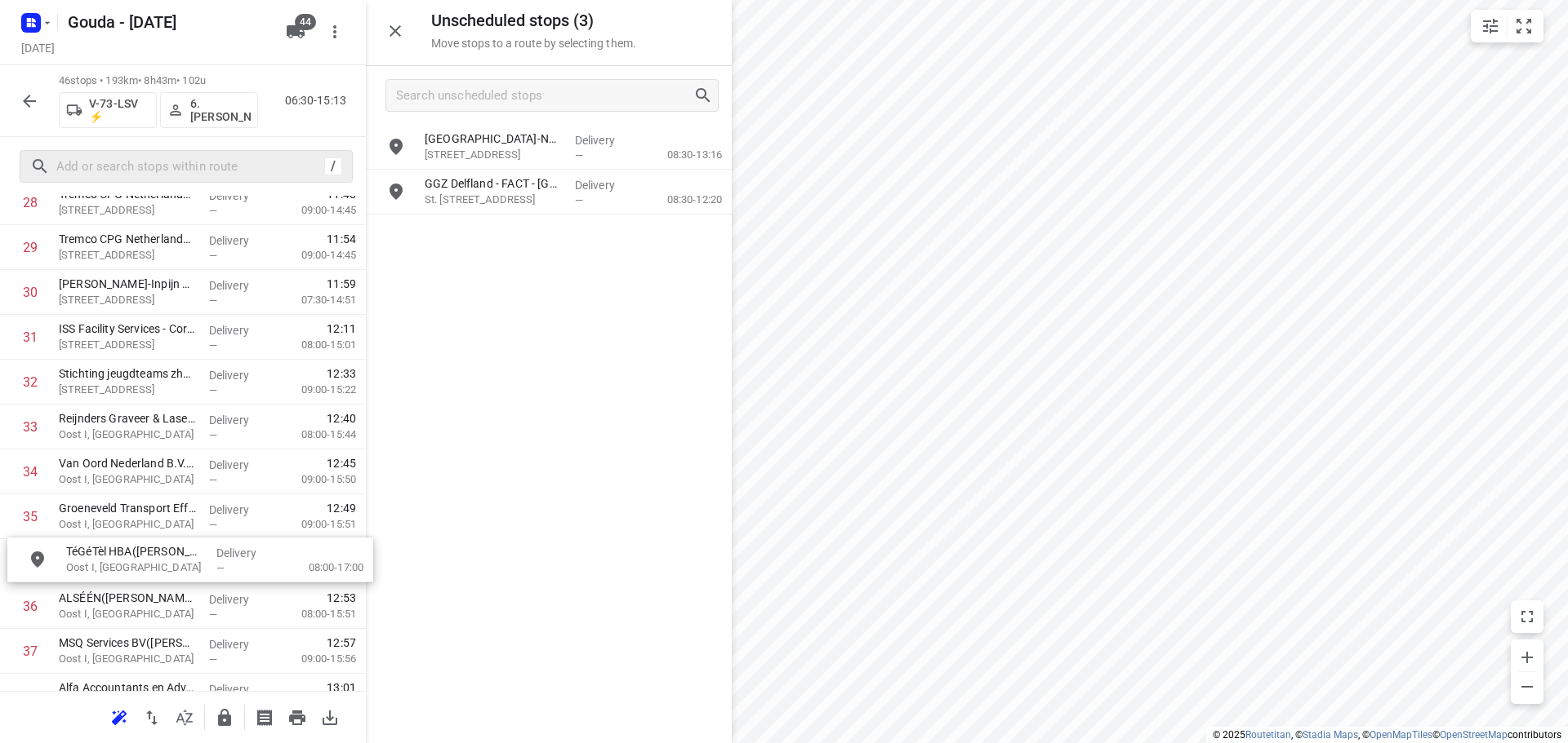
drag, startPoint x: 503, startPoint y: 205, endPoint x: 131, endPoint y: 577, distance: 526.1
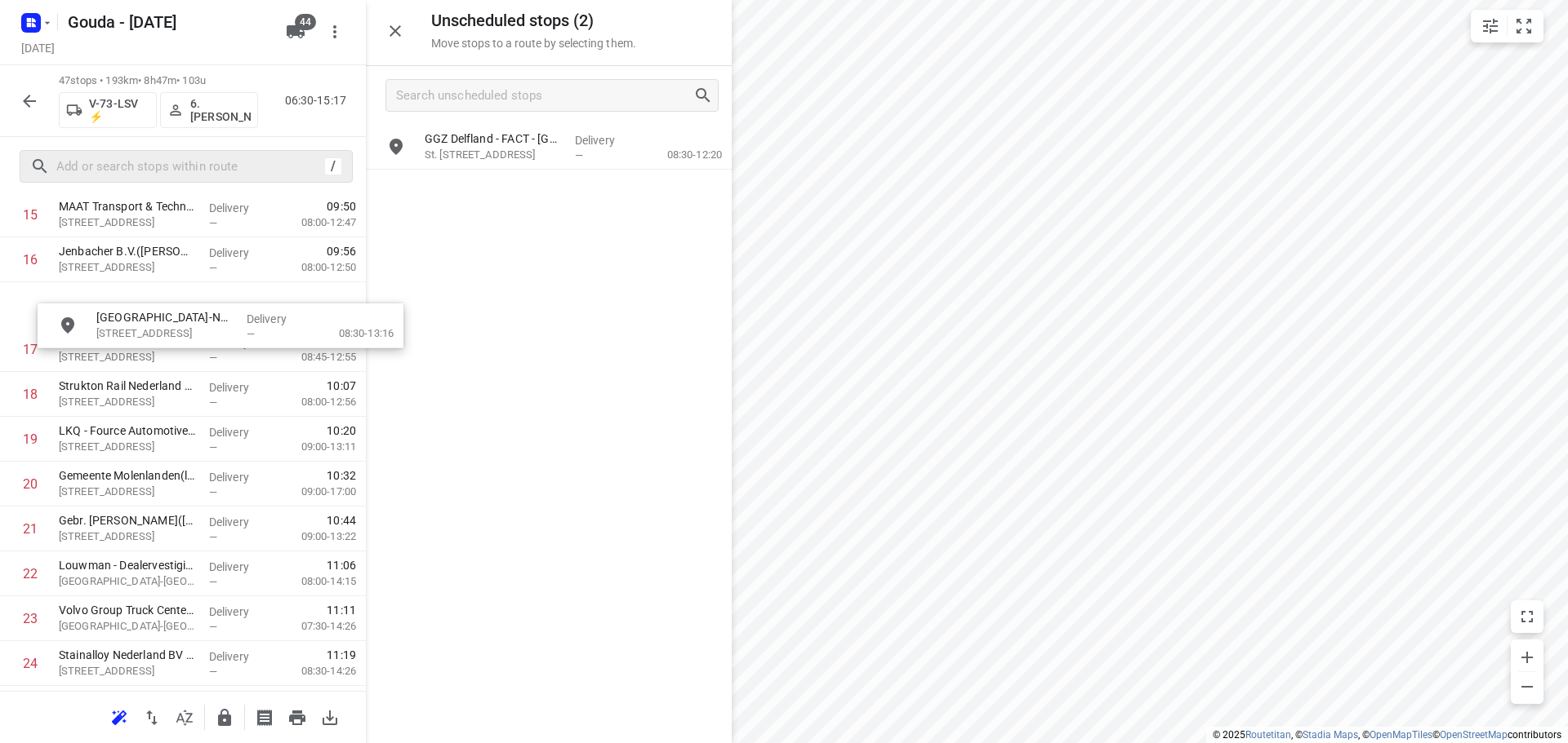
scroll to position [739, 0]
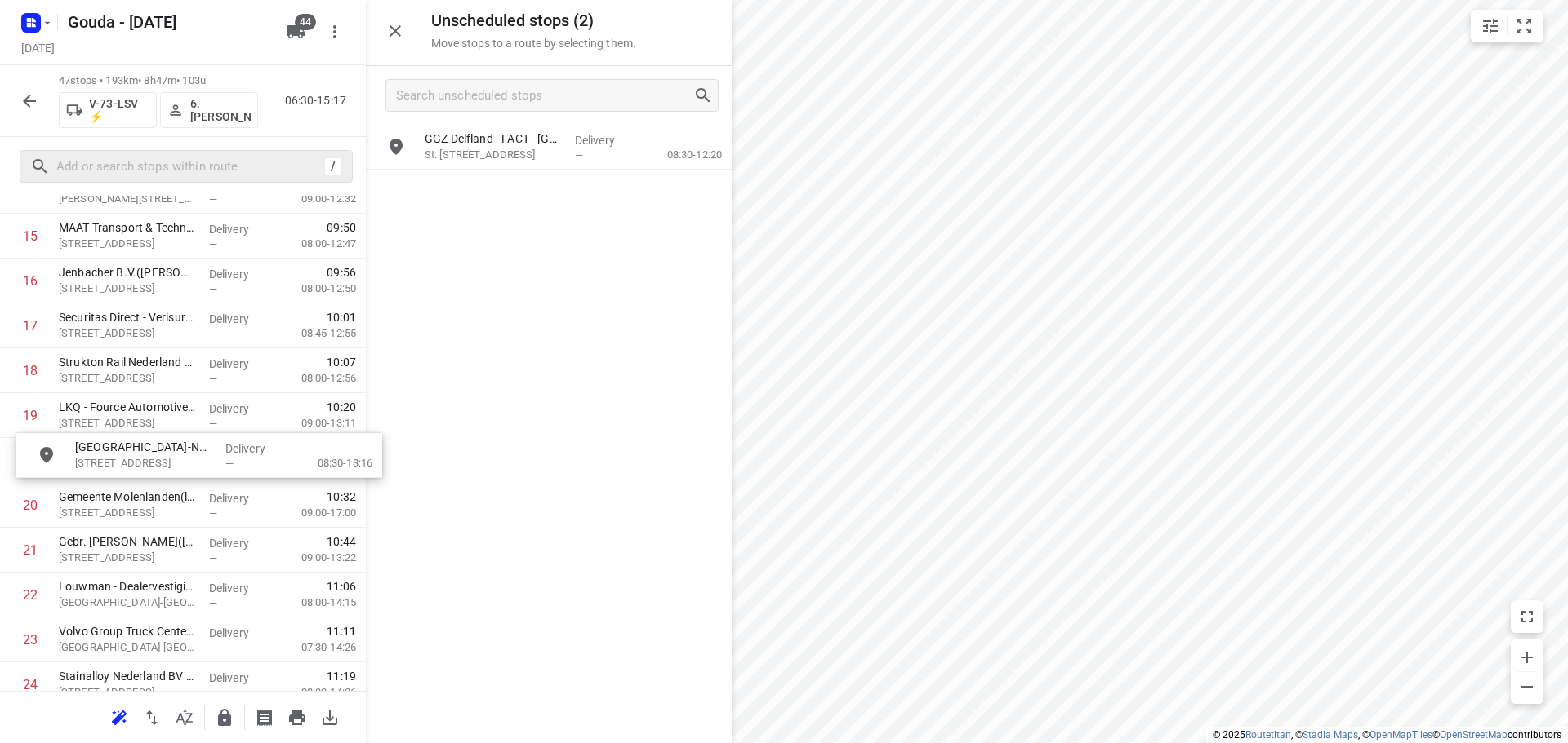
drag, startPoint x: 485, startPoint y: 161, endPoint x: 120, endPoint y: 478, distance: 483.4
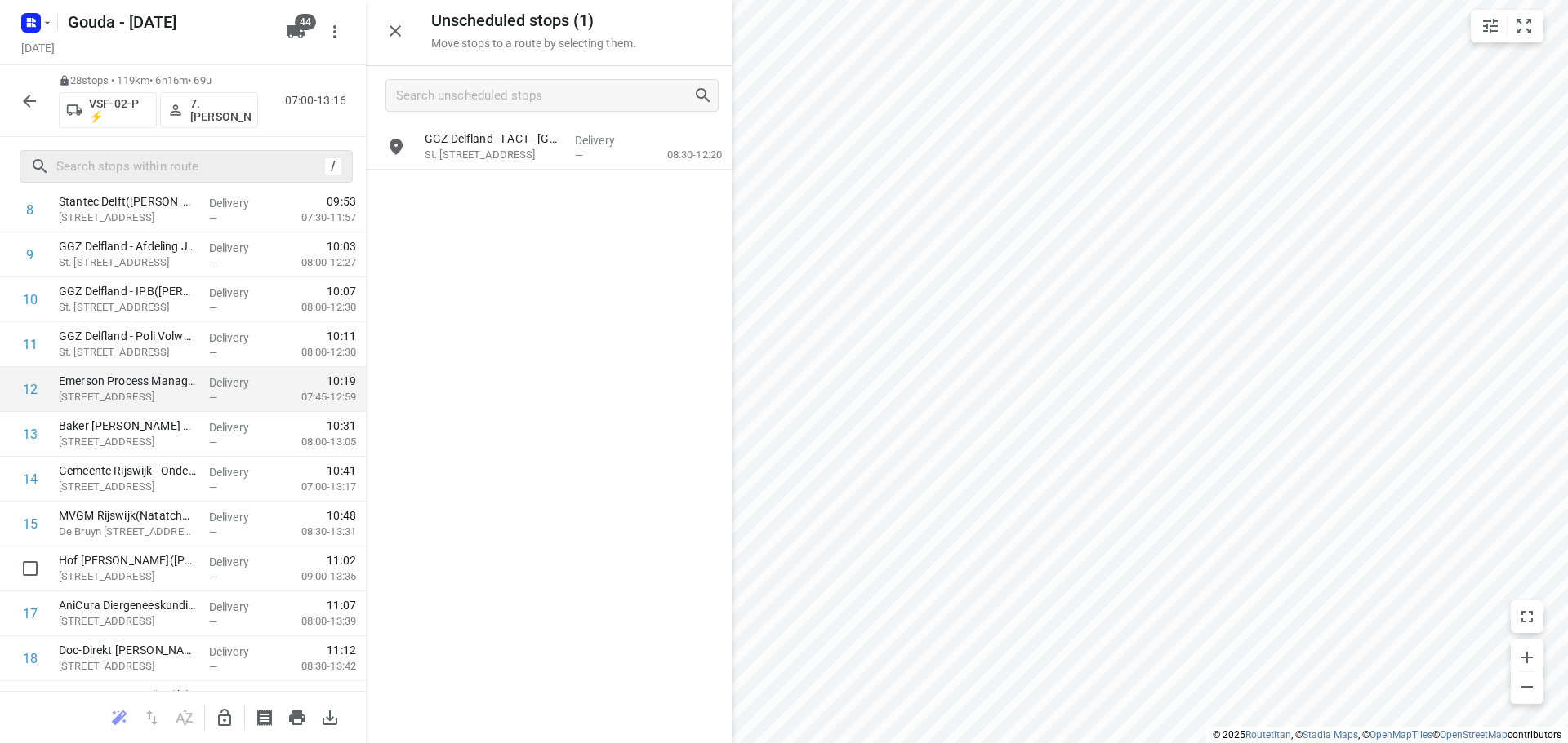
scroll to position [444, 0]
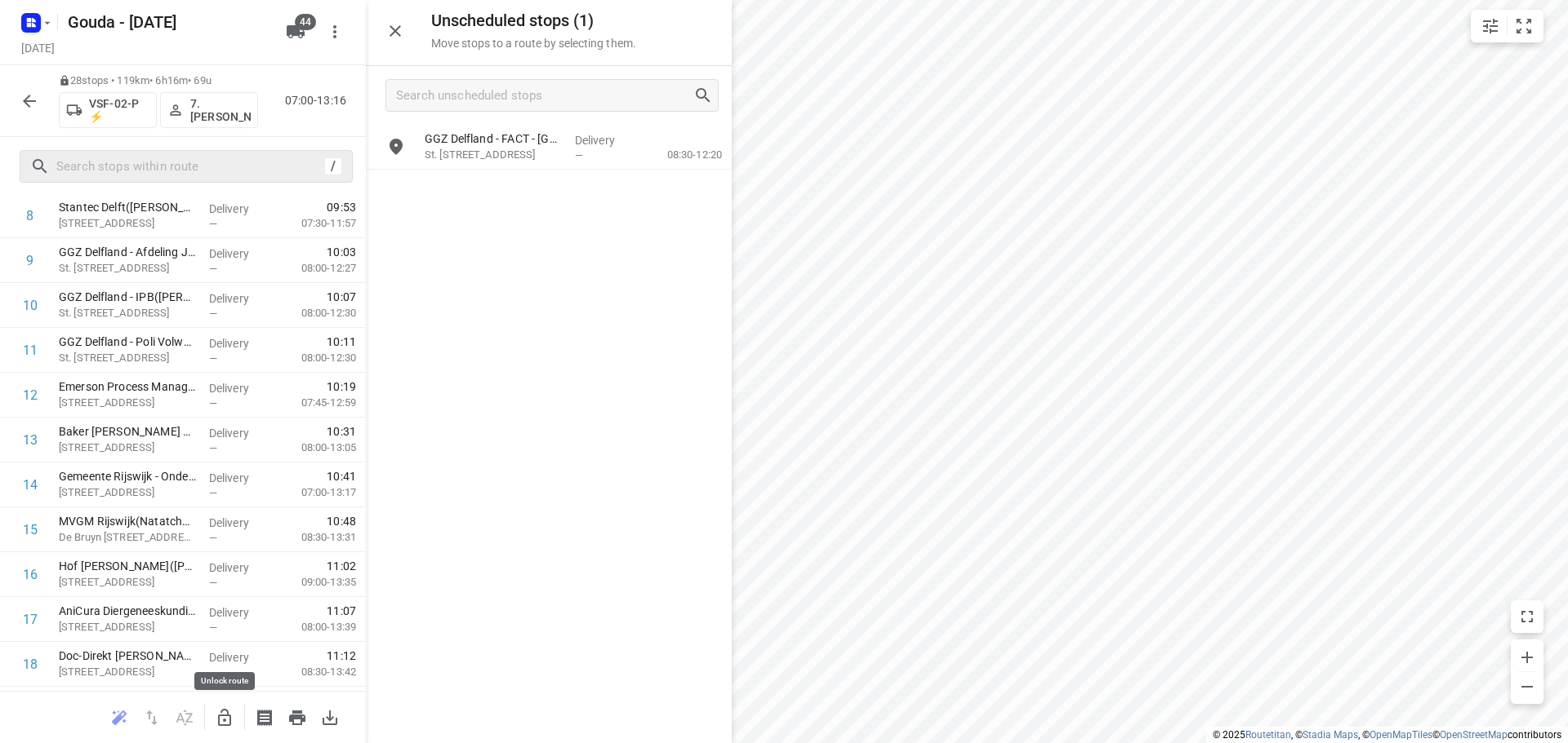
click at [221, 713] on icon "button" at bounding box center [225, 718] width 20 height 20
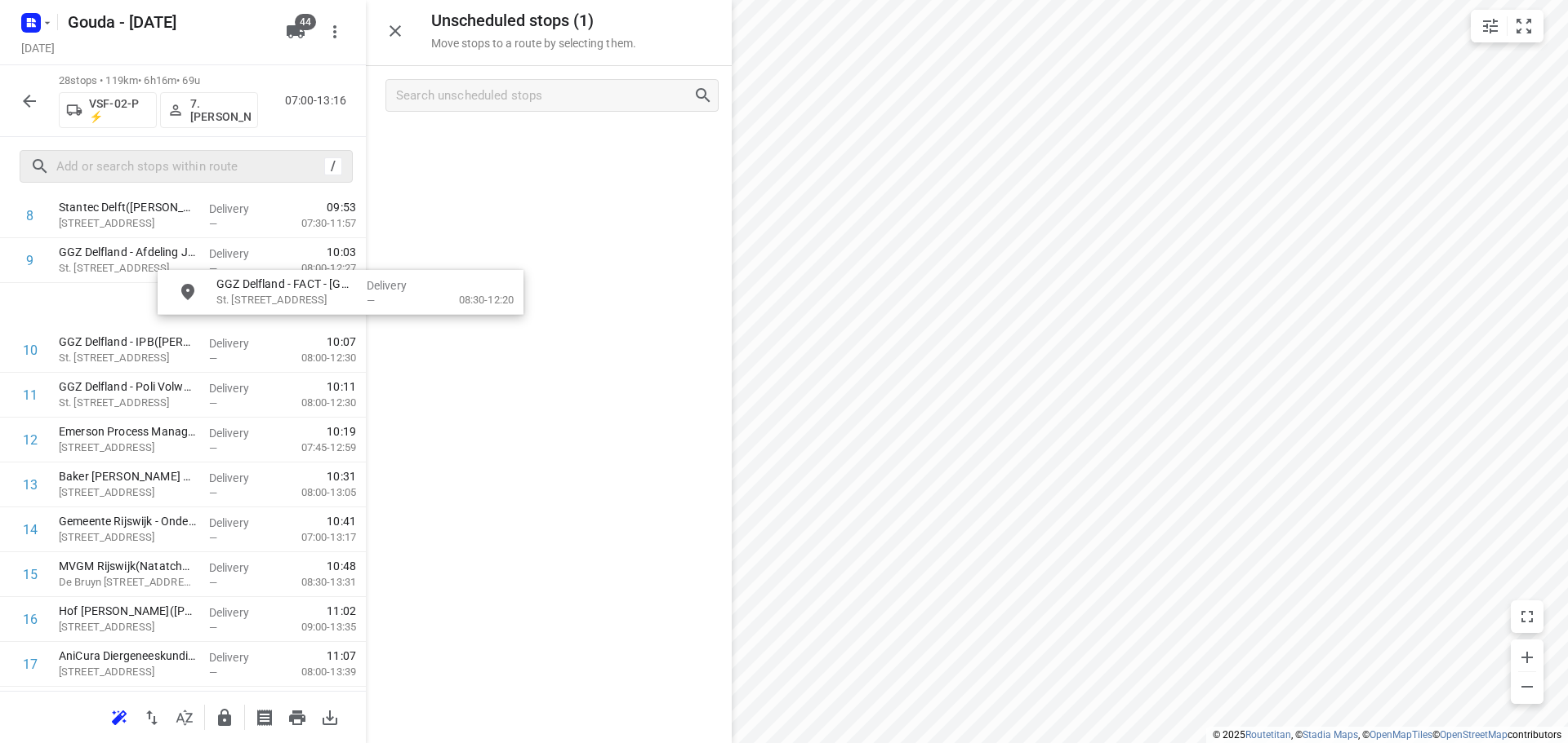
scroll to position [436, 0]
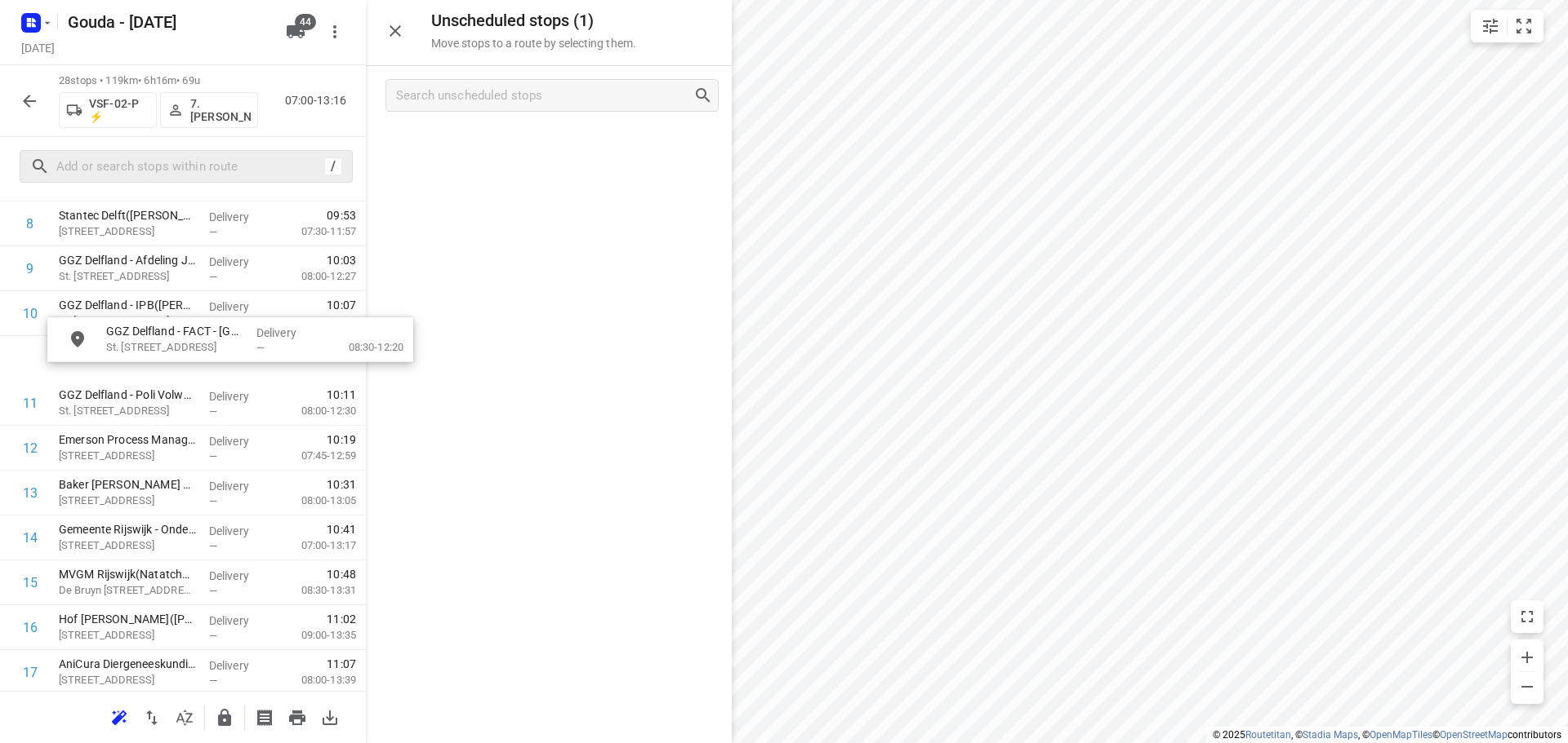
drag, startPoint x: 506, startPoint y: 154, endPoint x: 165, endPoint y: 355, distance: 395.8
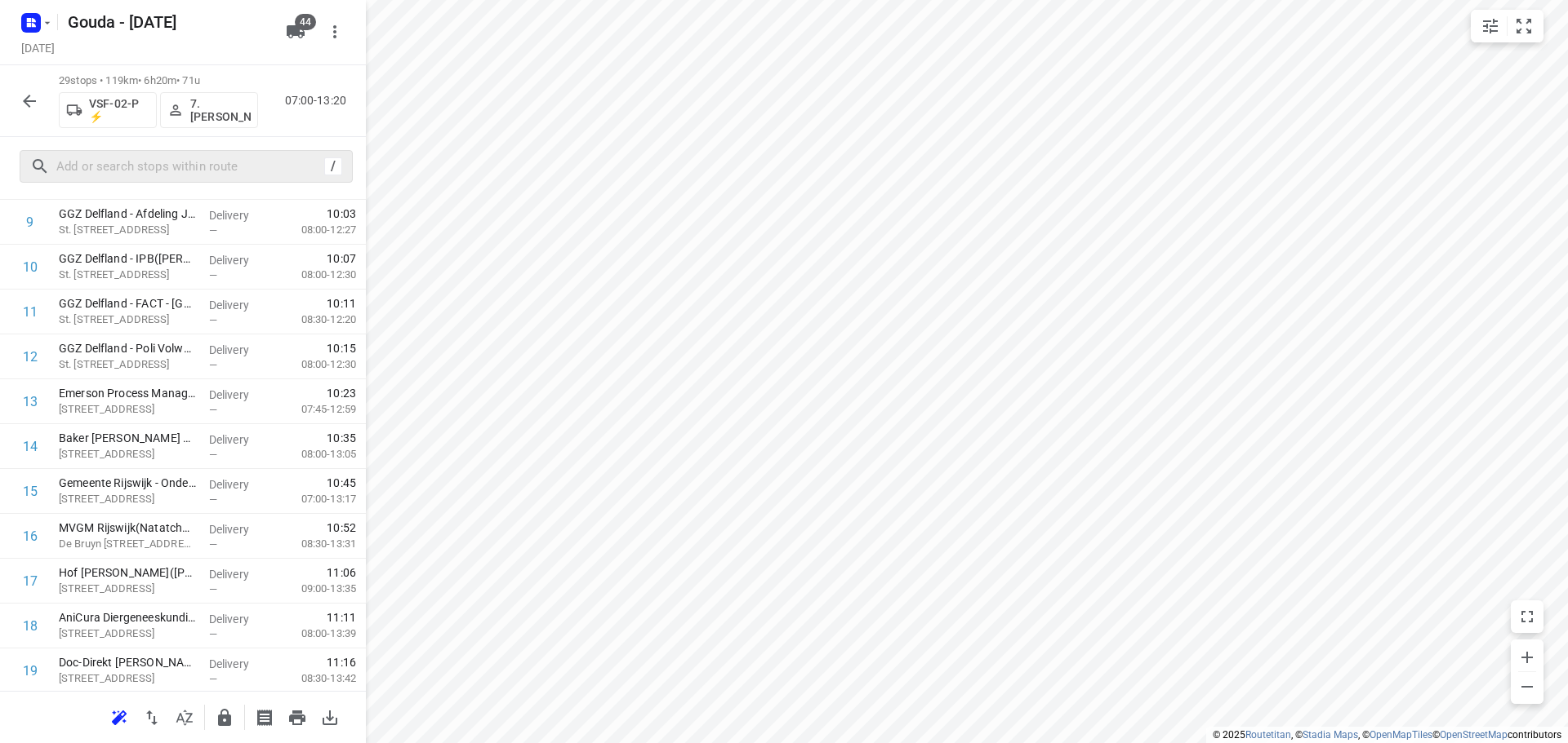
click at [31, 90] on button "button" at bounding box center [30, 101] width 32 height 32
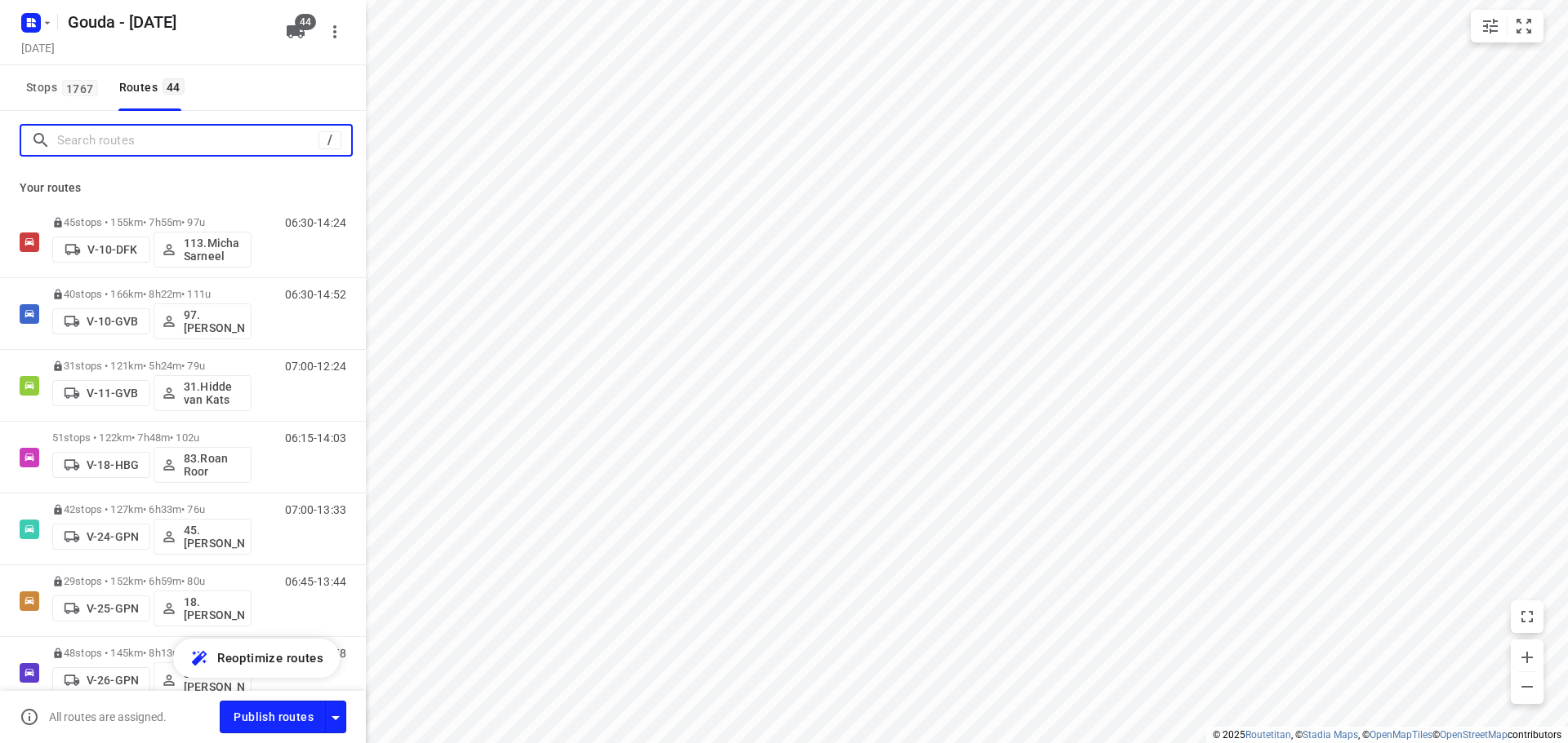
click at [172, 132] on input "Search routes" at bounding box center [187, 140] width 261 height 25
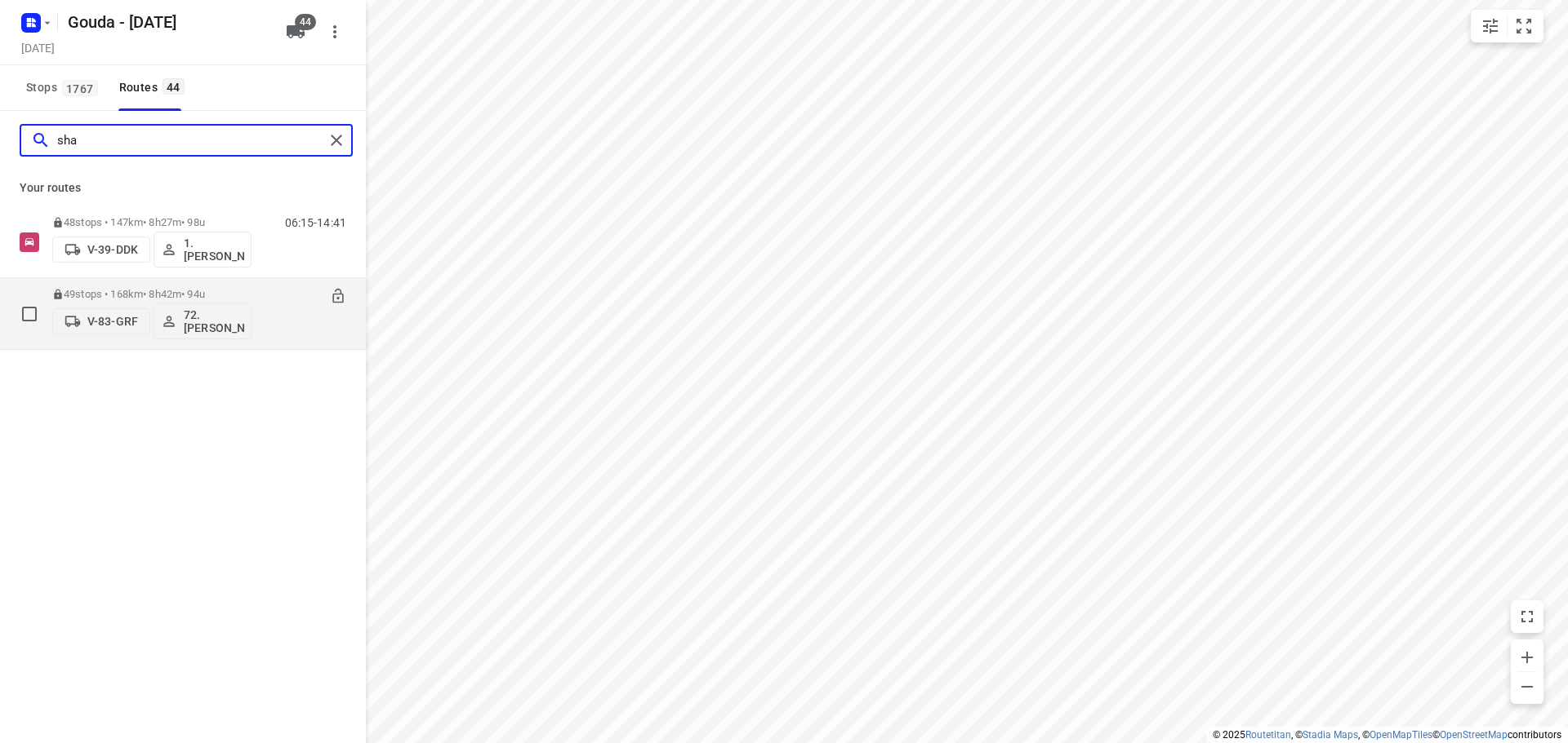
type input "sha"
click at [212, 324] on p "72.Sharron Koeiman" at bounding box center [213, 321] width 60 height 26
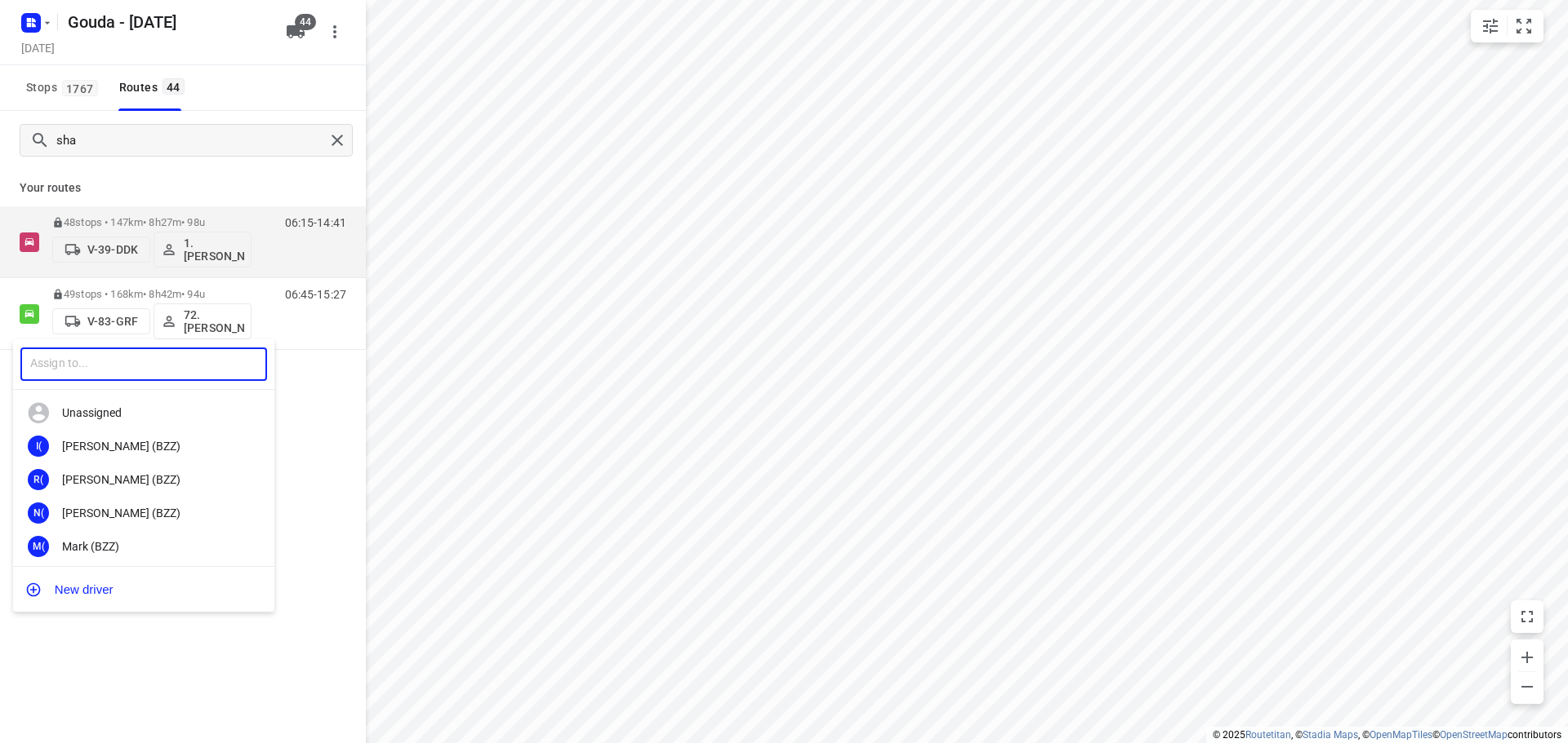
click at [156, 368] on input "text" at bounding box center [144, 363] width 247 height 33
type input "lars"
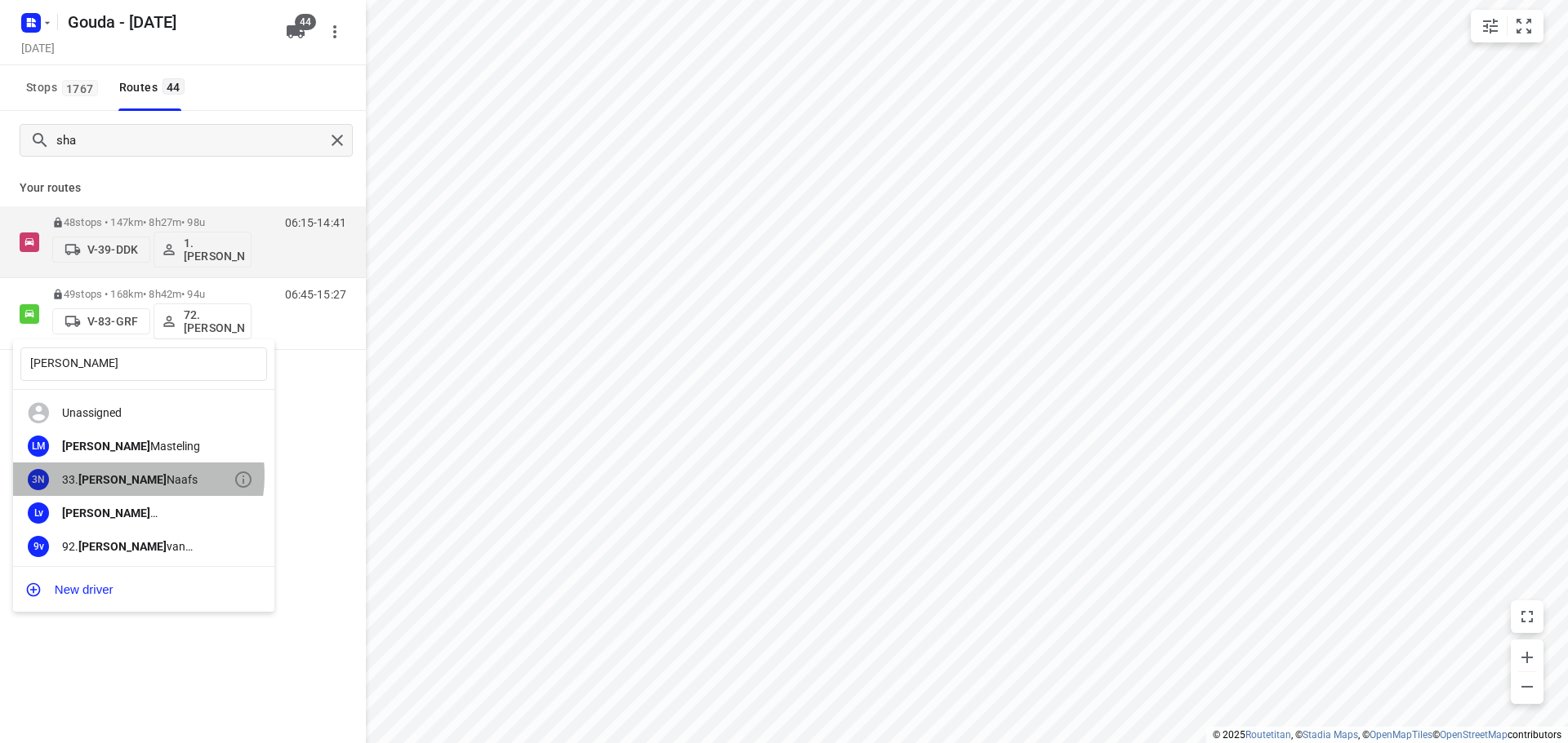
click at [122, 476] on div "33. Lars Naafs" at bounding box center [148, 479] width 171 height 13
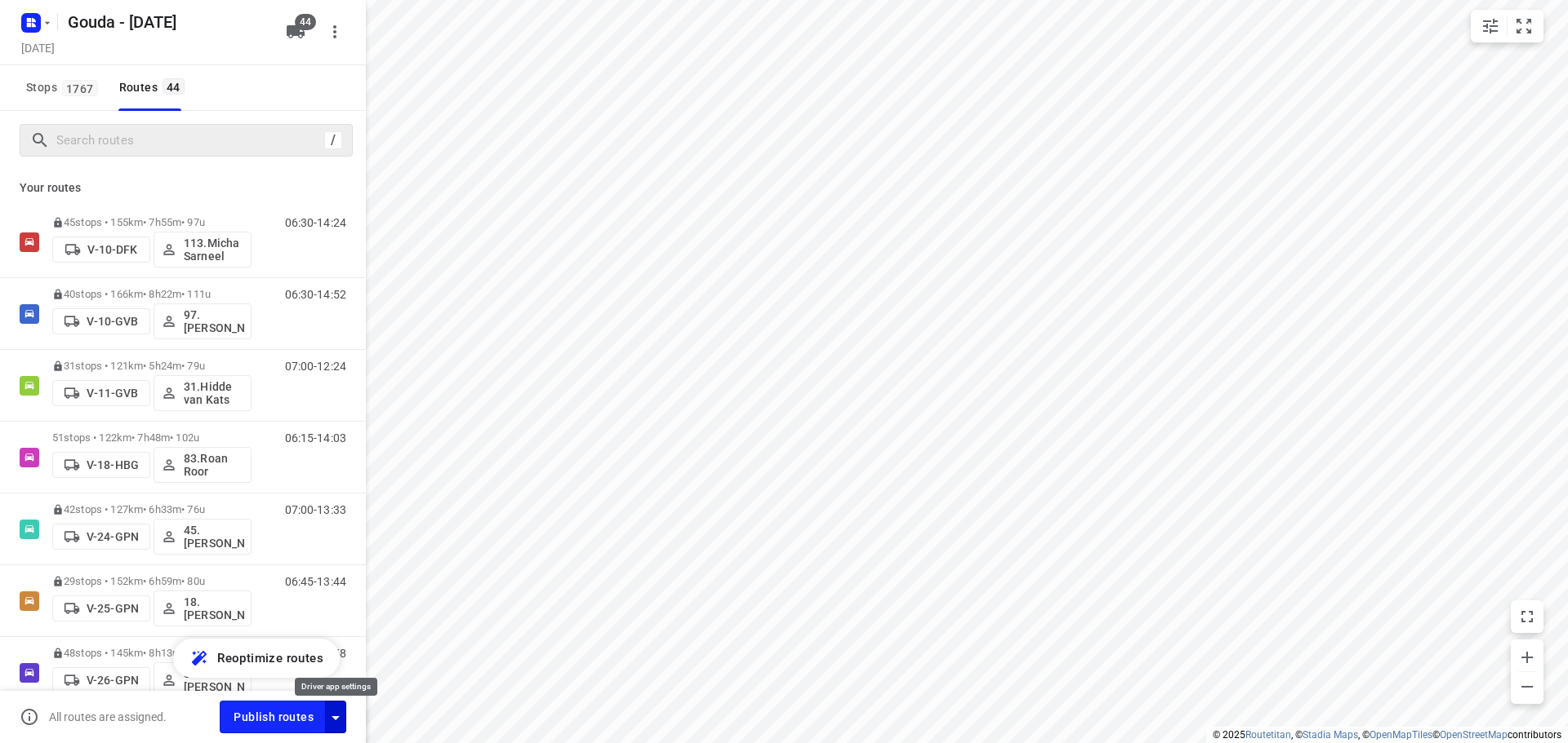
click at [338, 715] on icon "button" at bounding box center [336, 718] width 20 height 20
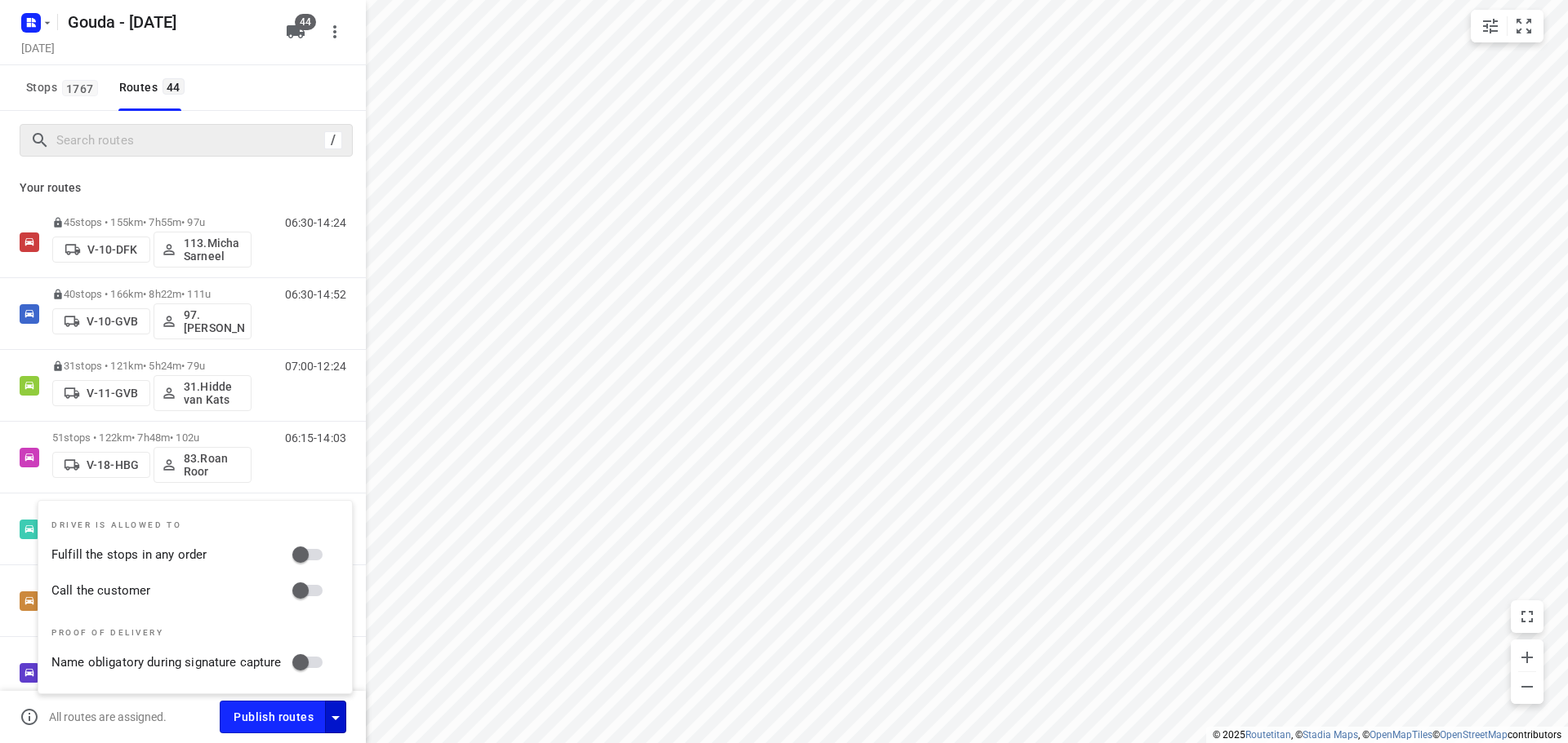
click at [312, 559] on input "Fulfill the stops in any order" at bounding box center [300, 555] width 93 height 31
checkbox input "true"
click at [312, 589] on input "Call the customer" at bounding box center [300, 591] width 93 height 31
checkbox input "true"
click at [305, 716] on span "Publish routes" at bounding box center [273, 717] width 80 height 21
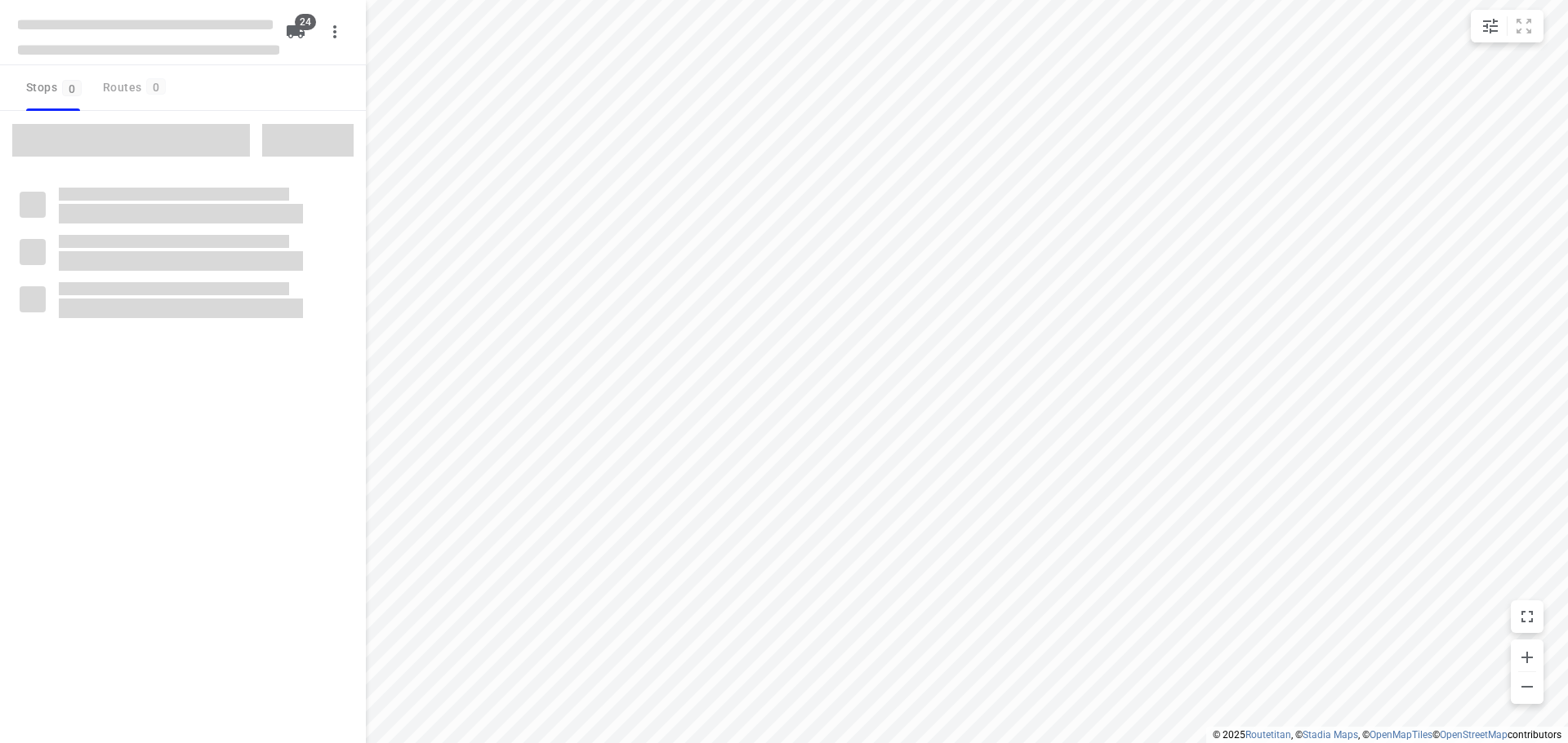
type input "distance"
checkbox input "true"
type input "distance"
checkbox input "true"
type input "distance"
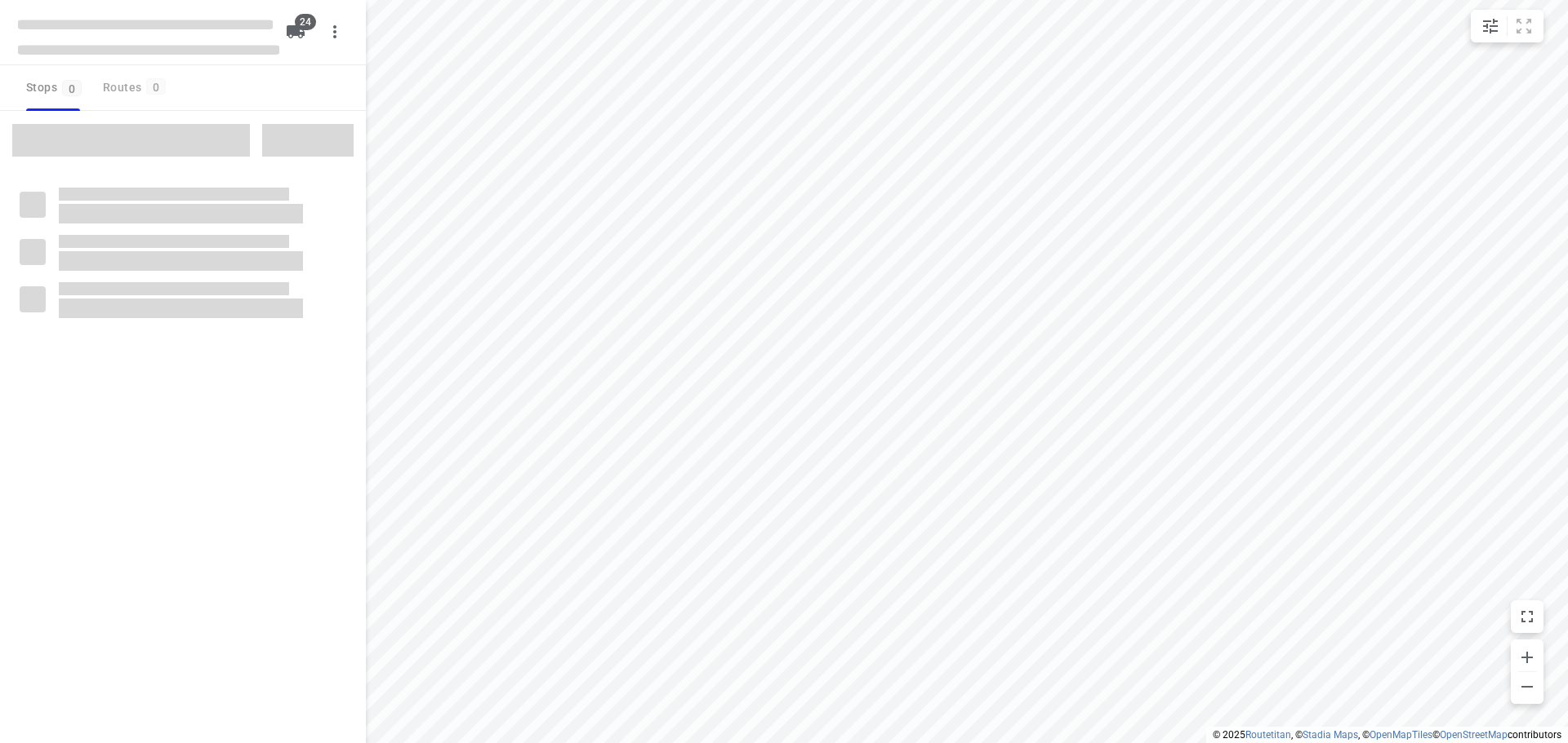
checkbox input "true"
type input "distance"
checkbox input "true"
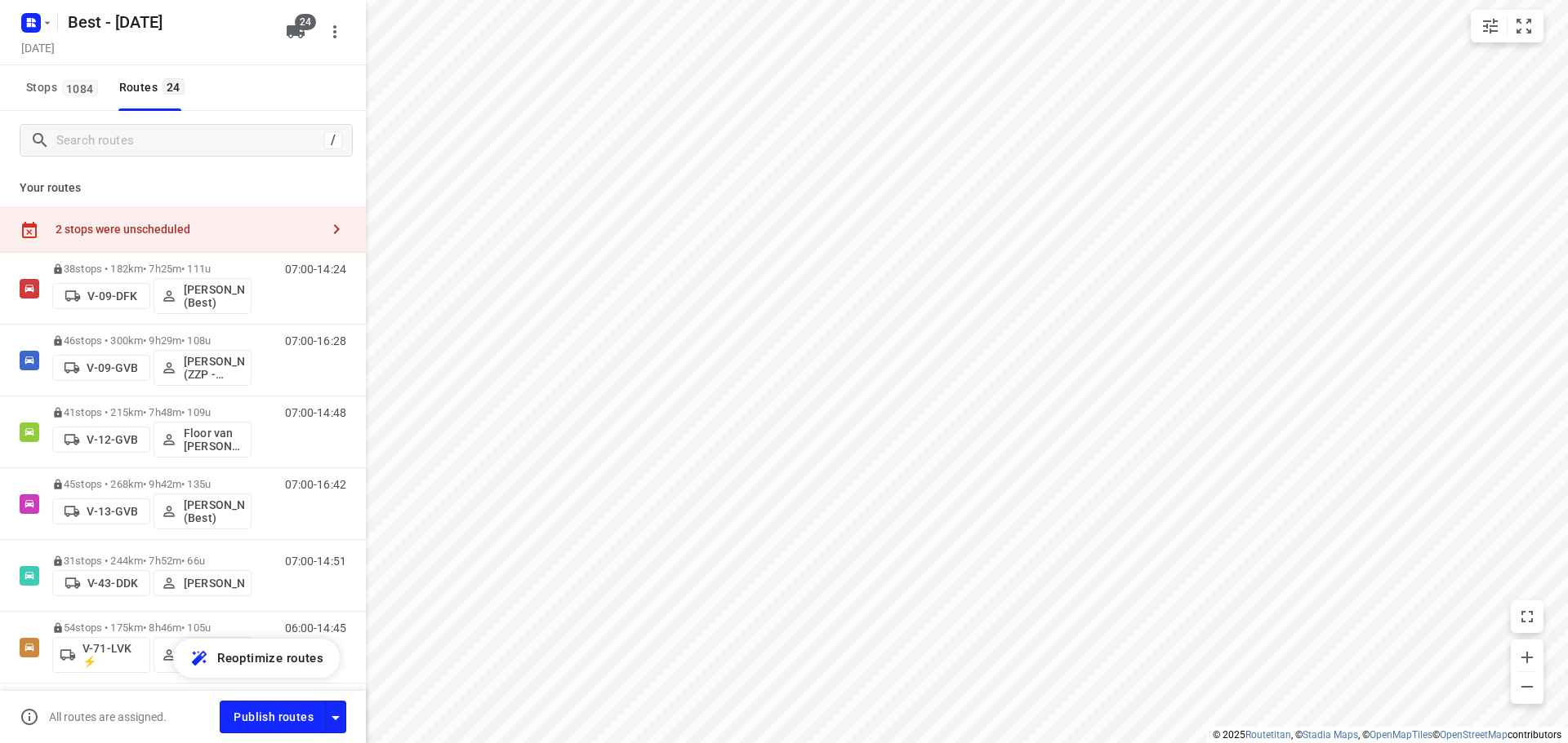
click at [334, 228] on icon "button" at bounding box center [337, 228] width 5 height 10
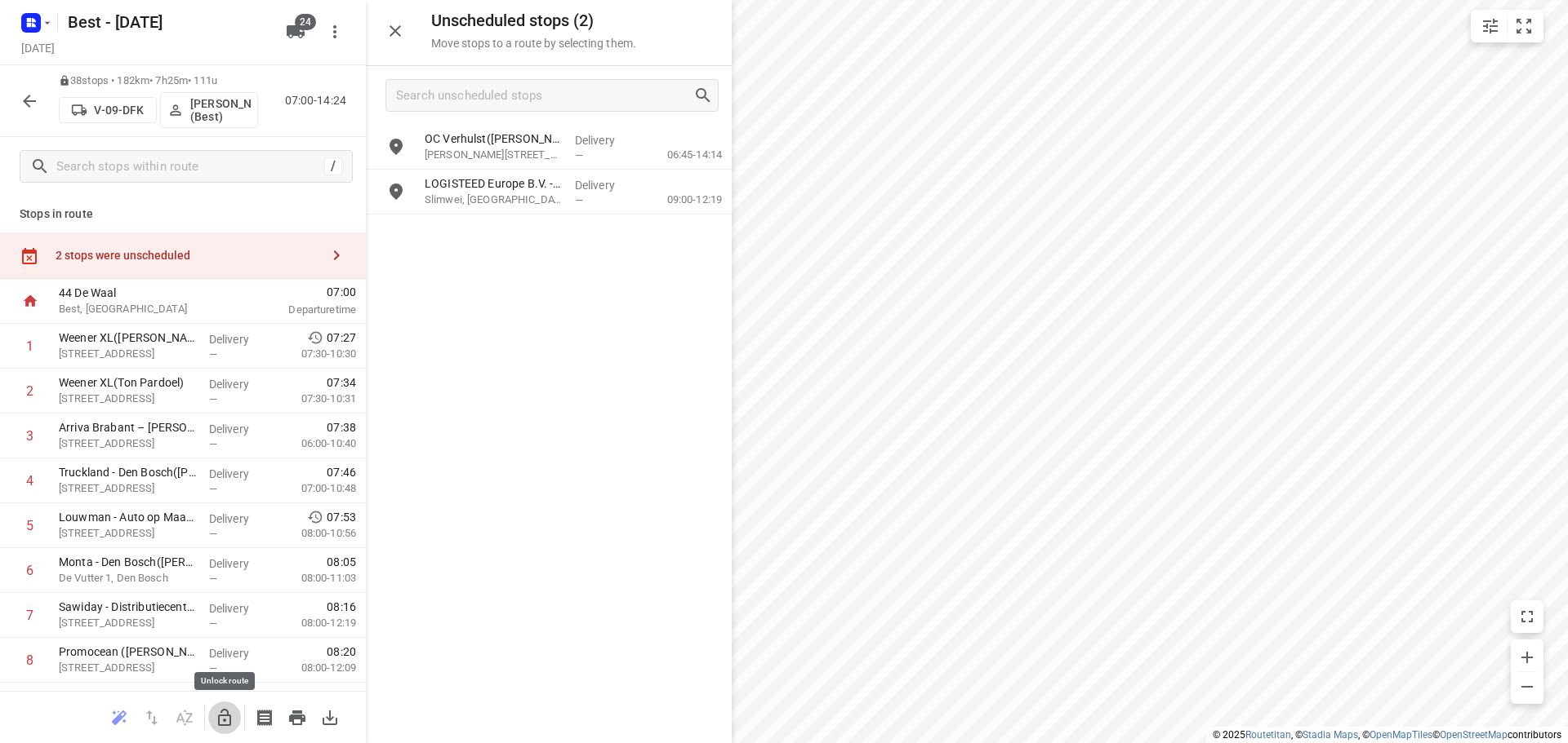
click at [230, 712] on icon "button" at bounding box center [225, 718] width 20 height 20
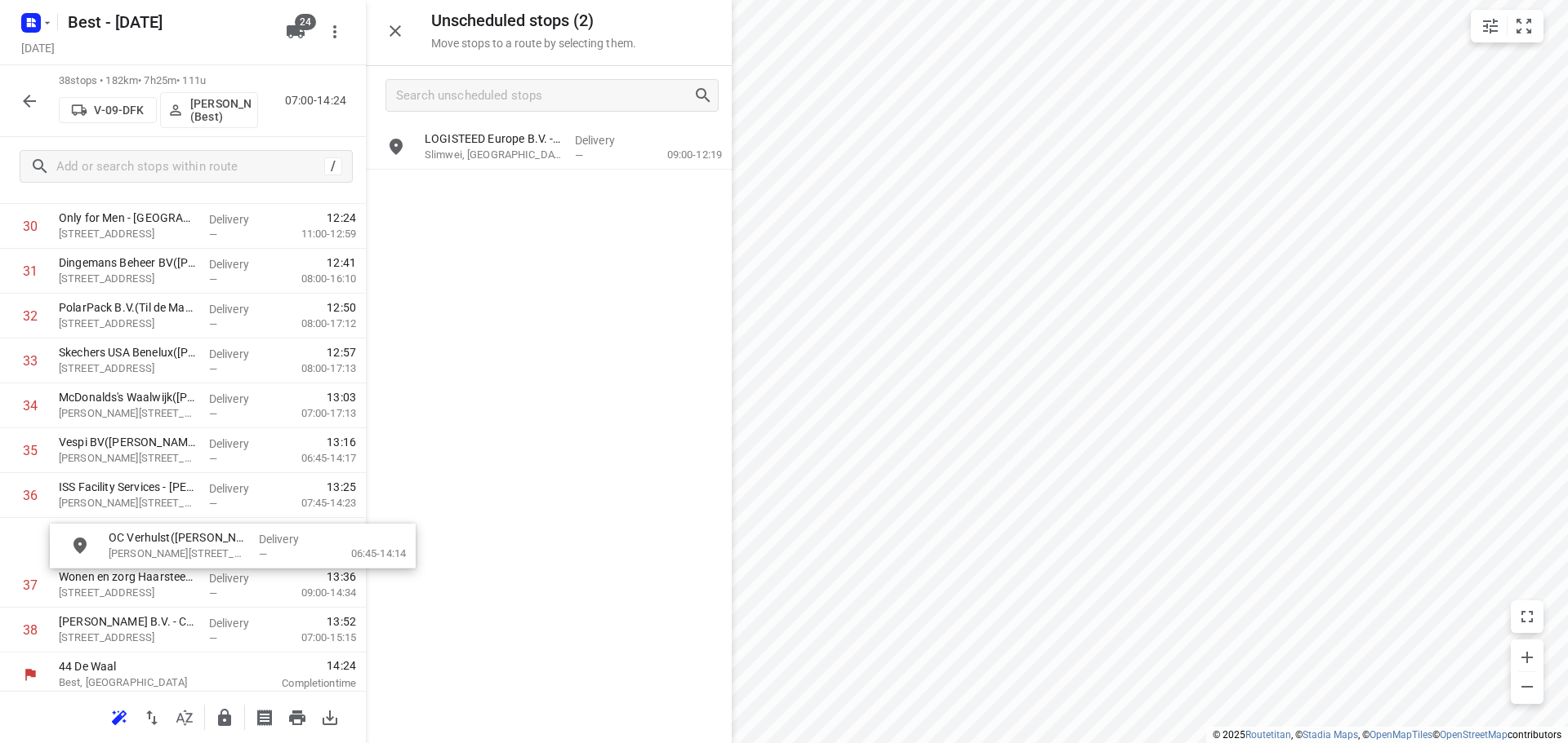
scroll to position [1421, 0]
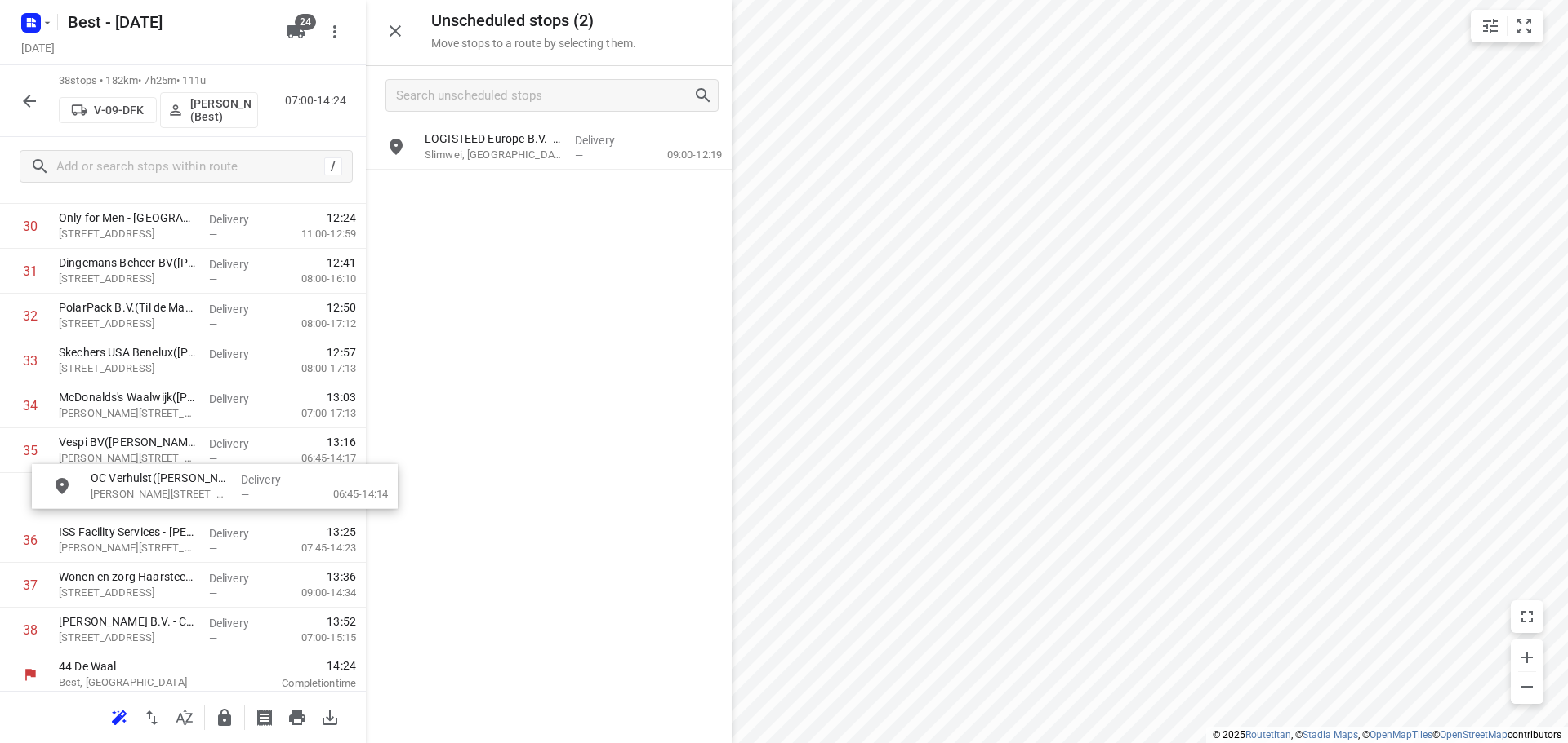
drag, startPoint x: 480, startPoint y: 148, endPoint x: 148, endPoint y: 493, distance: 478.8
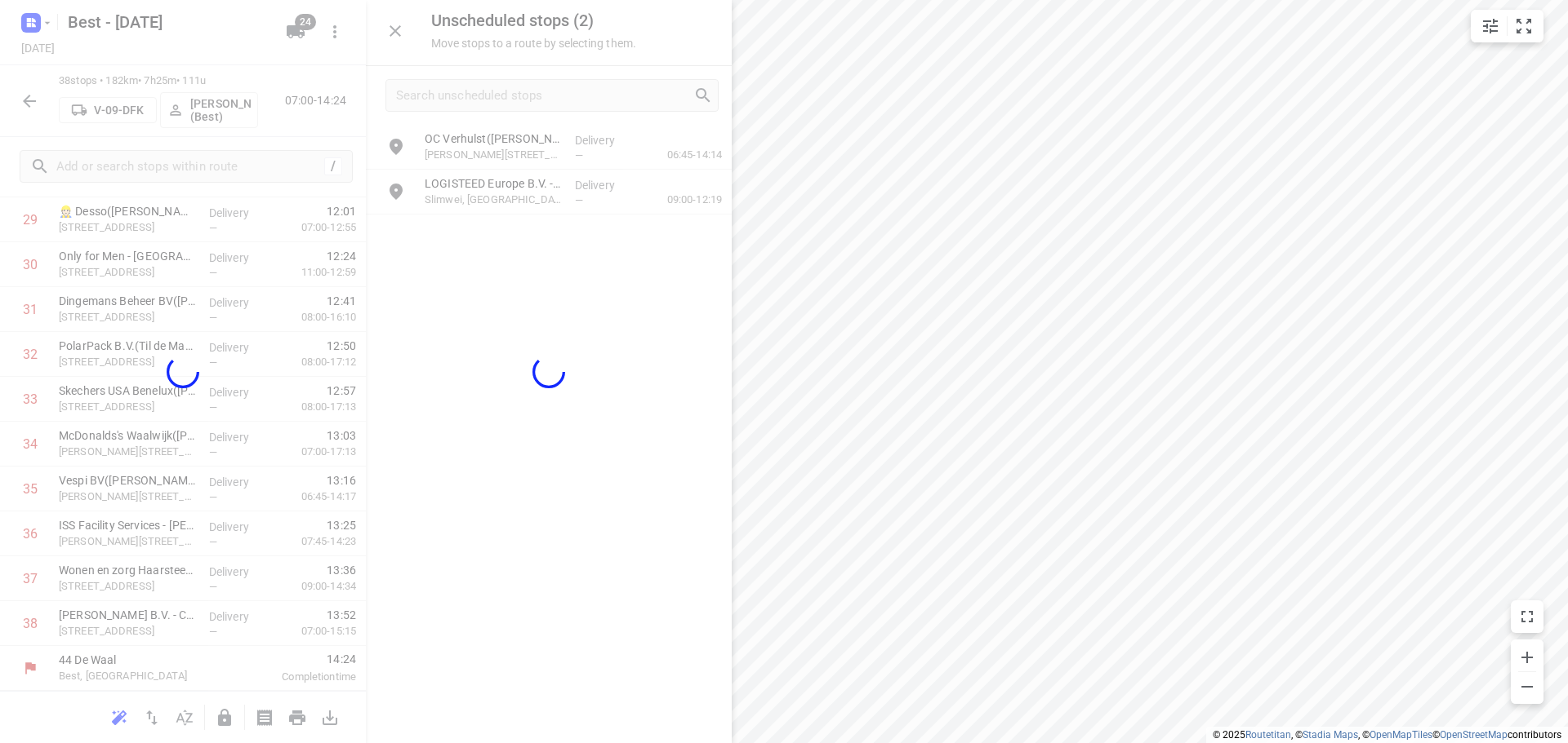
scroll to position [1383, 0]
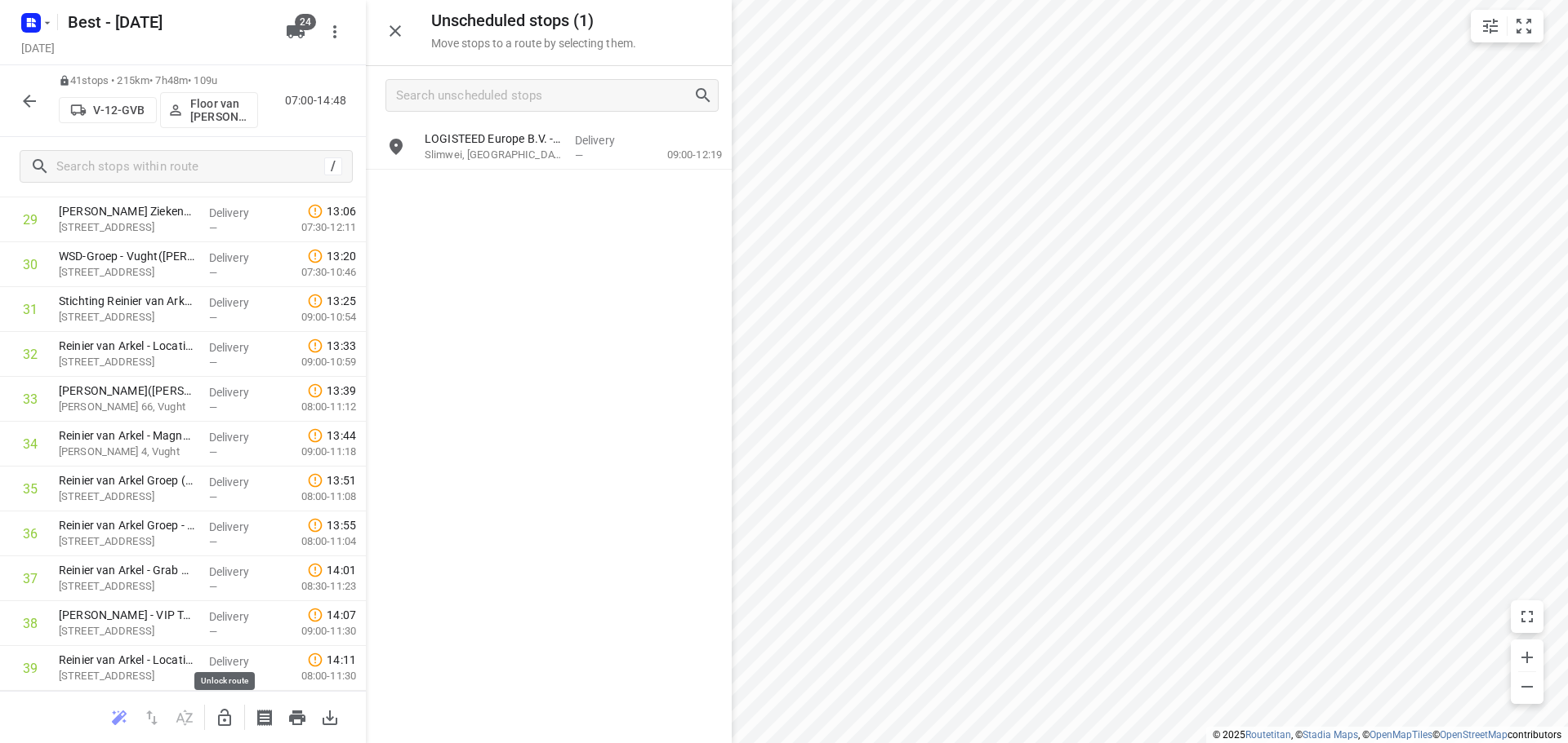
click at [221, 707] on button "button" at bounding box center [224, 718] width 32 height 32
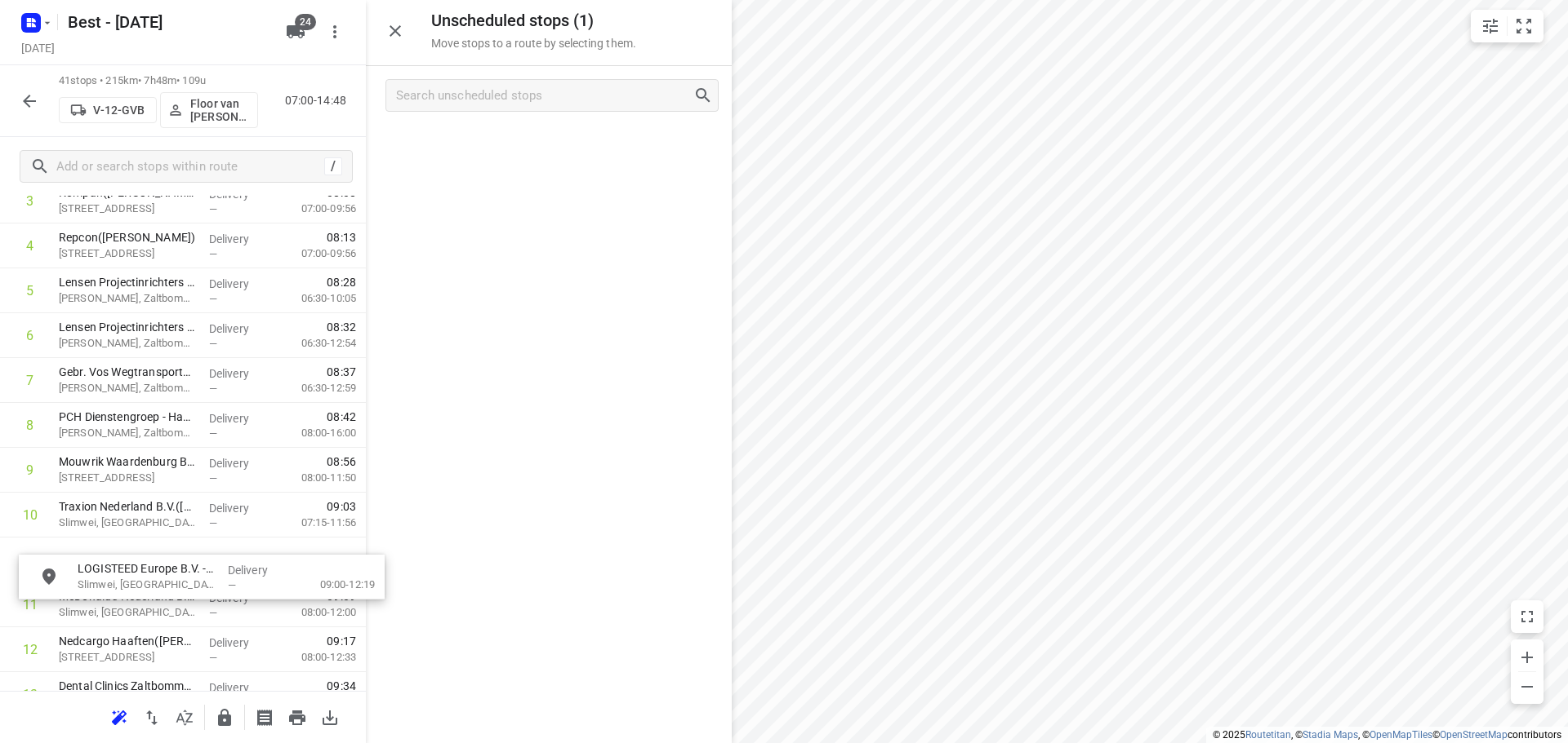
scroll to position [240, 0]
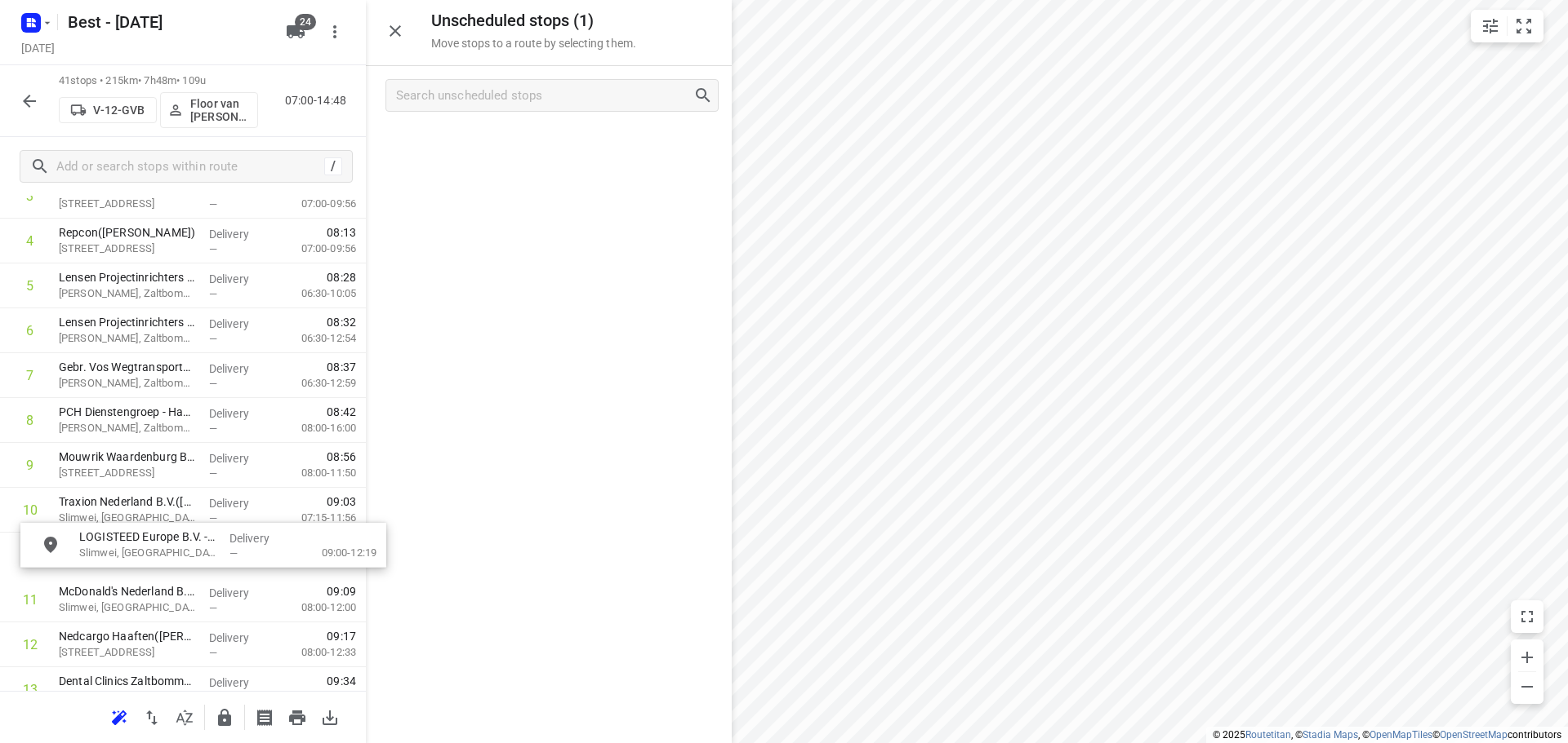
drag, startPoint x: 490, startPoint y: 151, endPoint x: 143, endPoint y: 561, distance: 537.1
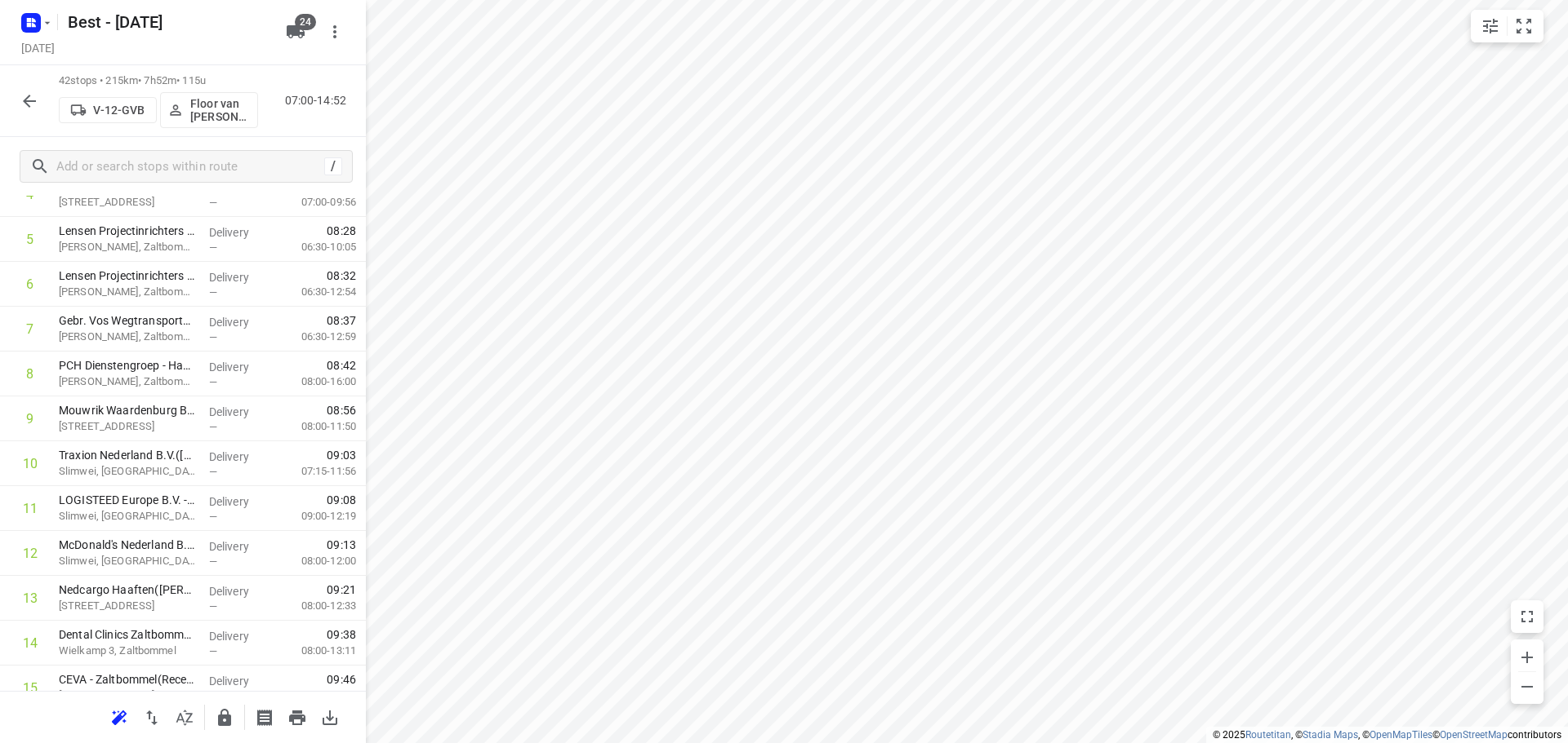
click at [28, 99] on icon "button" at bounding box center [30, 102] width 20 height 20
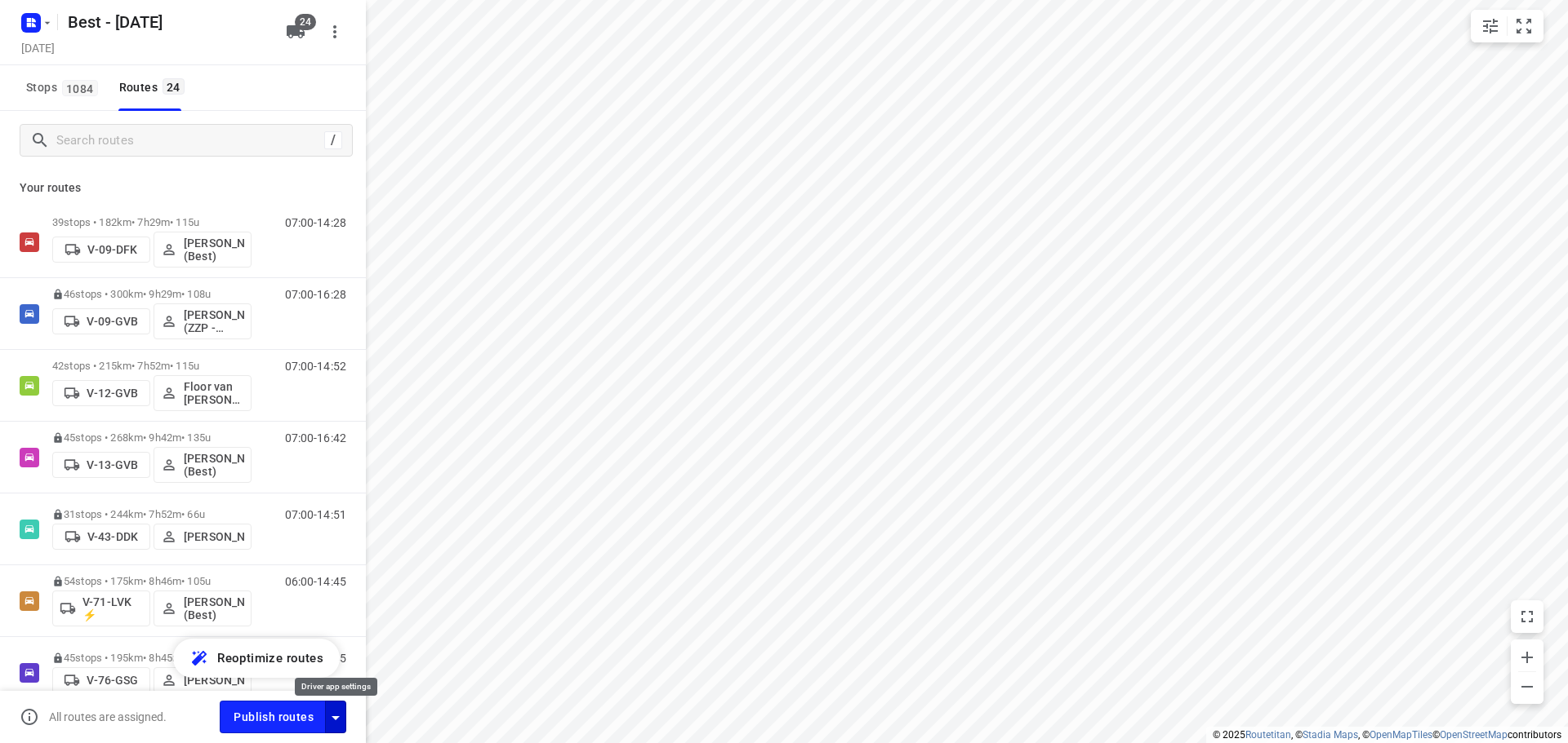
click at [334, 712] on icon "button" at bounding box center [336, 718] width 20 height 20
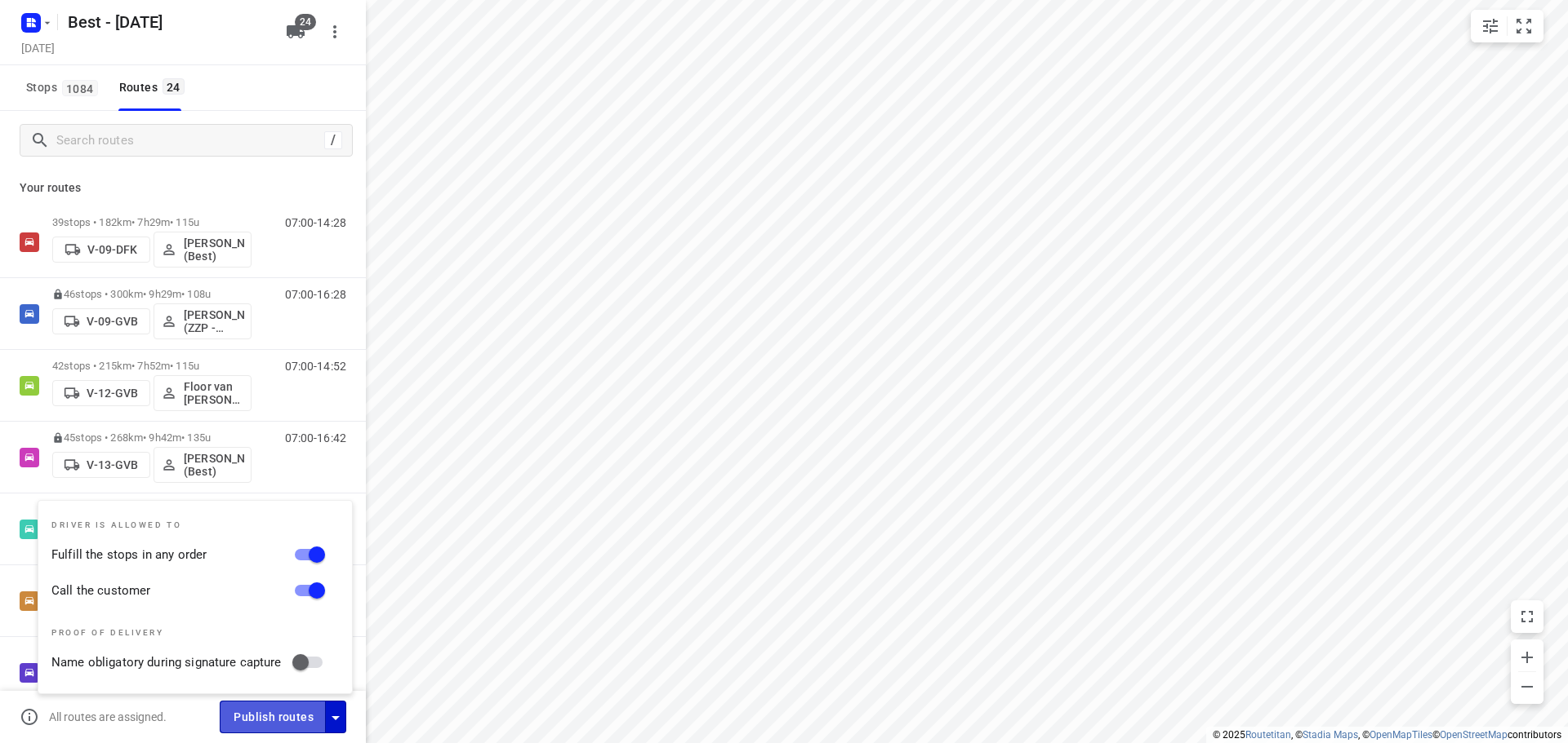
click at [294, 719] on span "Publish routes" at bounding box center [273, 717] width 80 height 21
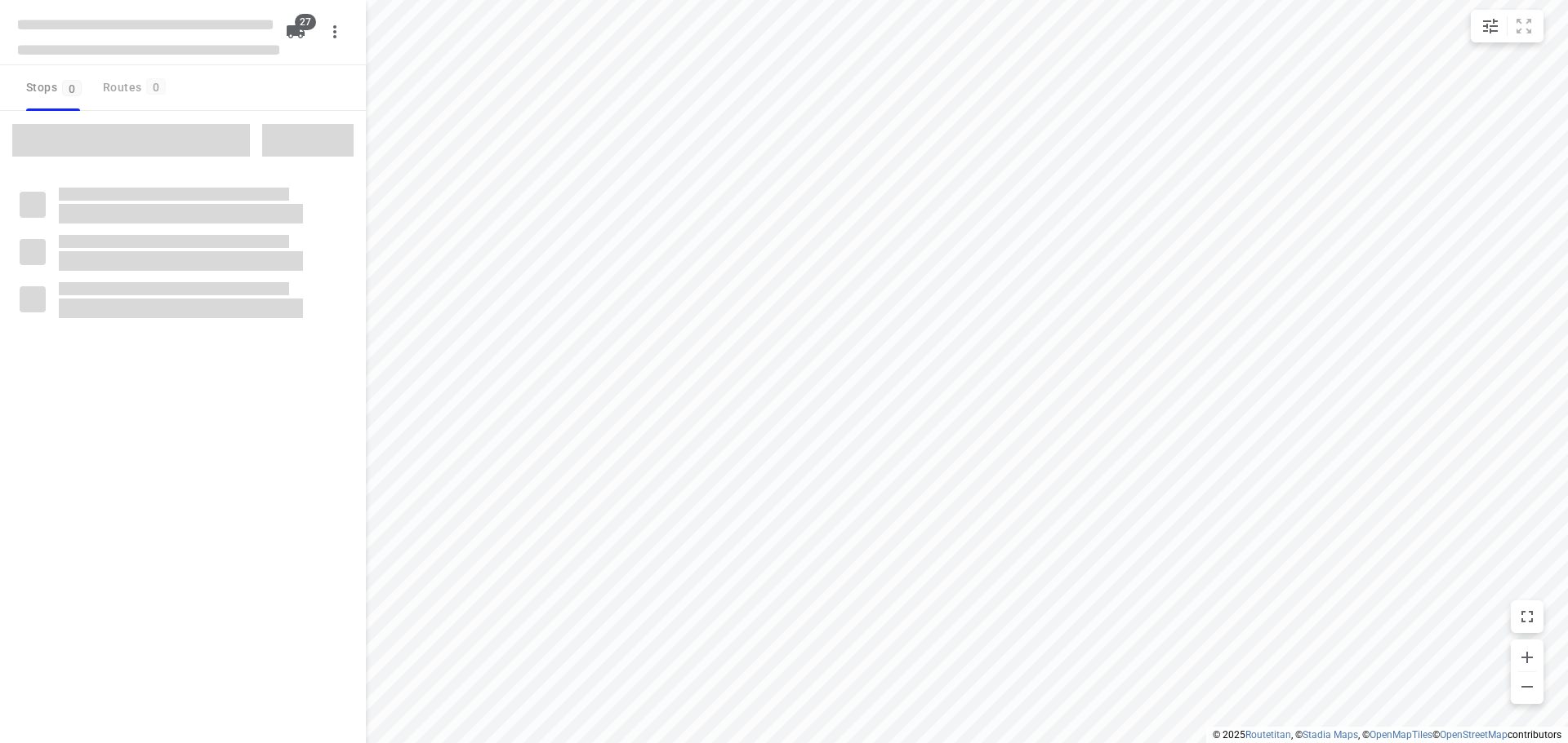
type input "distance"
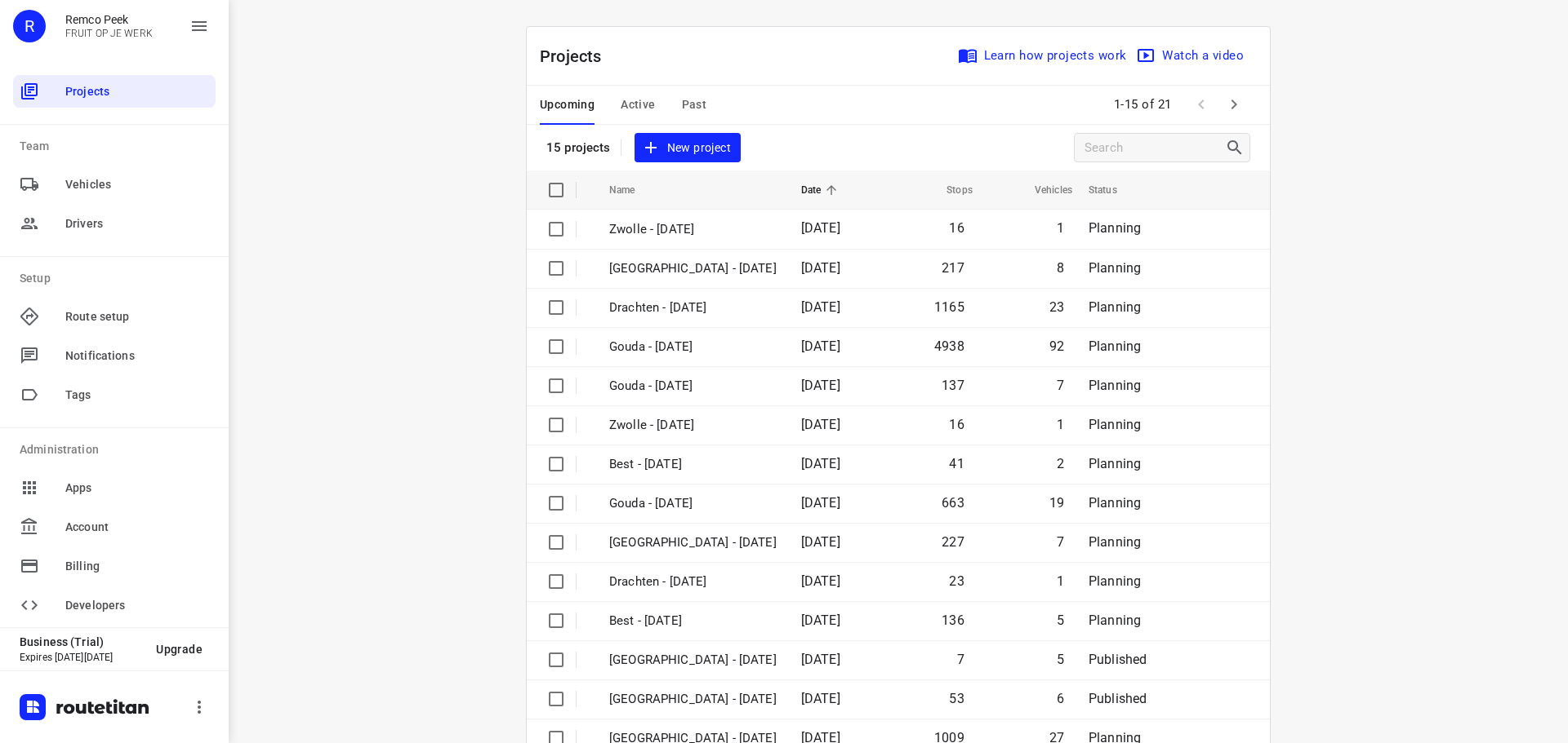
click at [640, 98] on span "Active" at bounding box center [637, 104] width 34 height 21
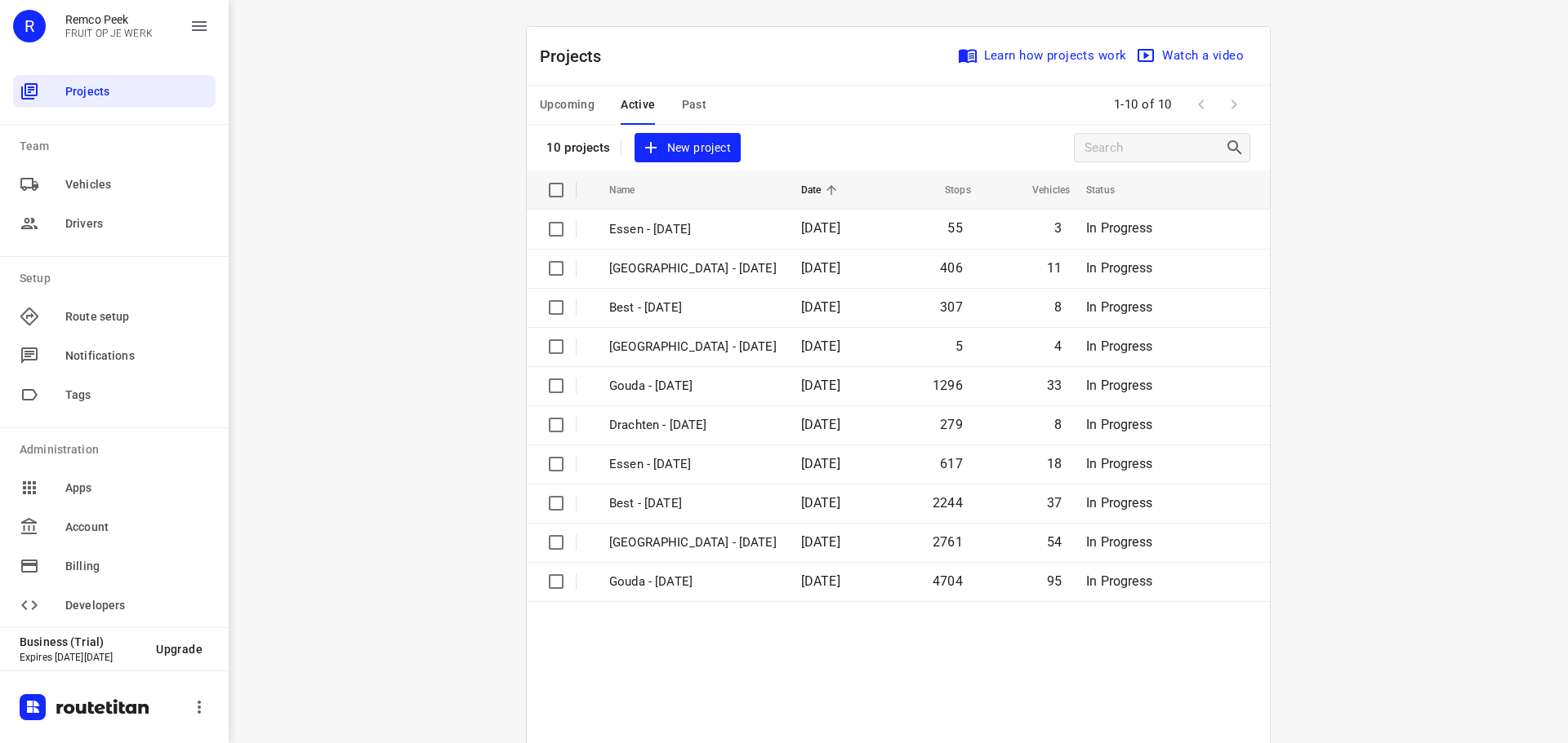
click at [565, 101] on span "Upcoming" at bounding box center [567, 104] width 55 height 21
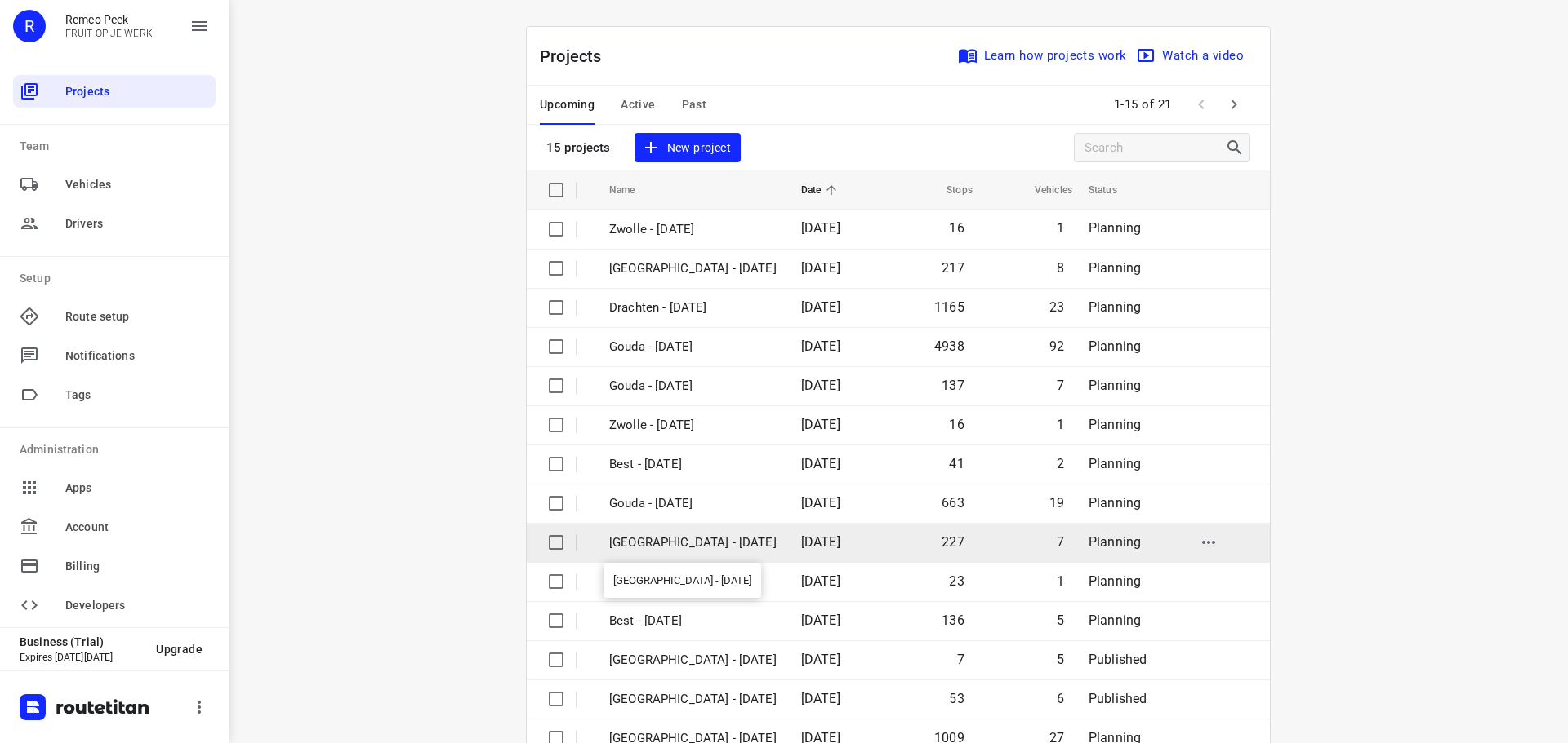
click at [671, 541] on p "[GEOGRAPHIC_DATA] - [DATE]" at bounding box center [693, 542] width 167 height 19
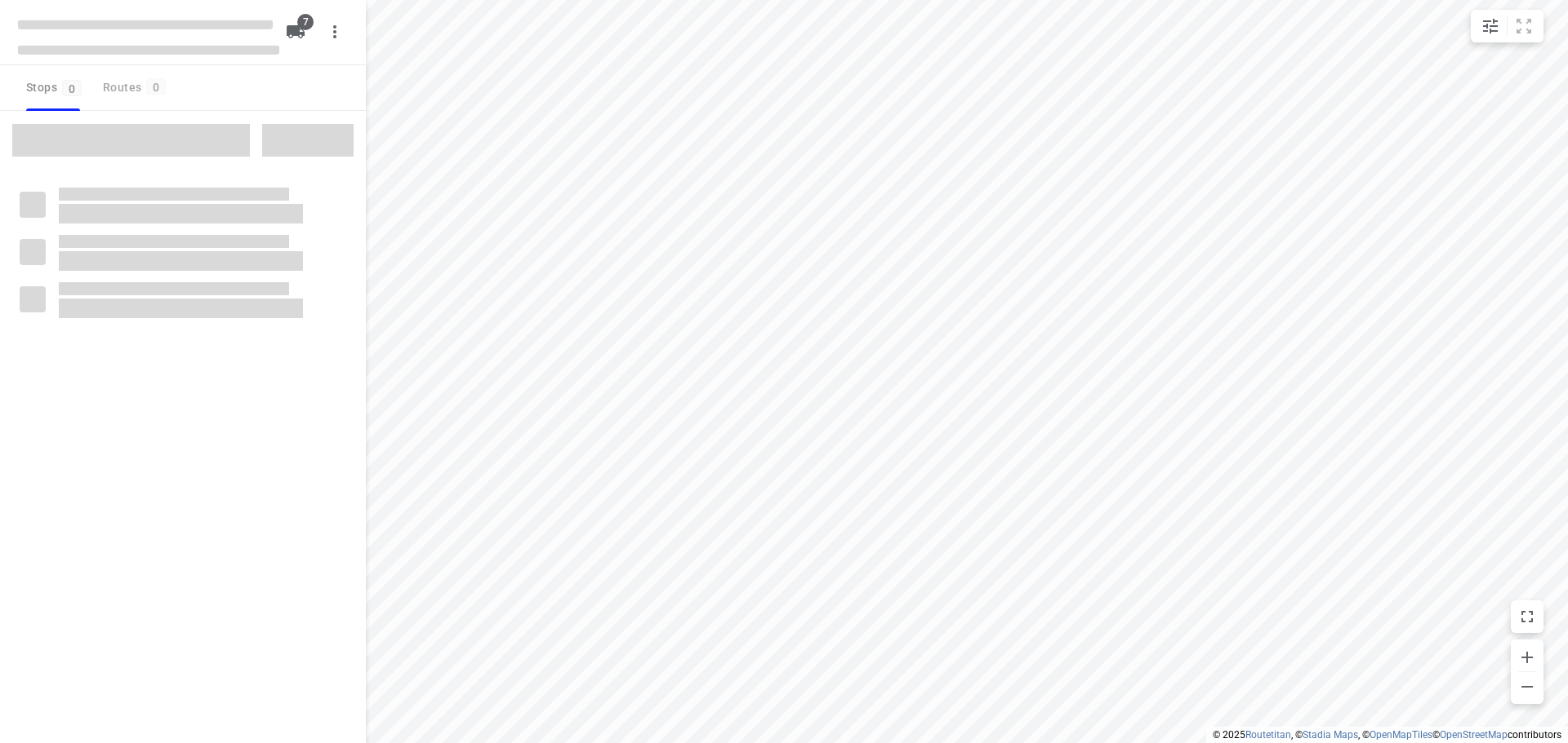
type input "distance"
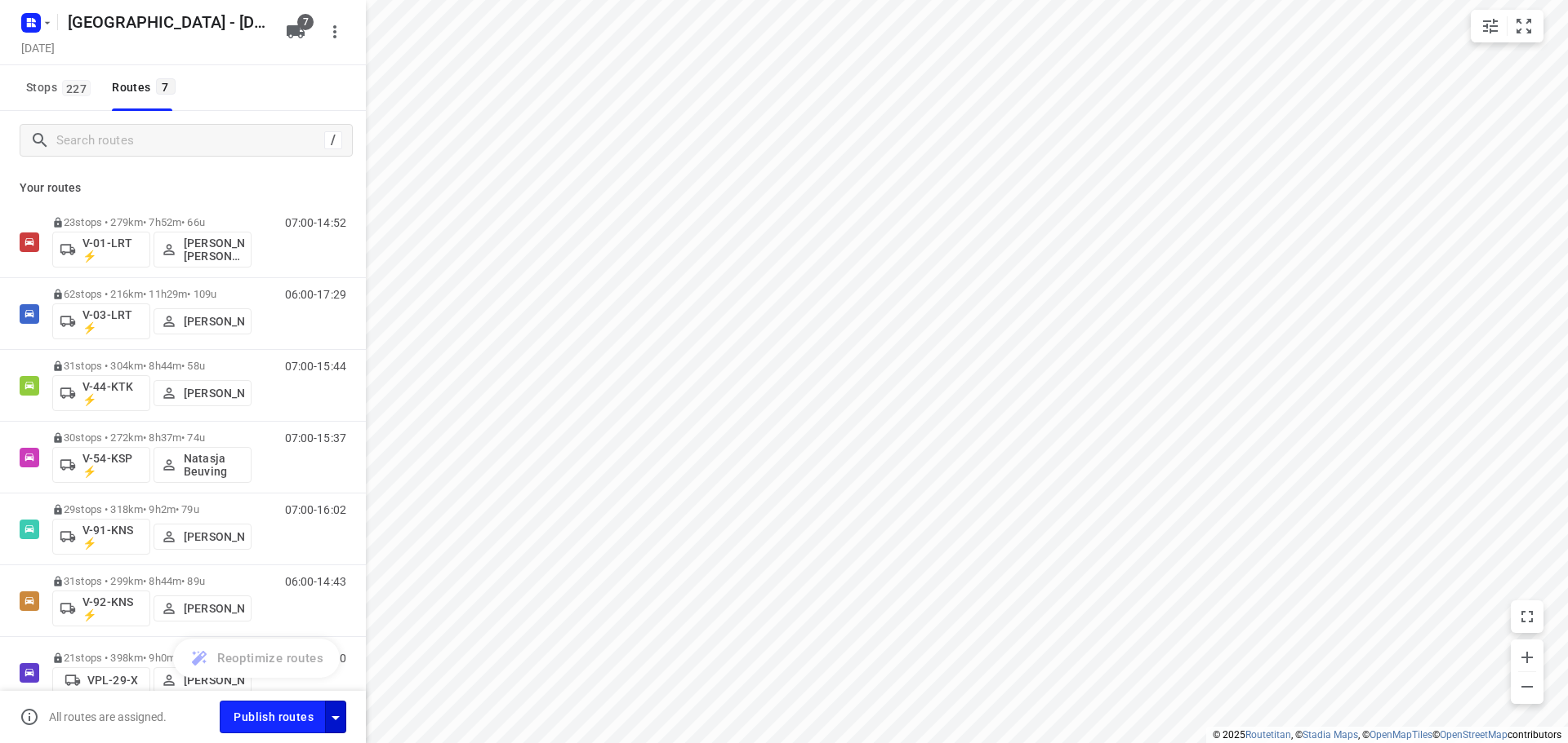
click at [342, 705] on button "button" at bounding box center [336, 716] width 22 height 31
click at [334, 712] on icon "button" at bounding box center [336, 718] width 20 height 20
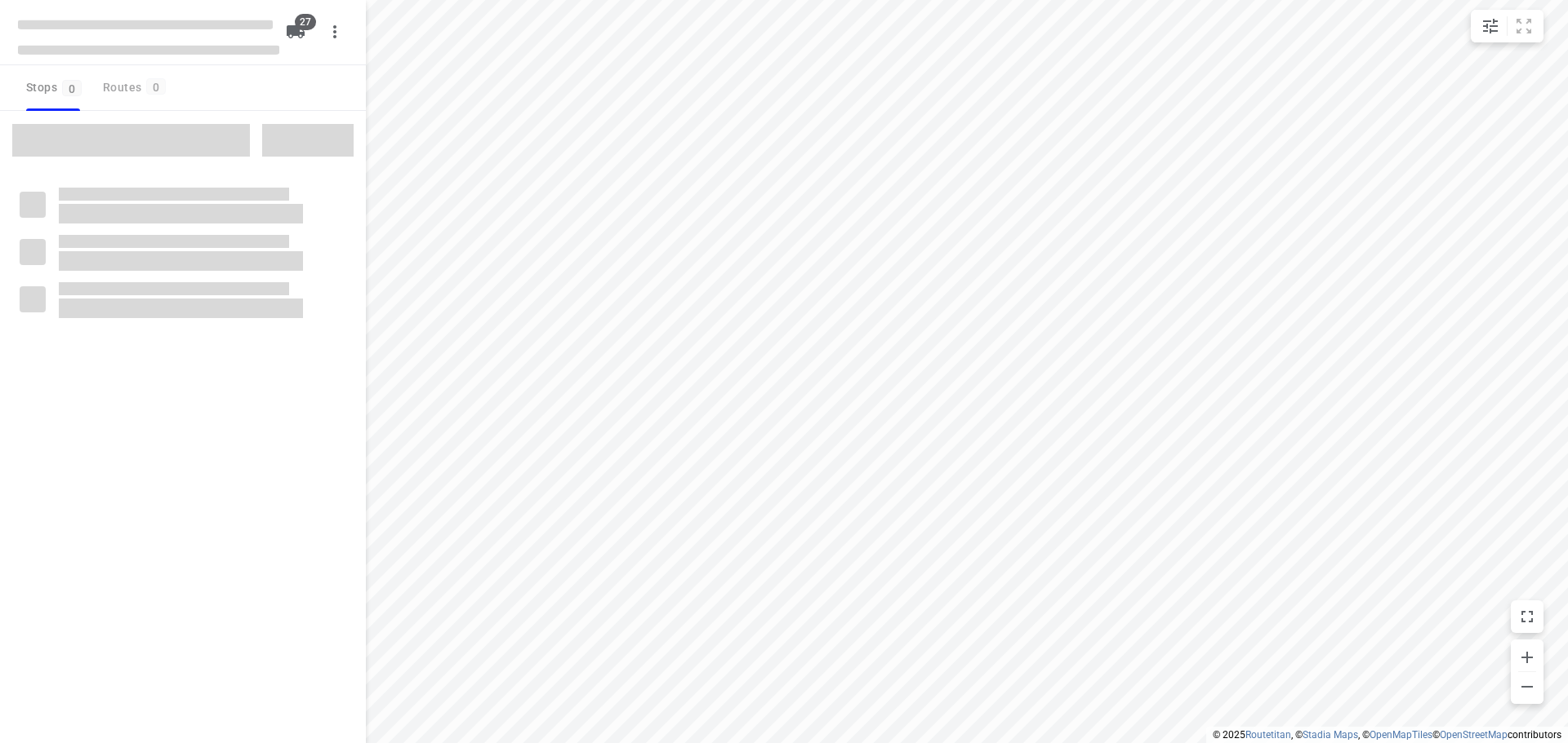
type input "distance"
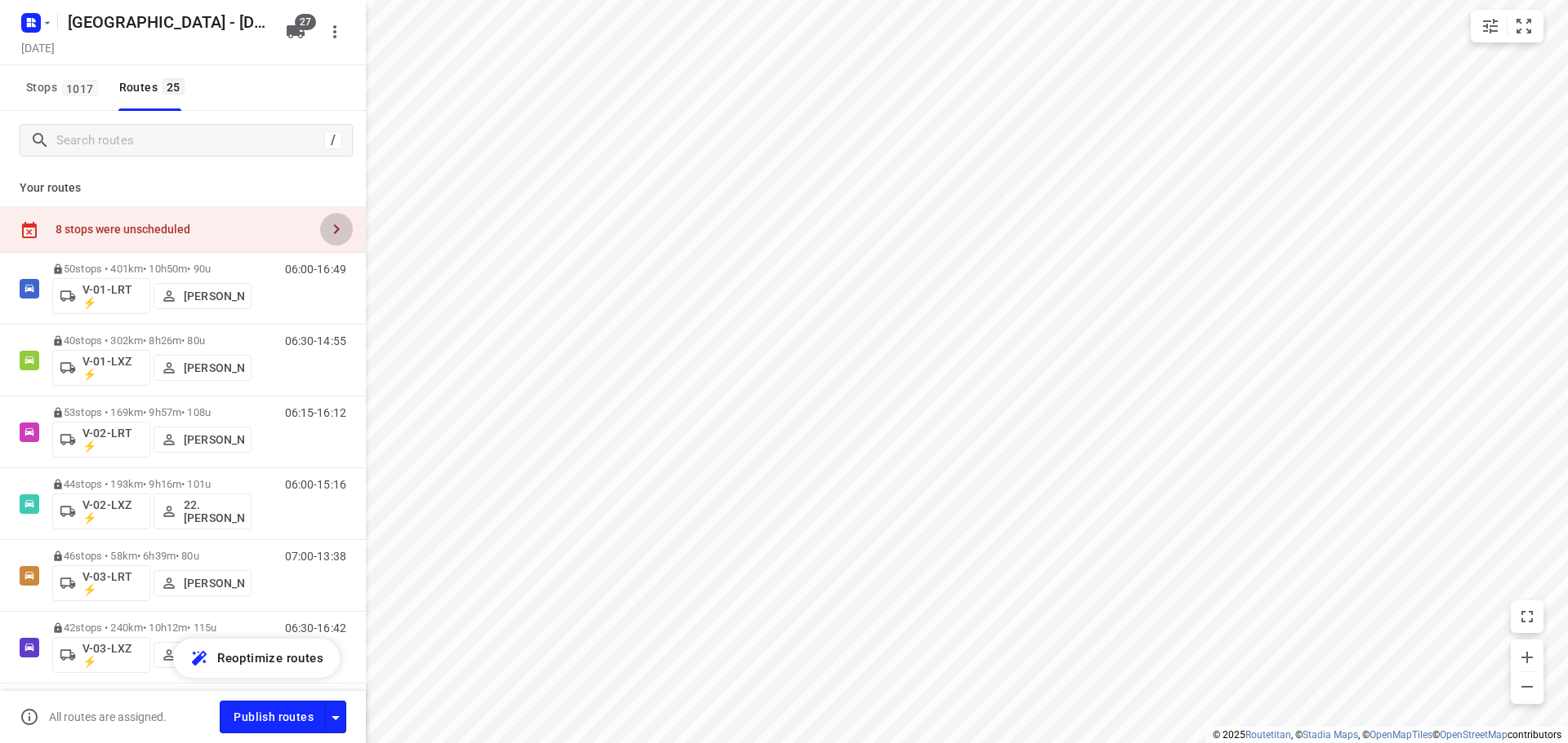
click at [334, 225] on icon "button" at bounding box center [337, 228] width 5 height 10
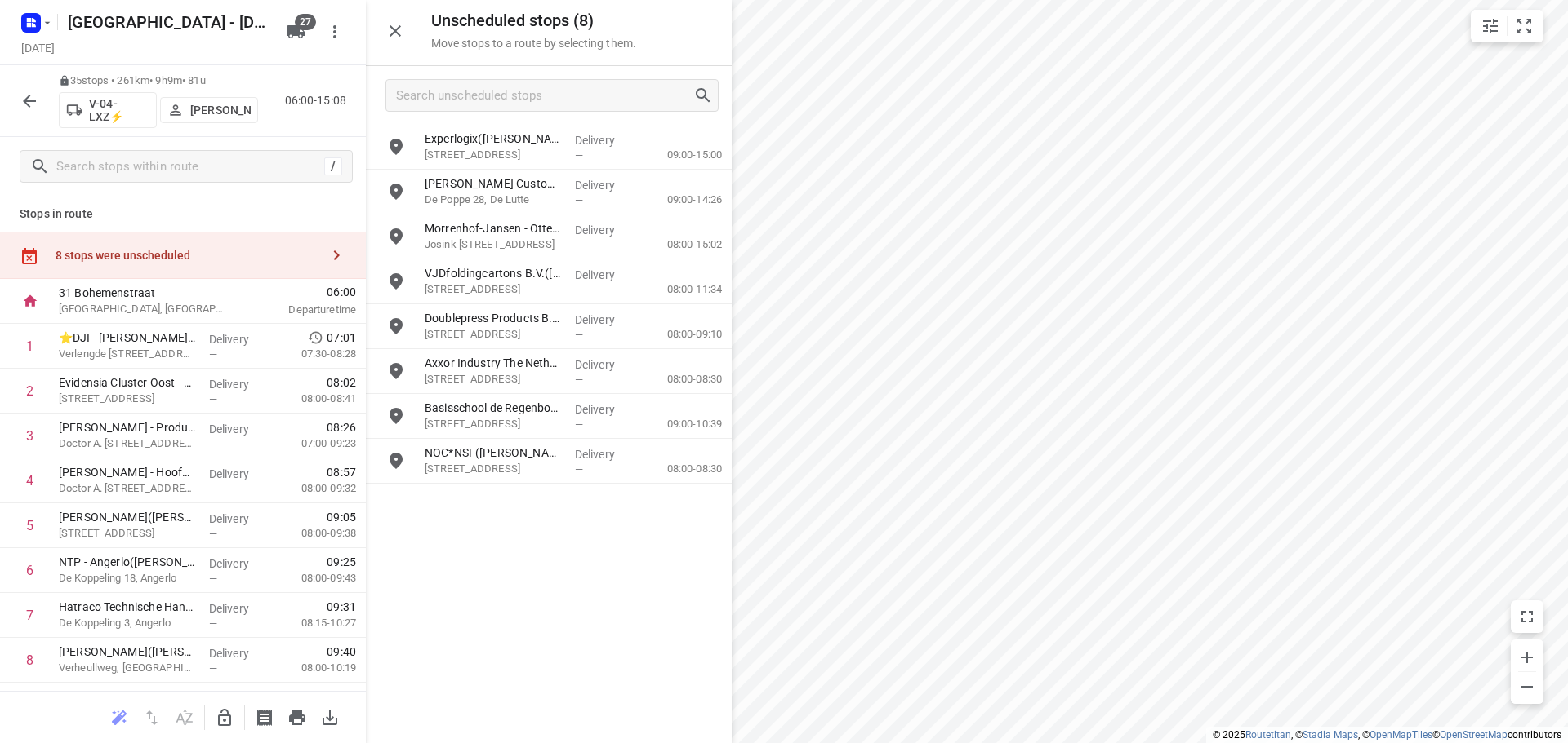
click at [224, 717] on icon "button" at bounding box center [225, 718] width 20 height 20
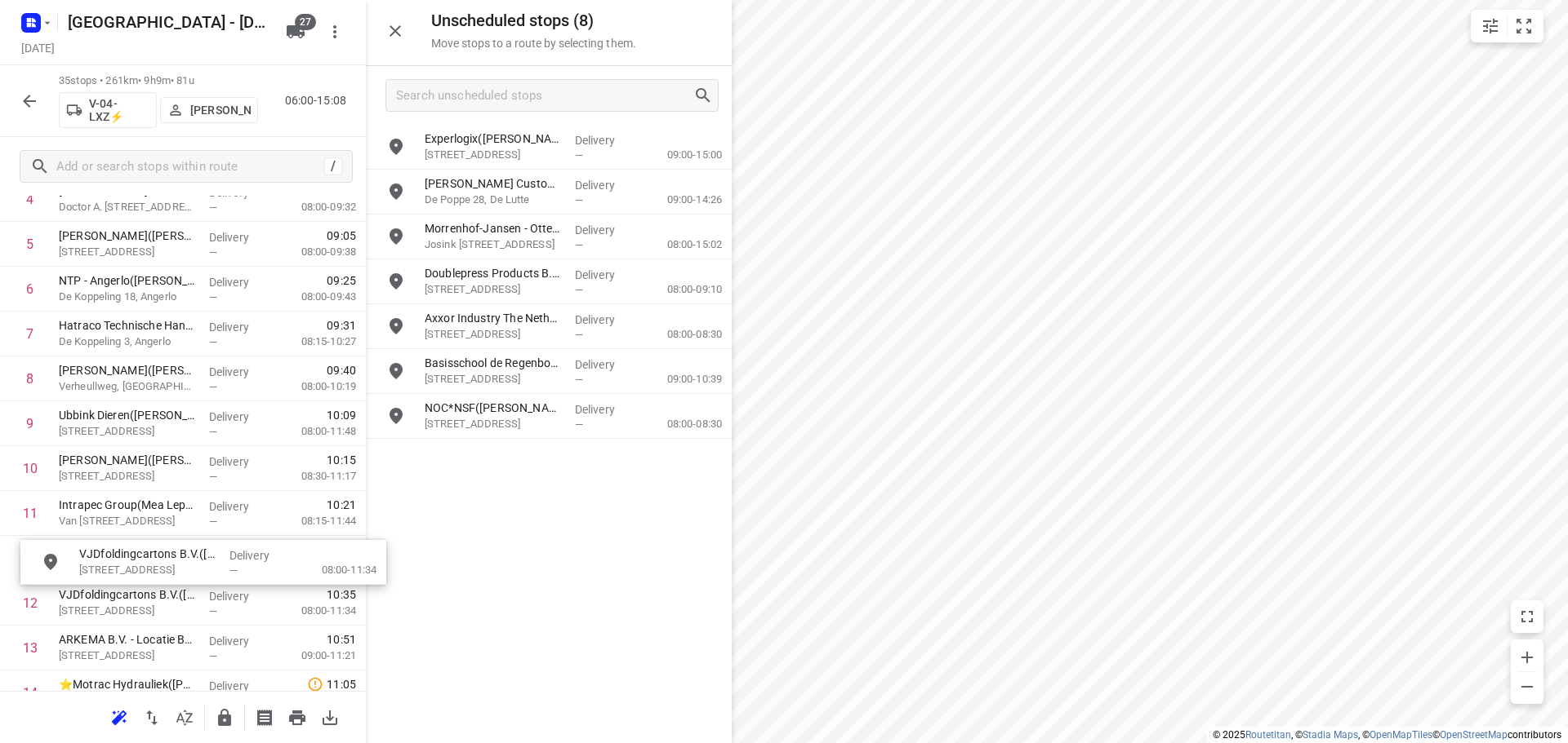
scroll to position [283, 0]
drag, startPoint x: 518, startPoint y: 285, endPoint x: 160, endPoint y: 560, distance: 451.4
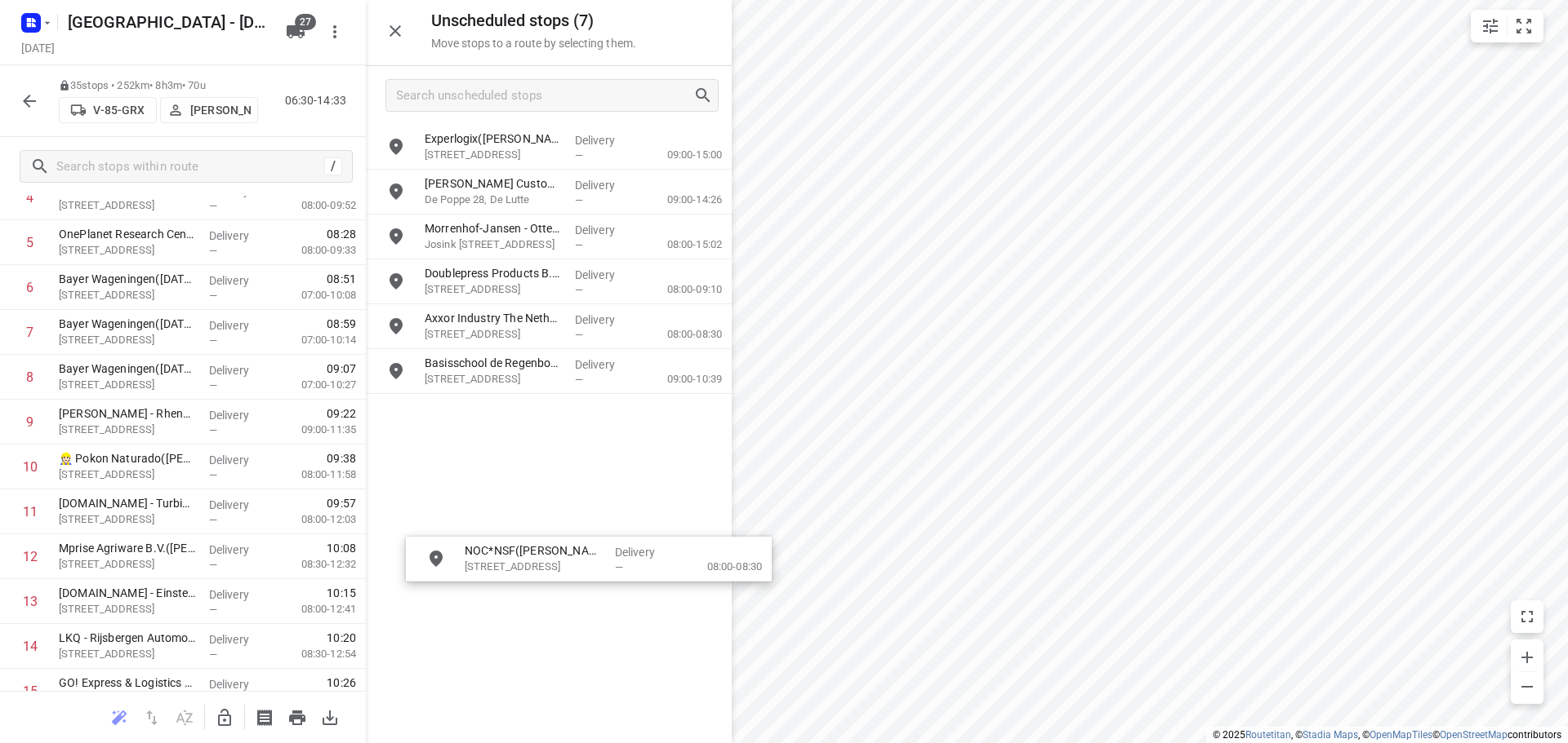
drag, startPoint x: 526, startPoint y: 428, endPoint x: 563, endPoint y: 573, distance: 149.6
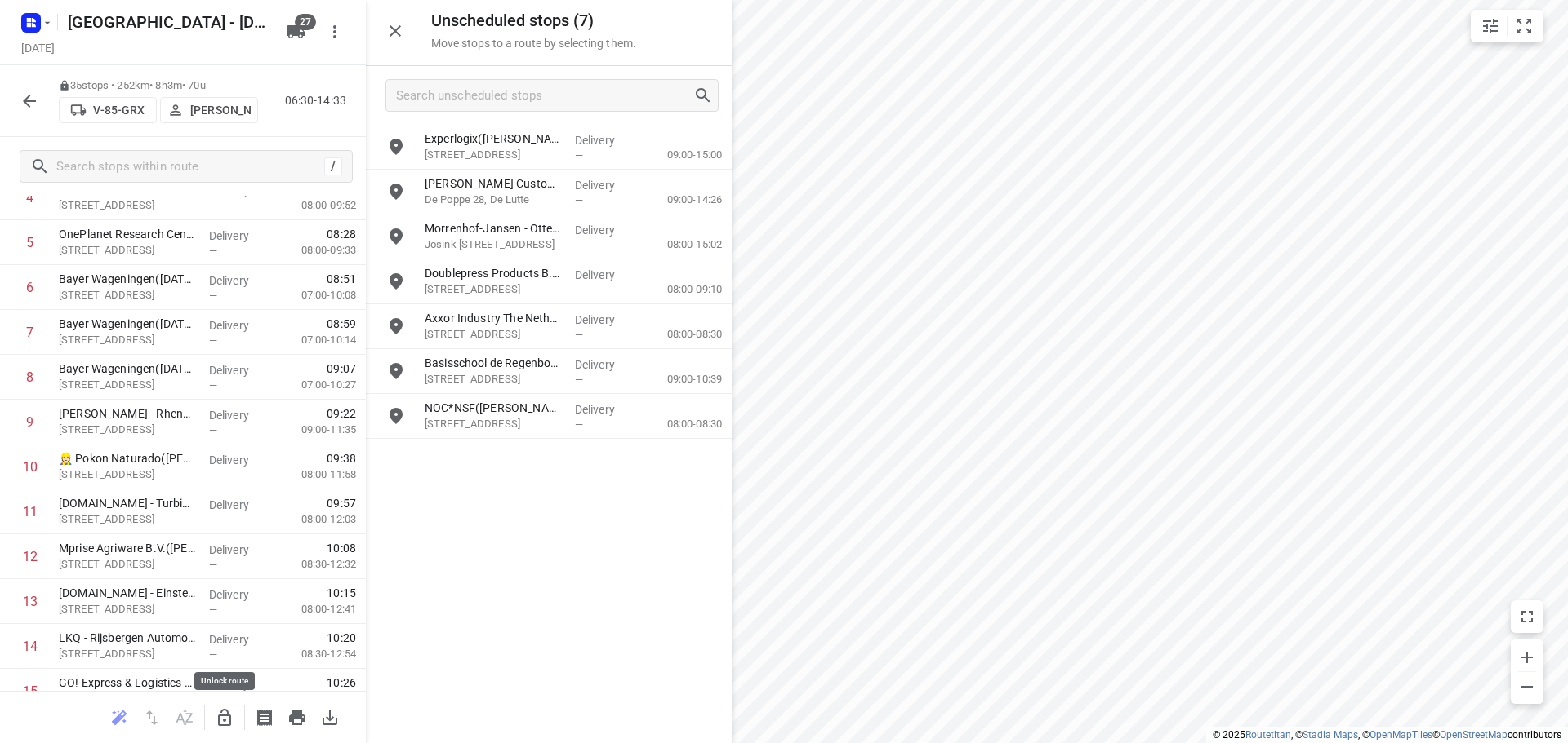
click at [224, 716] on icon "button" at bounding box center [225, 718] width 20 height 20
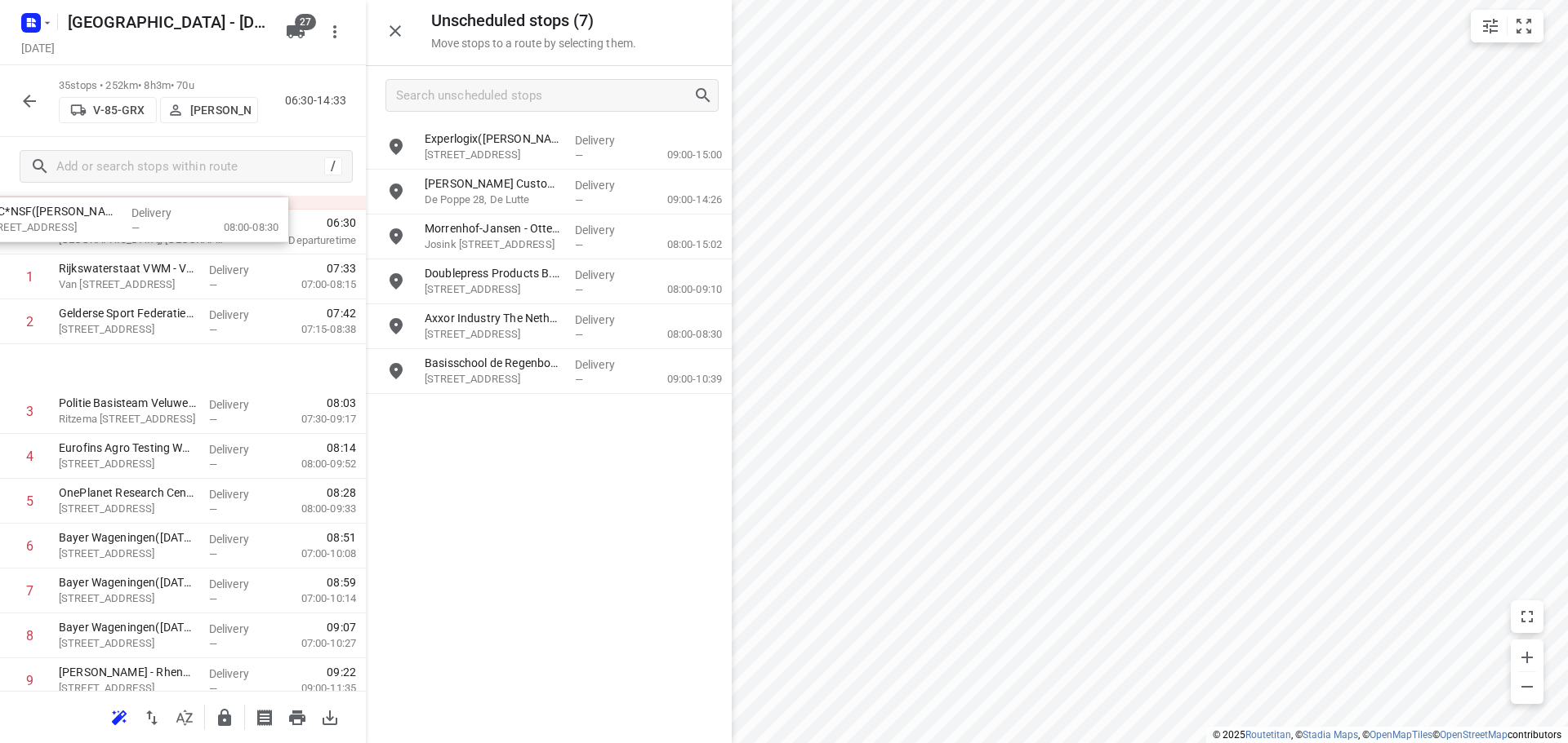
scroll to position [0, 0]
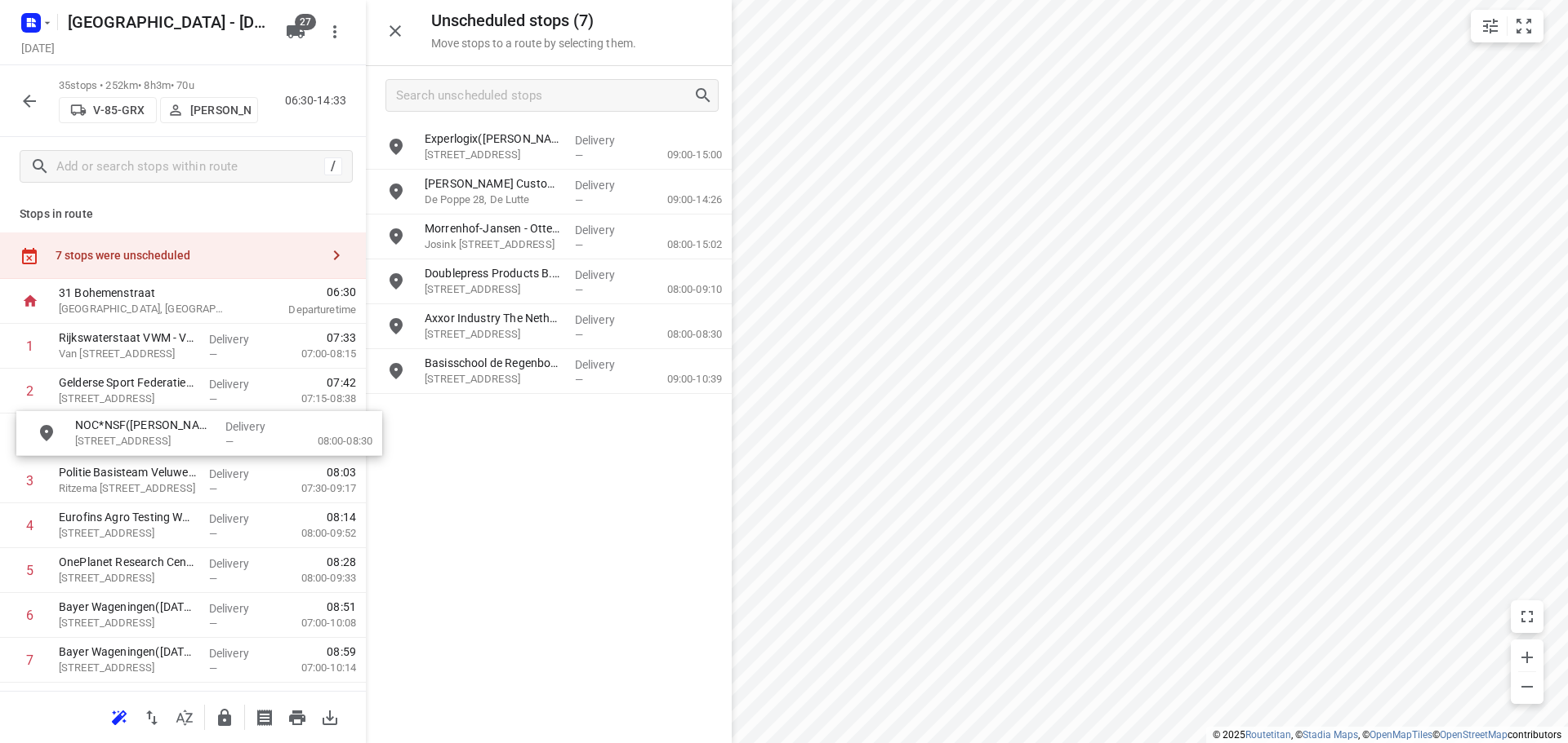
drag, startPoint x: 500, startPoint y: 423, endPoint x: 146, endPoint y: 440, distance: 354.4
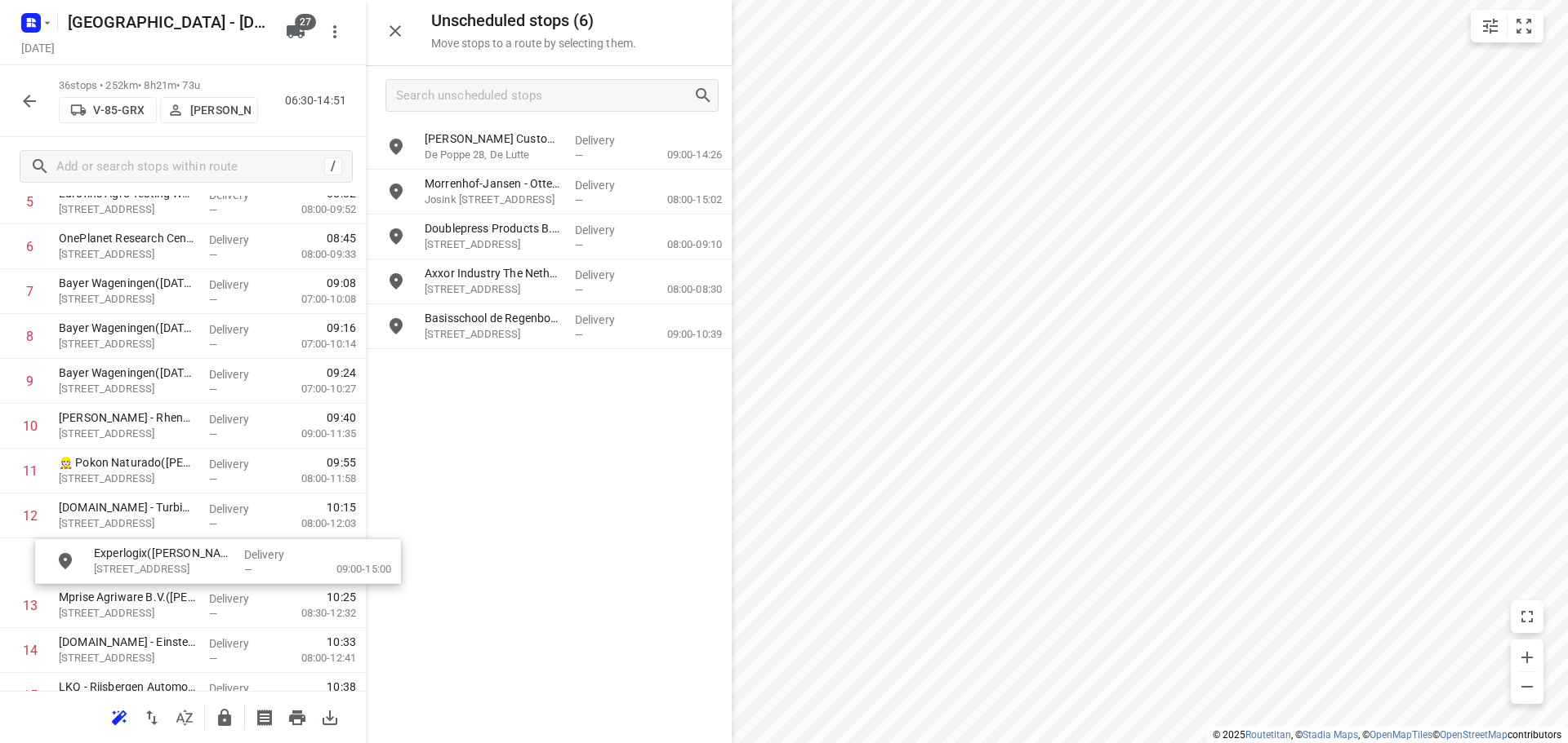
scroll to position [326, 0]
drag, startPoint x: 505, startPoint y: 159, endPoint x: 170, endPoint y: 572, distance: 531.8
drag, startPoint x: 520, startPoint y: 325, endPoint x: 170, endPoint y: 560, distance: 421.6
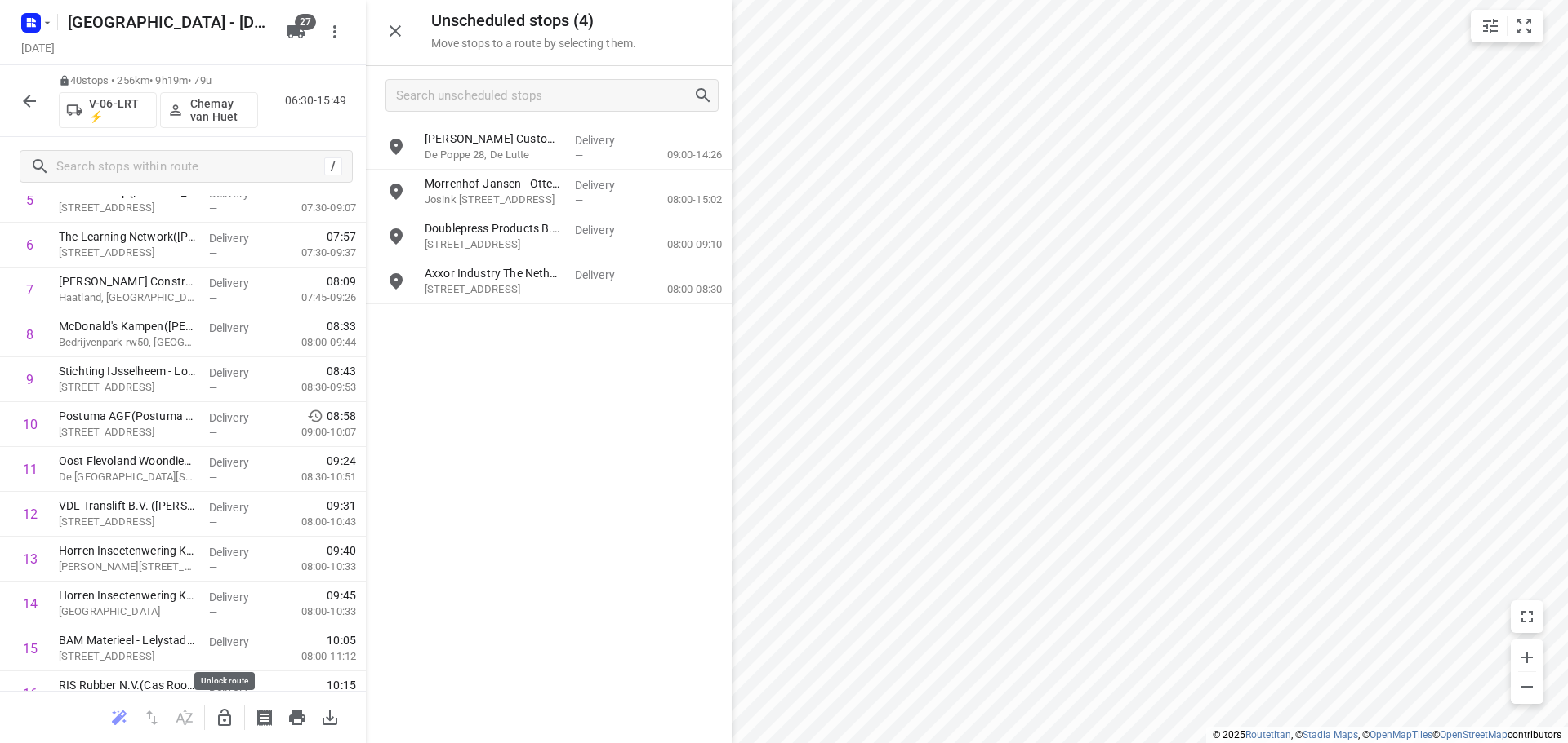
click at [231, 709] on icon "button" at bounding box center [225, 718] width 20 height 20
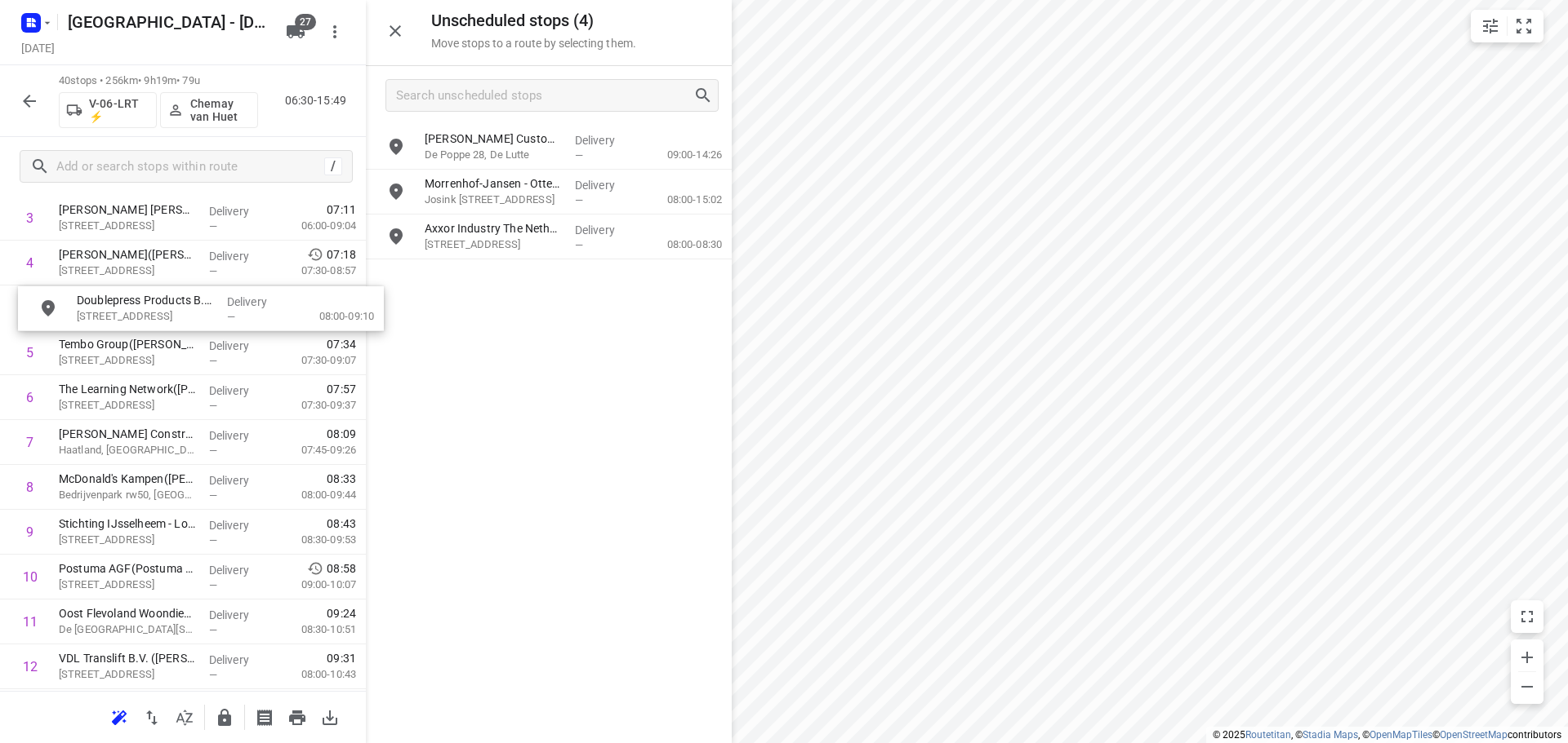
scroll to position [215, 0]
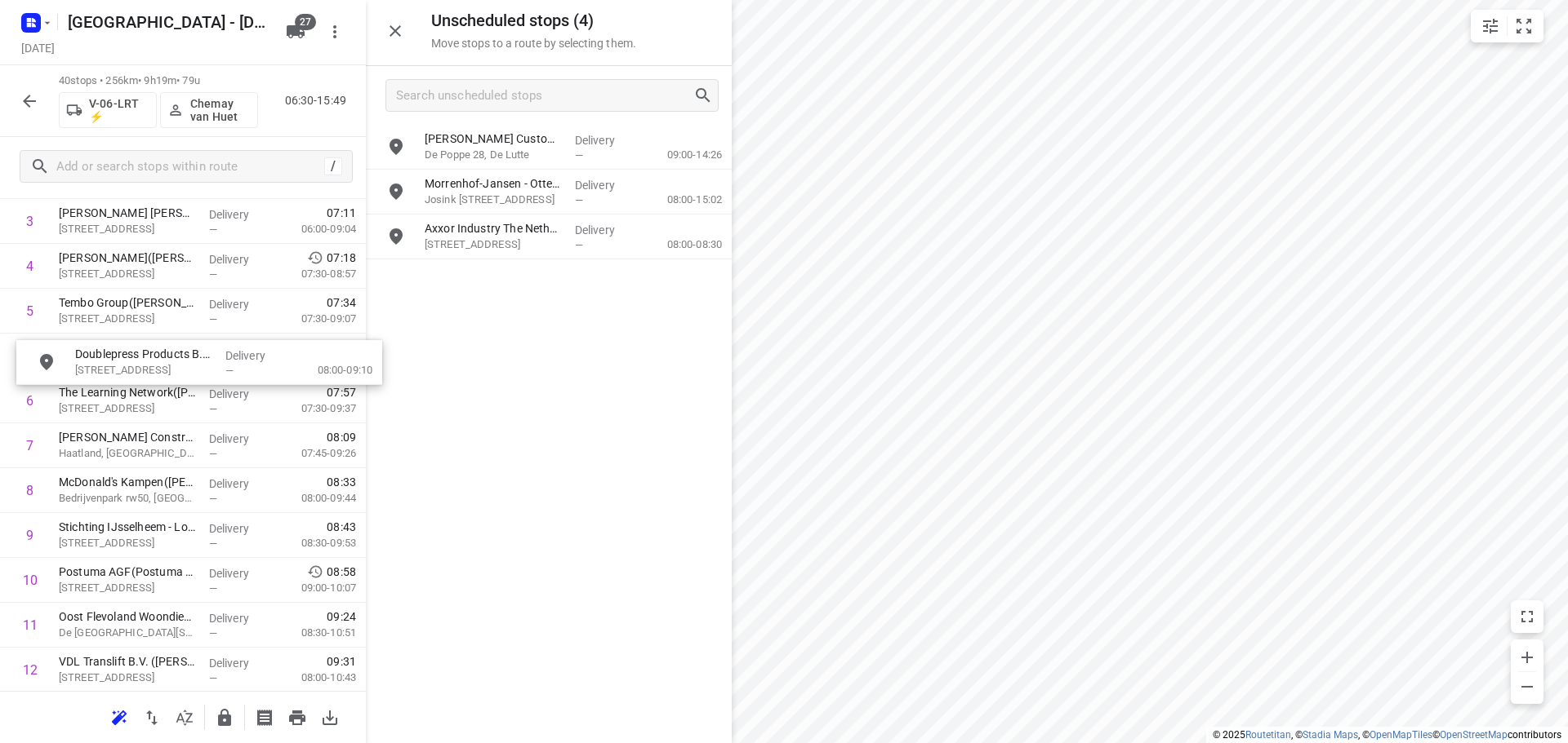
drag, startPoint x: 471, startPoint y: 253, endPoint x: 118, endPoint y: 379, distance: 374.8
click at [227, 716] on icon "button" at bounding box center [224, 717] width 14 height 17
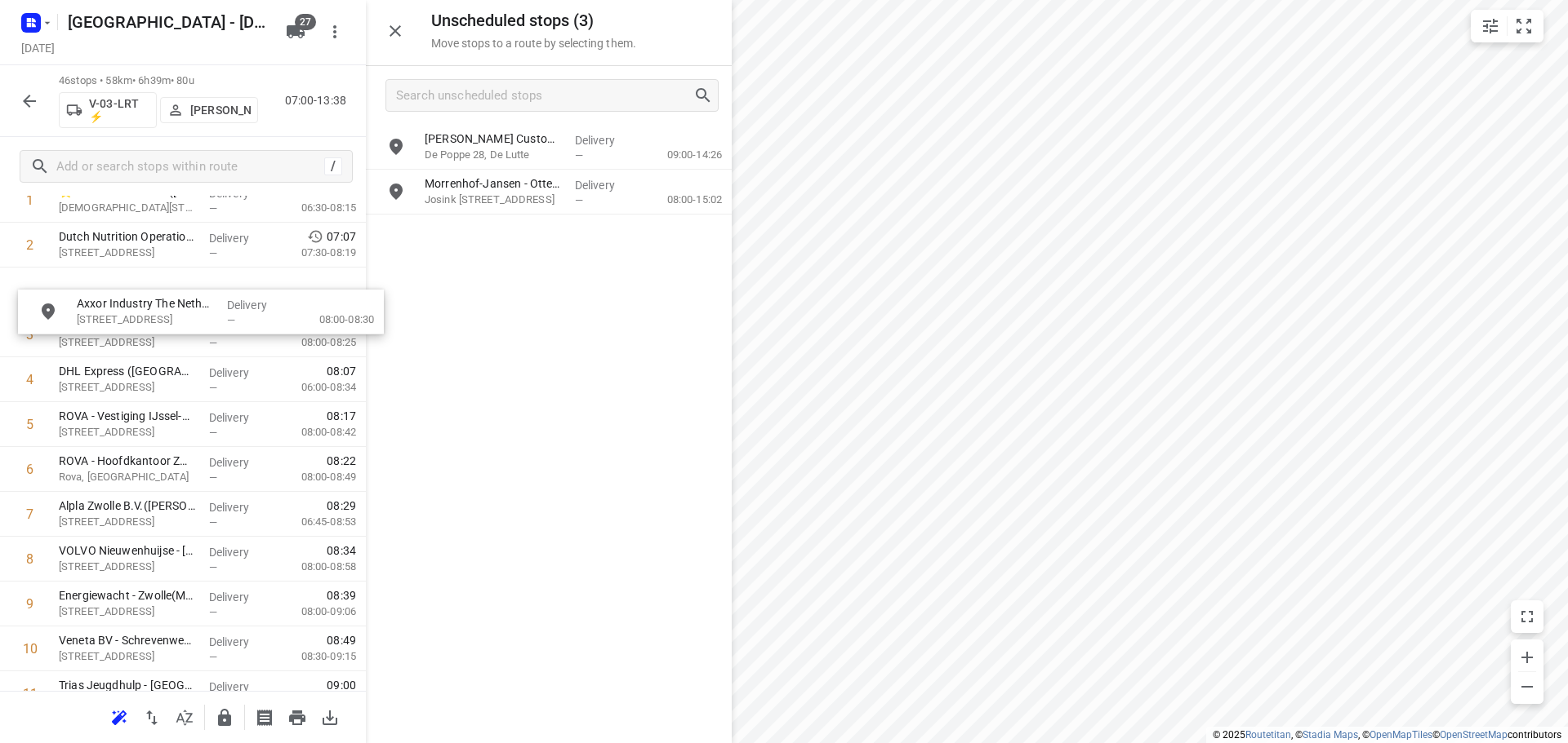
scroll to position [138, 0]
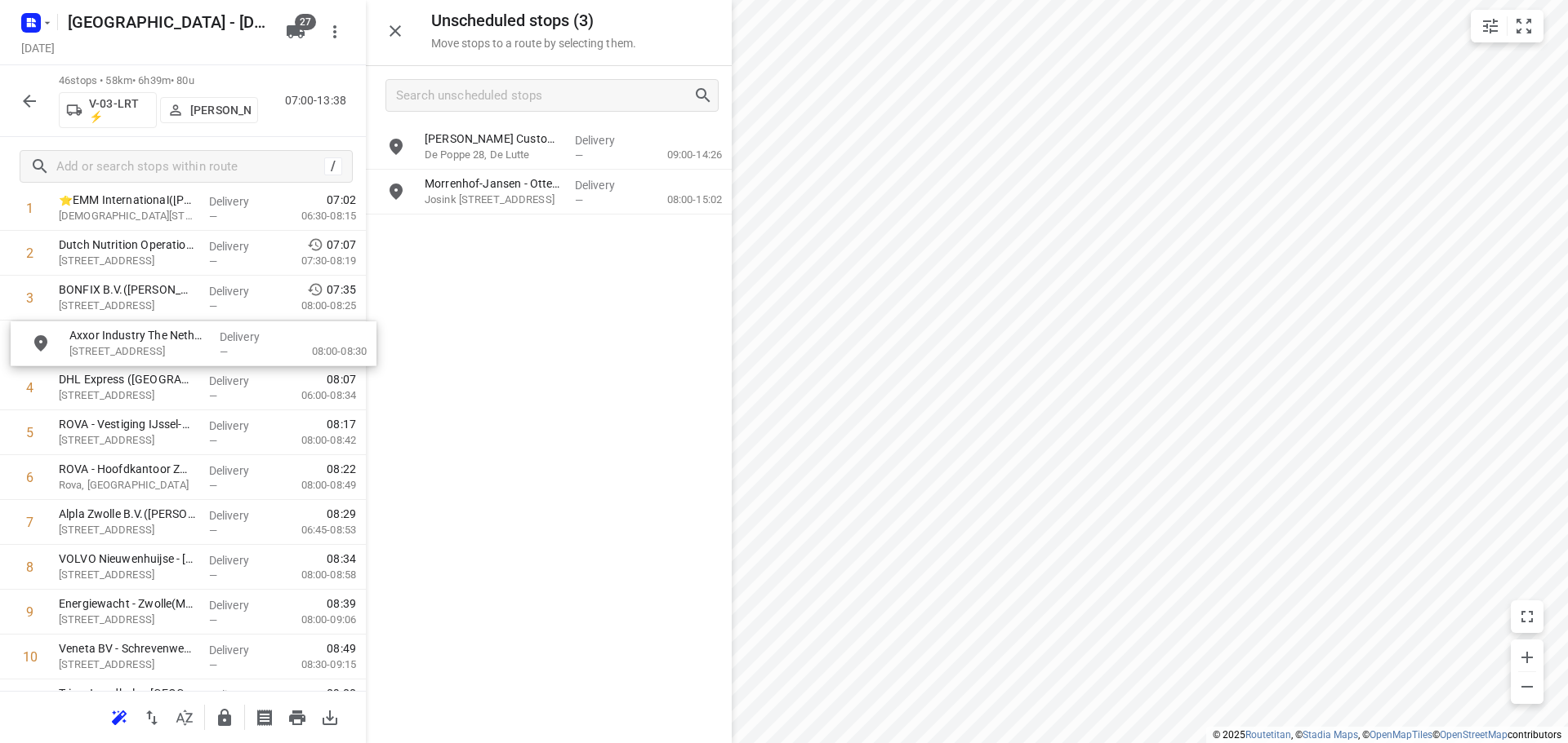
drag, startPoint x: 484, startPoint y: 244, endPoint x: 123, endPoint y: 351, distance: 376.5
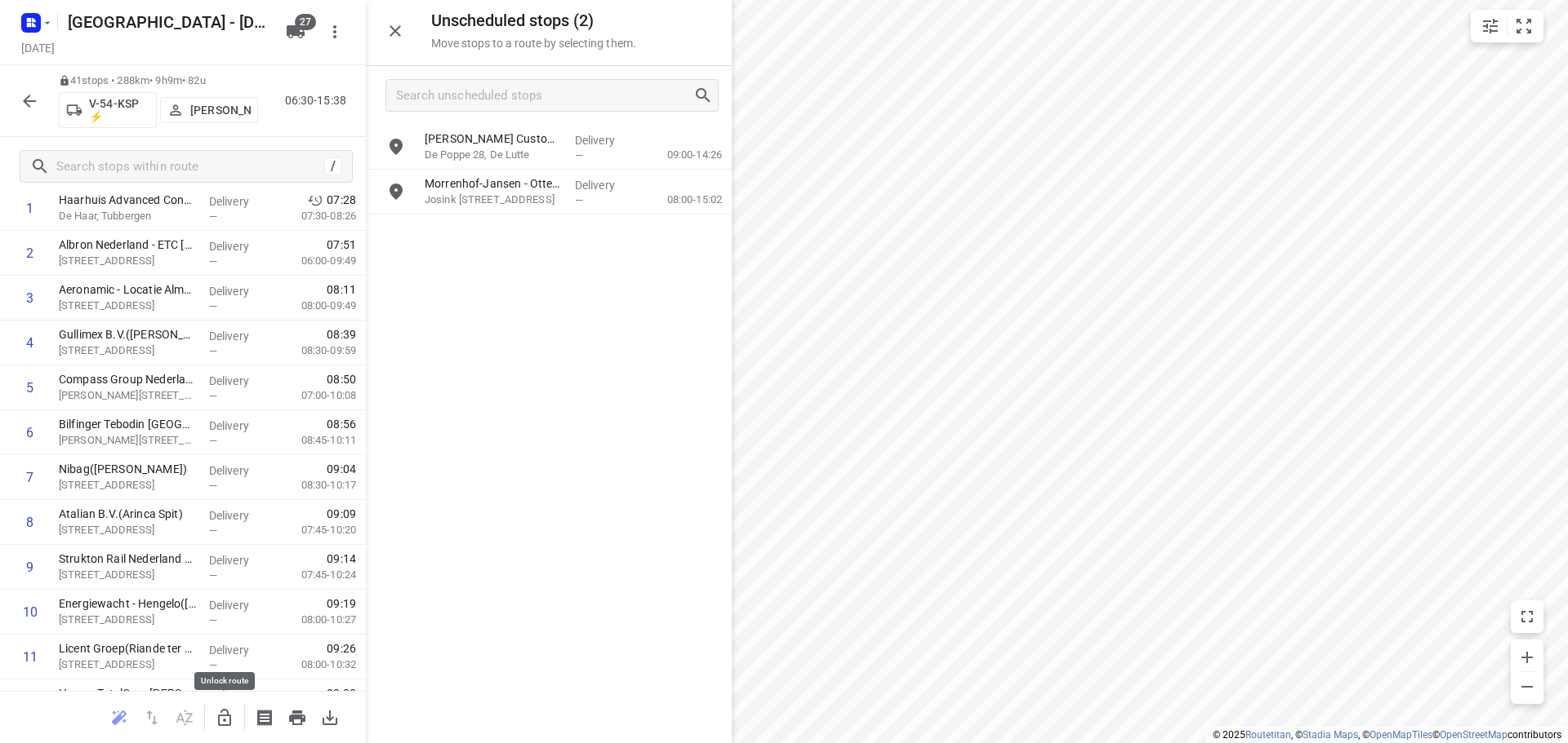
click at [216, 717] on icon "button" at bounding box center [225, 718] width 20 height 20
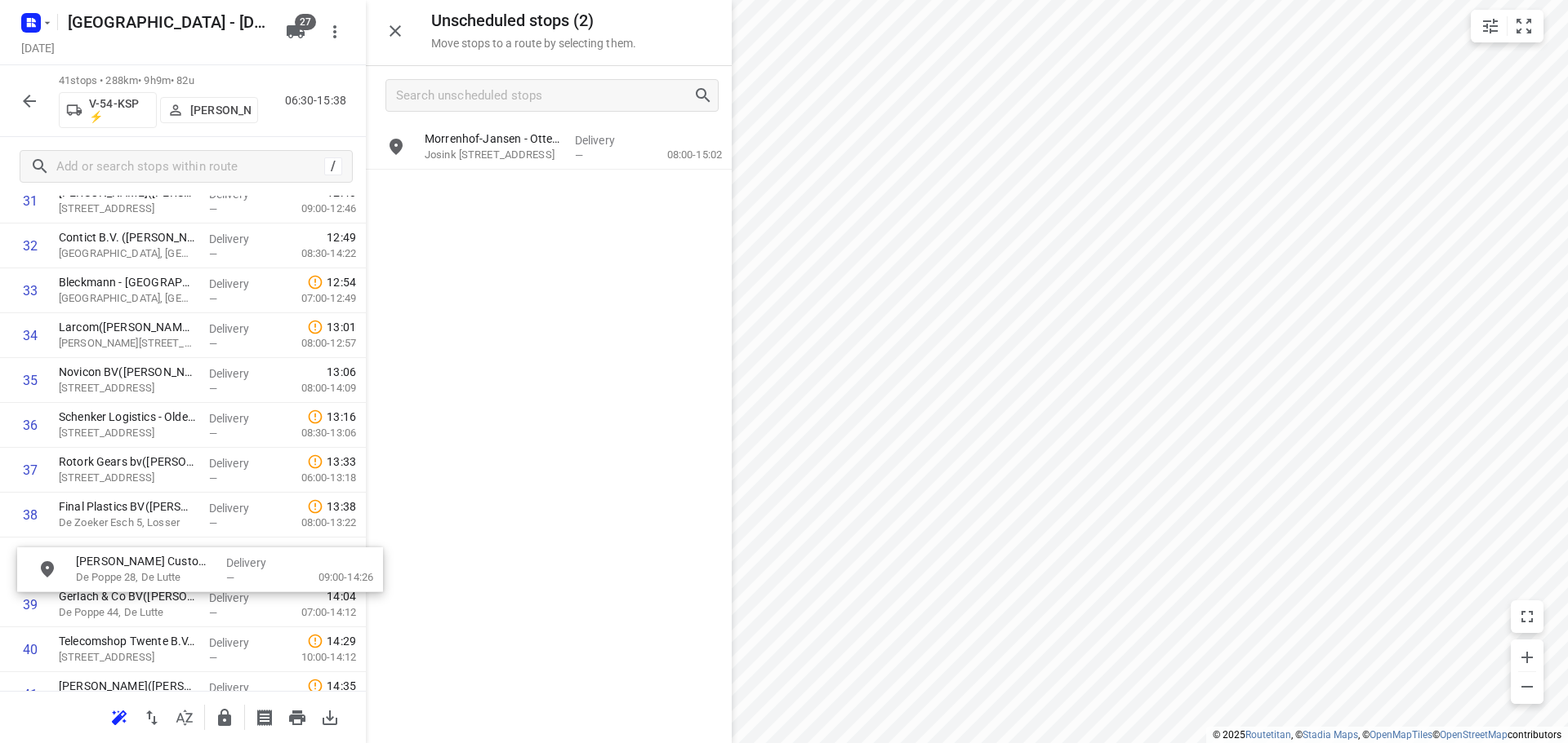
scroll to position [1497, 0]
drag, startPoint x: 471, startPoint y: 157, endPoint x: 109, endPoint y: 578, distance: 555.2
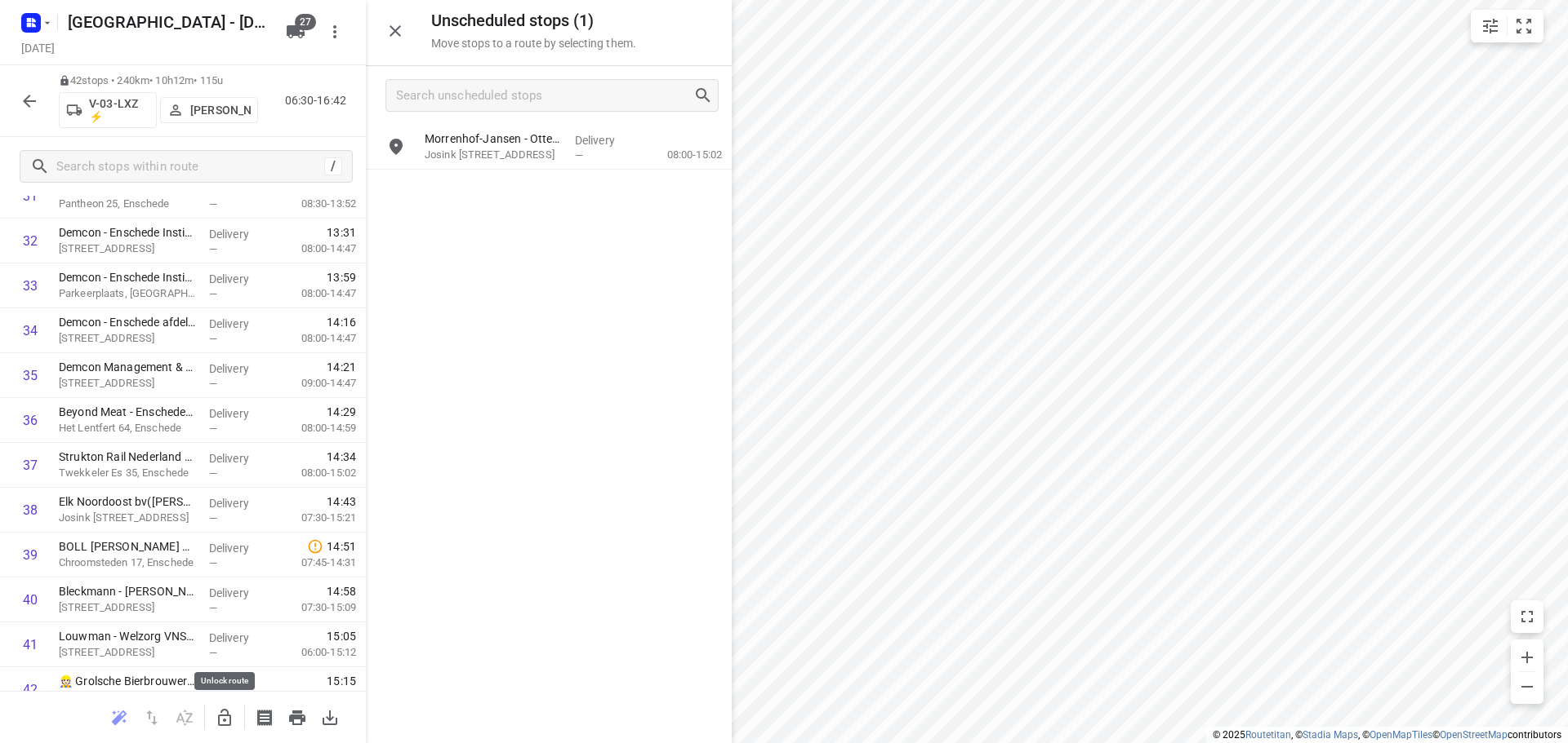
click at [220, 717] on icon "button" at bounding box center [224, 717] width 14 height 17
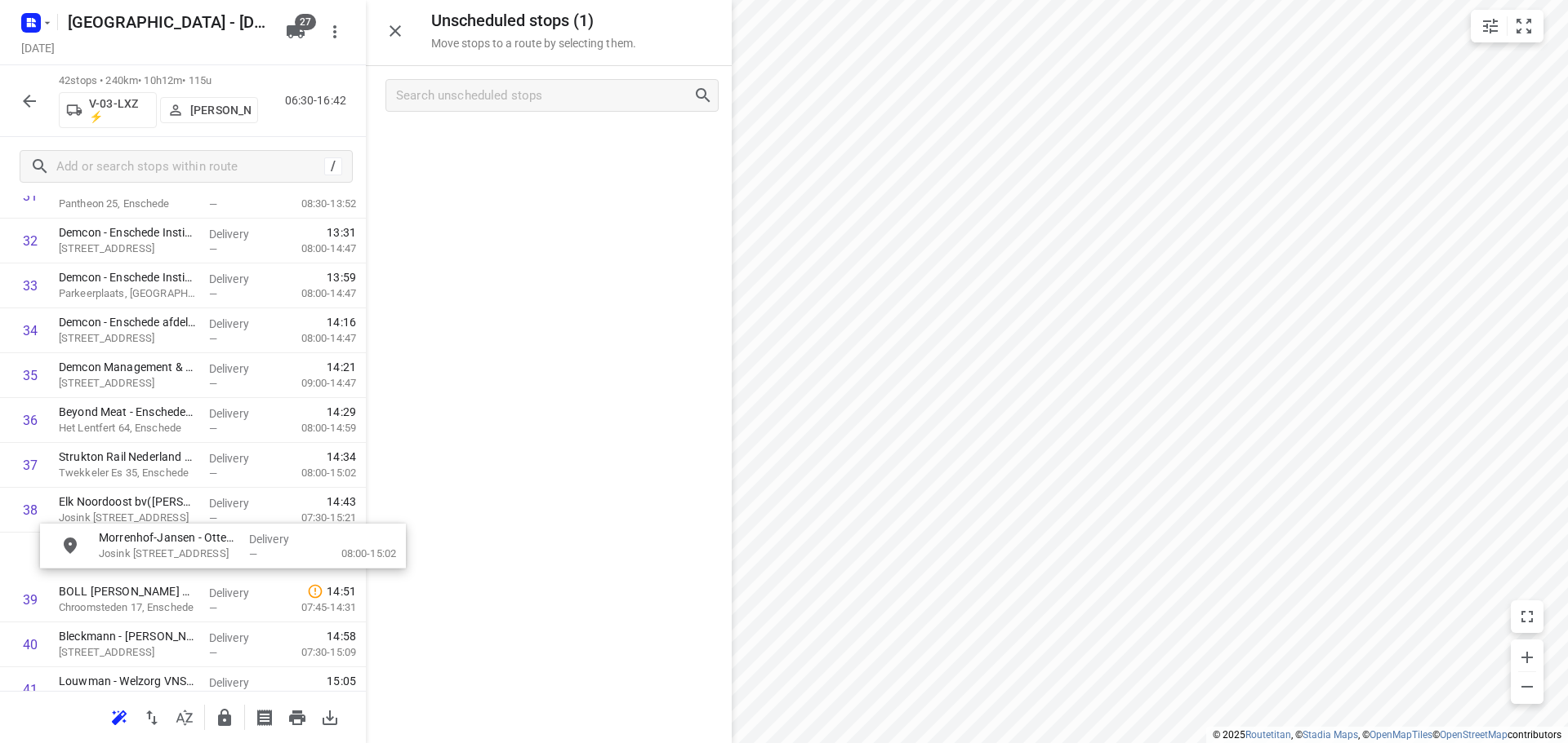
drag, startPoint x: 503, startPoint y: 152, endPoint x: 176, endPoint y: 558, distance: 521.3
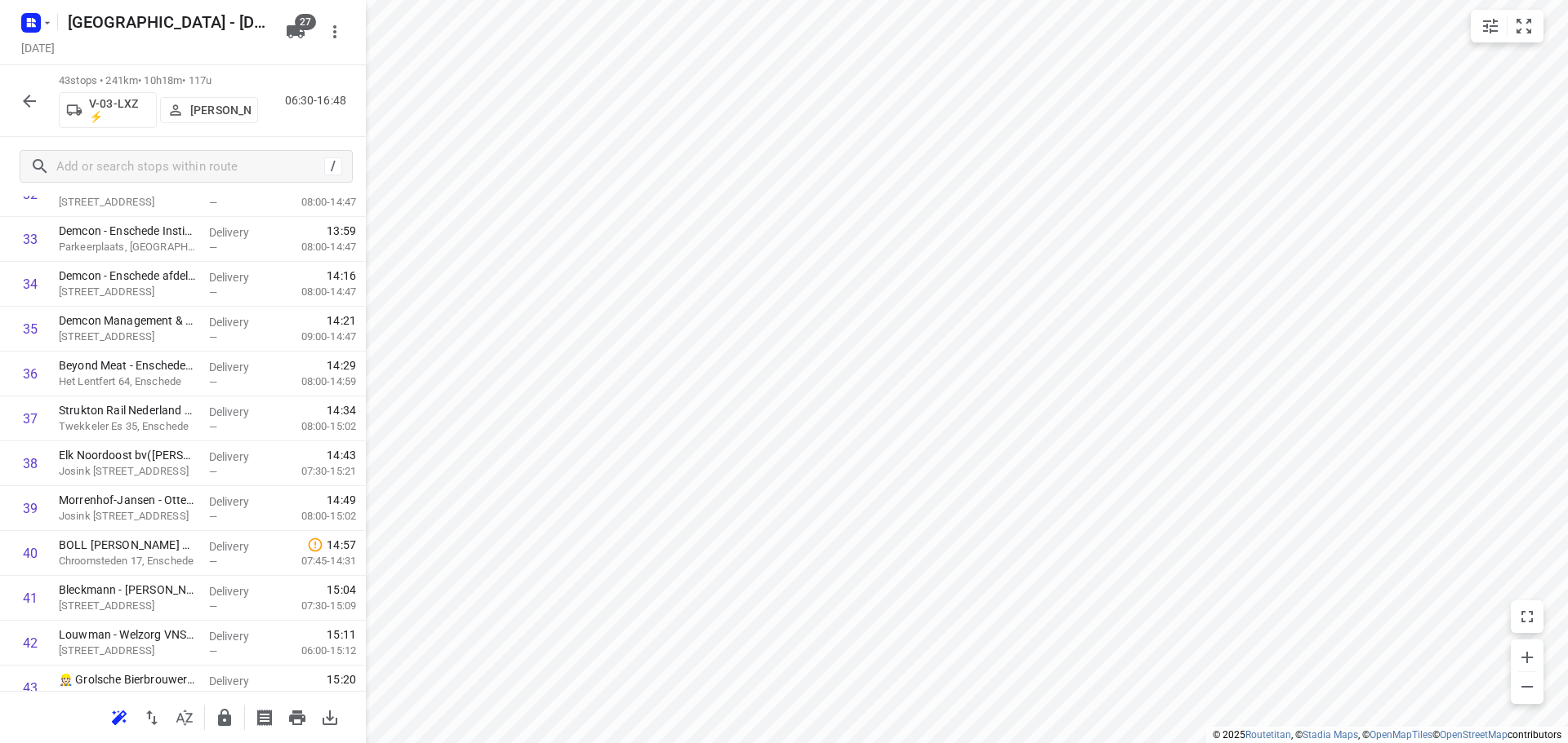
click at [24, 99] on icon "button" at bounding box center [30, 102] width 20 height 20
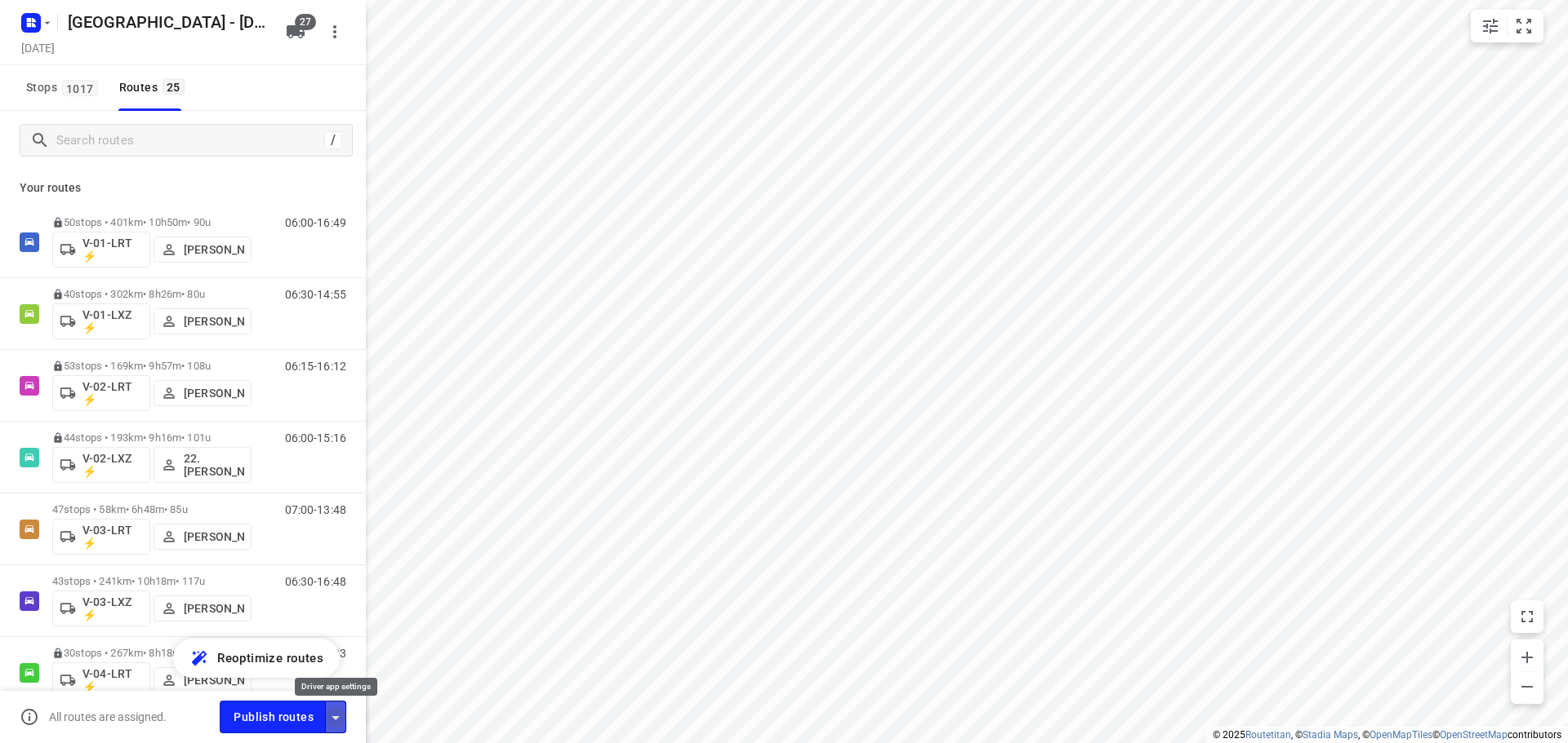
click at [339, 723] on icon "button" at bounding box center [336, 718] width 20 height 20
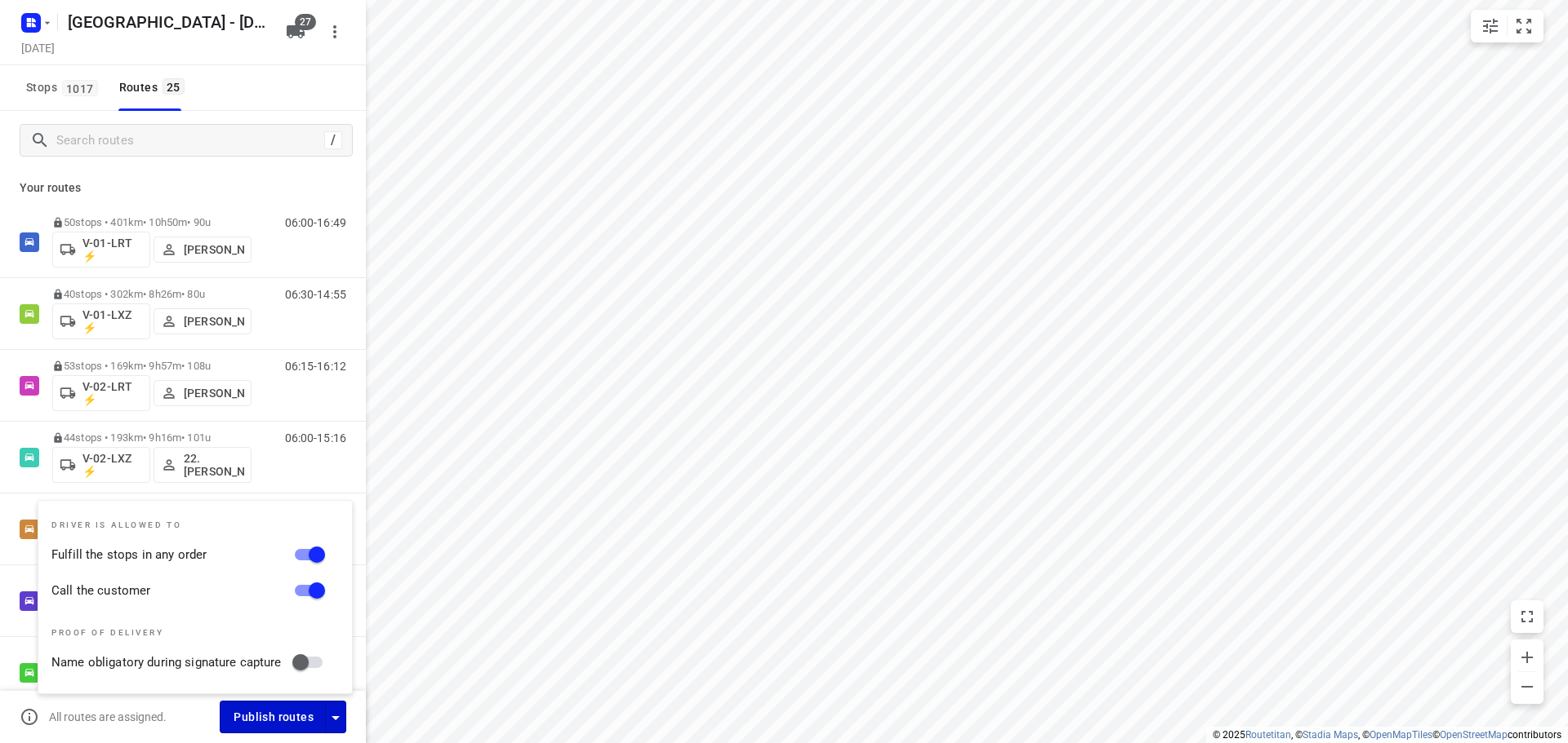
click at [291, 712] on span "Publish routes" at bounding box center [273, 717] width 80 height 21
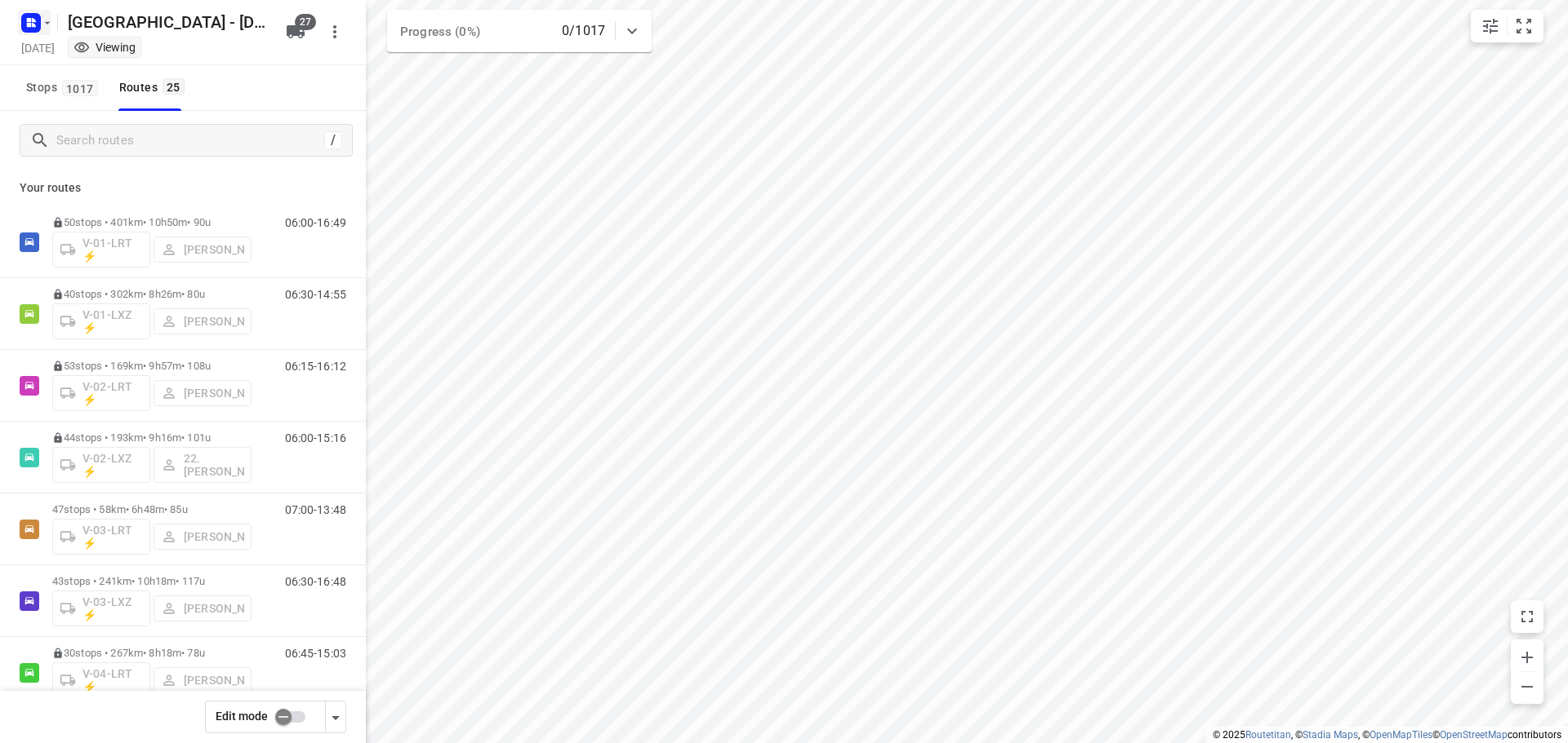
click at [44, 23] on icon "button" at bounding box center [47, 22] width 14 height 13
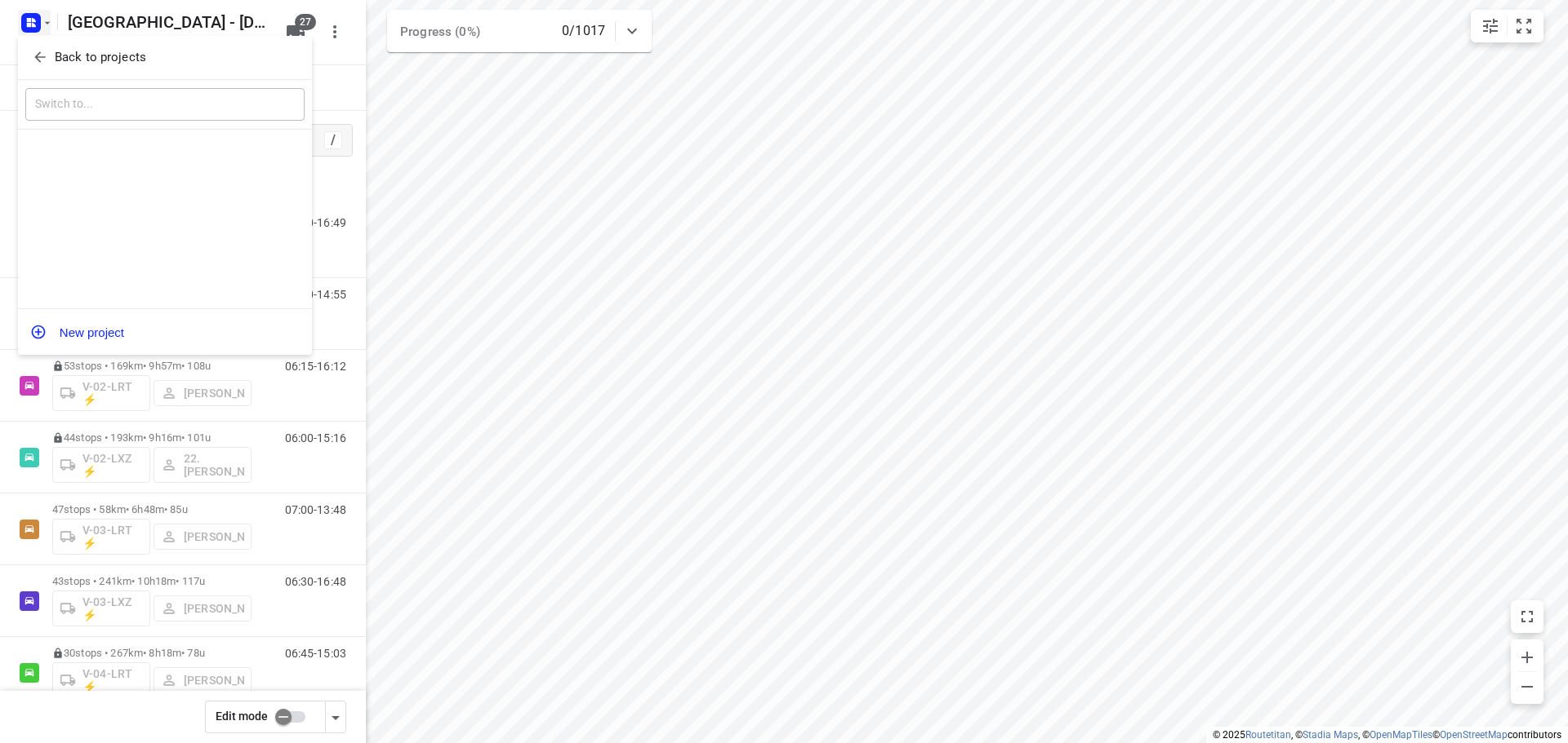
click at [50, 61] on span "Back to projects" at bounding box center [165, 58] width 266 height 19
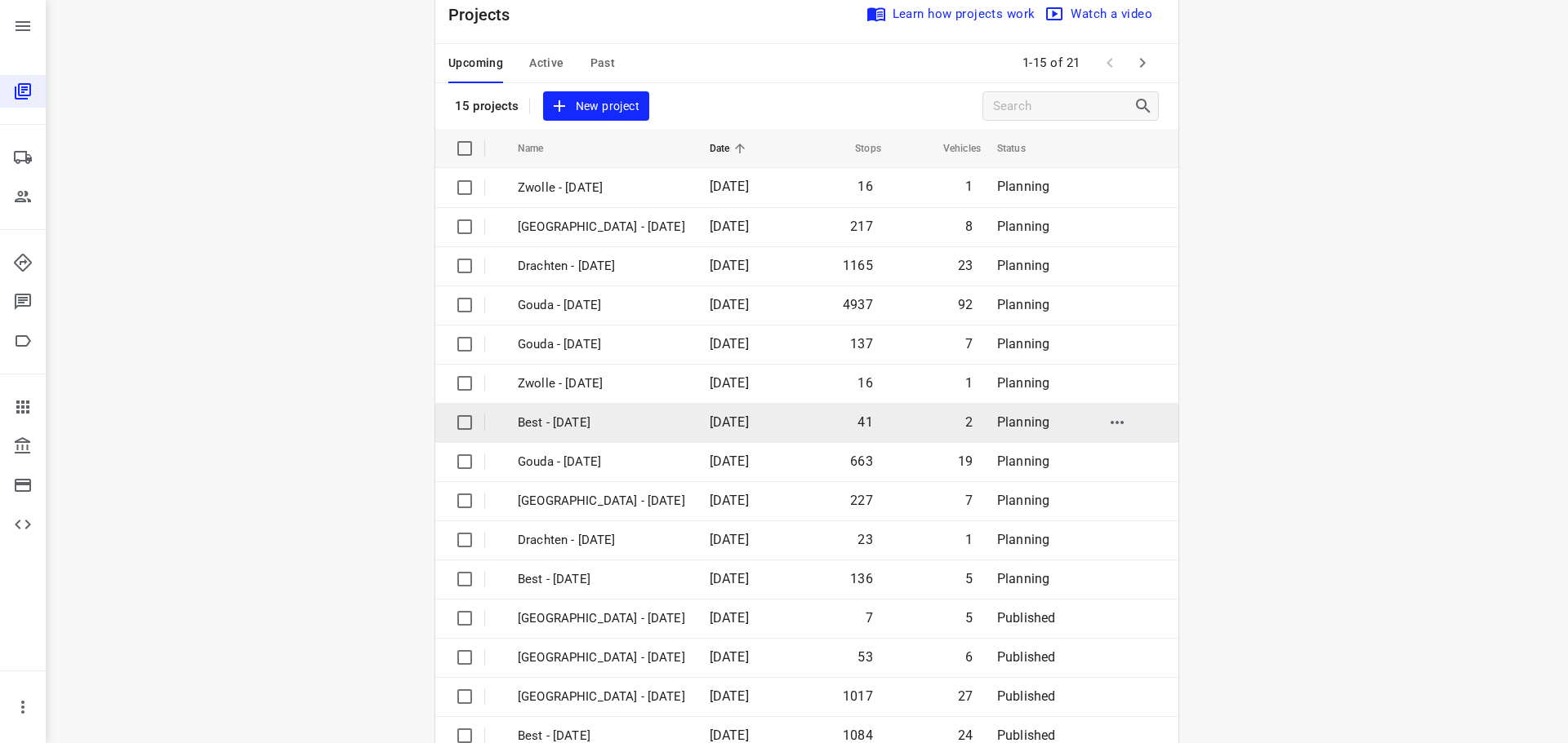
scroll to position [82, 0]
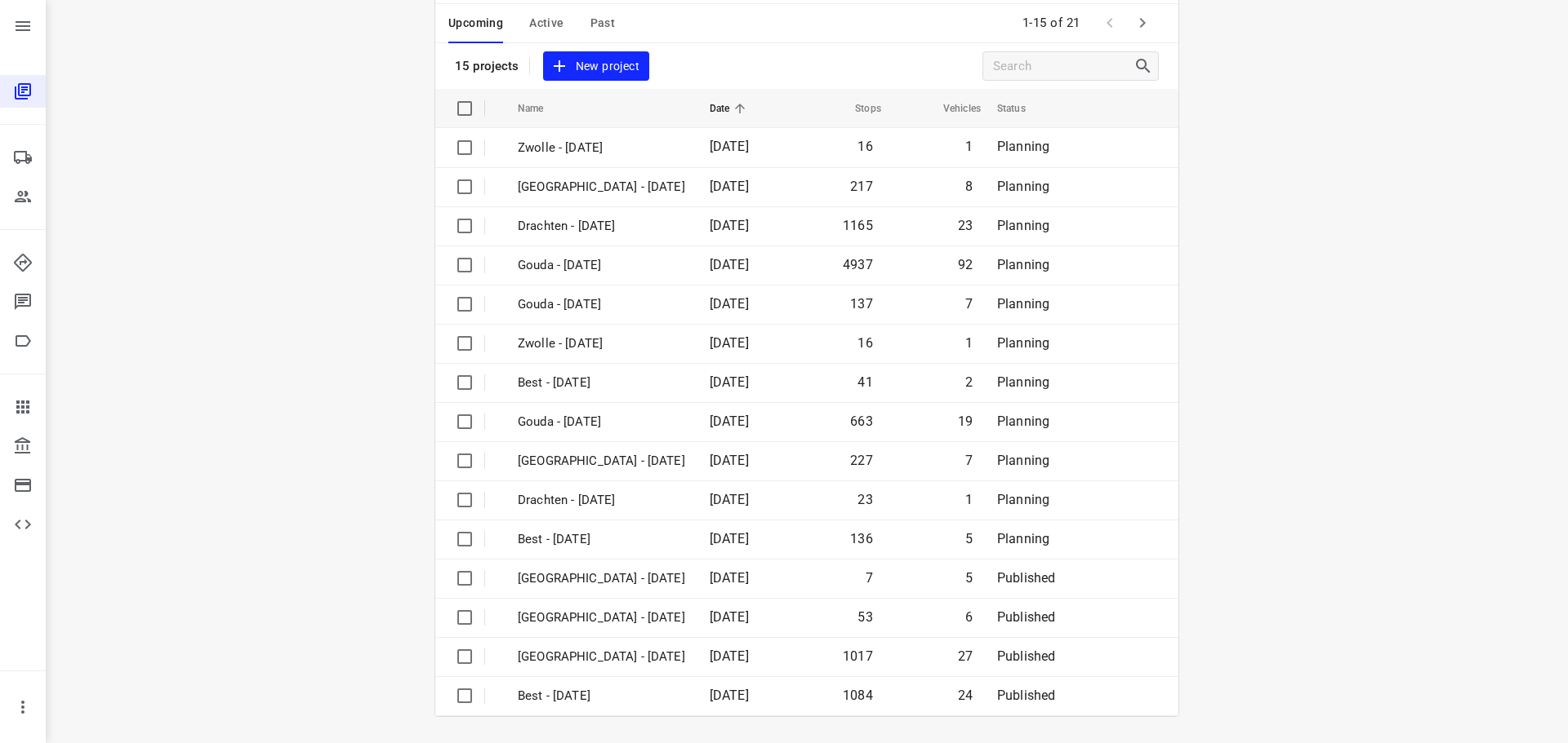
click at [1138, 31] on icon "button" at bounding box center [1142, 23] width 20 height 20
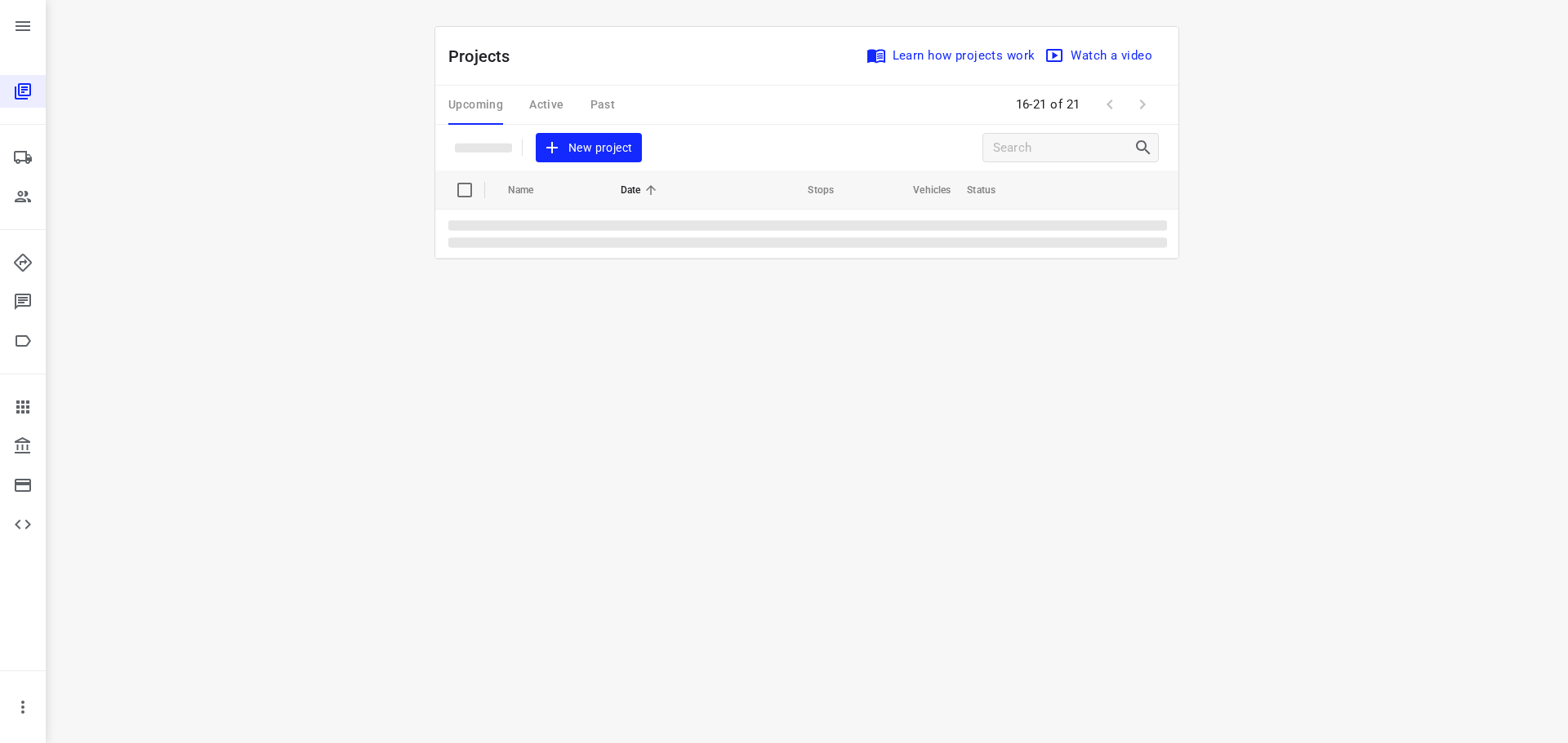
scroll to position [0, 0]
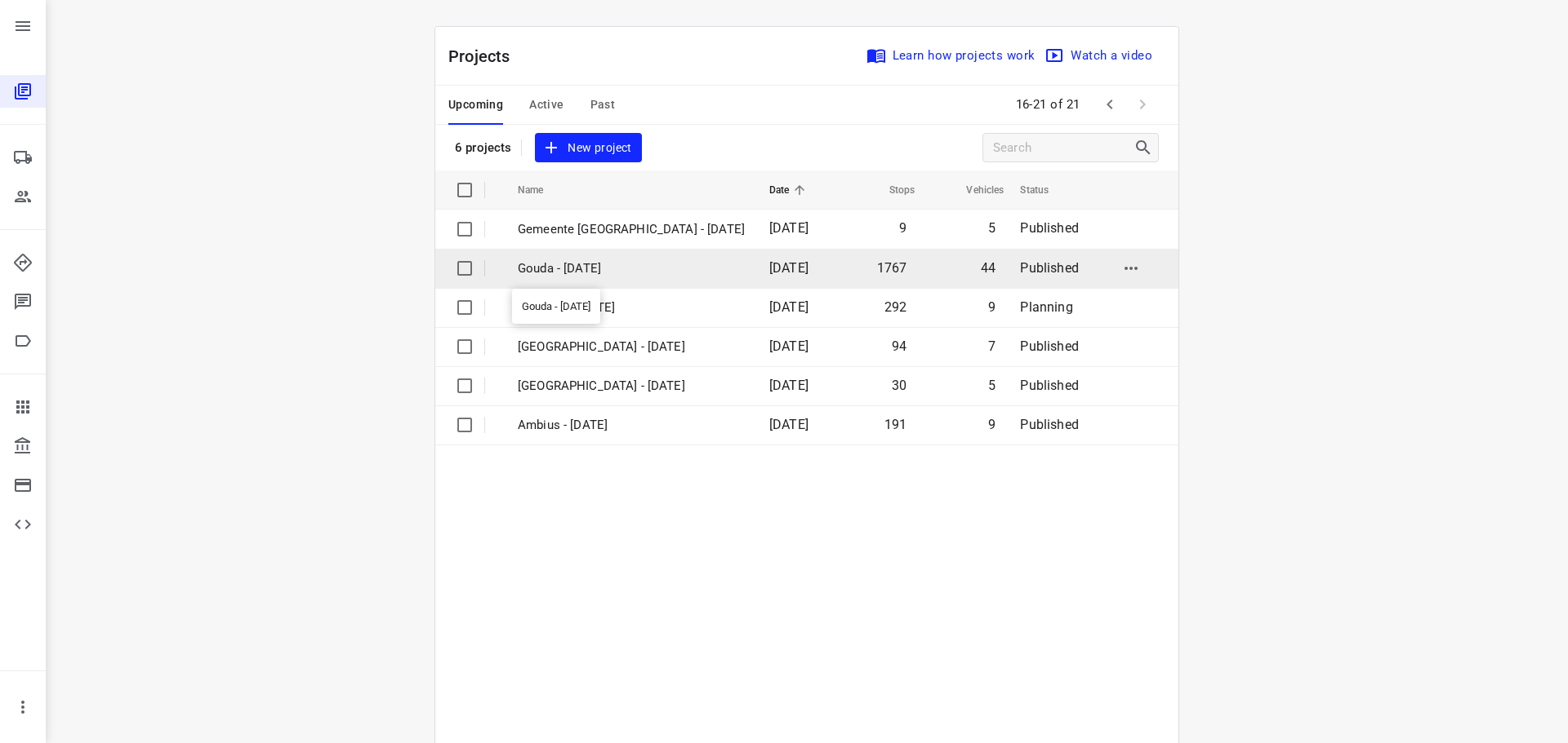
click at [572, 267] on p "Gouda - Wednesday" at bounding box center [631, 268] width 227 height 19
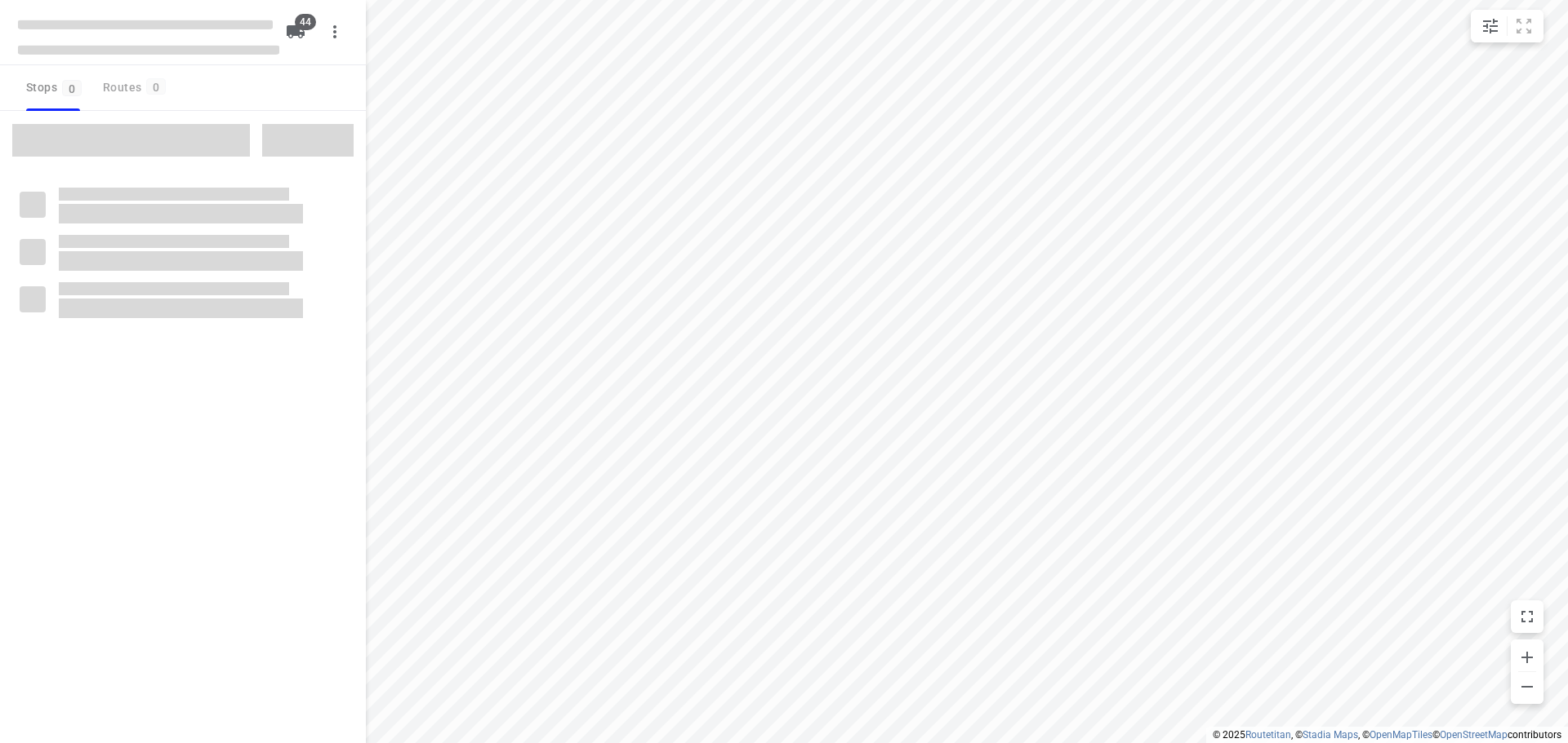
type input "distance"
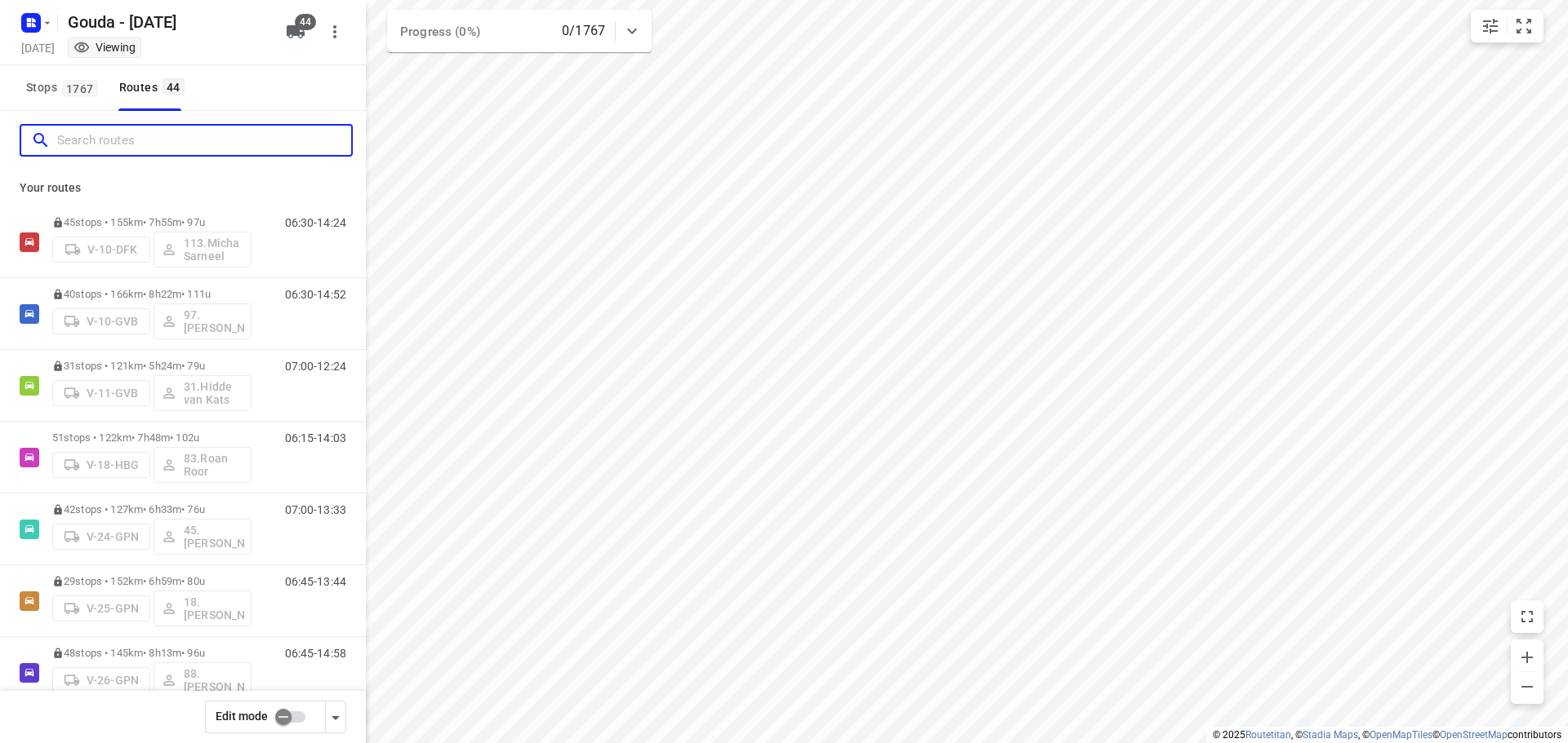
click at [163, 150] on input "Search routes" at bounding box center [203, 140] width 294 height 25
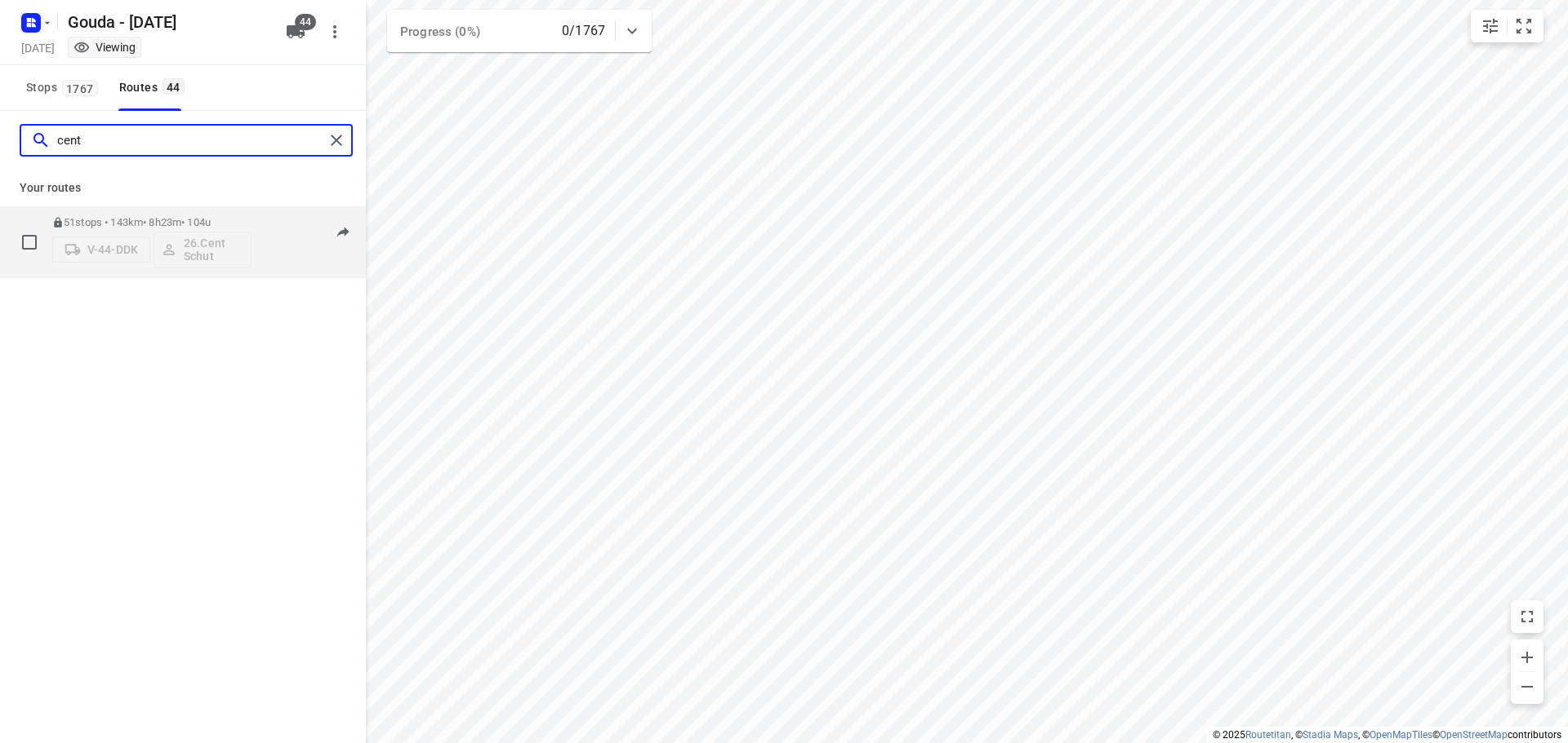
type input "cent"
click at [193, 211] on div "51 stops • 143km • 8h23m • 104u V-44-DDK 26.Cent Schut" at bounding box center [151, 241] width 199 height 67
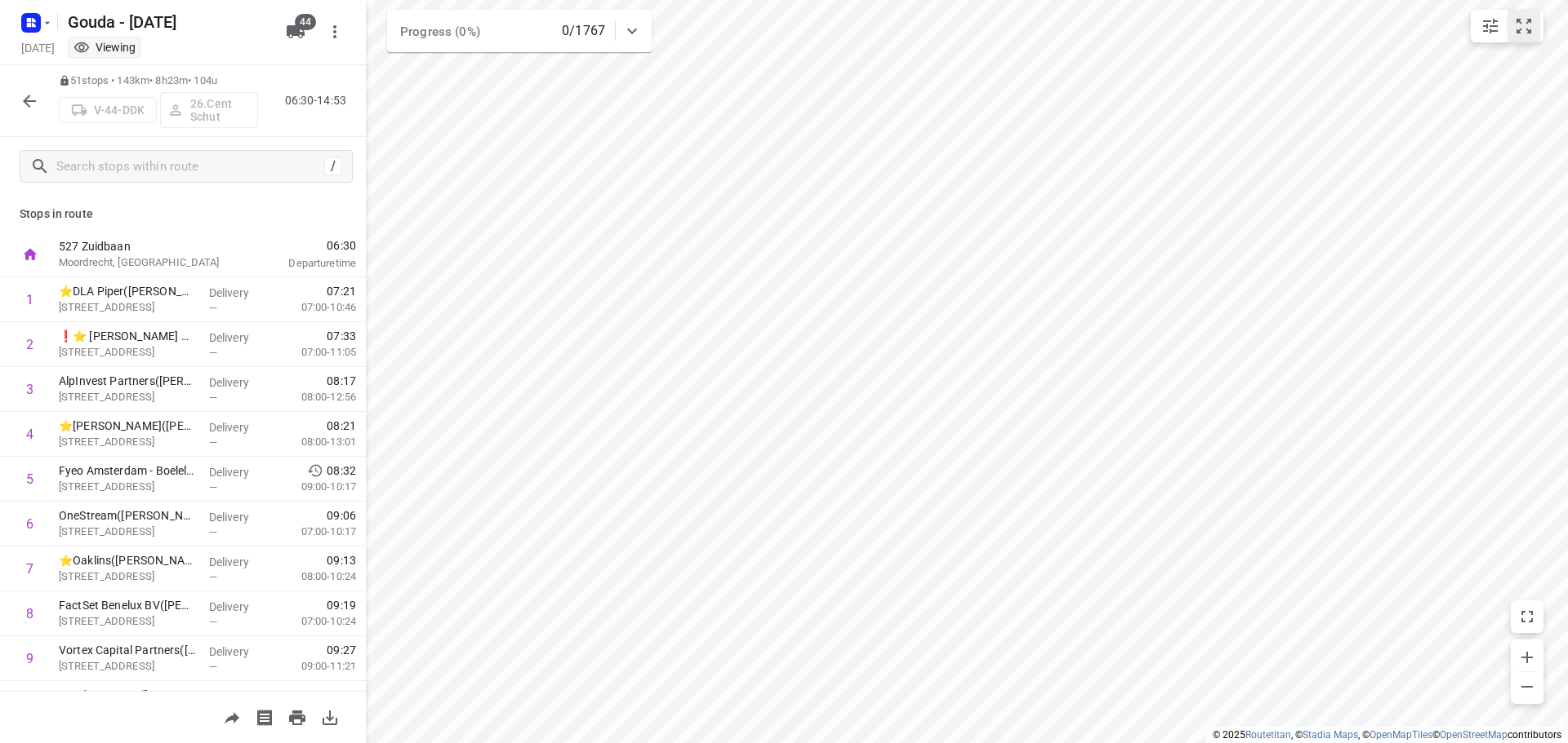
click at [1531, 22] on icon "small contained button group" at bounding box center [1524, 26] width 14 height 14
click at [31, 93] on icon "button" at bounding box center [30, 102] width 20 height 20
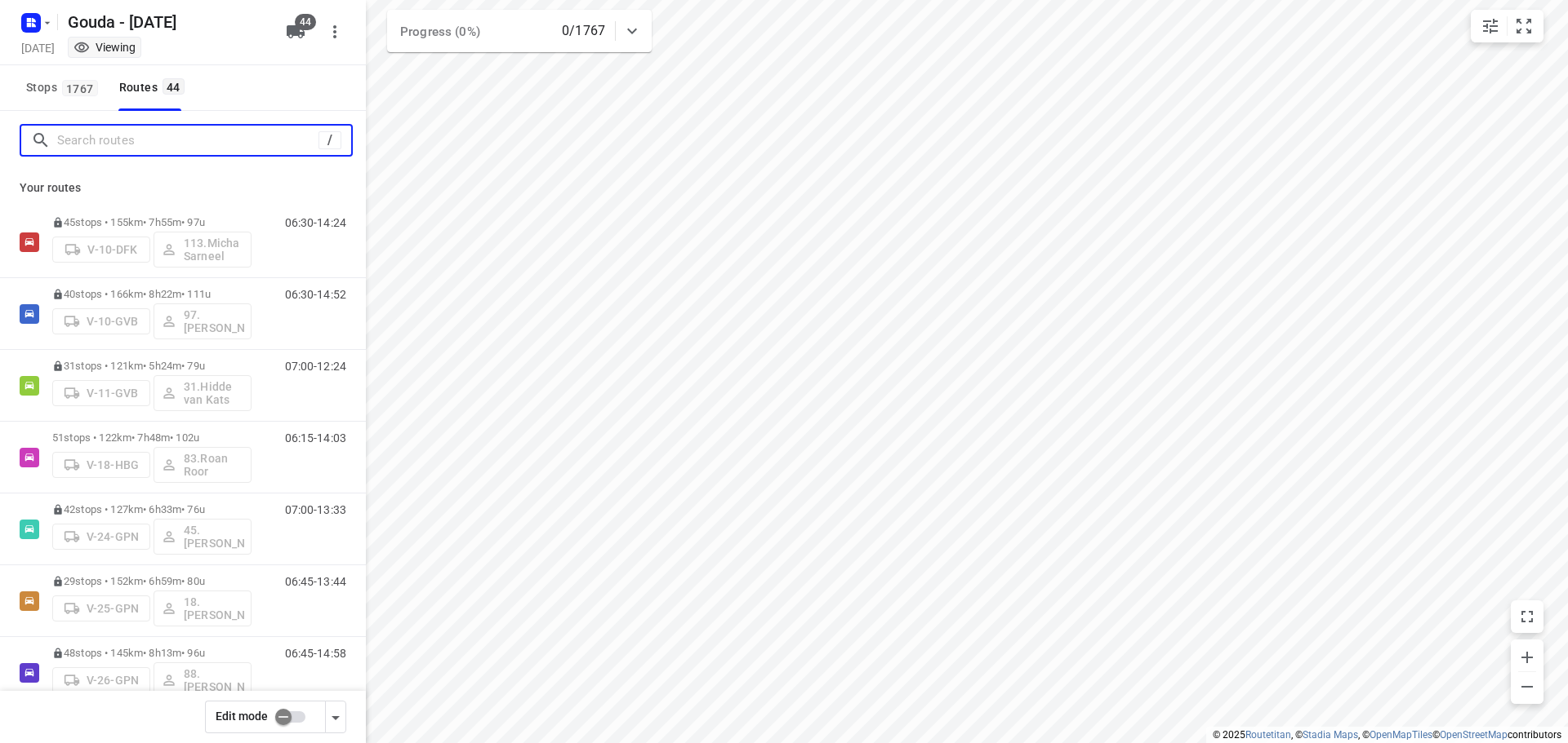
click at [124, 139] on input "Search routes" at bounding box center [187, 140] width 261 height 25
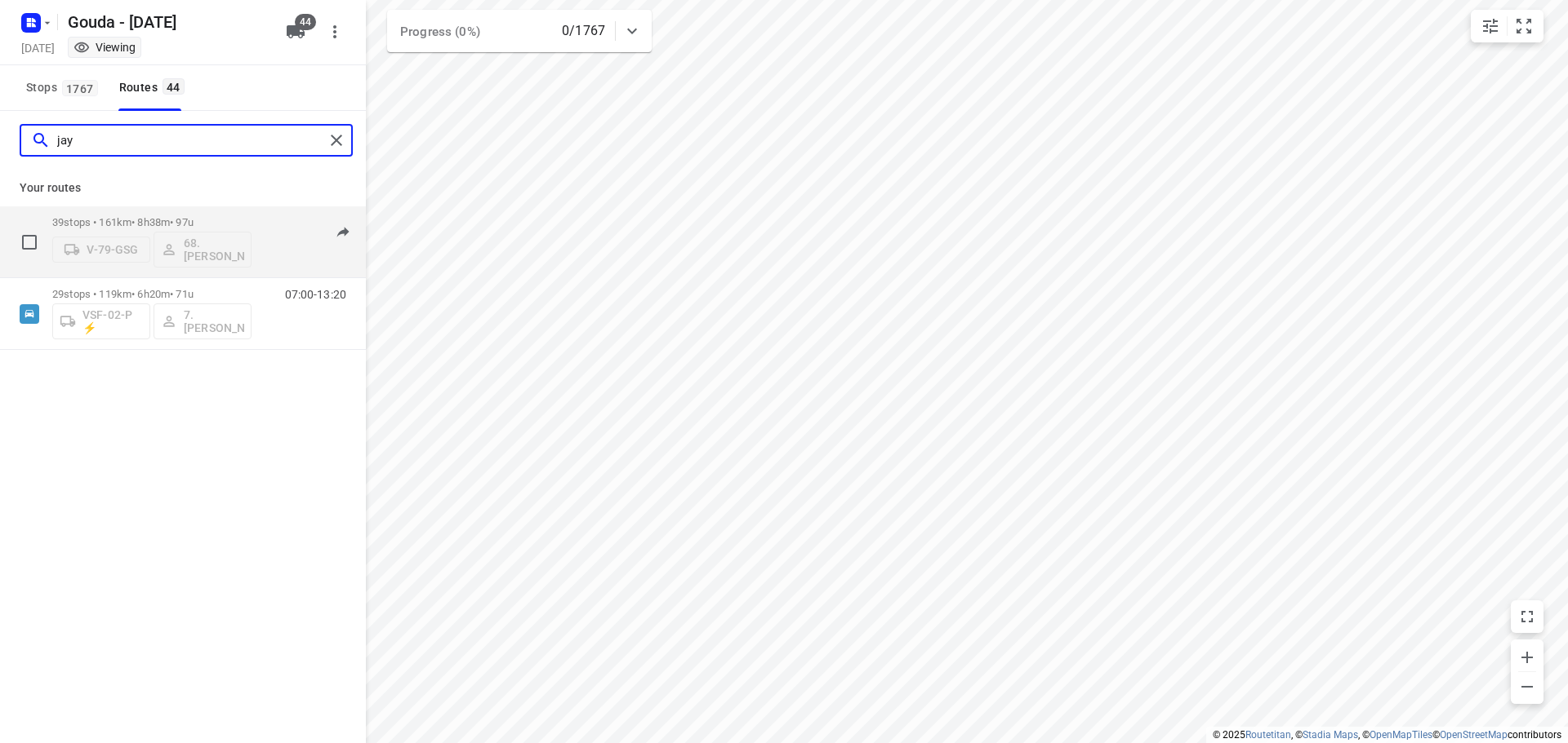
type input "jay"
click at [157, 218] on p "39 stops • 161km • 8h38m • 97u" at bounding box center [151, 222] width 199 height 13
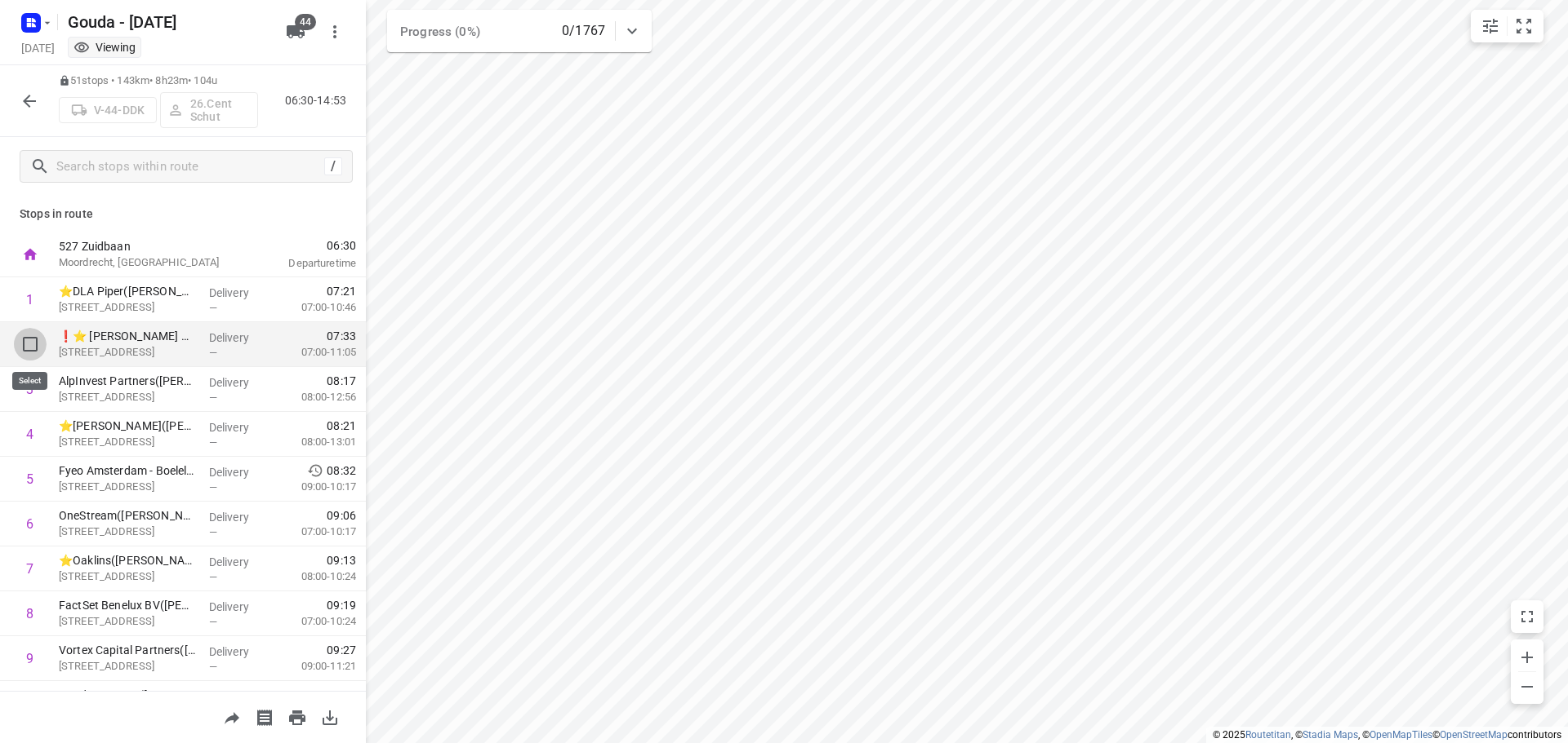
click at [32, 347] on input "checkbox" at bounding box center [30, 345] width 32 height 32
checkbox input "true"
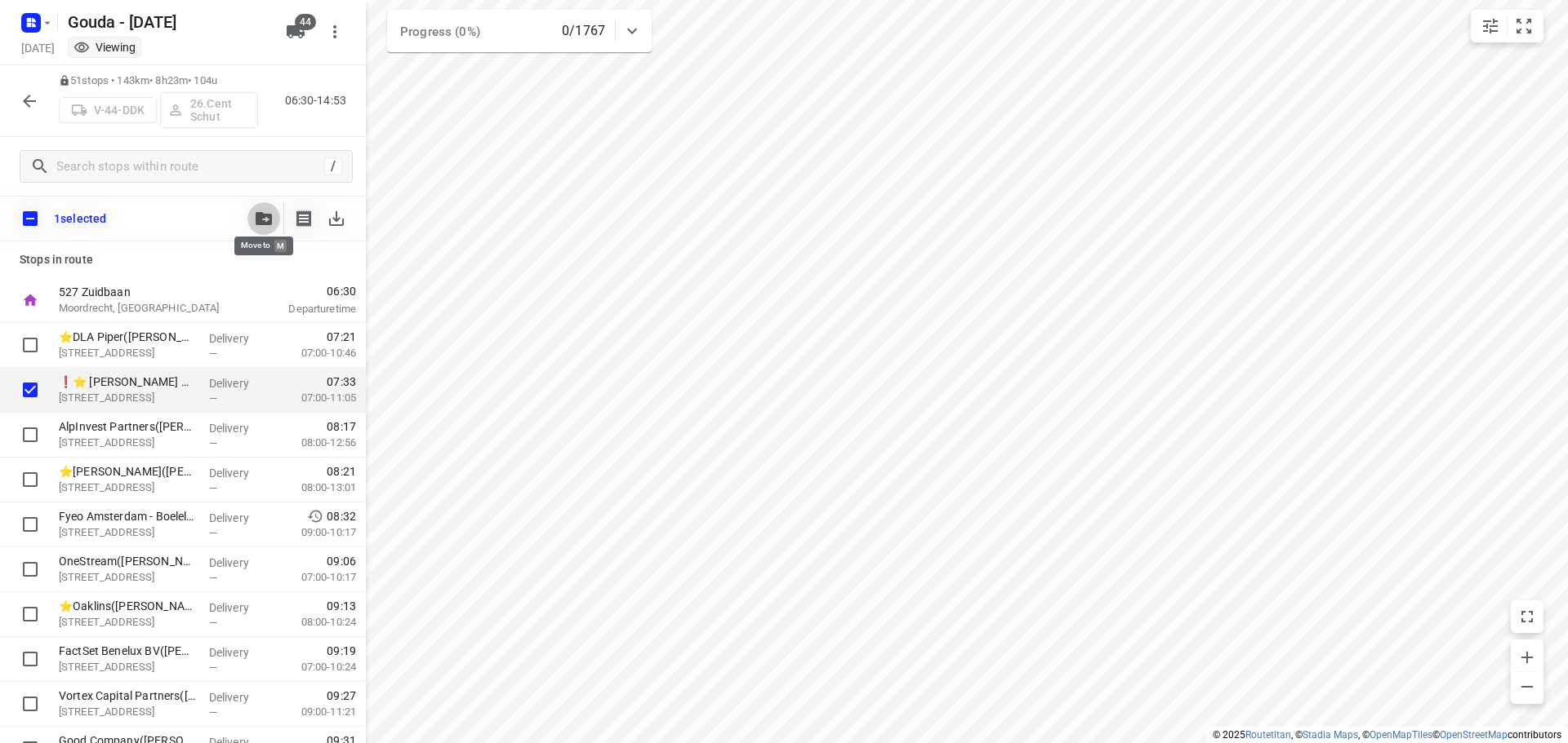
click at [257, 215] on icon "button" at bounding box center [264, 219] width 16 height 13
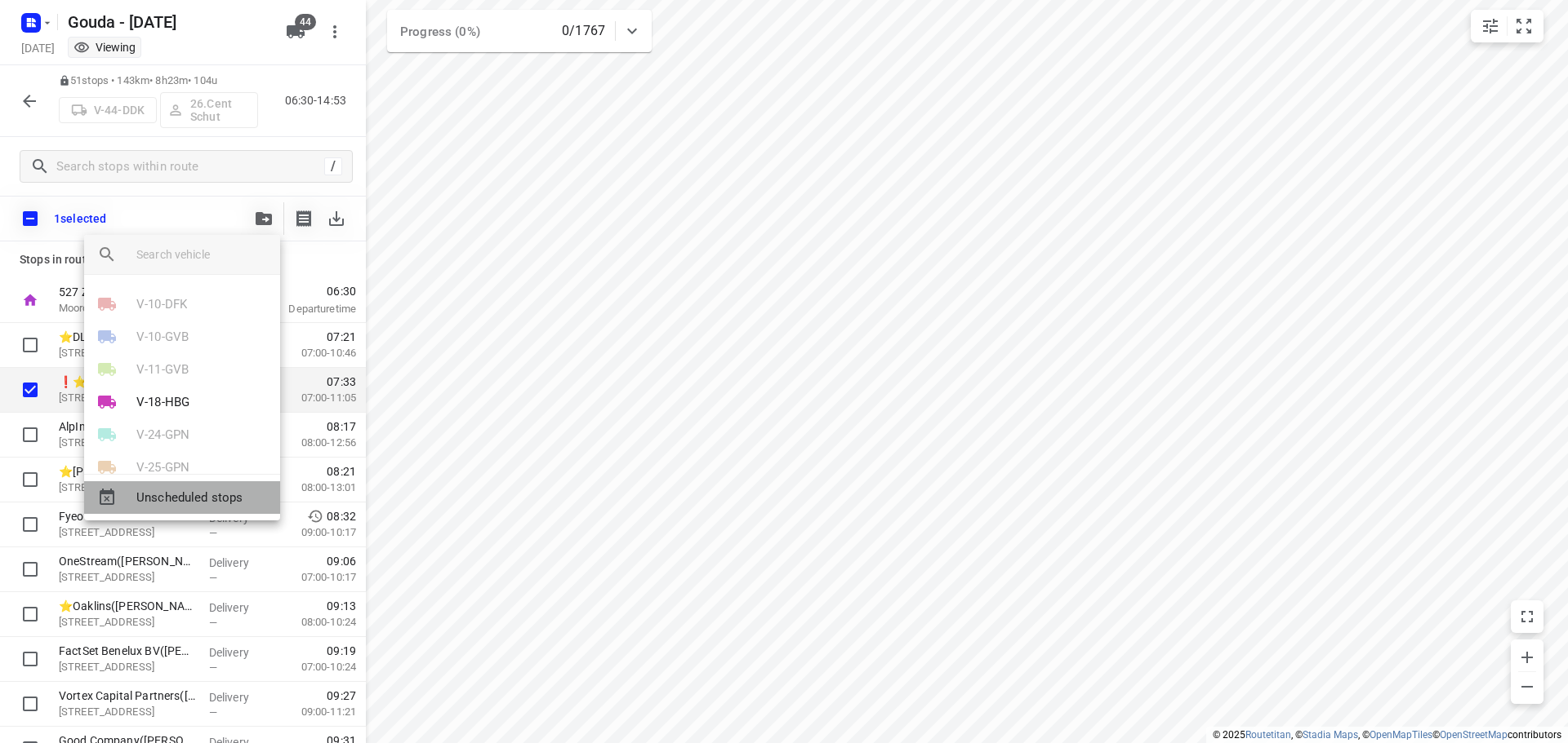
click at [194, 500] on span "Unscheduled stops" at bounding box center [201, 497] width 131 height 19
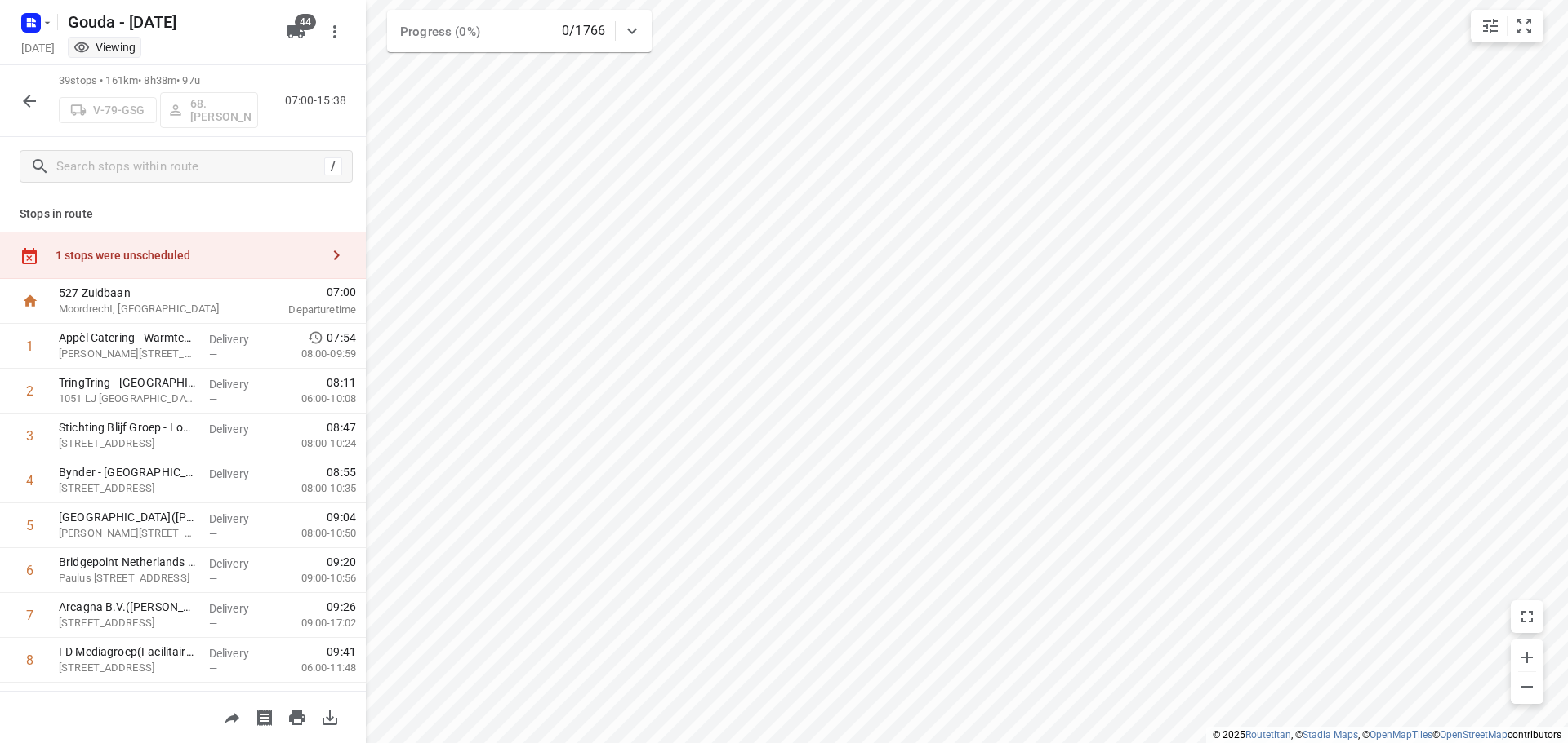
click at [327, 249] on icon "button" at bounding box center [337, 255] width 20 height 20
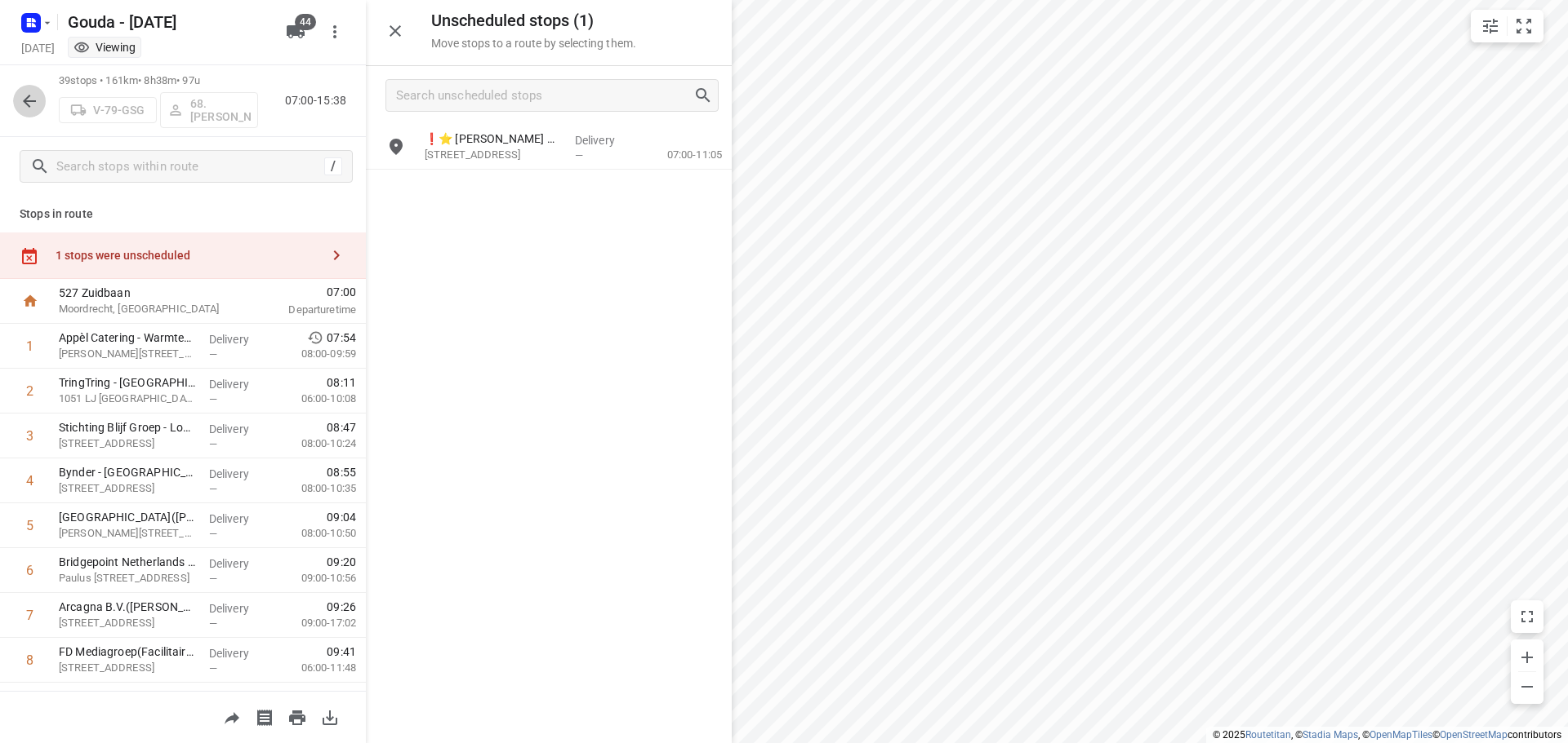
click at [16, 101] on button "button" at bounding box center [30, 101] width 32 height 32
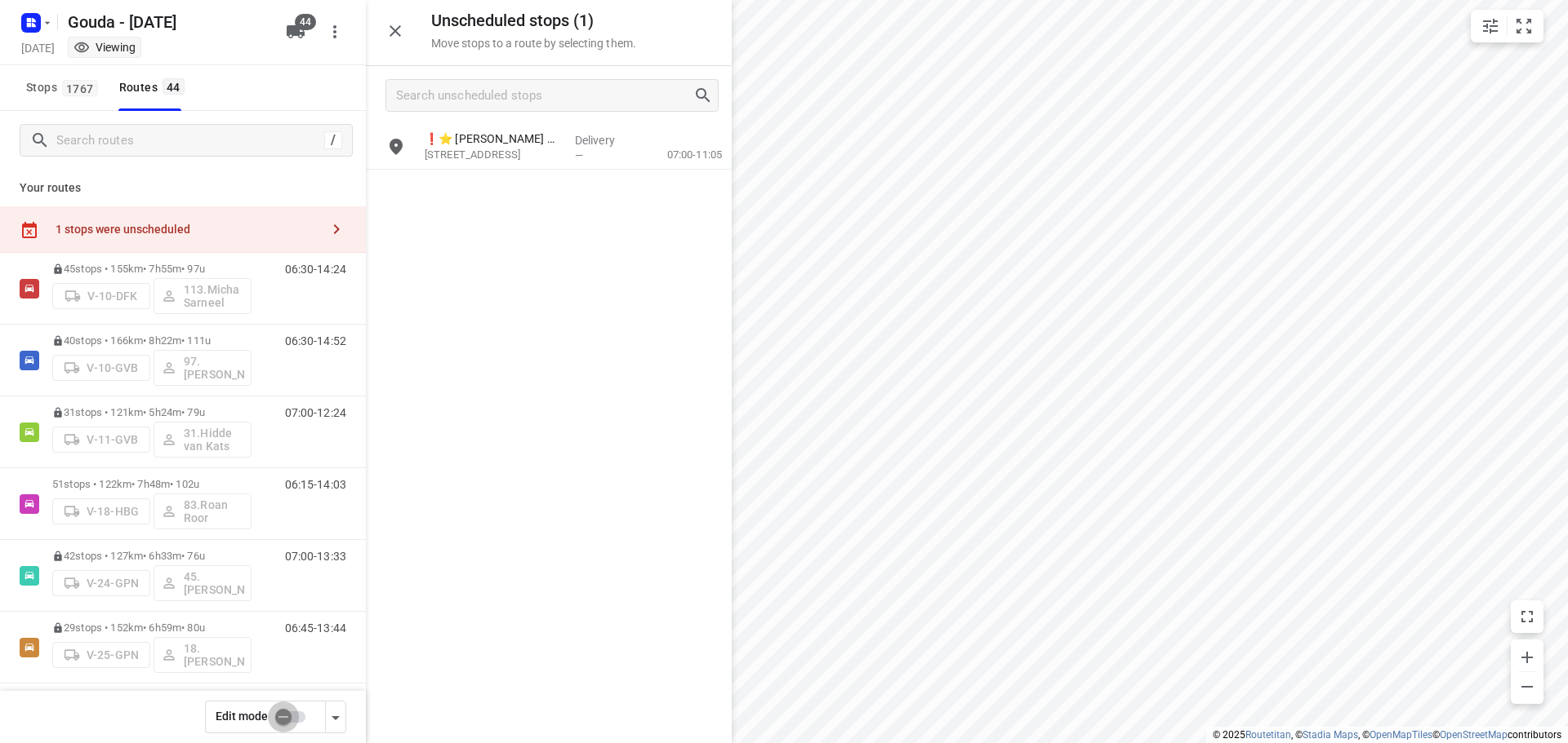
click at [300, 714] on input "checkbox" at bounding box center [283, 717] width 93 height 31
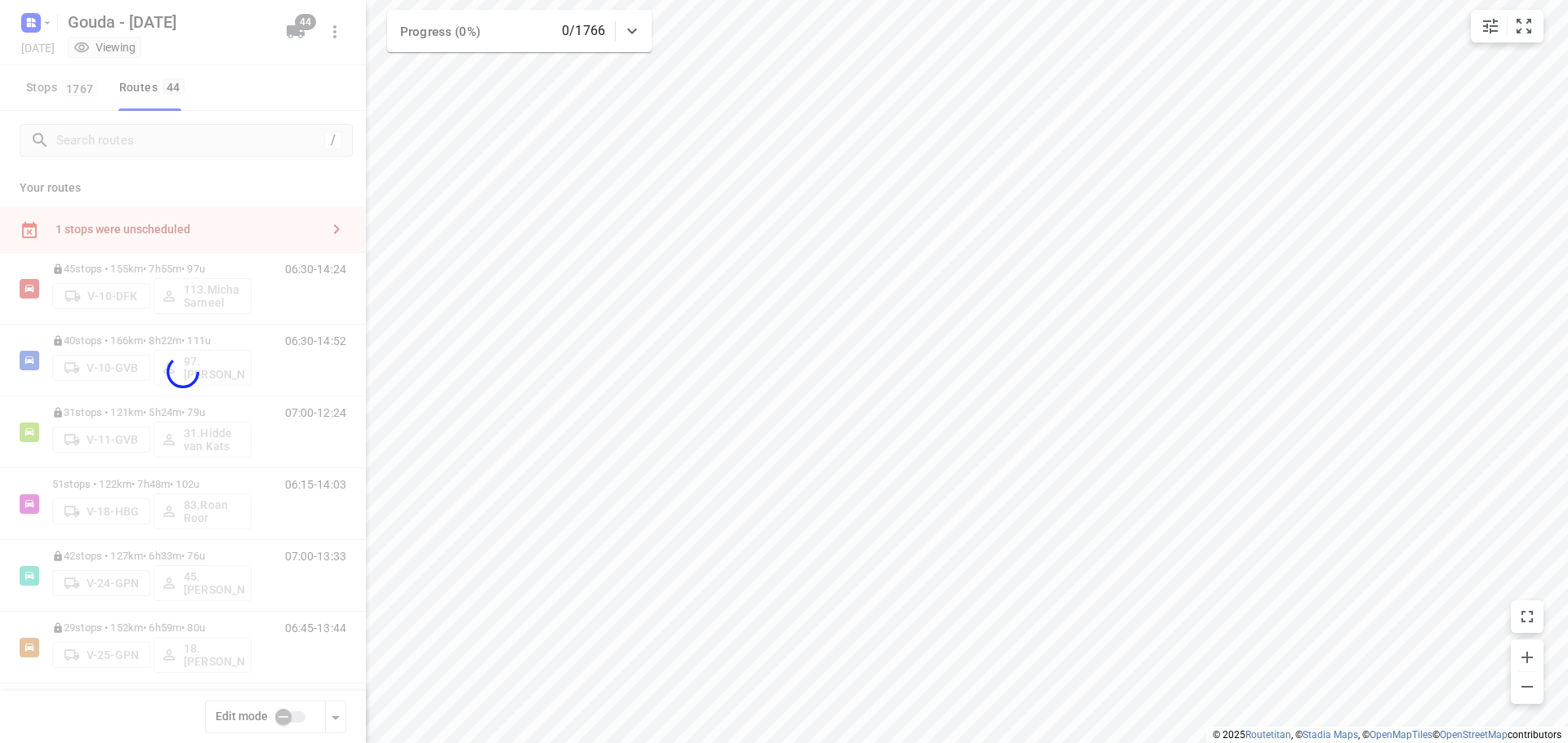
checkbox input "true"
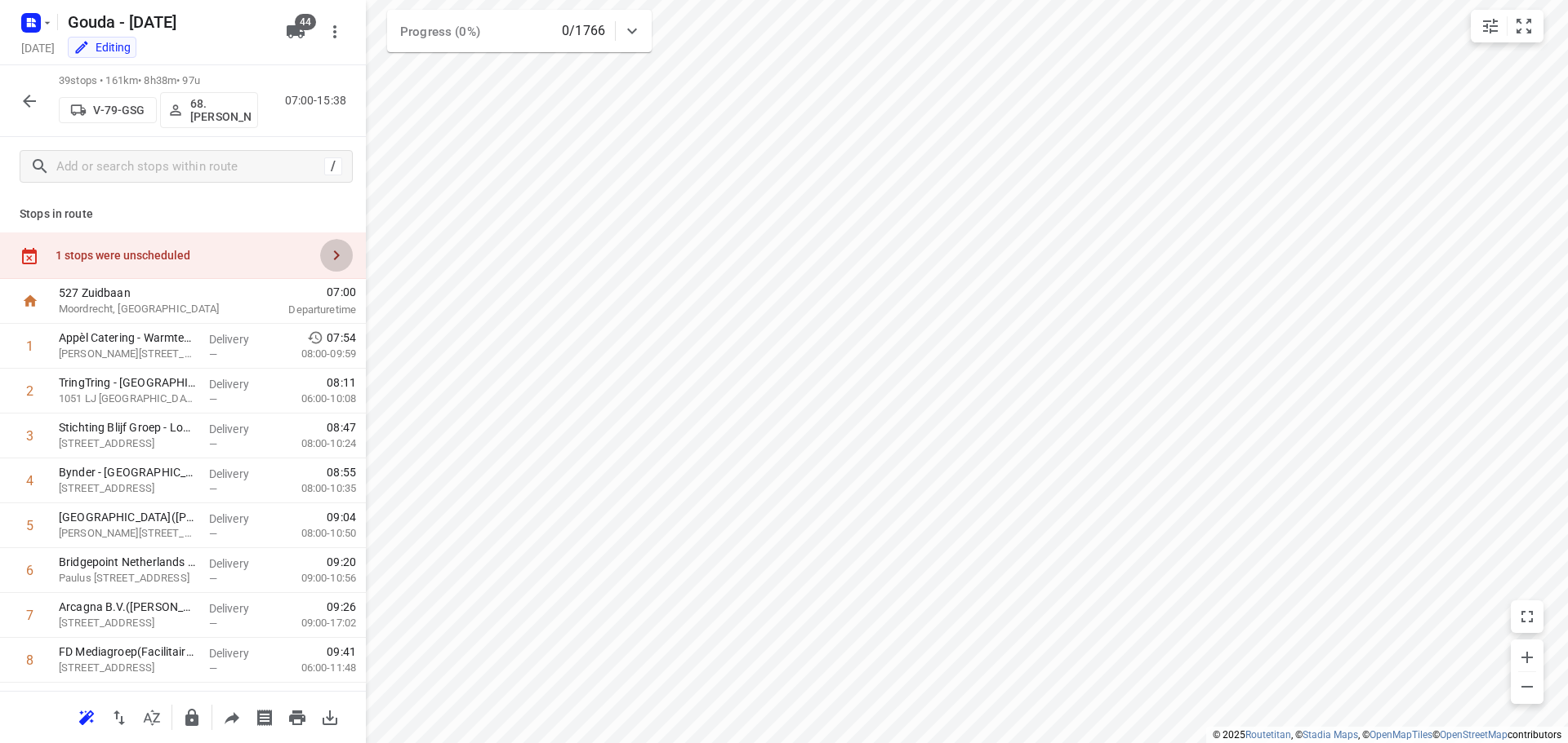
click at [329, 244] on button "button" at bounding box center [337, 255] width 32 height 32
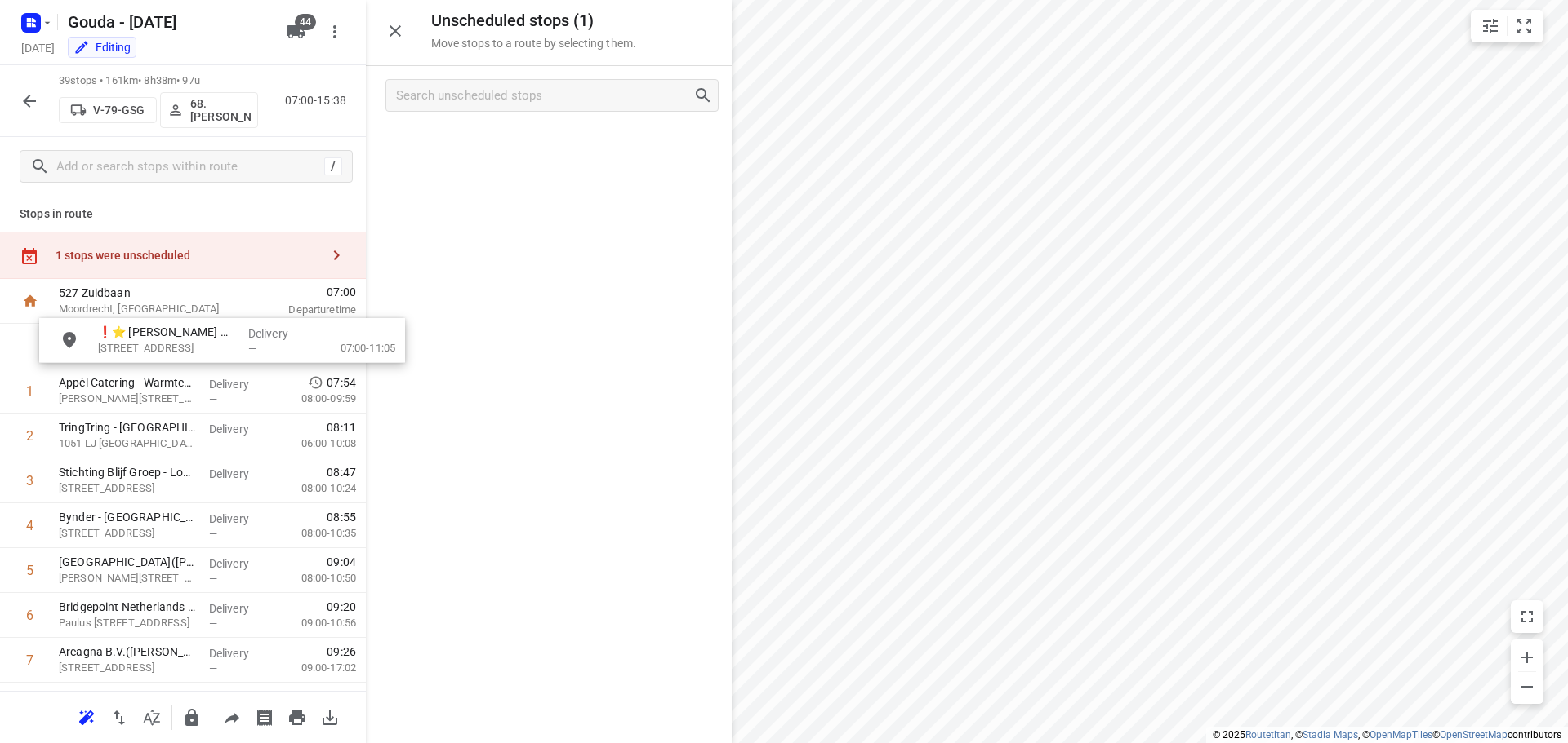
drag, startPoint x: 482, startPoint y: 158, endPoint x: 154, endPoint y: 356, distance: 383.1
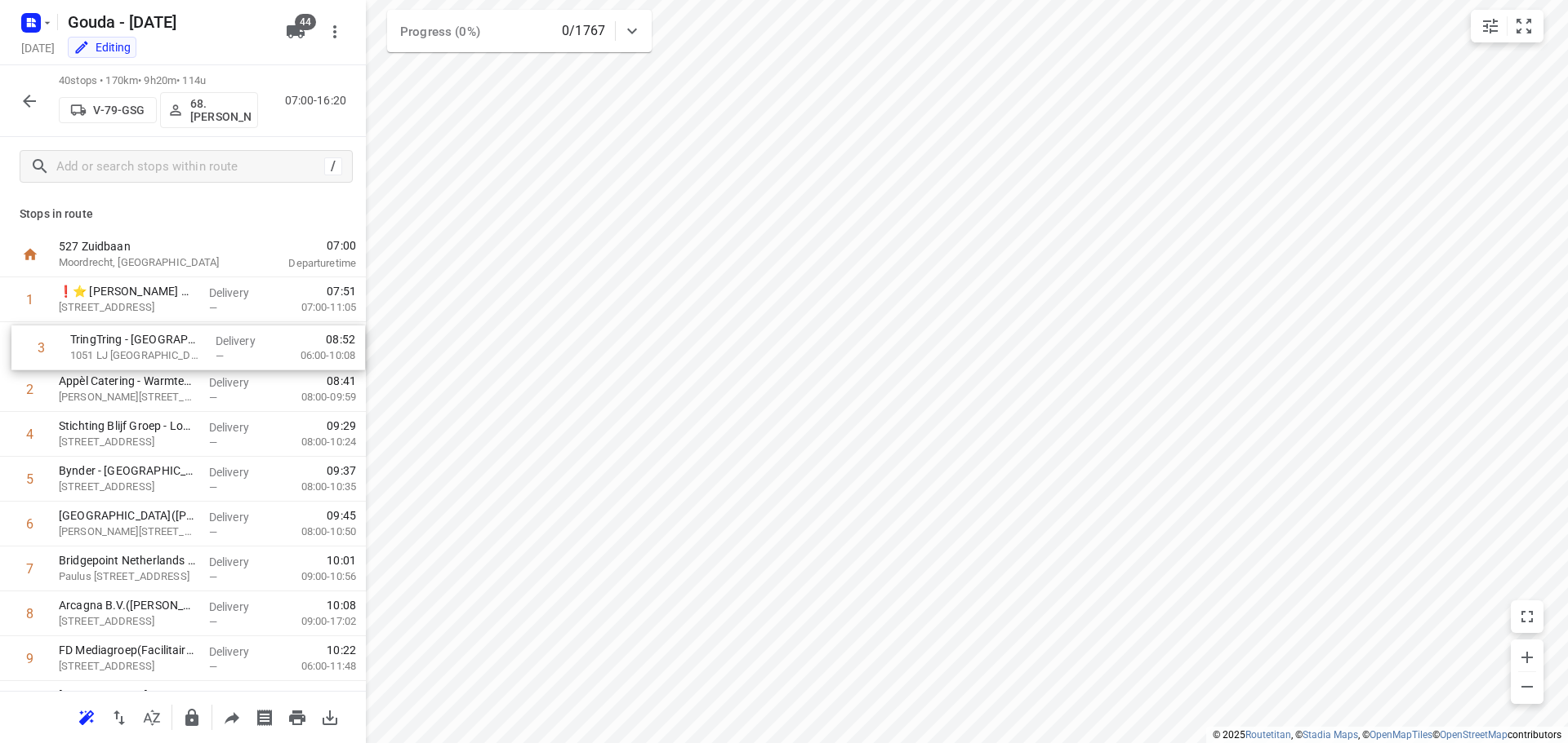
drag, startPoint x: 125, startPoint y: 396, endPoint x: 140, endPoint y: 336, distance: 61.8
click at [29, 105] on icon "button" at bounding box center [29, 101] width 14 height 13
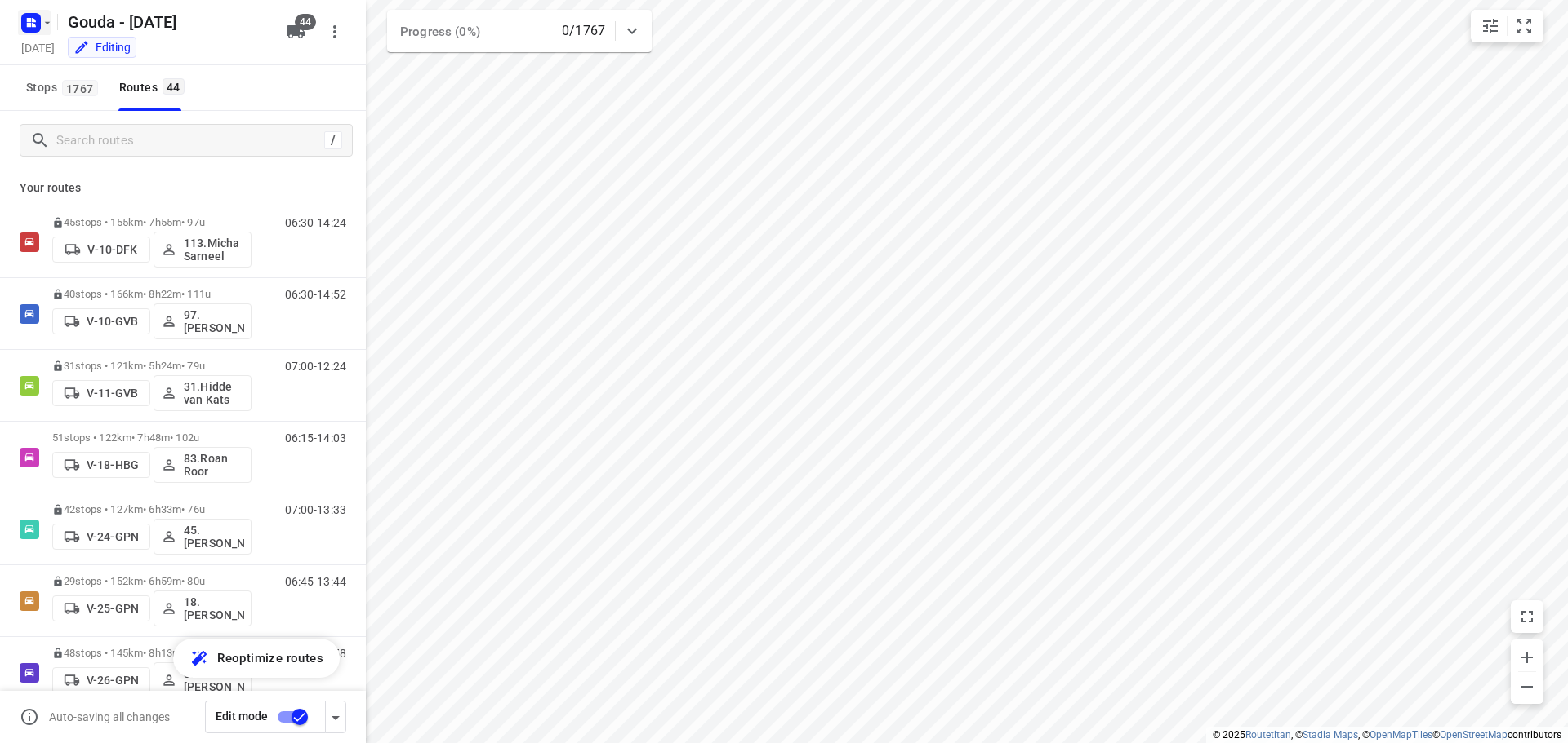
click at [50, 27] on icon "button" at bounding box center [47, 22] width 14 height 13
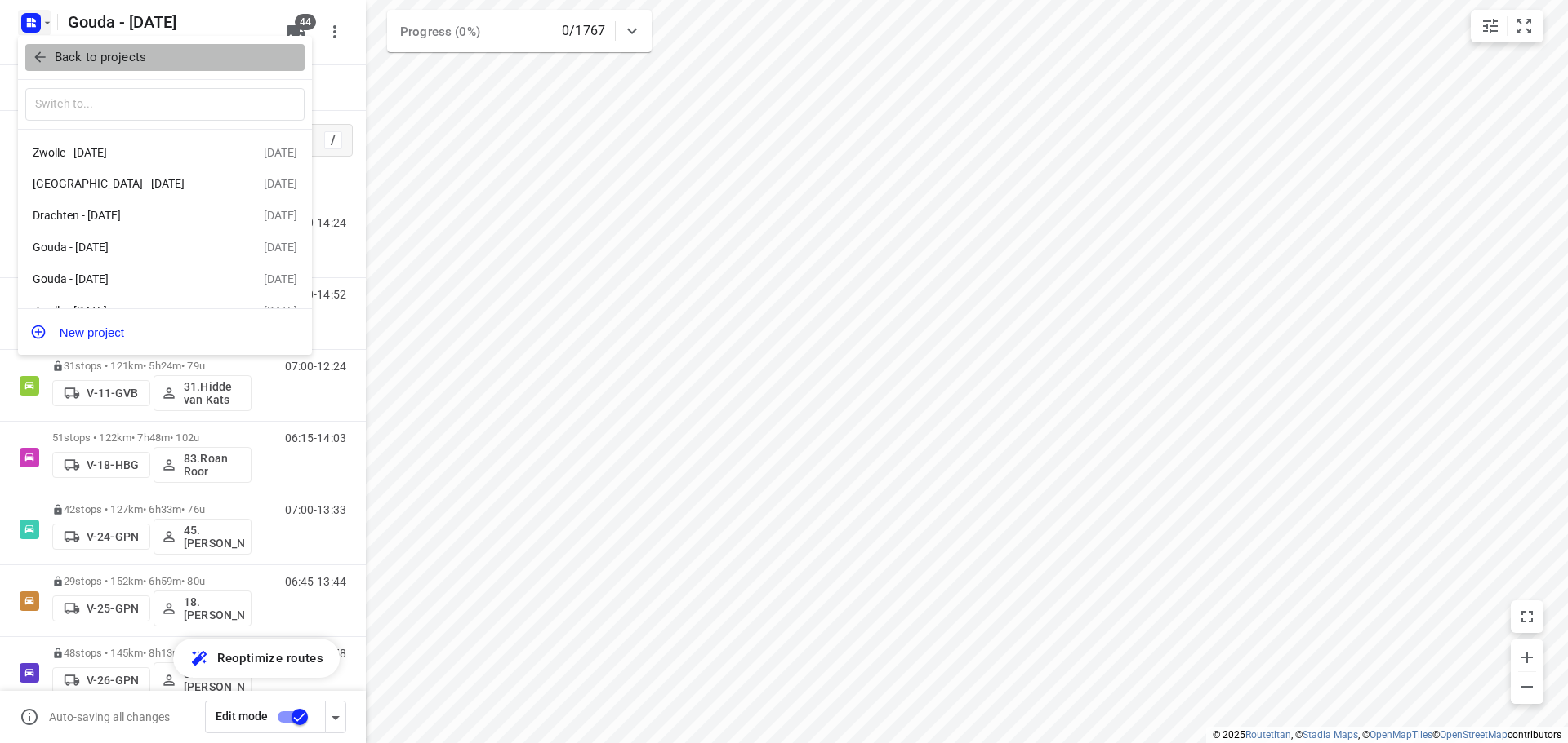
click at [55, 49] on p "Back to projects" at bounding box center [101, 58] width 92 height 19
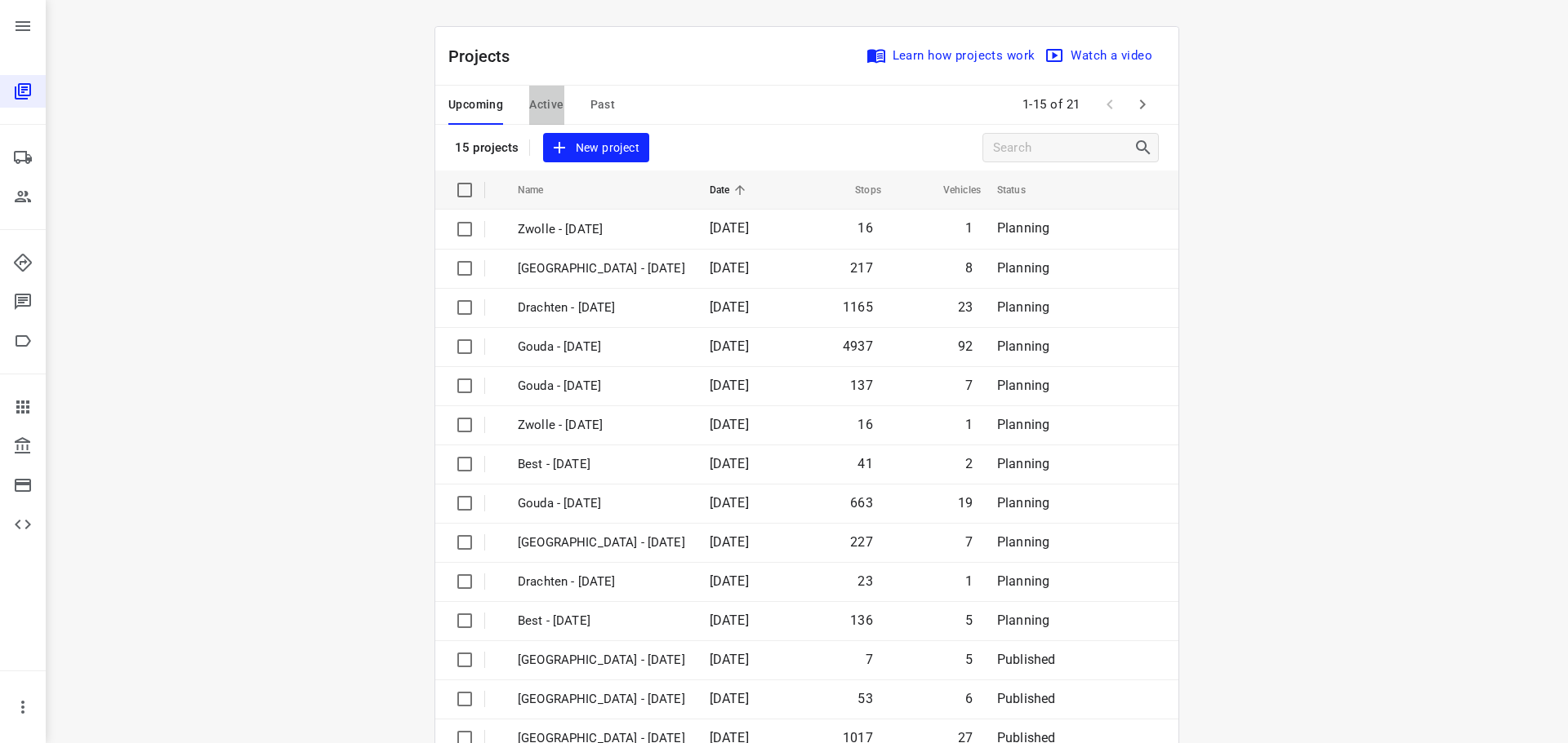
click at [545, 101] on span "Active" at bounding box center [546, 104] width 34 height 21
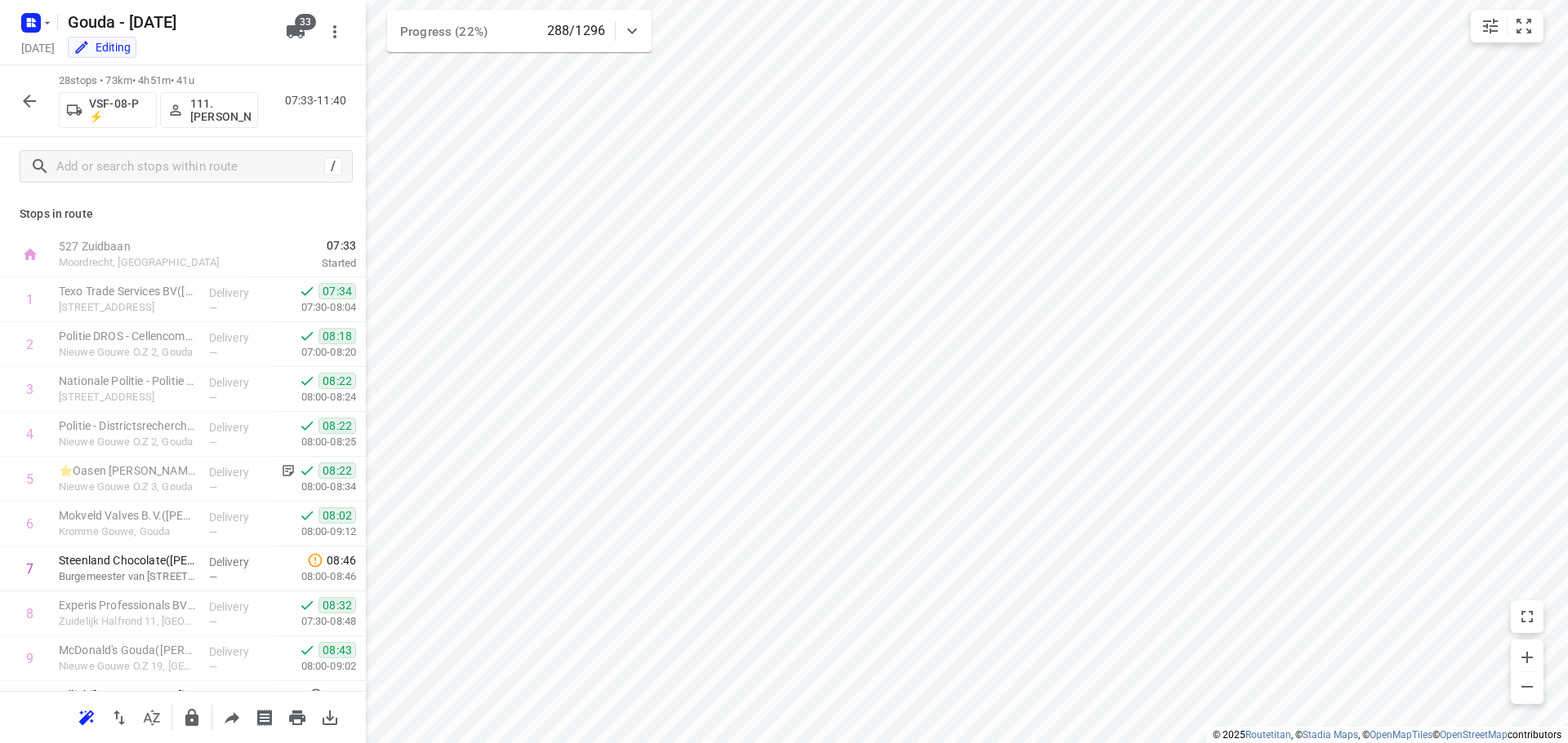
click at [18, 101] on button "button" at bounding box center [30, 101] width 32 height 32
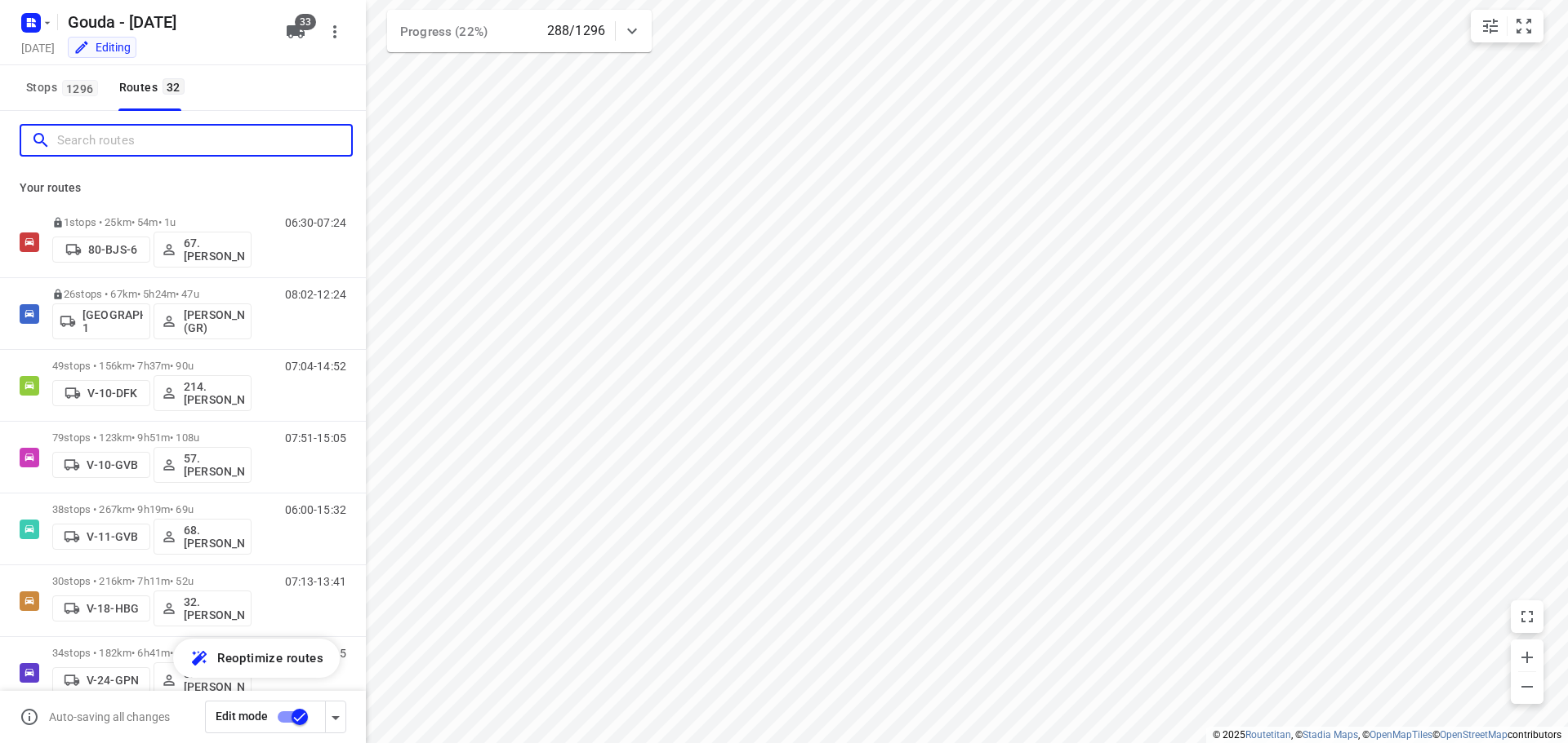
click at [68, 134] on input "Search routes" at bounding box center [203, 140] width 294 height 25
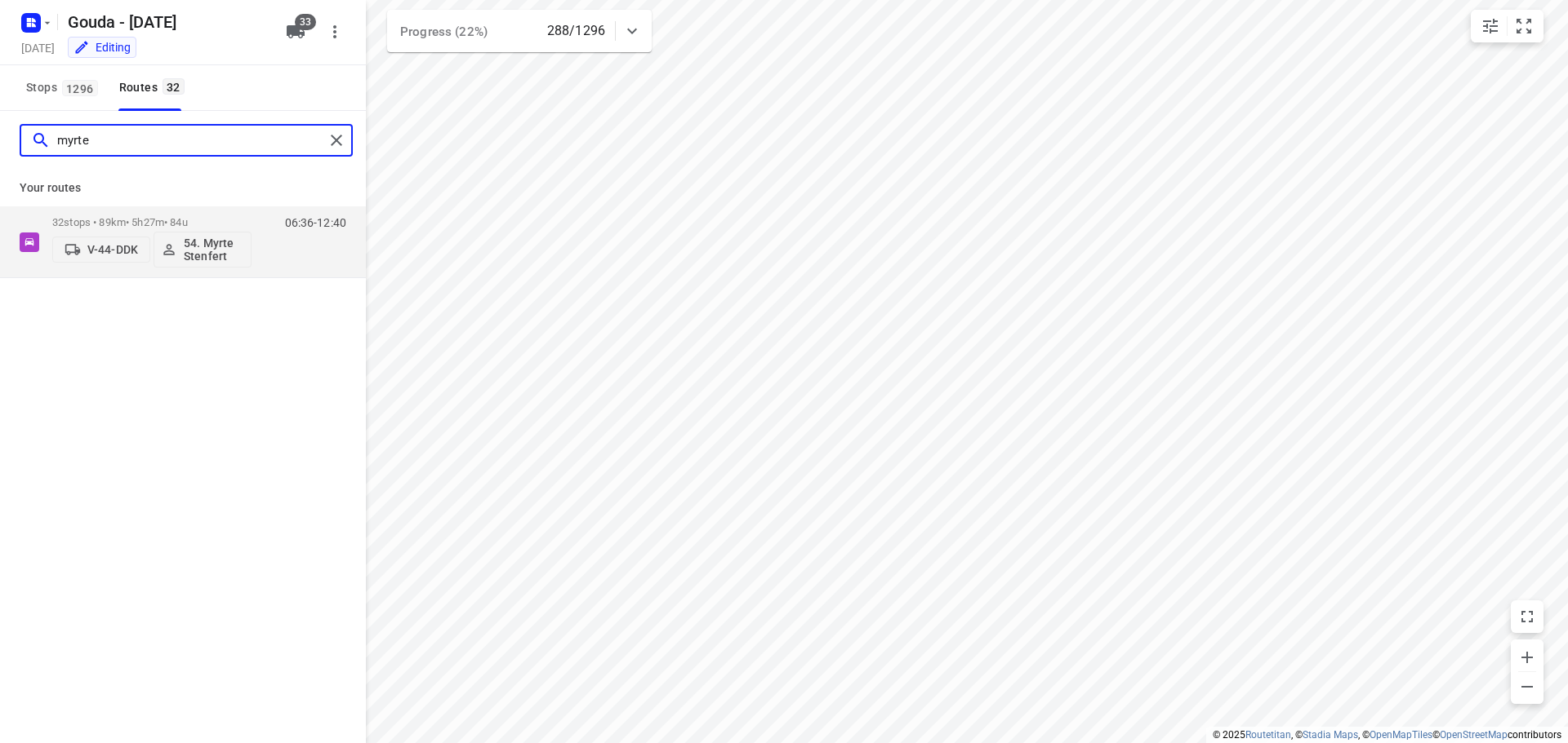
click at [131, 148] on input "myrte" at bounding box center [190, 140] width 267 height 25
type input "sande"
click at [152, 219] on p "42 stops • 166km • 7h40m • 89u" at bounding box center [151, 222] width 199 height 13
